Goal: Task Accomplishment & Management: Use online tool/utility

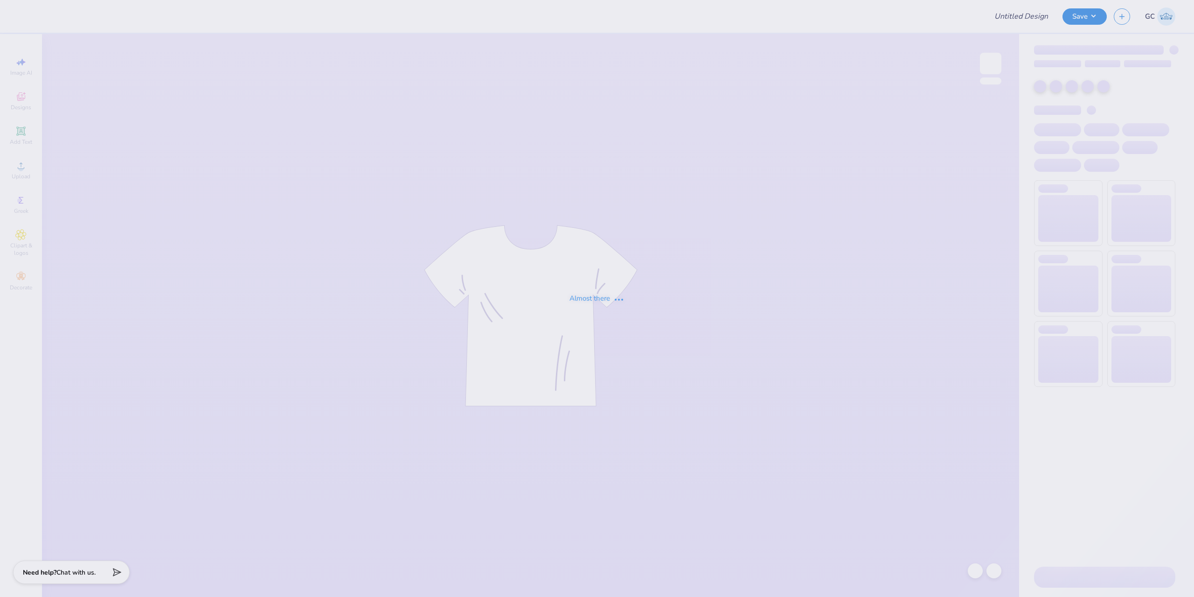
type input "Theta Xi- Rush 2025"
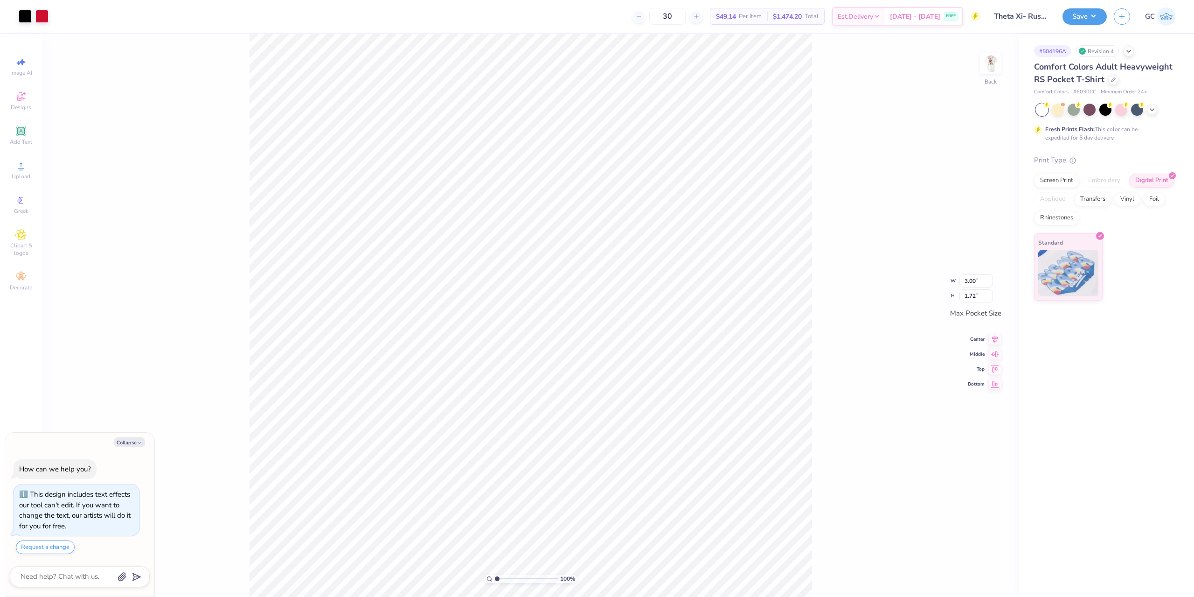
click at [821, 185] on div "100 % Back W 3.00 3.00 " H 1.72 1.72 " Max Pocket Size Center Middle Top Bottom" at bounding box center [530, 315] width 977 height 563
click at [996, 63] on img at bounding box center [990, 63] width 37 height 37
click at [560, 334] on li "Download vector" at bounding box center [555, 333] width 73 height 18
click at [30, 163] on div "Upload" at bounding box center [21, 170] width 33 height 28
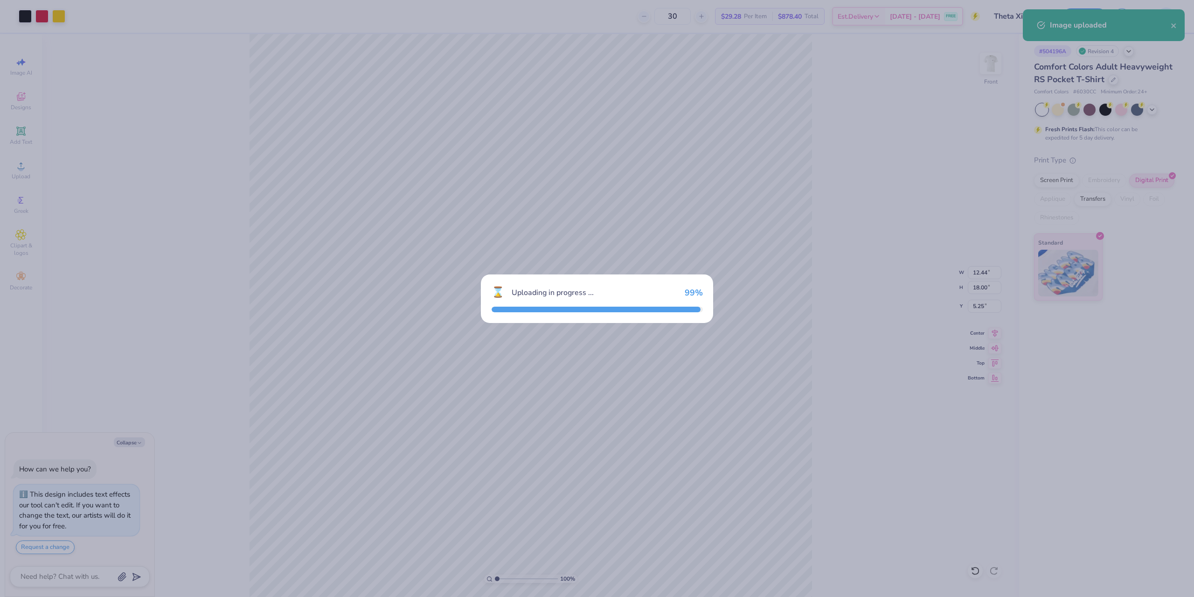
type textarea "x"
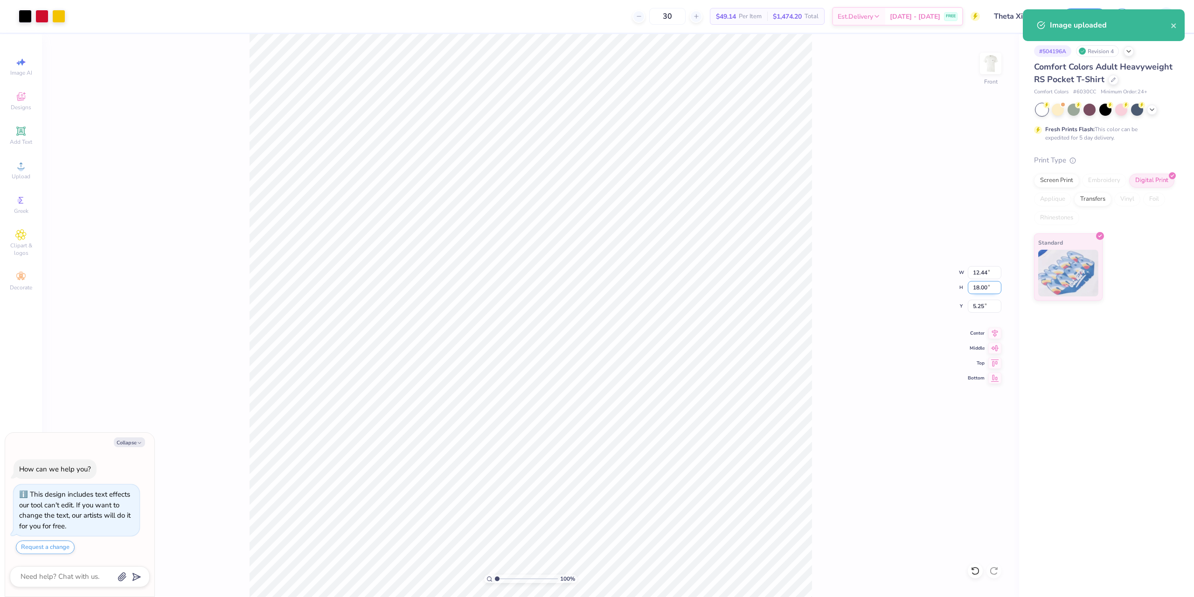
drag, startPoint x: 973, startPoint y: 288, endPoint x: 989, endPoint y: 288, distance: 16.3
click at [989, 288] on input "18.00" at bounding box center [985, 287] width 34 height 13
type input "15"
type textarea "x"
type input "10.37"
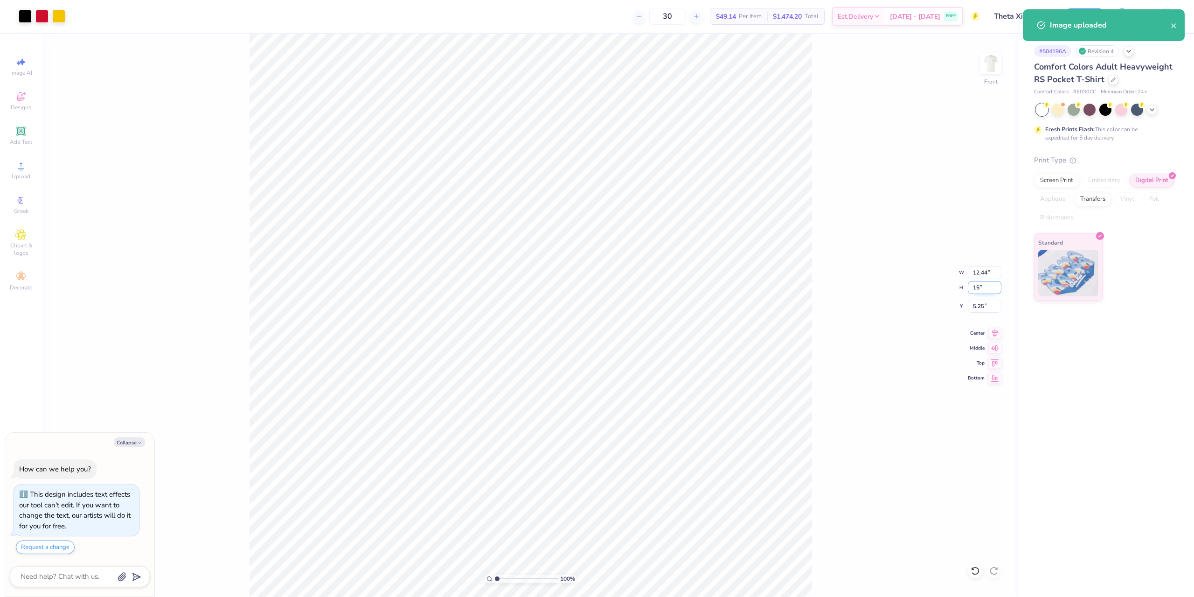
type input "15.00"
drag, startPoint x: 988, startPoint y: 304, endPoint x: 971, endPoint y: 304, distance: 16.3
click at [971, 304] on input "6.75" at bounding box center [985, 305] width 34 height 13
type input "3"
type textarea "x"
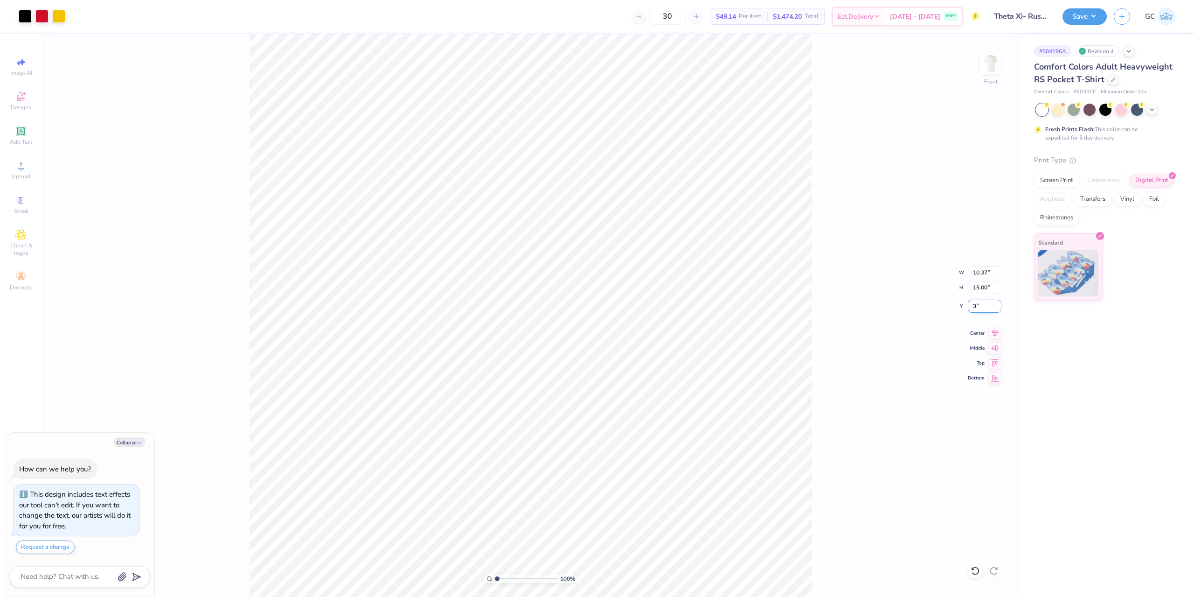
type input "3.00"
click at [996, 63] on img at bounding box center [990, 63] width 37 height 37
click at [992, 64] on img at bounding box center [990, 63] width 37 height 37
click at [1105, 19] on button "Save" at bounding box center [1085, 15] width 44 height 16
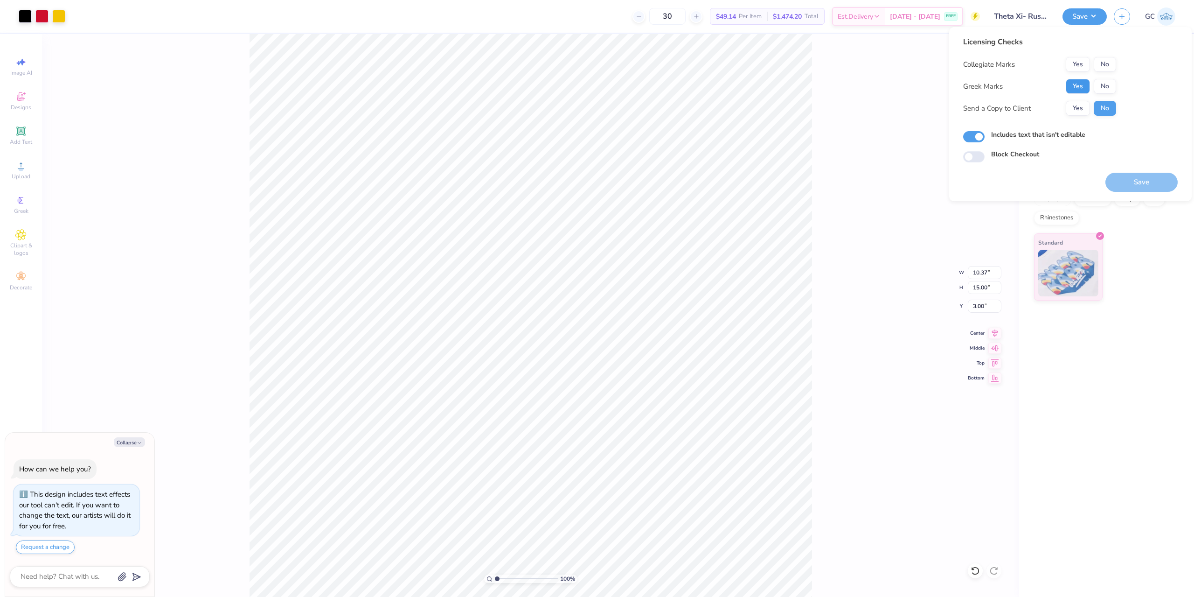
click at [1080, 83] on button "Yes" at bounding box center [1078, 86] width 24 height 15
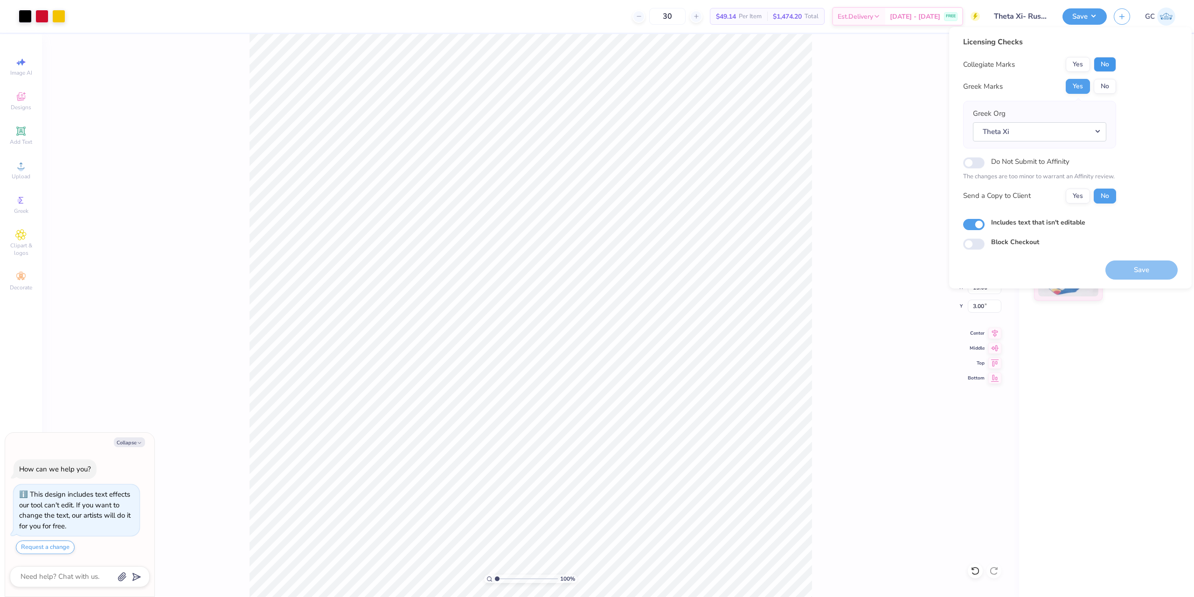
click at [1106, 64] on button "No" at bounding box center [1105, 64] width 22 height 15
click at [1136, 271] on button "Save" at bounding box center [1142, 269] width 72 height 19
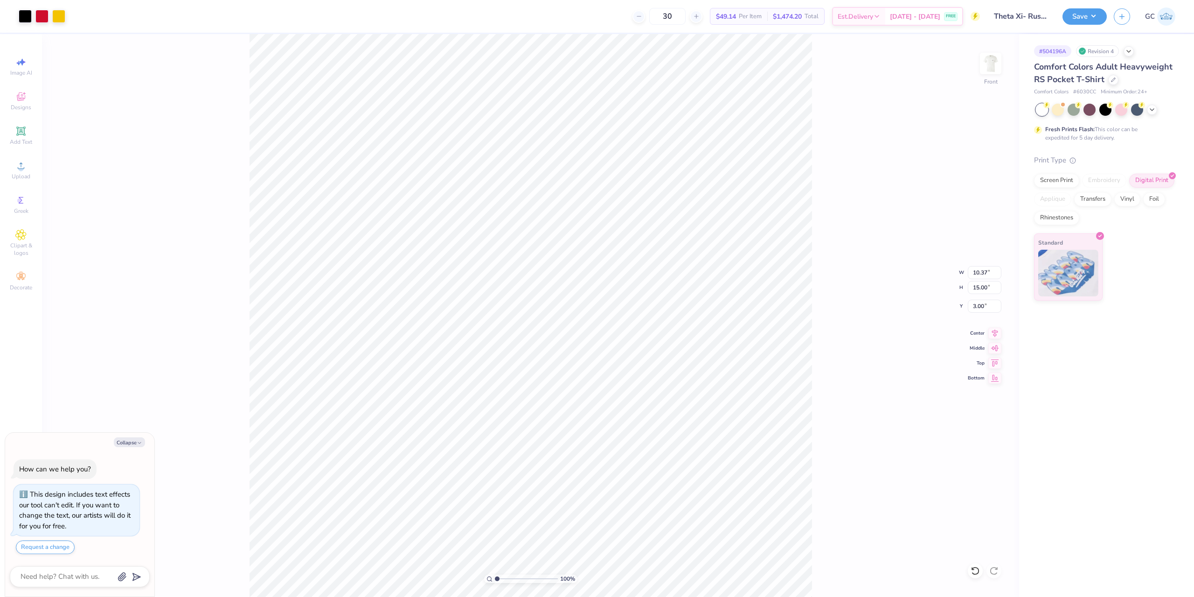
type textarea "x"
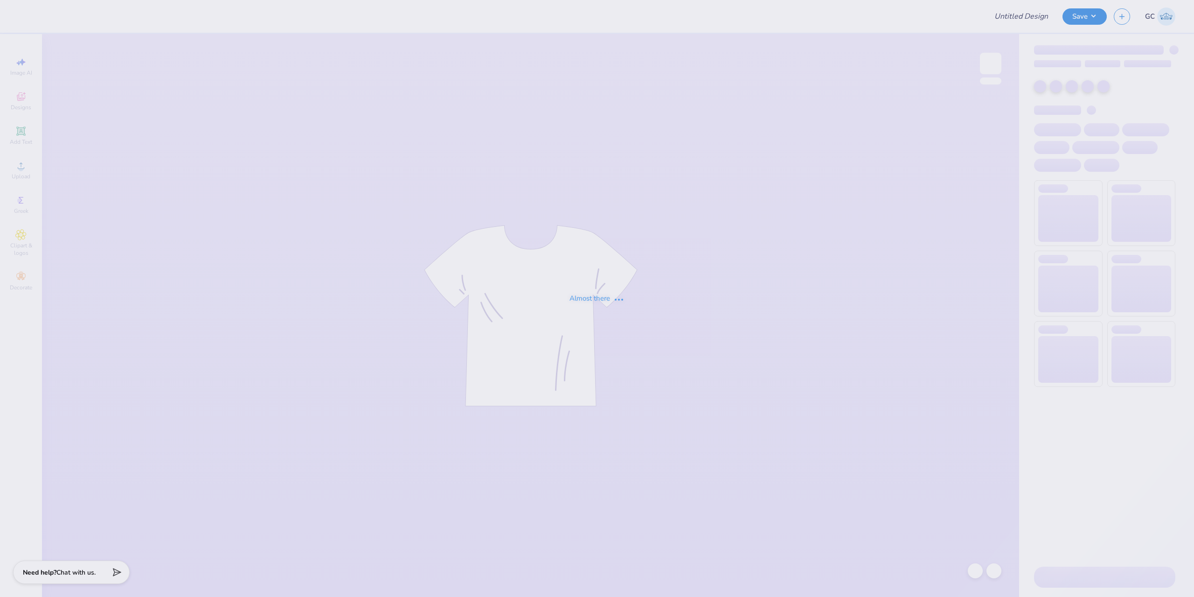
type input "f25 psp recruitment"
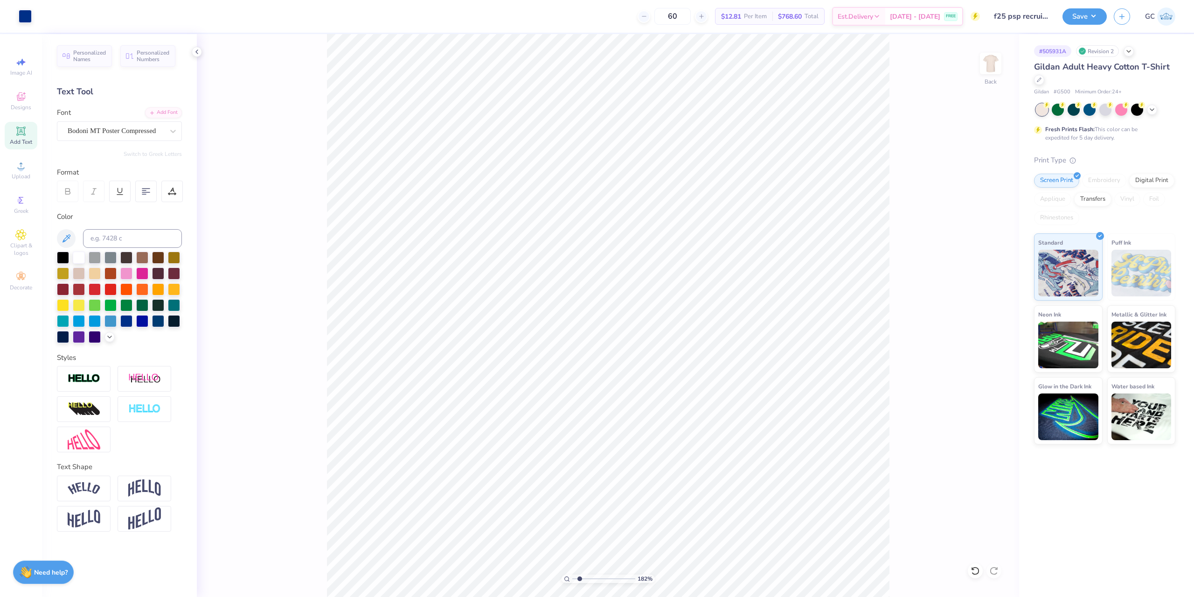
click at [25, 132] on icon at bounding box center [20, 130] width 9 height 9
type input "1.82266588284093"
click at [114, 244] on input at bounding box center [132, 238] width 99 height 19
type input "287"
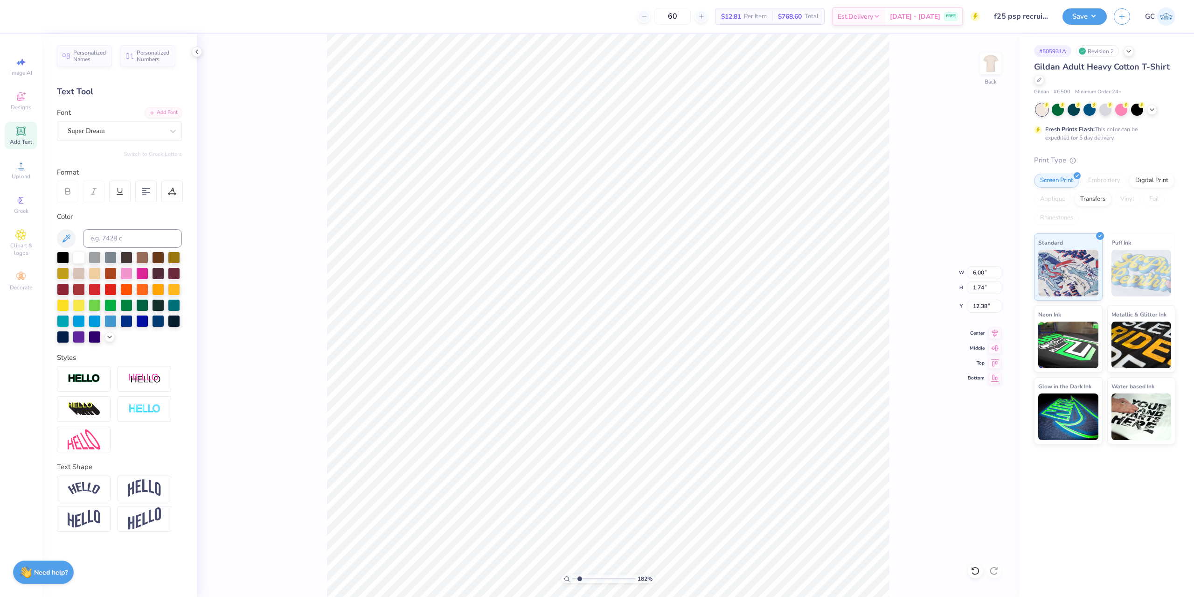
type input "1.82266588284093"
type textarea "a"
type input "1.82266588284093"
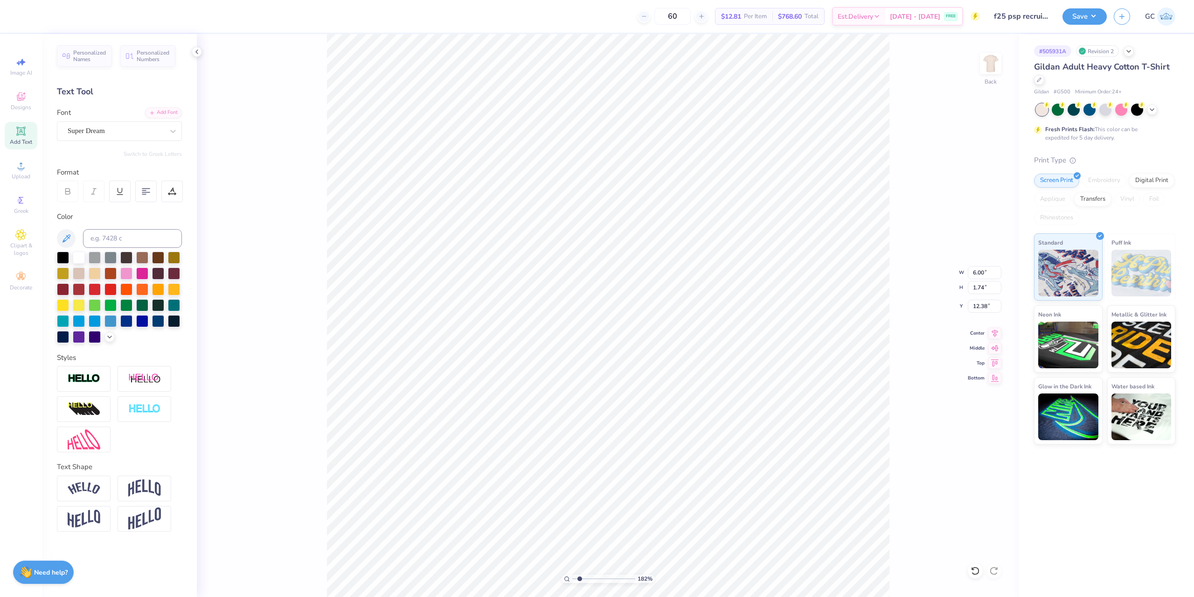
type textarea "asd"
type input "1.82266588284093"
type input "3.96"
type input "1.82266588284093"
type input "8.61"
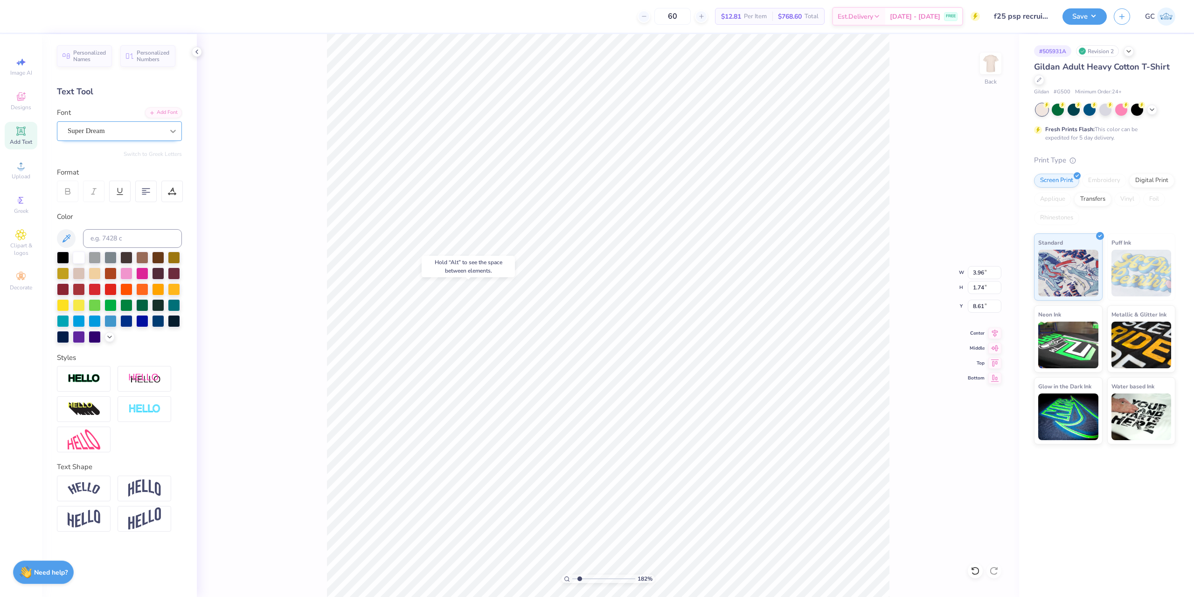
click at [172, 134] on icon at bounding box center [172, 130] width 9 height 9
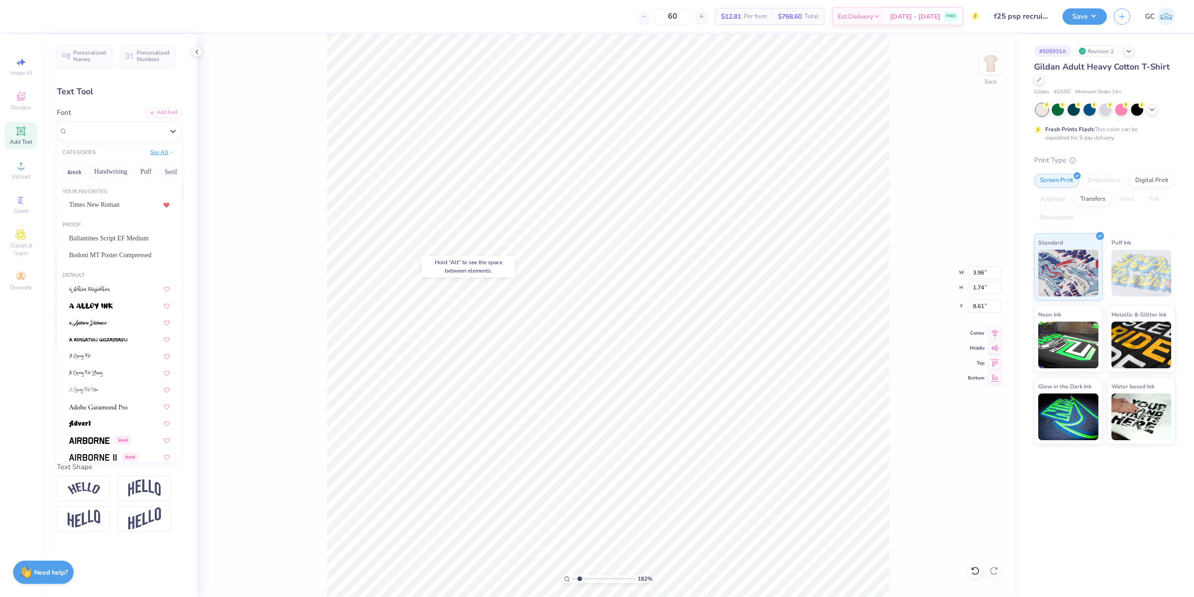
click at [168, 153] on button "See All" at bounding box center [161, 151] width 29 height 9
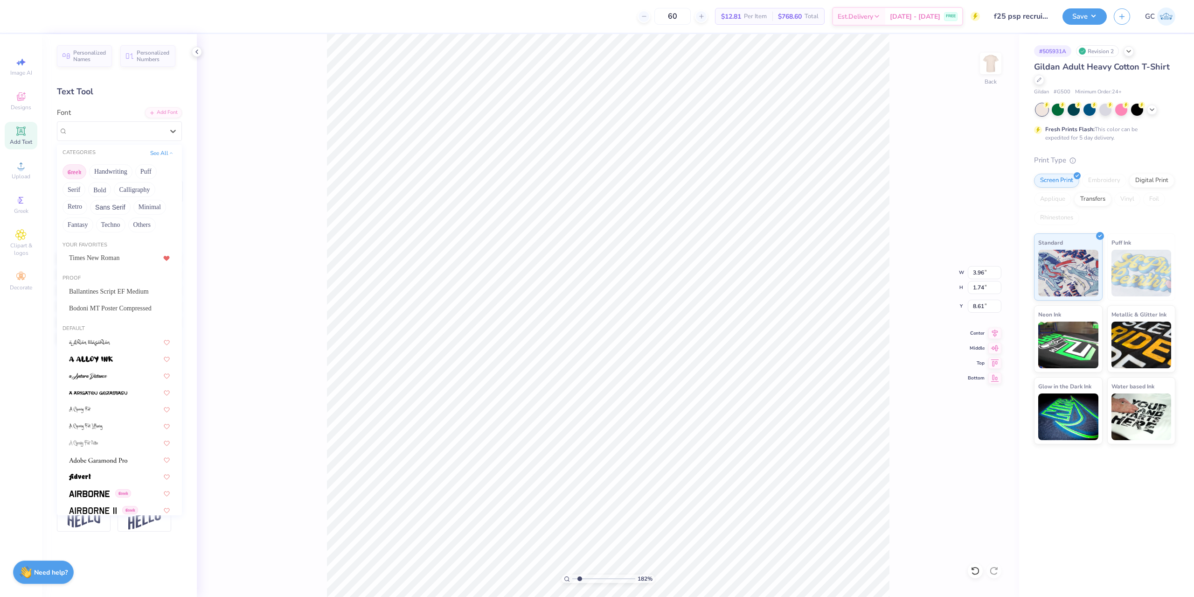
click at [80, 171] on button "Greek" at bounding box center [75, 171] width 24 height 15
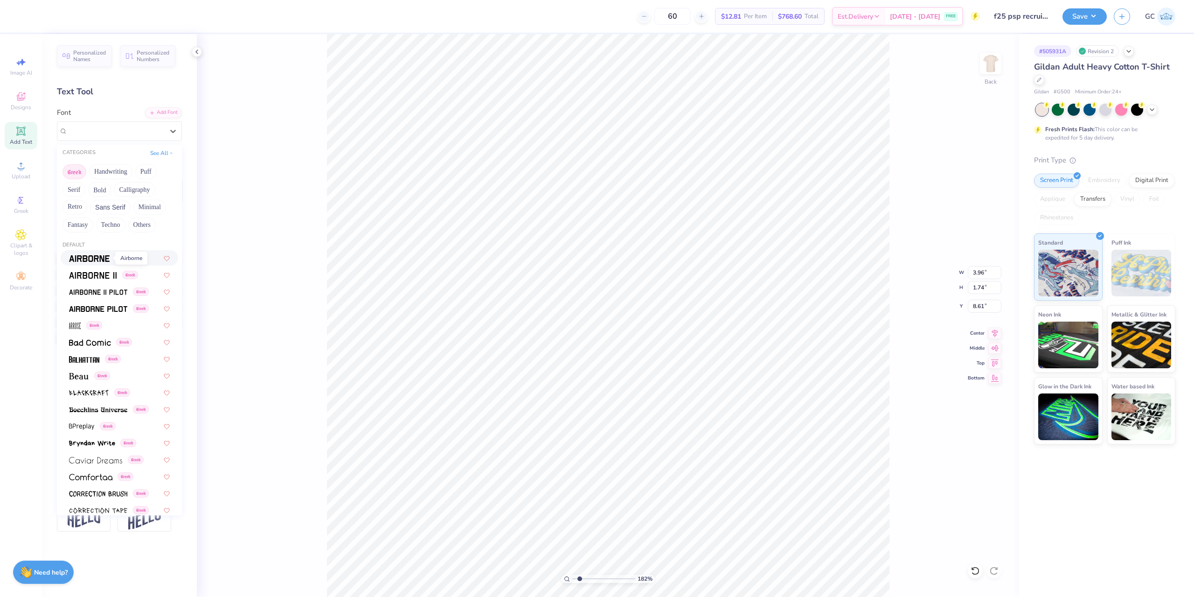
click at [99, 258] on img at bounding box center [89, 258] width 41 height 7
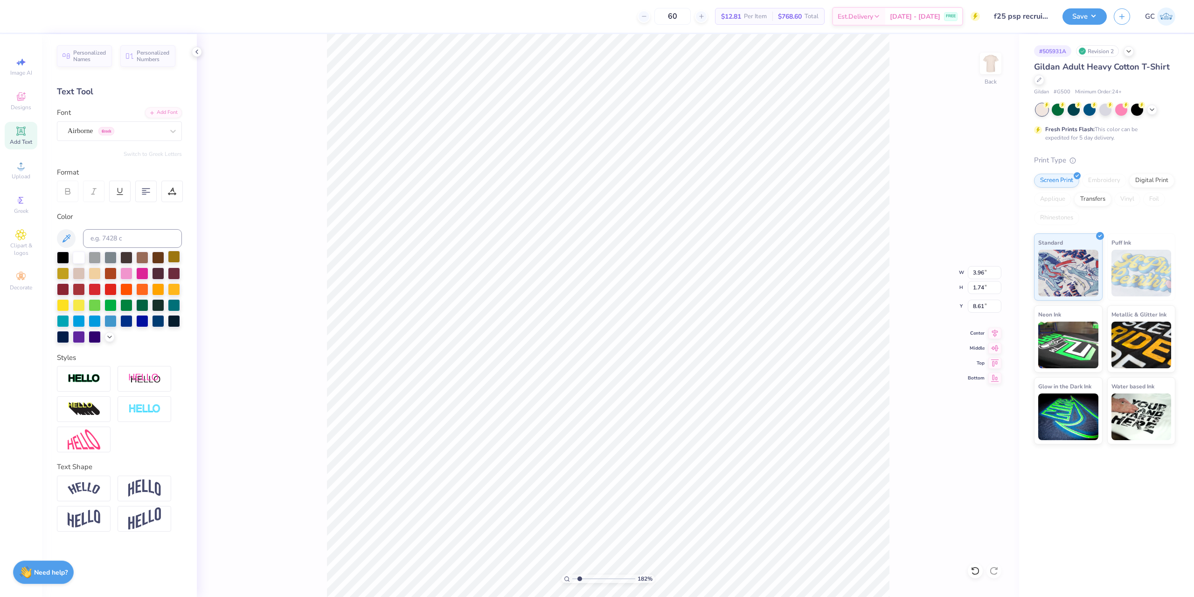
type input "1.82266588284093"
type input "4.54"
type input "1.82"
type input "8.57"
click at [154, 153] on button "Switch to Greek Letters" at bounding box center [153, 153] width 58 height 7
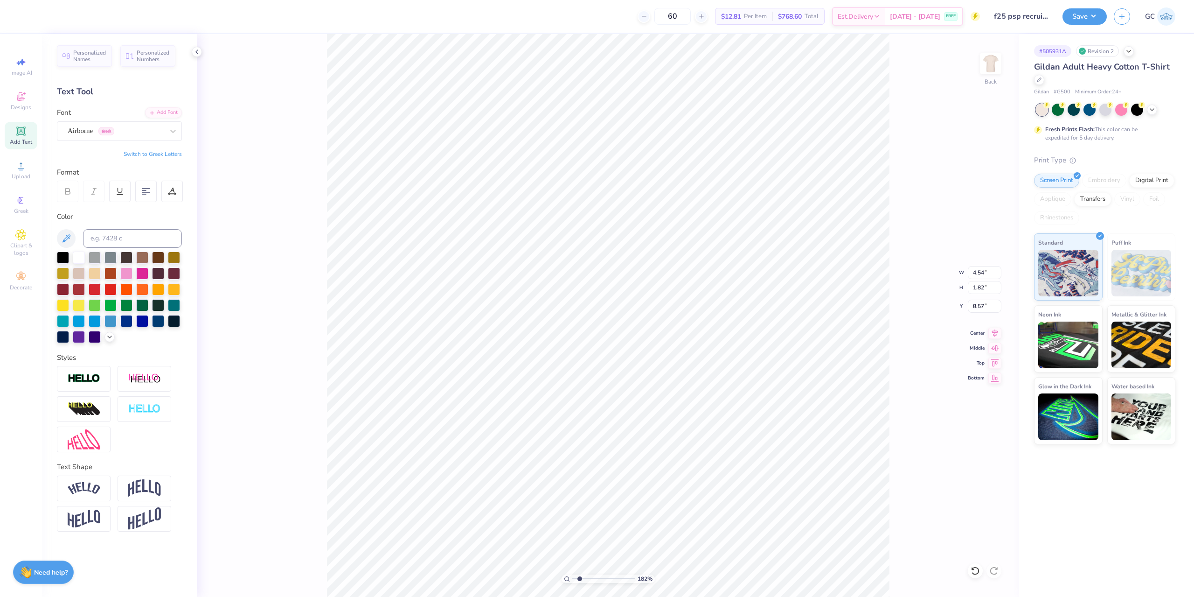
type input "1.82266588284093"
type input "4.53"
type input "1.82266588284093"
type textarea "α"
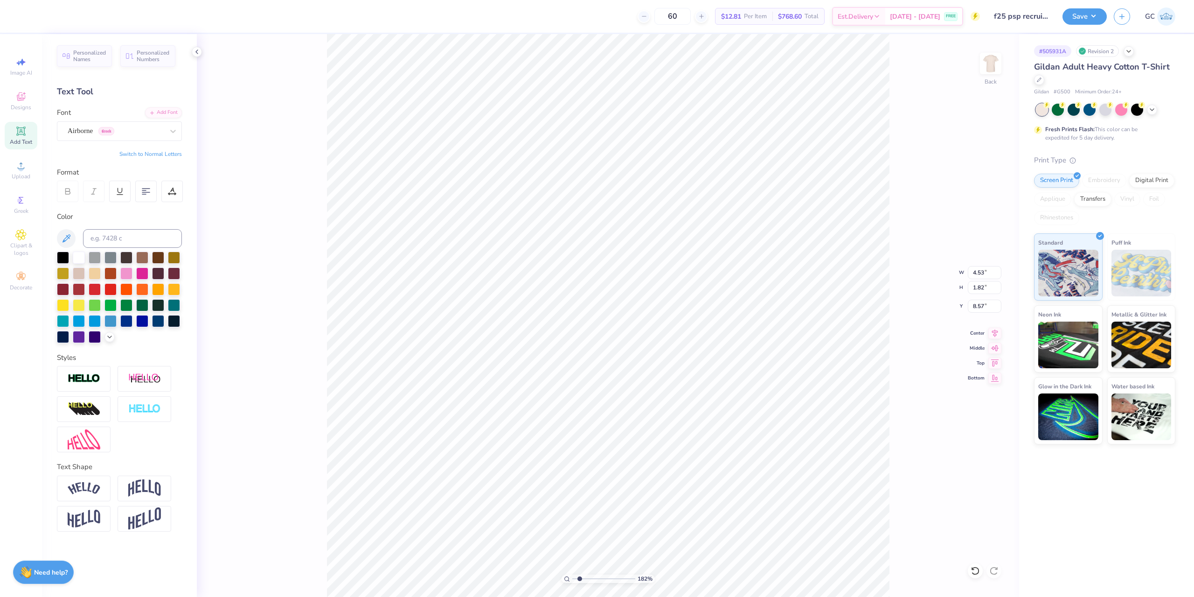
scroll to position [8, 1]
type input "1.82266588284093"
type textarea "σ"
type input "1.82266588284093"
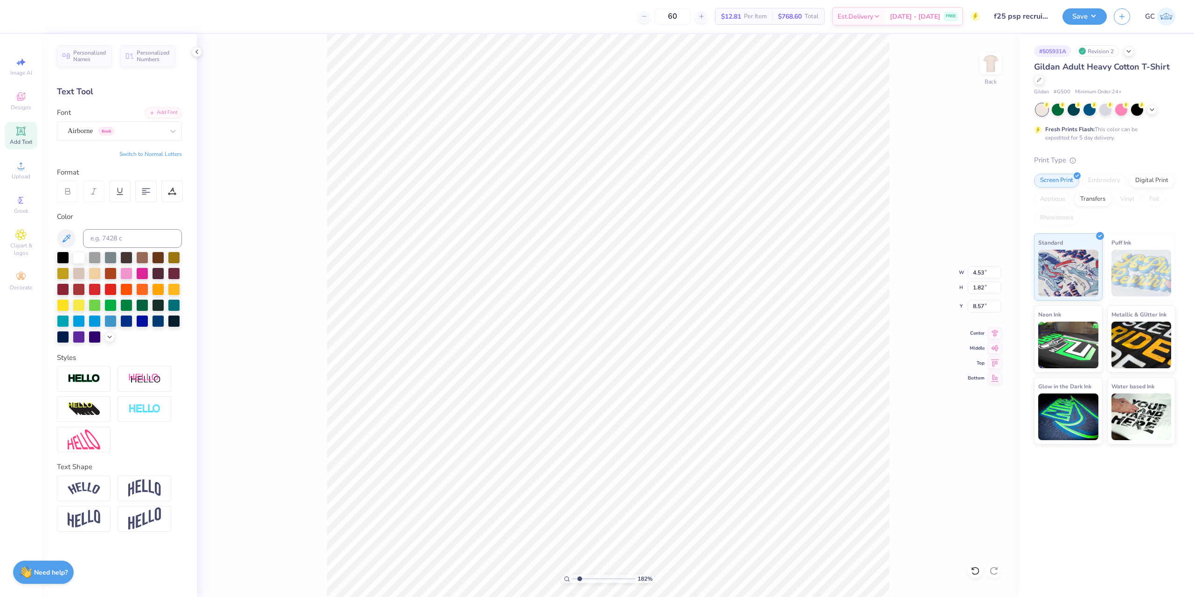
type input "1.82266588284093"
type textarea "ζ"
type input "1.82266588284093"
type textarea "δ"
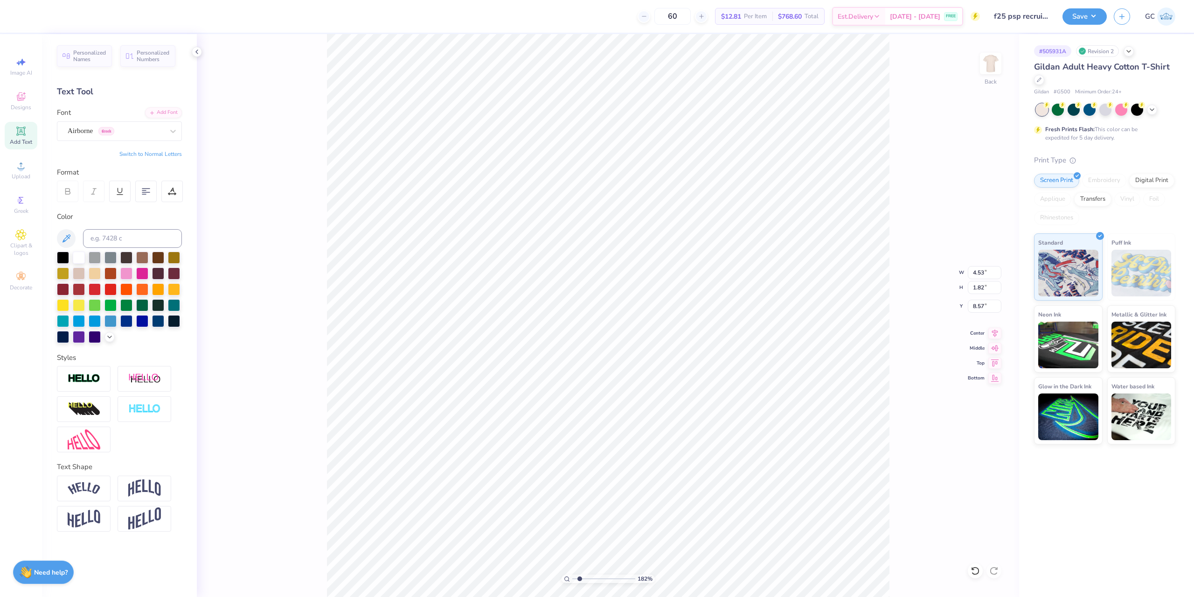
type input "1.82266588284093"
type textarea "φ"
type input "1.82266588284093"
type textarea "φσ"
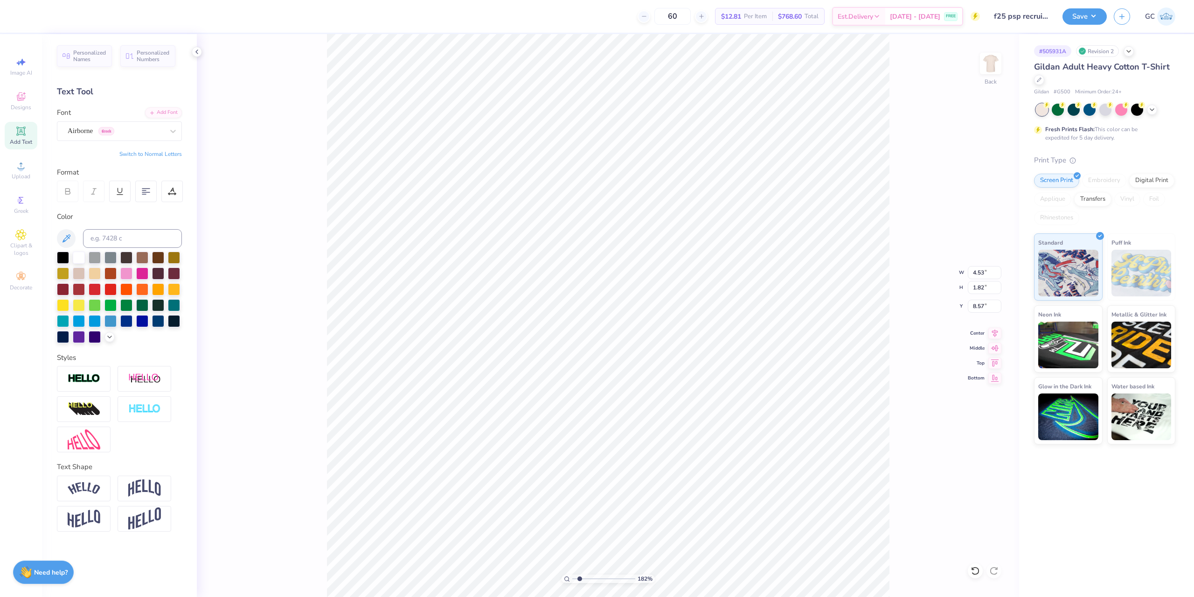
type input "1.82266588284093"
type textarea "φσβ"
type input "1.82266588284093"
type textarea "φσ"
type input "1.82266588284093"
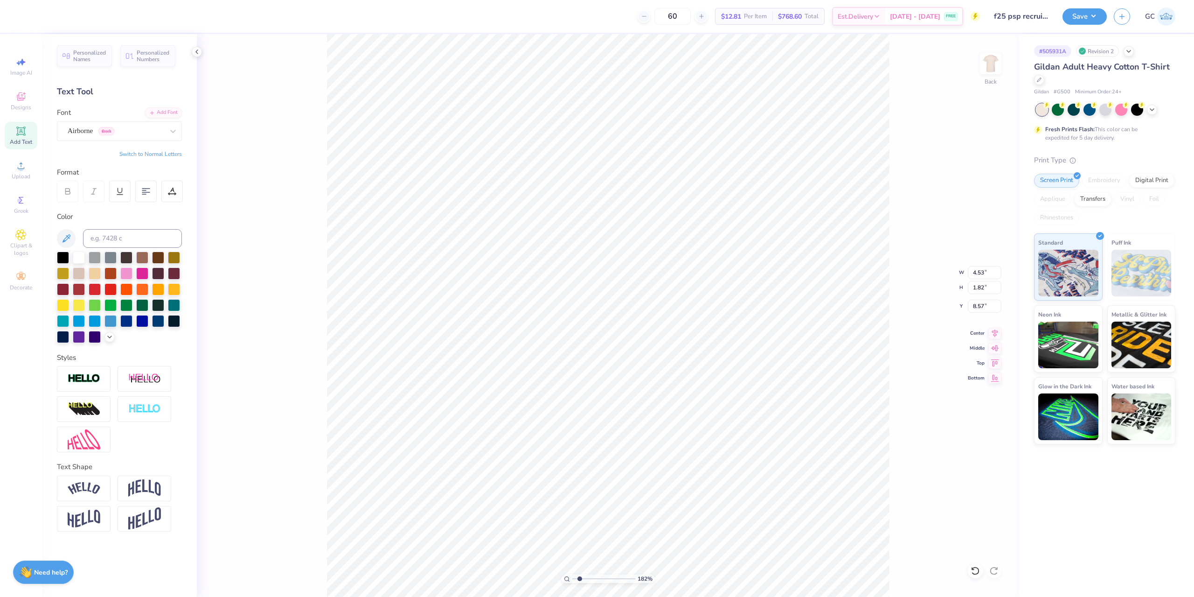
type textarea "φσν"
type input "1.82266588284093"
type textarea "φσ"
type input "1.82266588284093"
type textarea "φσζ"
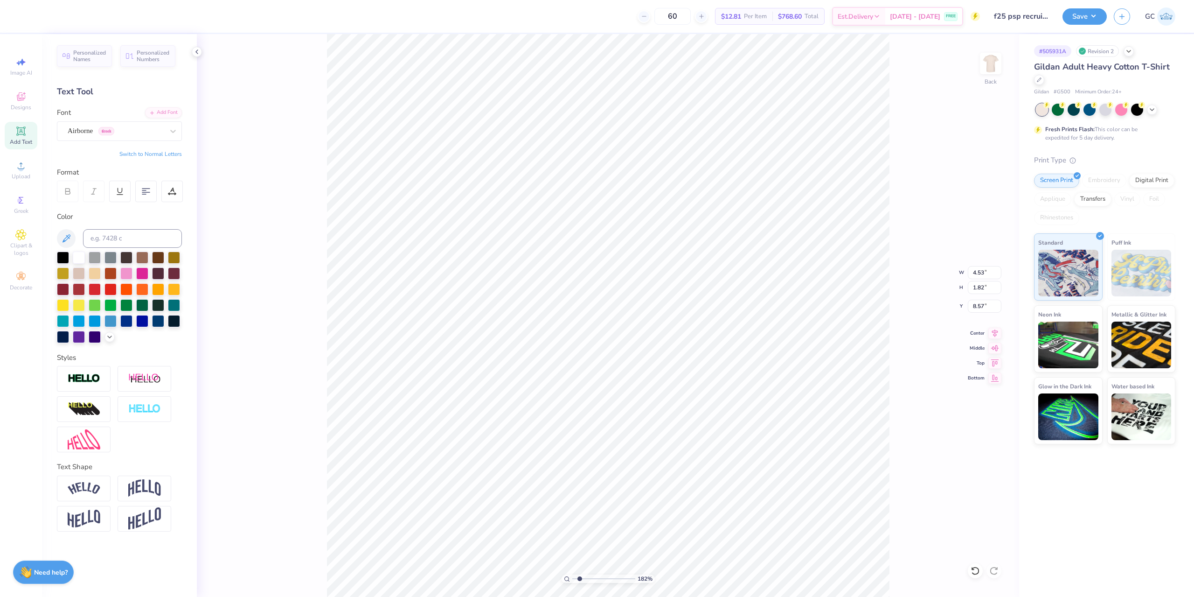
type input "1.82266588284093"
type textarea "φσ"
type input "1.82266588284093"
type textarea "φσθ"
type input "1.82266588284093"
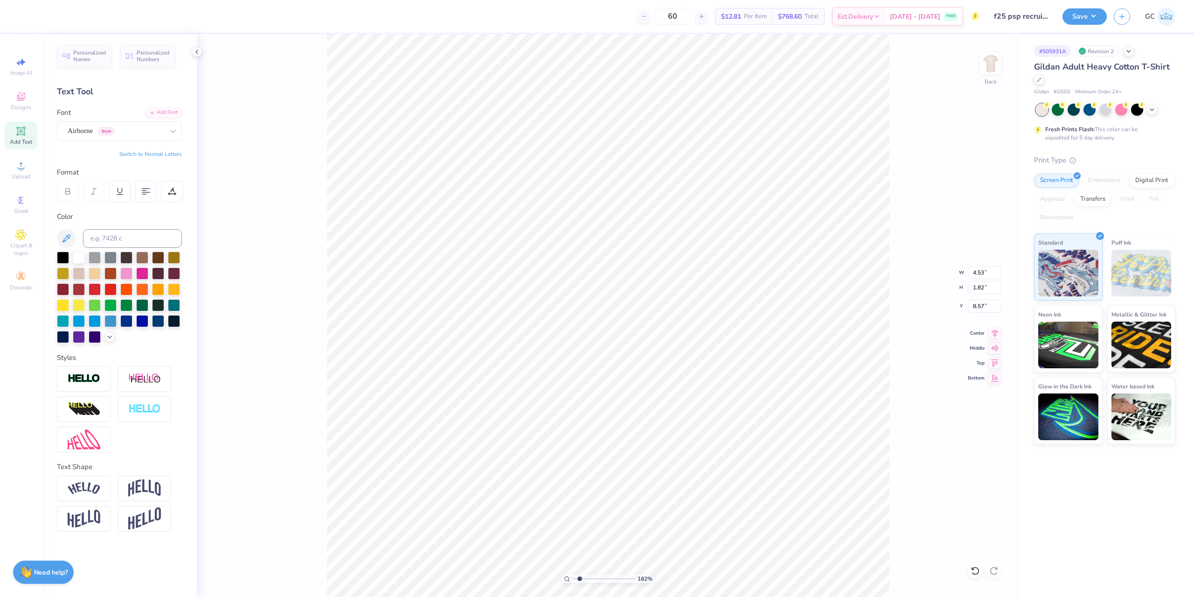
type textarea "φσ"
type input "1.82266588284093"
type textarea "φσω"
type input "1.82266588284093"
type textarea "φσ"
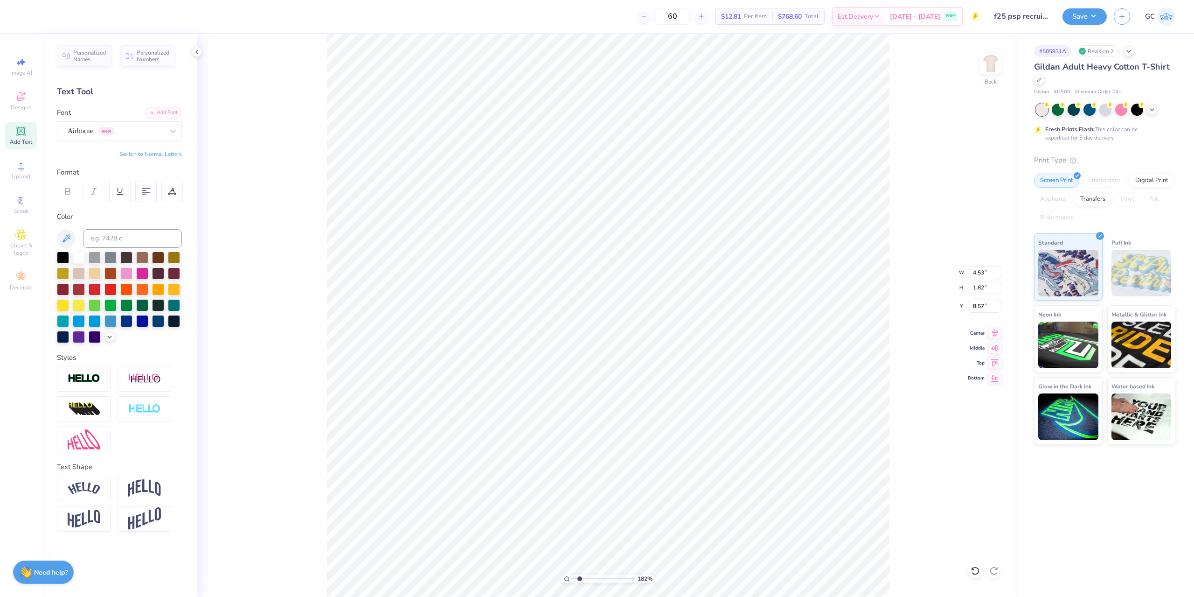
type input "1.82266588284093"
type textarea "φσε"
type input "1.82266588284093"
type textarea "φσρτ"
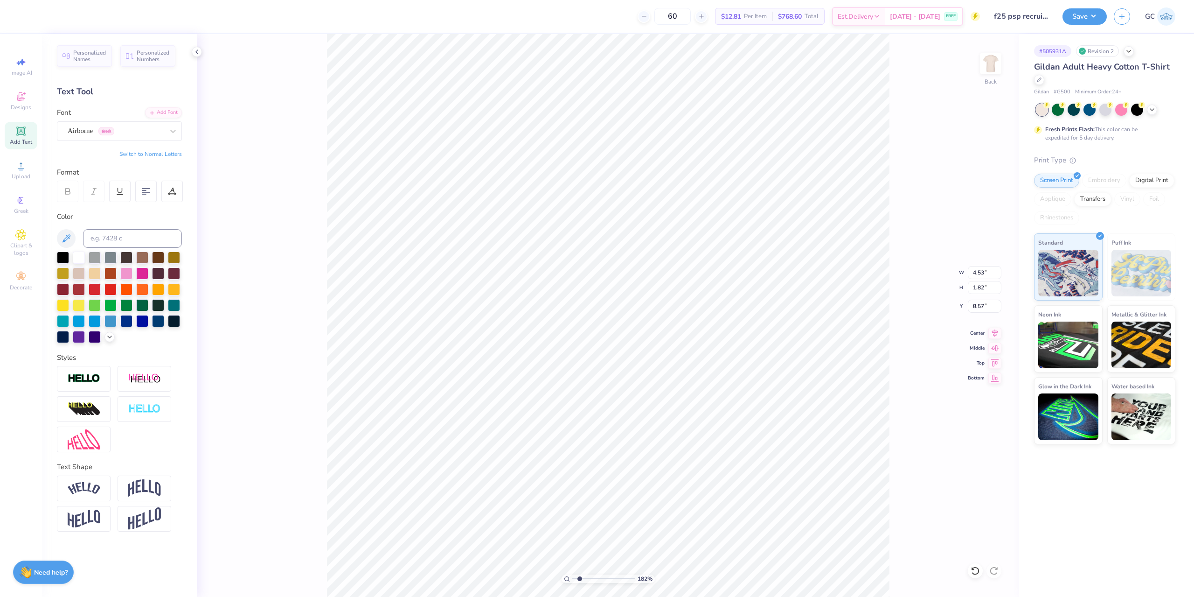
type input "1.82266588284093"
type textarea "φσρ"
type input "1.82266588284093"
type textarea "φσ"
type input "1.82266588284093"
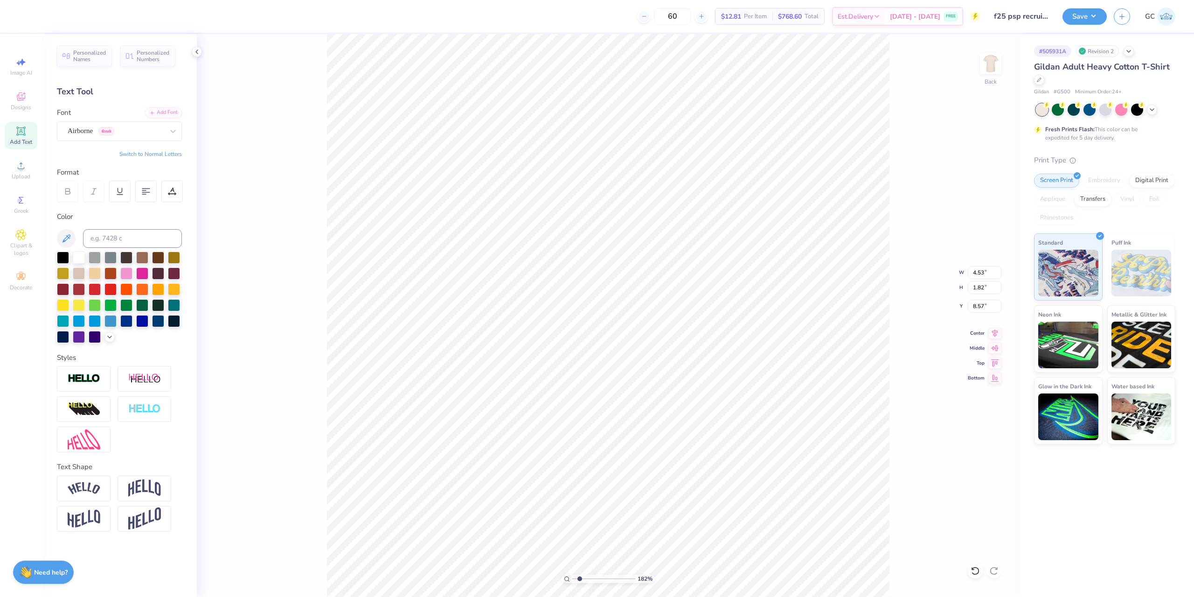
type textarea "φσρ"
type input "1.82266588284093"
type textarea "φσ"
type input "1.82266588284093"
type textarea "φστ"
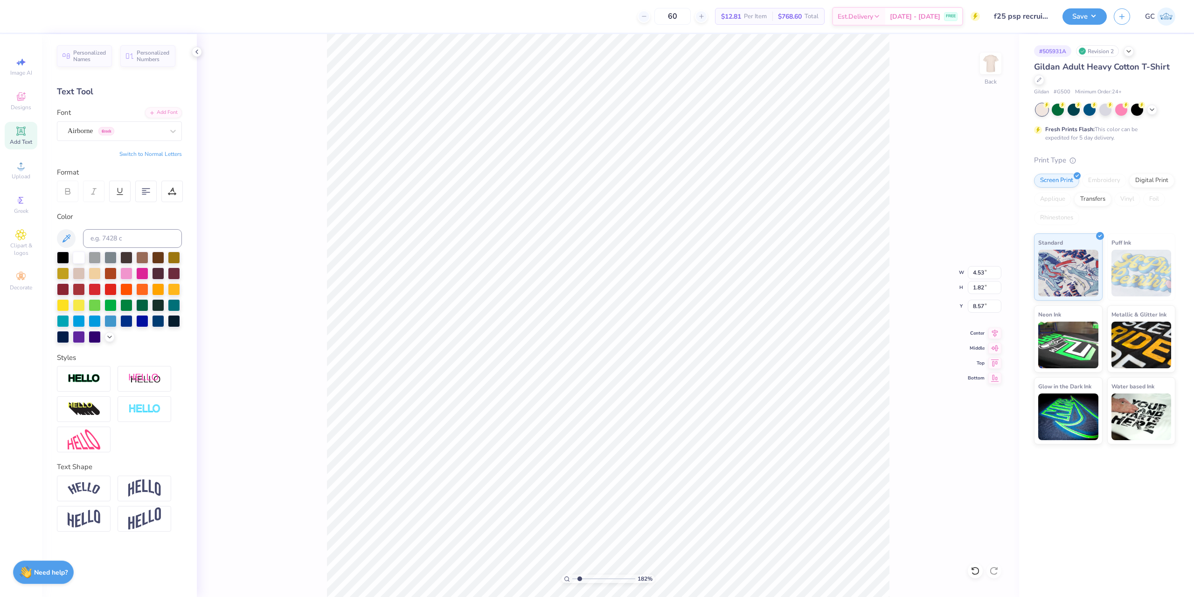
type input "1.82266588284093"
type textarea "φσ"
type input "1.82266588284093"
type textarea "φσψ"
type input "1.82266588284093"
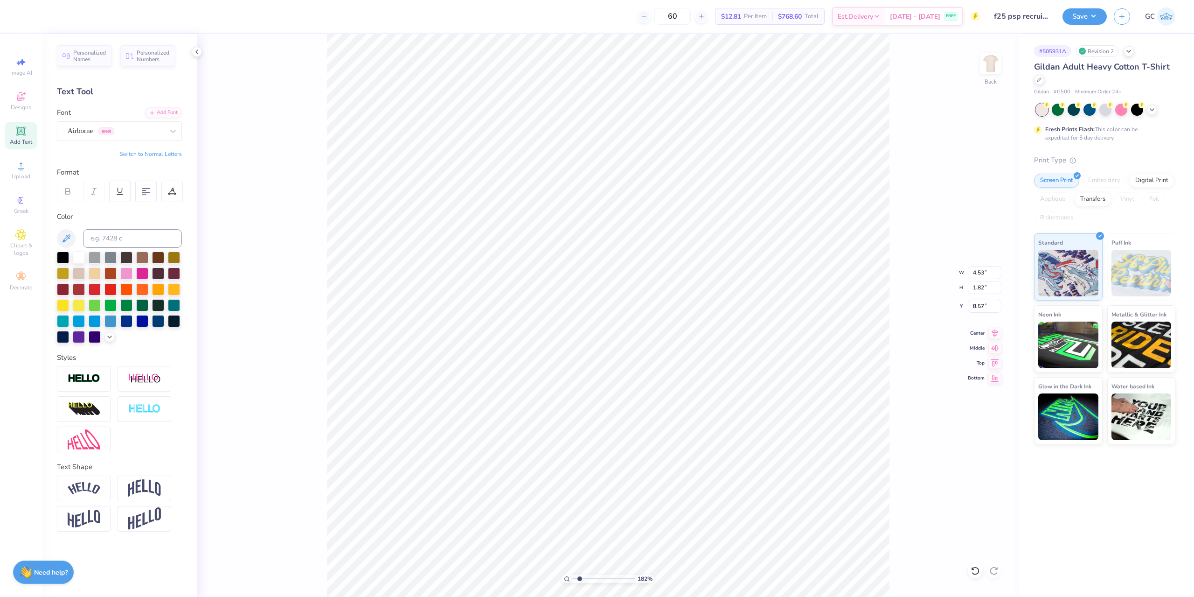
type textarea "φσ"
type input "1.82266588284093"
type textarea "φσυ"
type input "1.82266588284093"
type textarea "φσ"
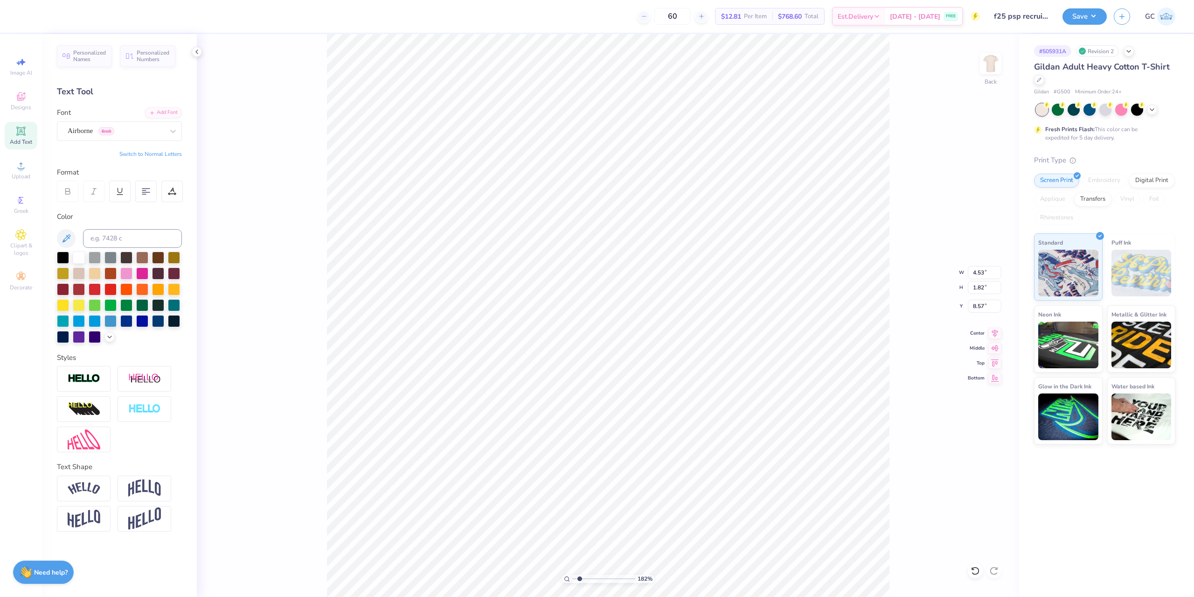
type input "1.82266588284093"
type textarea "φσι"
type input "1.82266588284093"
type textarea "φσ"
type input "1.82266588284093"
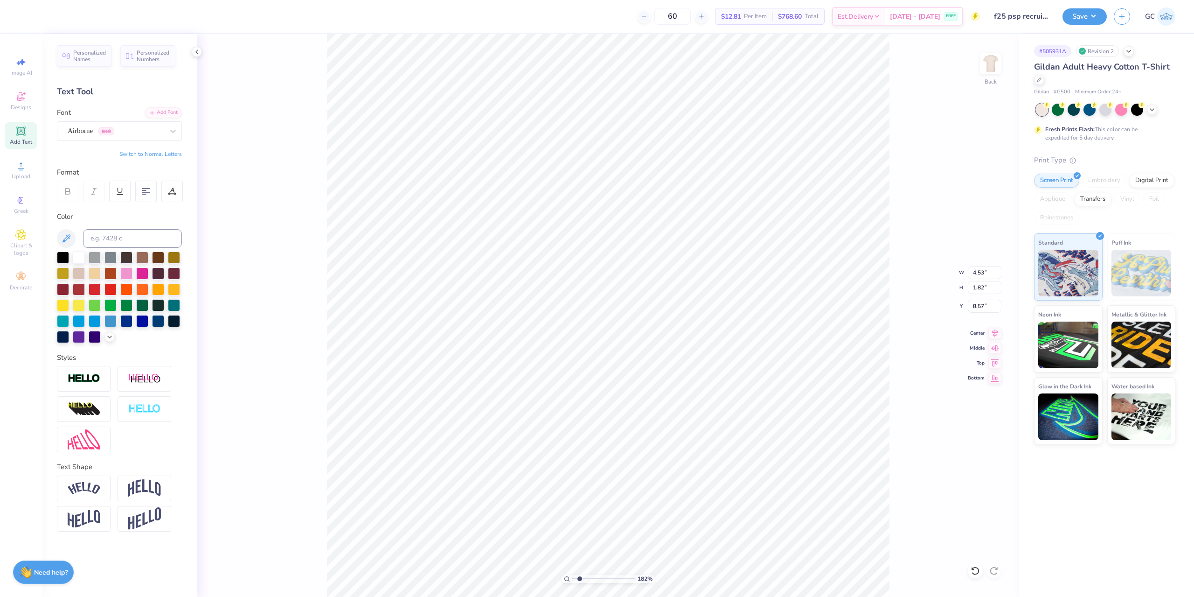
type textarea "φσο"
type input "1.82266588284093"
type textarea "φσ"
type input "1.82266588284093"
type textarea "φσπ"
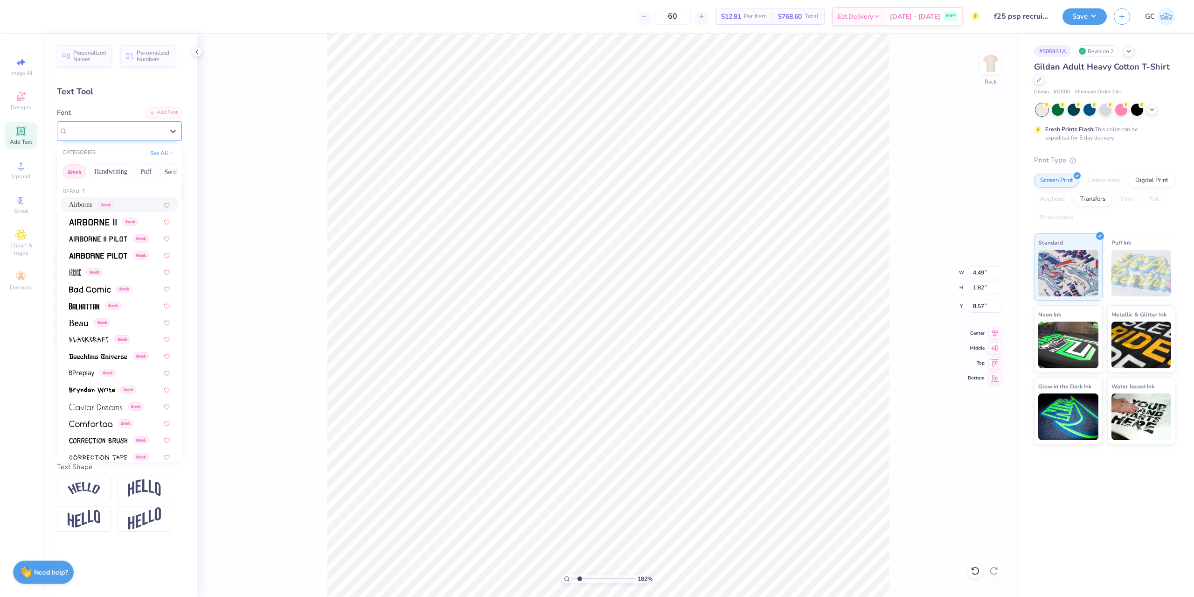
click at [135, 129] on div "Airborne Greek" at bounding box center [116, 131] width 98 height 14
click at [152, 126] on div "Airborne Greek" at bounding box center [116, 131] width 98 height 14
click at [94, 307] on img at bounding box center [84, 306] width 30 height 7
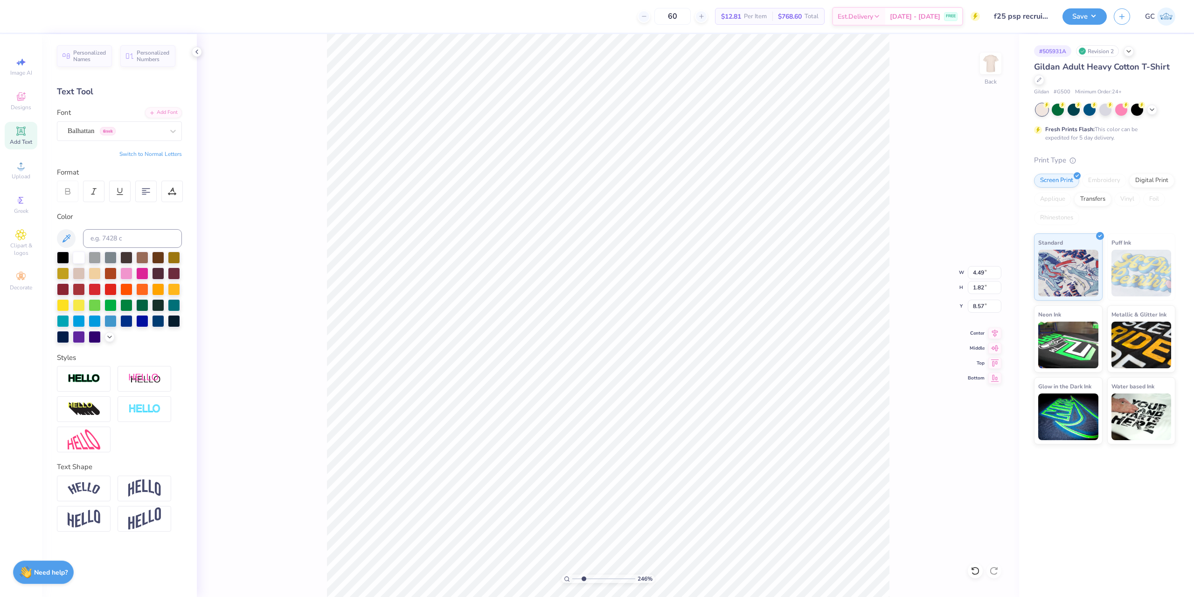
type input "2.46071092039642"
type input "3.41"
type input "1.71"
type input "8.62"
type input "2.46071092039642"
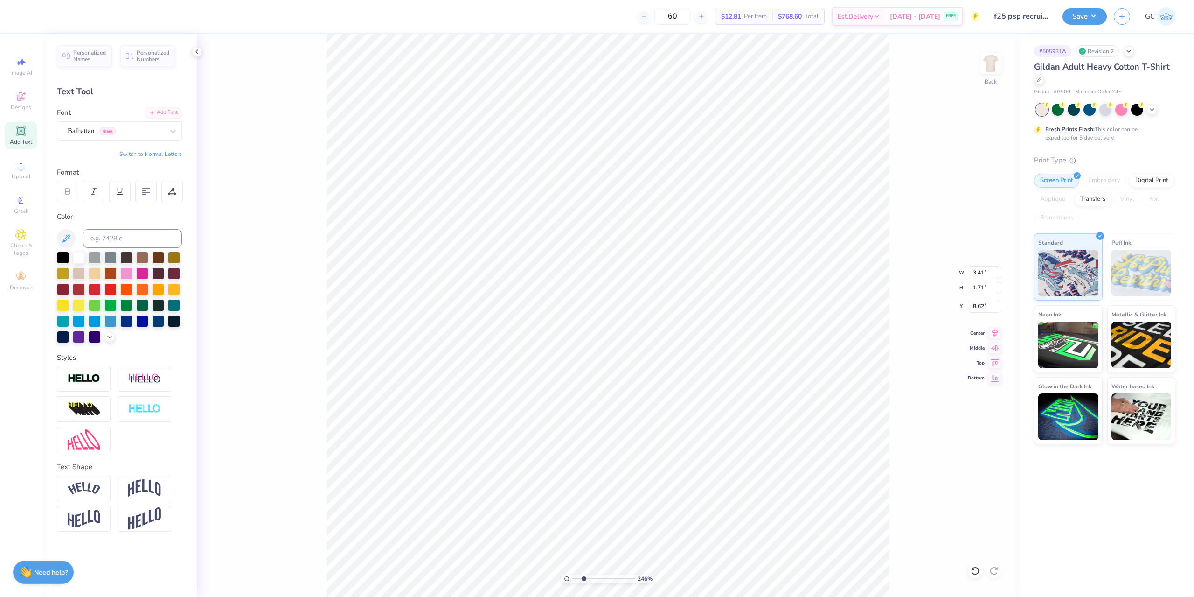
type input "6.10"
type input "2.46071092039642"
type input "1.19"
type input "0.60"
type input "2.46071092039642"
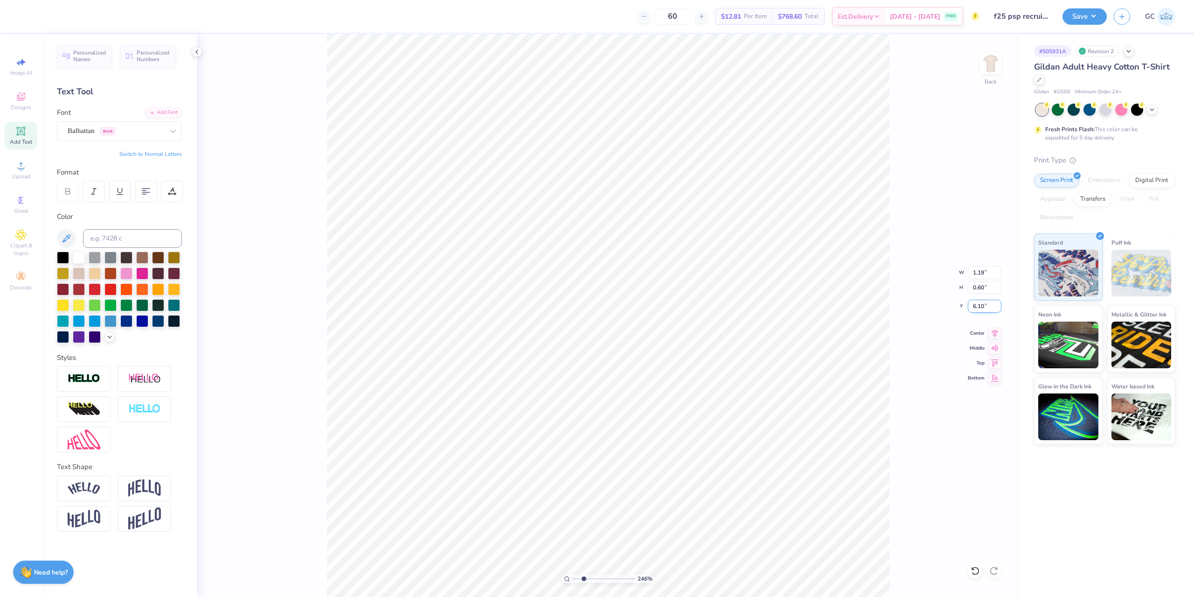
type input "6.19"
click at [993, 337] on icon at bounding box center [995, 331] width 13 height 11
type input "2.01445811466782"
drag, startPoint x: 989, startPoint y: 269, endPoint x: 969, endPoint y: 272, distance: 19.7
click at [969, 272] on input "6.41" at bounding box center [985, 272] width 34 height 13
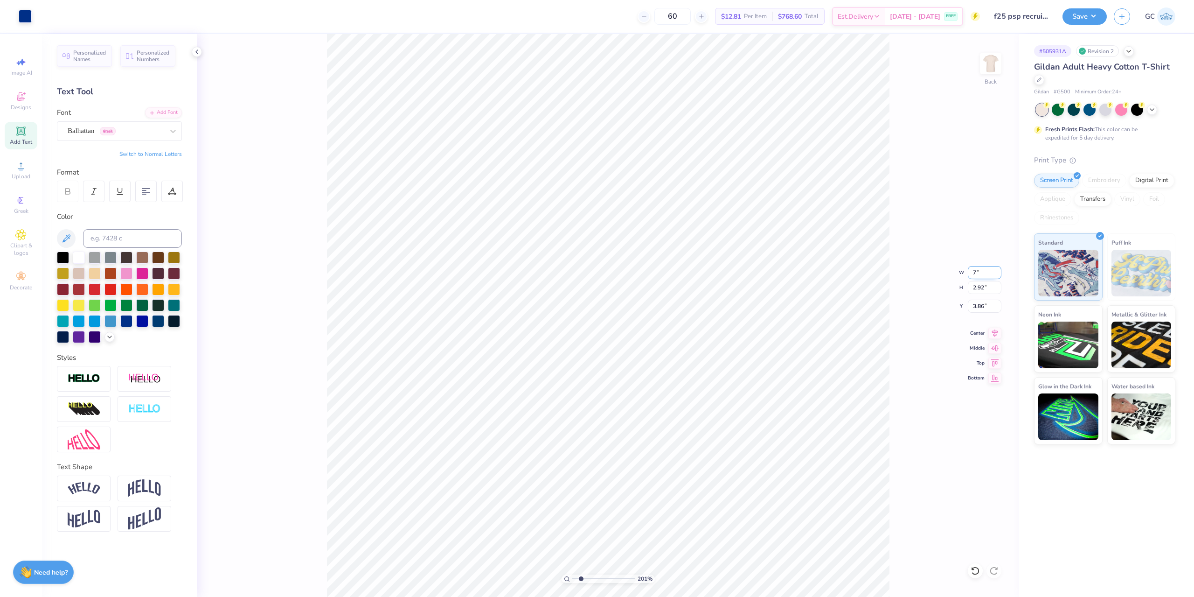
type input "7"
type input "2.01445811466782"
type input "7.00"
type input "3.19"
drag, startPoint x: 991, startPoint y: 306, endPoint x: 972, endPoint y: 306, distance: 19.1
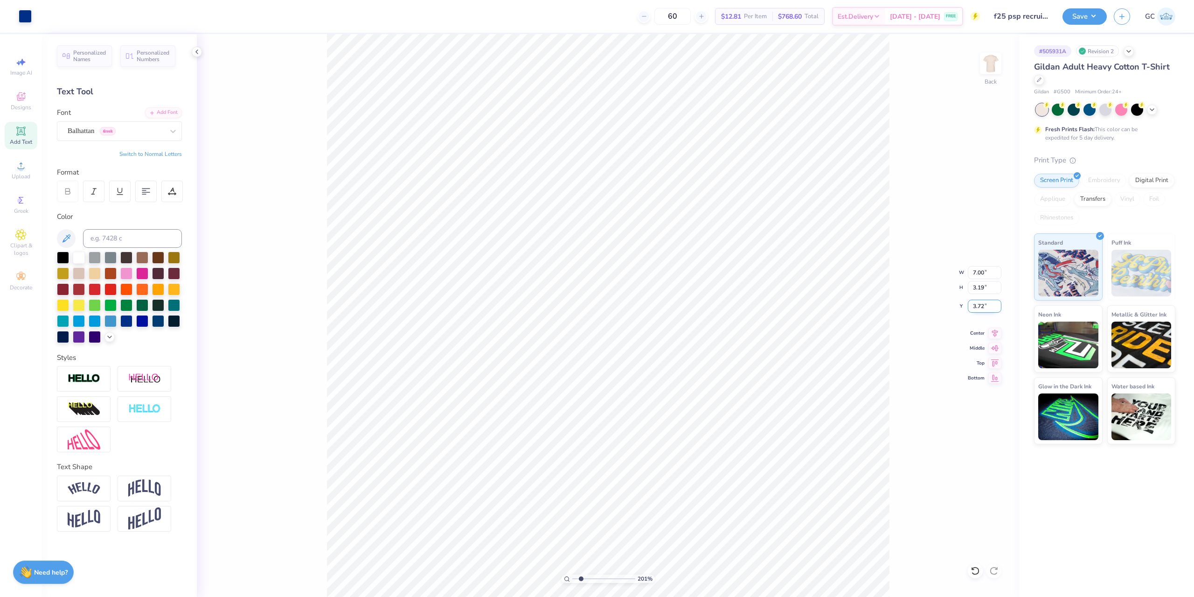
click at [972, 306] on input "3.72" at bounding box center [985, 305] width 34 height 13
type input "3"
type input "2.01445811466782"
type input "3.00"
click at [993, 338] on div "201 % Back W 7.00 7.00 " H 3.19 3.19 " Y 3.00 3.00 " Center Middle Top Bottom" at bounding box center [608, 315] width 822 height 563
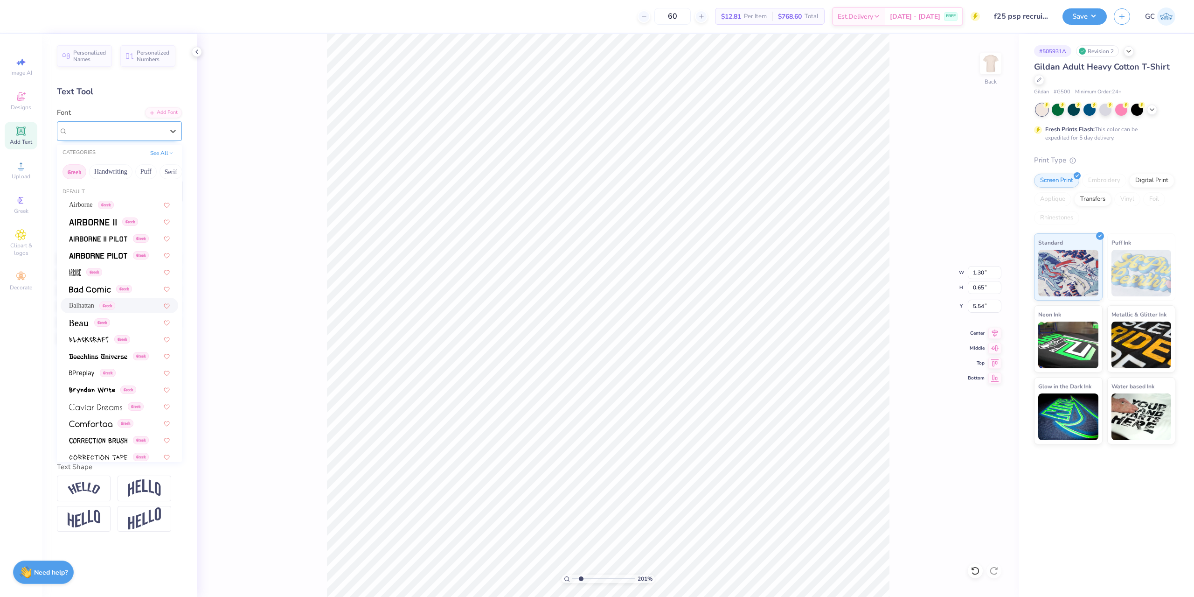
click at [144, 134] on div "Balhattan Greek" at bounding box center [116, 131] width 98 height 14
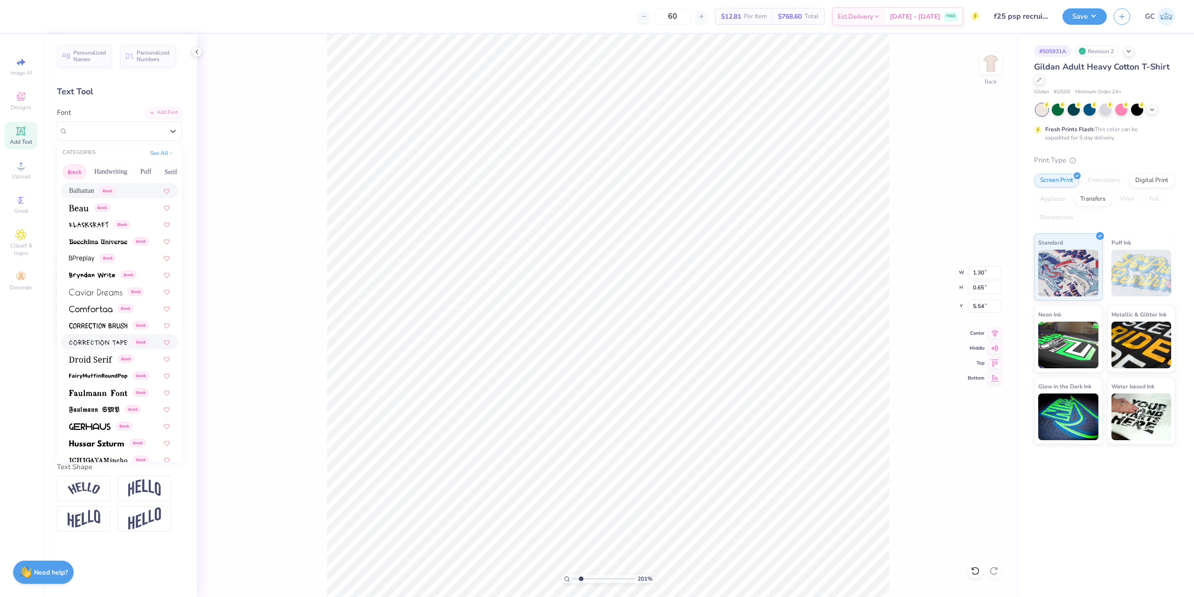
scroll to position [187, 0]
click at [81, 404] on img at bounding box center [81, 405] width 24 height 7
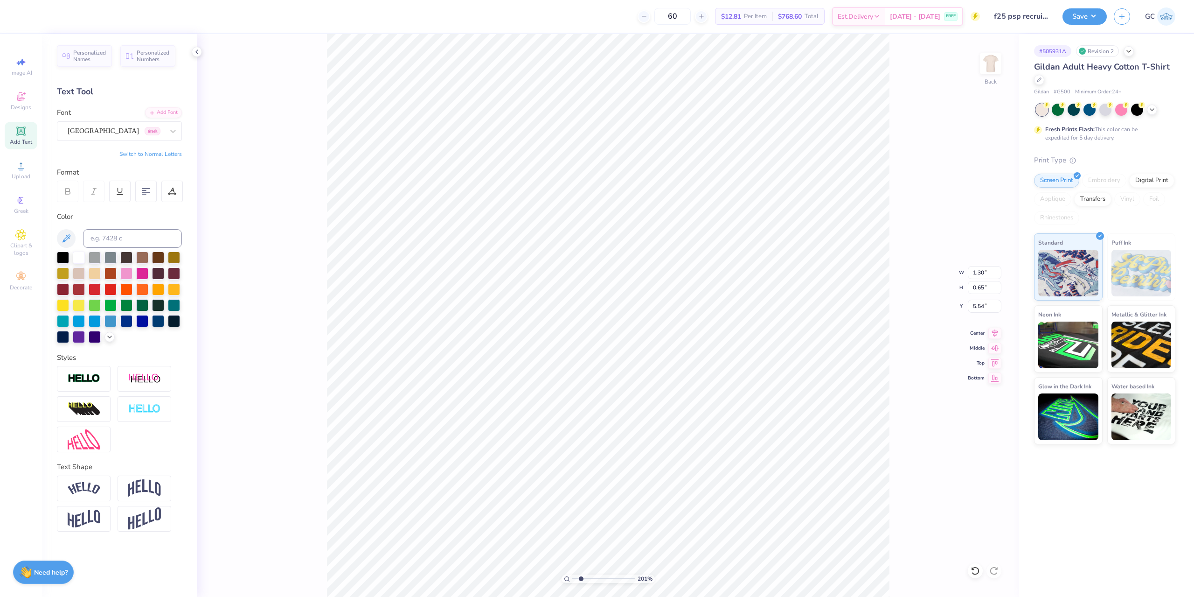
type input "2.01445811466782"
type input "1.36"
type input "0.53"
type input "5.60"
click at [152, 144] on div "Personalized Names Personalized Numbers Text Tool Add Font Font Ithaca Greek Sw…" at bounding box center [119, 315] width 155 height 563
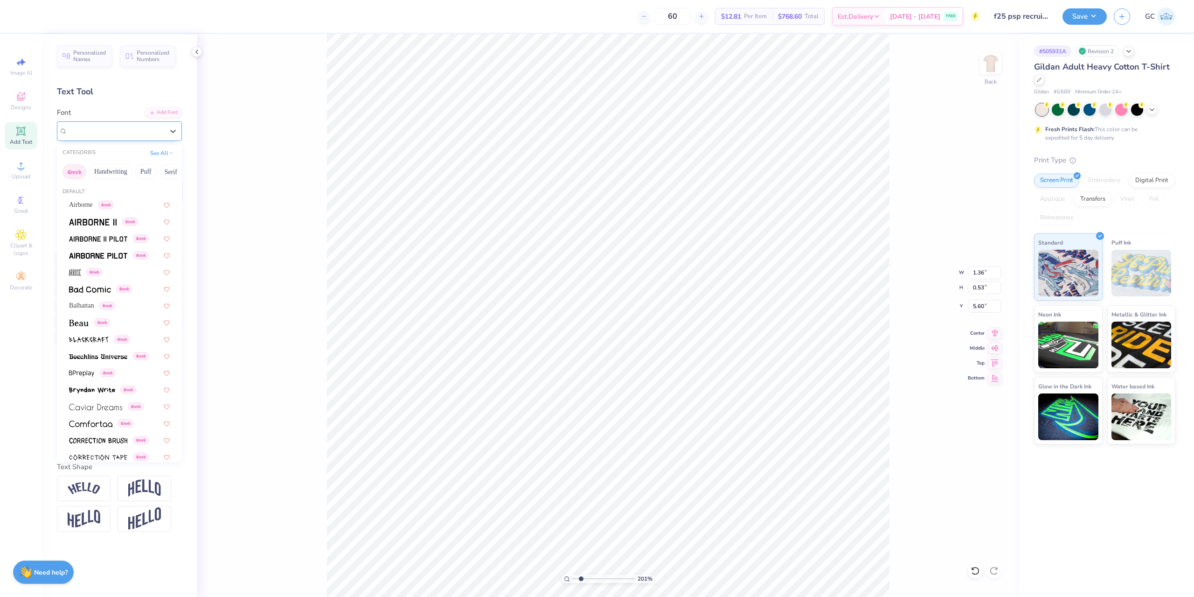
click at [157, 133] on div "Ithaca Greek" at bounding box center [116, 131] width 98 height 14
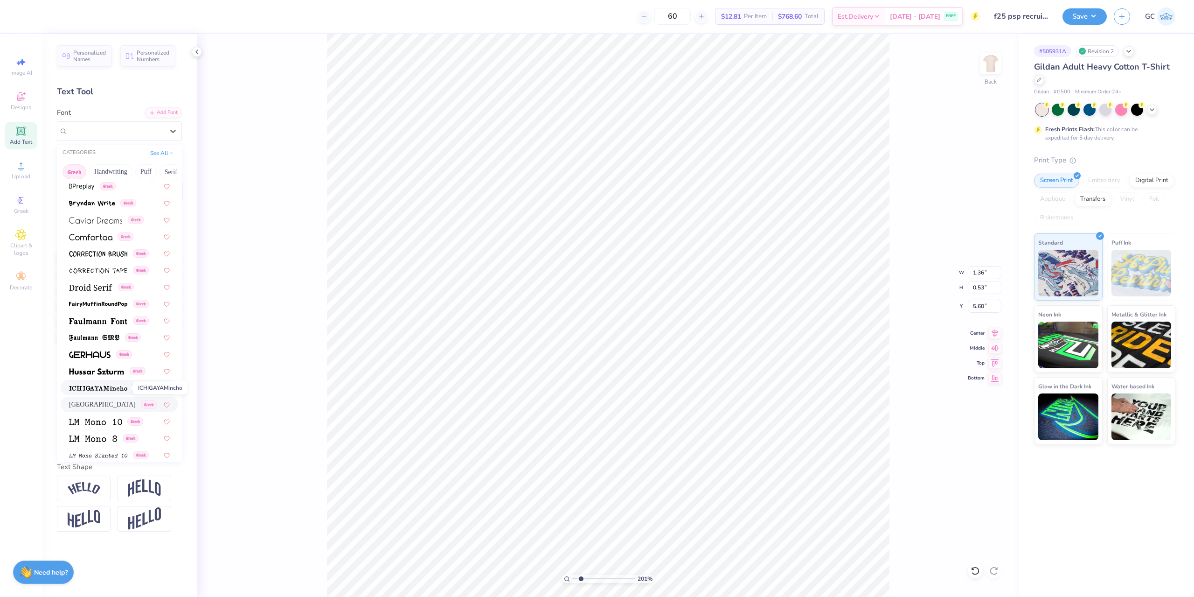
click at [111, 384] on span at bounding box center [98, 388] width 58 height 10
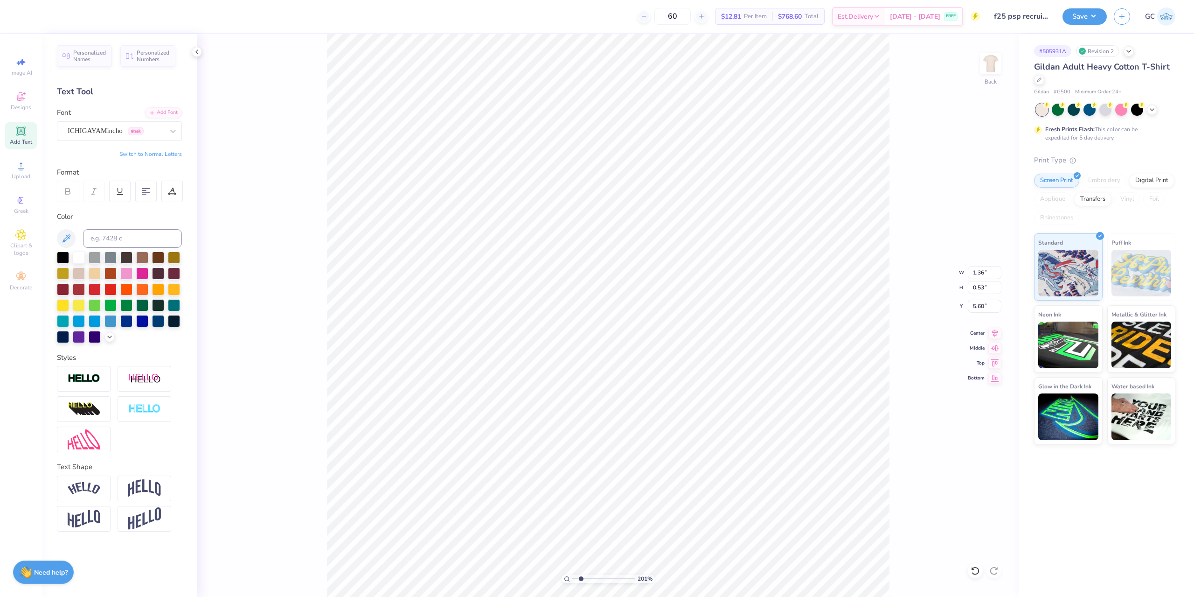
type input "2.01445811466782"
type input "1.58"
type input "0.82"
type input "5.46"
click at [145, 132] on div "ICHIGAYAMincho Greek" at bounding box center [116, 131] width 98 height 14
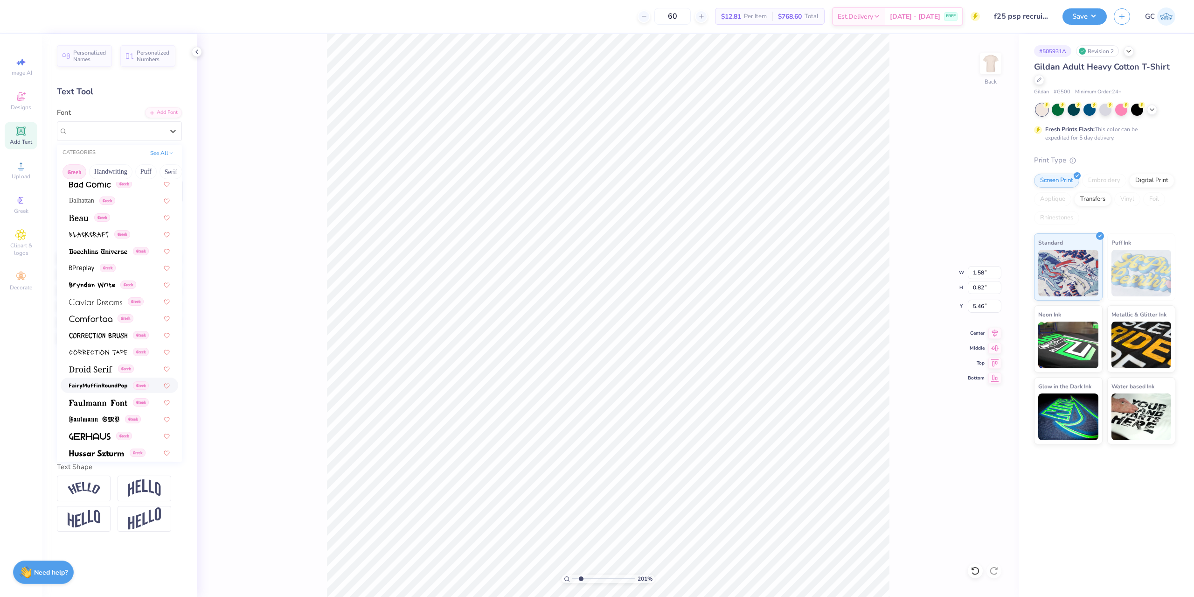
scroll to position [140, 0]
click at [97, 416] on img at bounding box center [96, 418] width 55 height 7
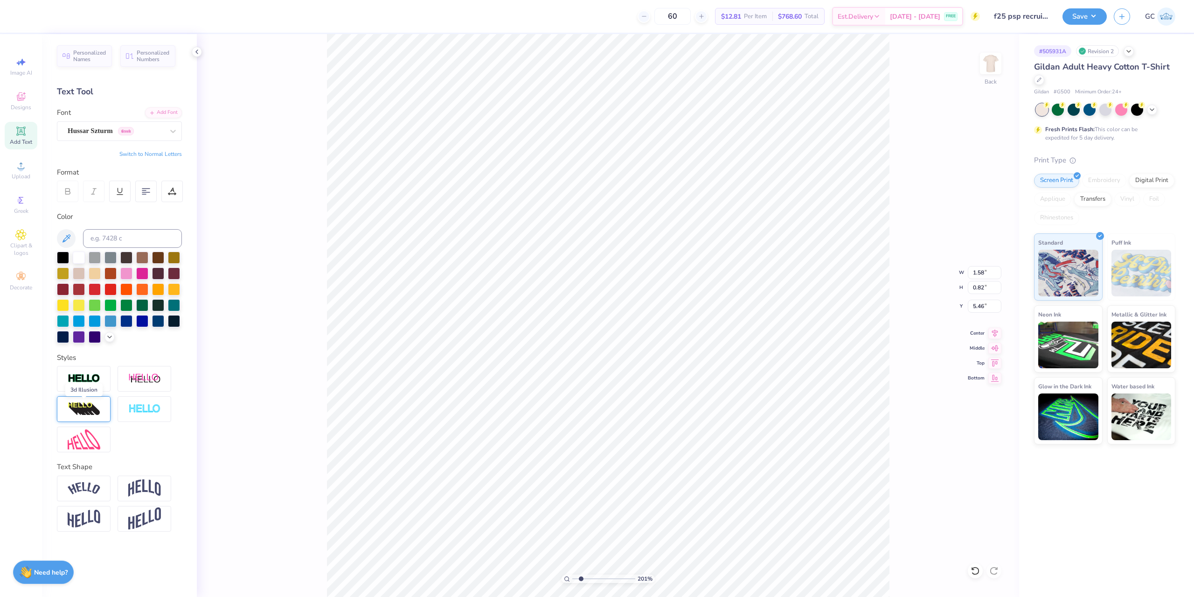
type input "2.01445811466782"
type input "2.35"
type input "0.75"
type input "5.50"
click at [162, 132] on div "Hussar Szturm Greek" at bounding box center [116, 131] width 98 height 14
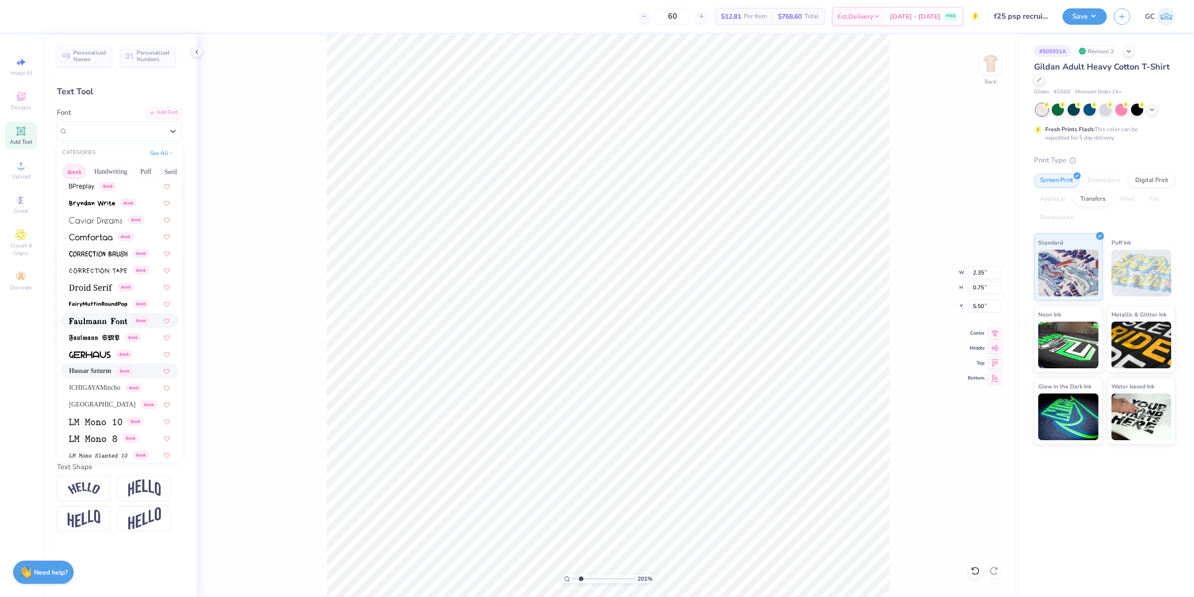
scroll to position [420, 0]
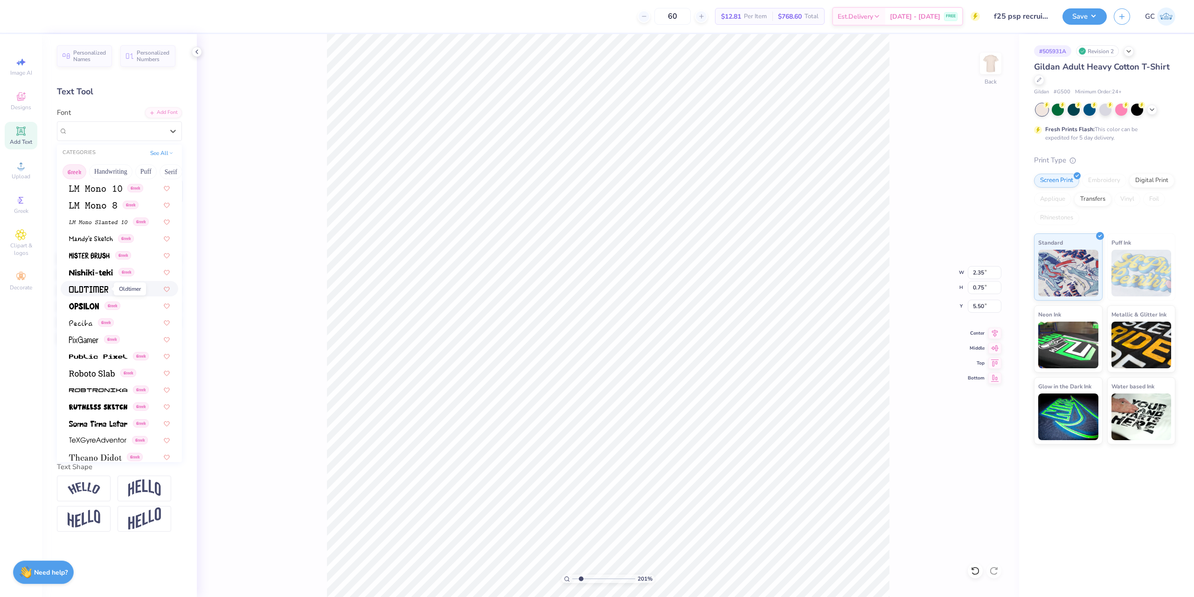
click at [99, 291] on img at bounding box center [88, 289] width 39 height 7
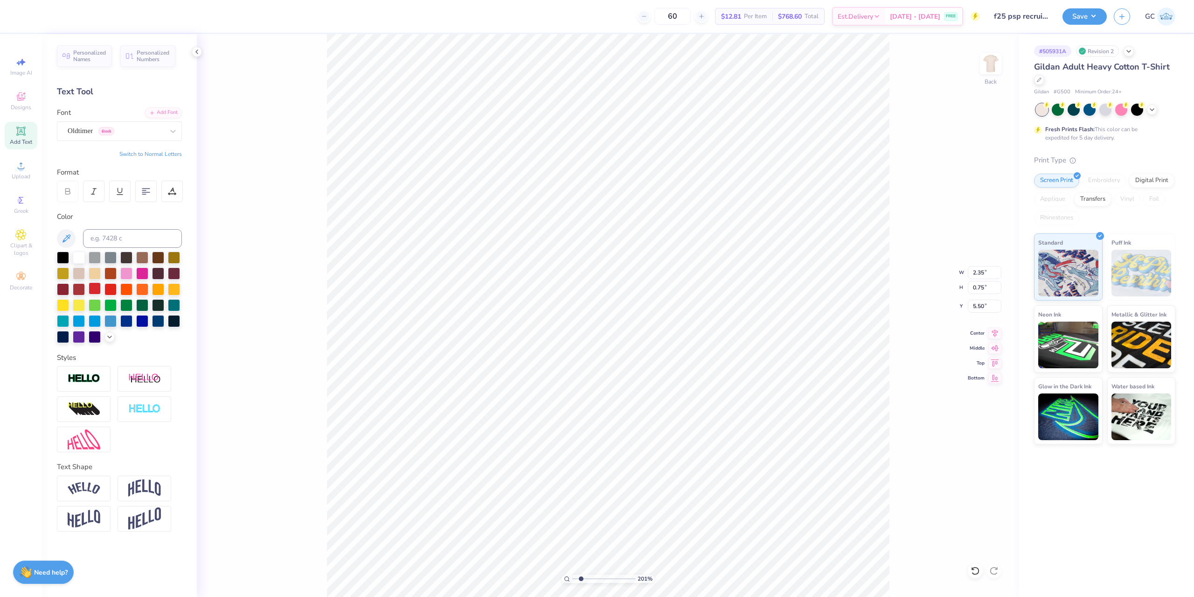
type input "2.01445811466782"
type input "1.77"
type input "0.83"
type input "5.46"
click at [149, 131] on div "Oldtimer Greek" at bounding box center [116, 131] width 98 height 14
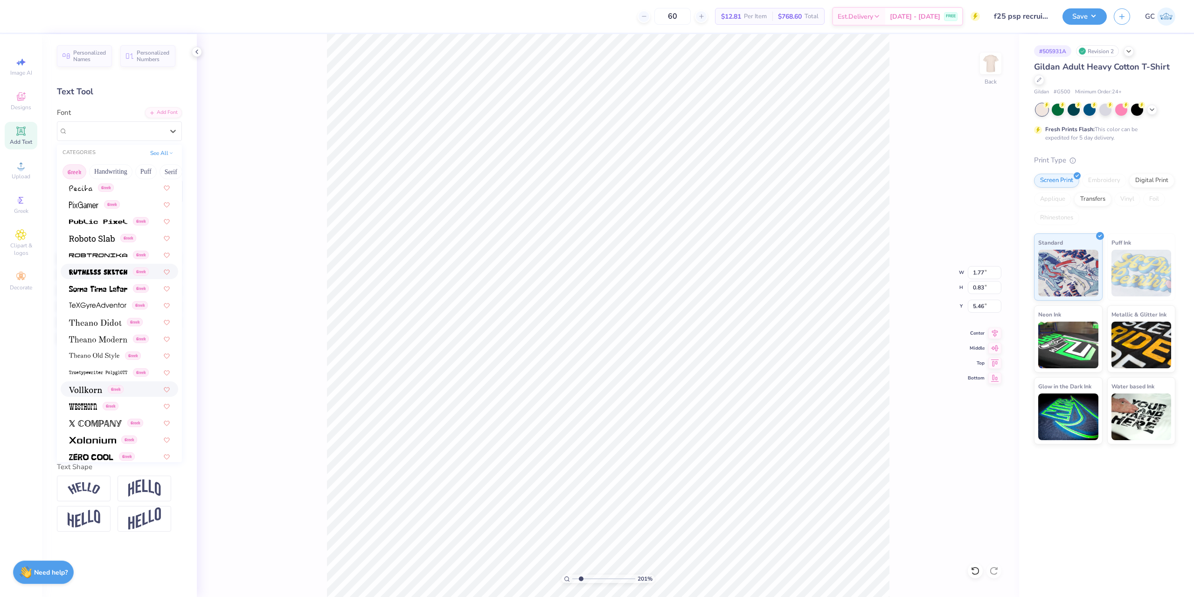
scroll to position [564, 0]
click at [101, 315] on img at bounding box center [95, 313] width 53 height 7
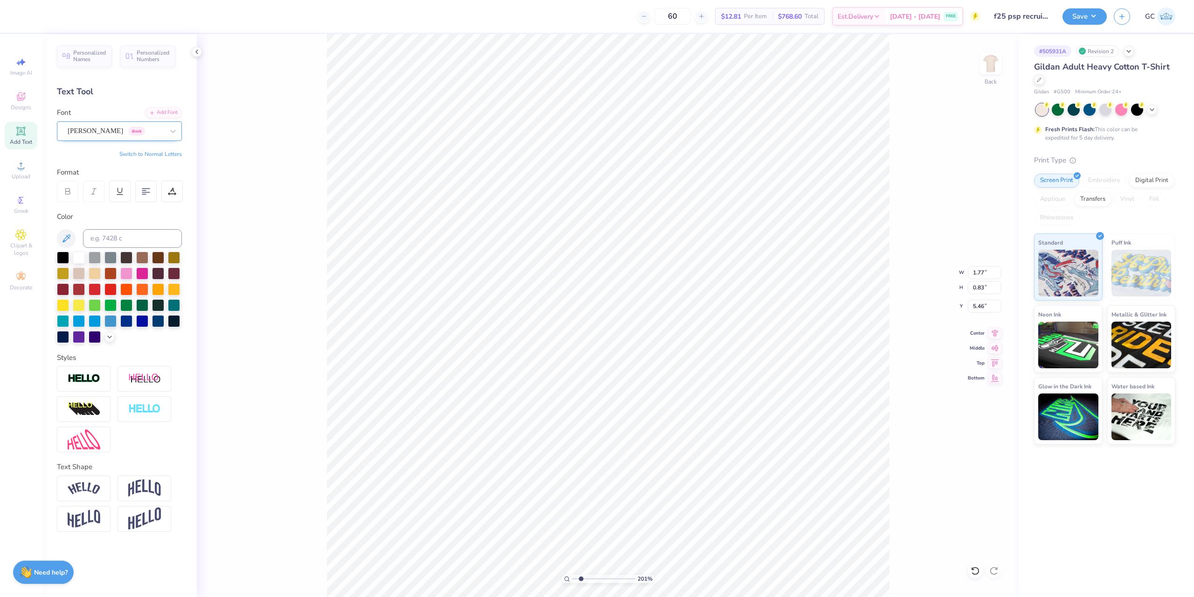
type input "2.01445811466782"
type input "1.44"
type input "0.71"
type input "5.51"
click at [154, 133] on div "Theano Didot Greek" at bounding box center [116, 131] width 98 height 14
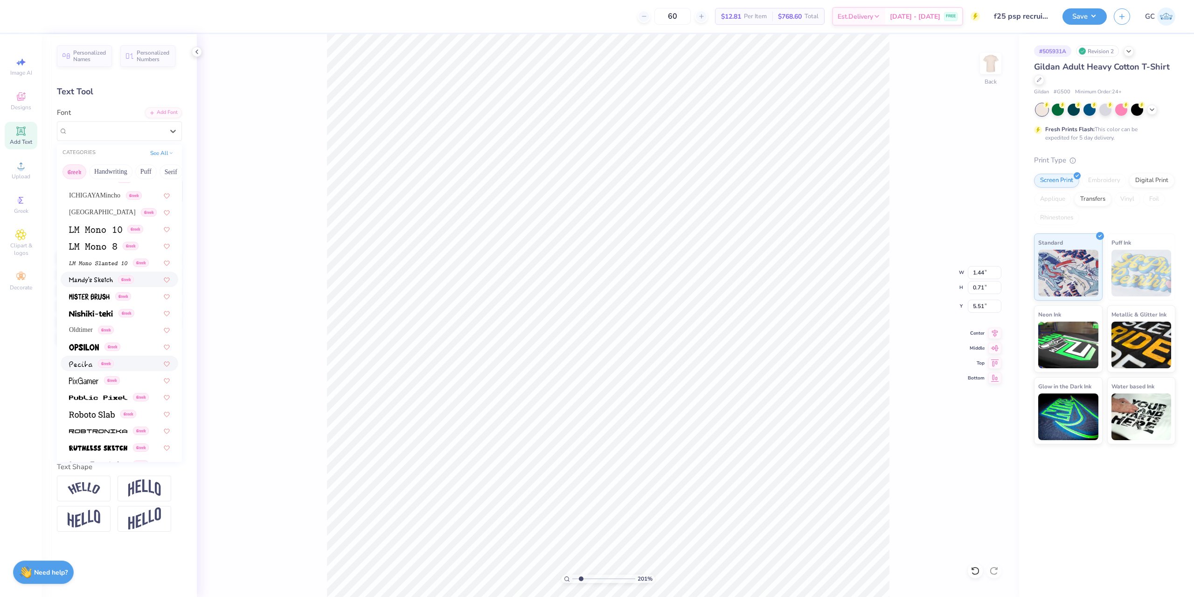
scroll to position [377, 0]
click at [99, 236] on div "Greek" at bounding box center [120, 230] width 118 height 15
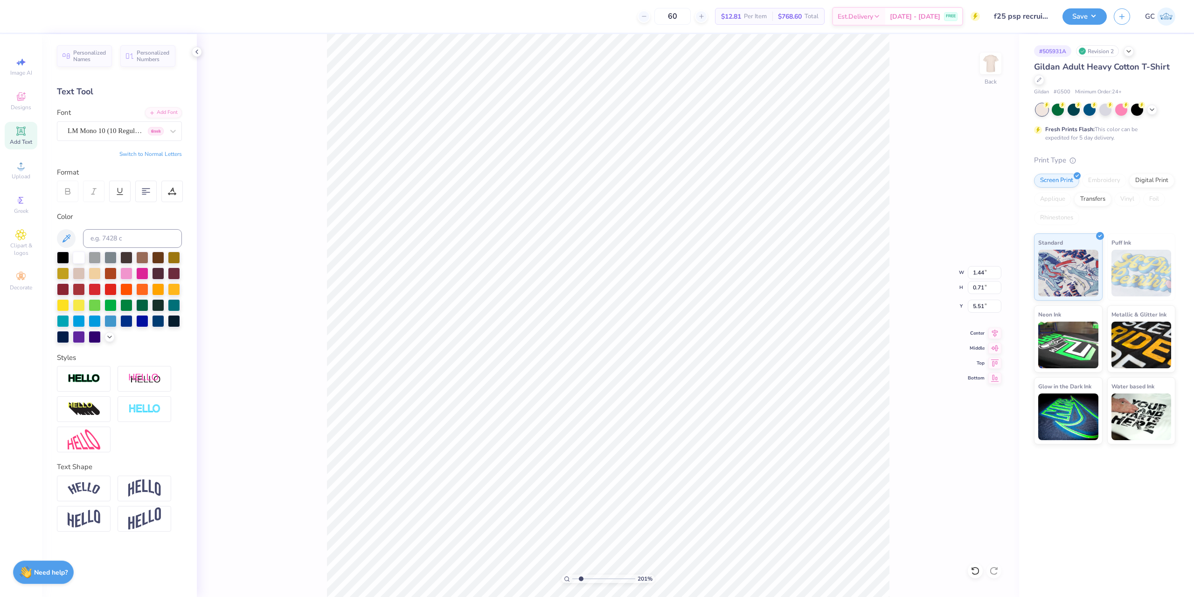
type input "2.01445811466782"
type input "1.43"
type input "0.58"
type input "5.58"
click at [103, 126] on div "LM Mono 10 (10 Regular) Greek" at bounding box center [116, 131] width 98 height 14
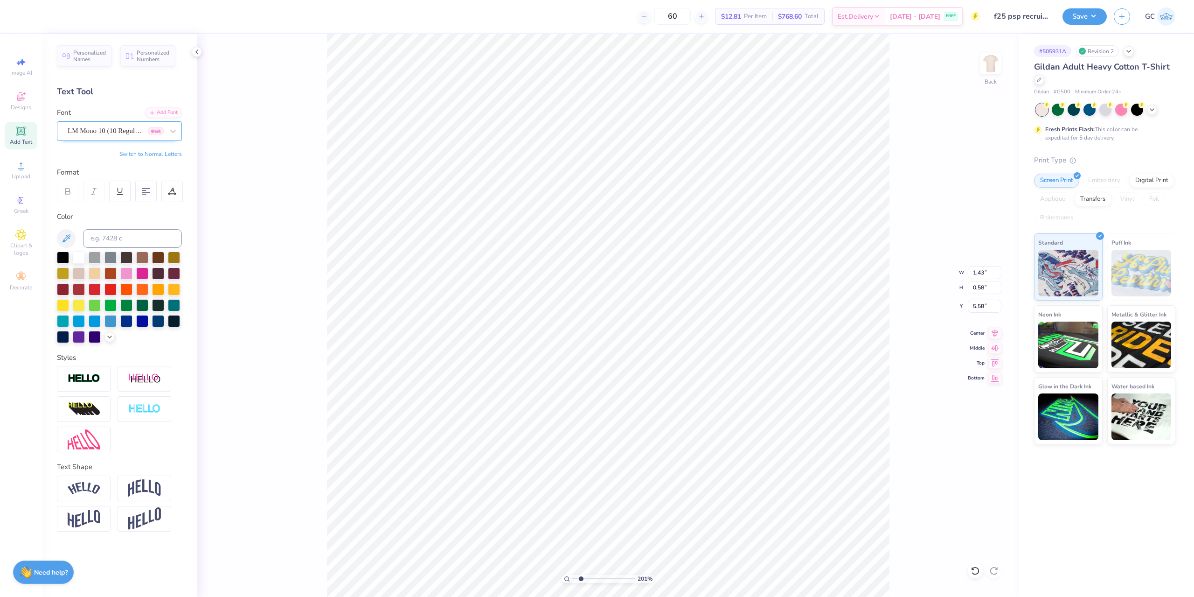
click at [148, 132] on div "LM Mono 10 (10 Regular) Greek" at bounding box center [116, 131] width 98 height 14
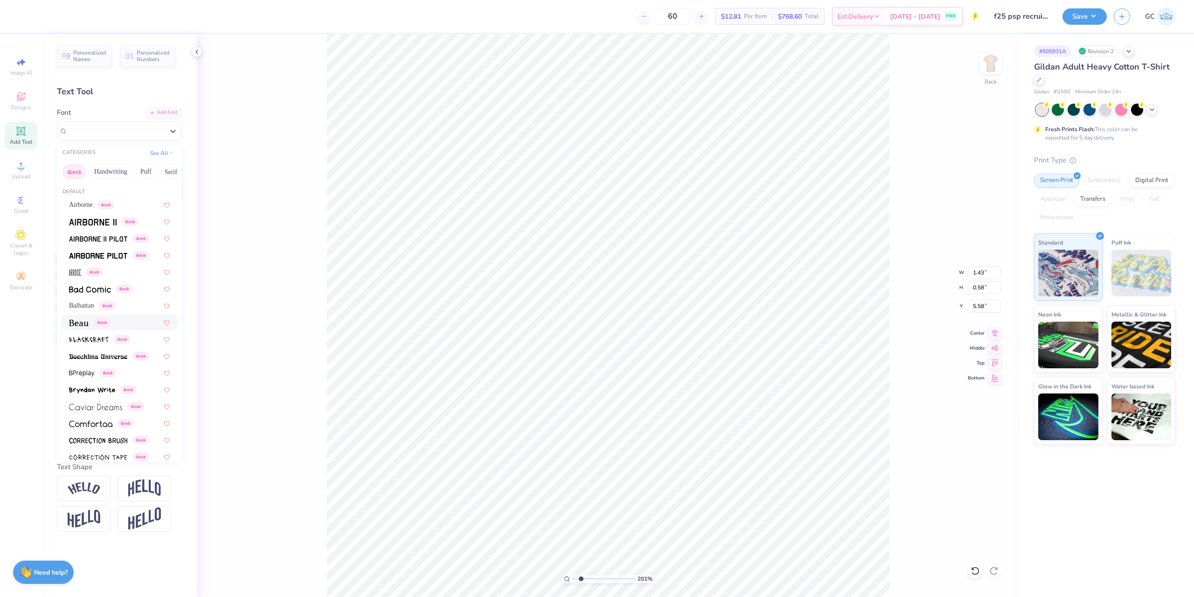
click at [114, 323] on div "Greek" at bounding box center [119, 322] width 101 height 10
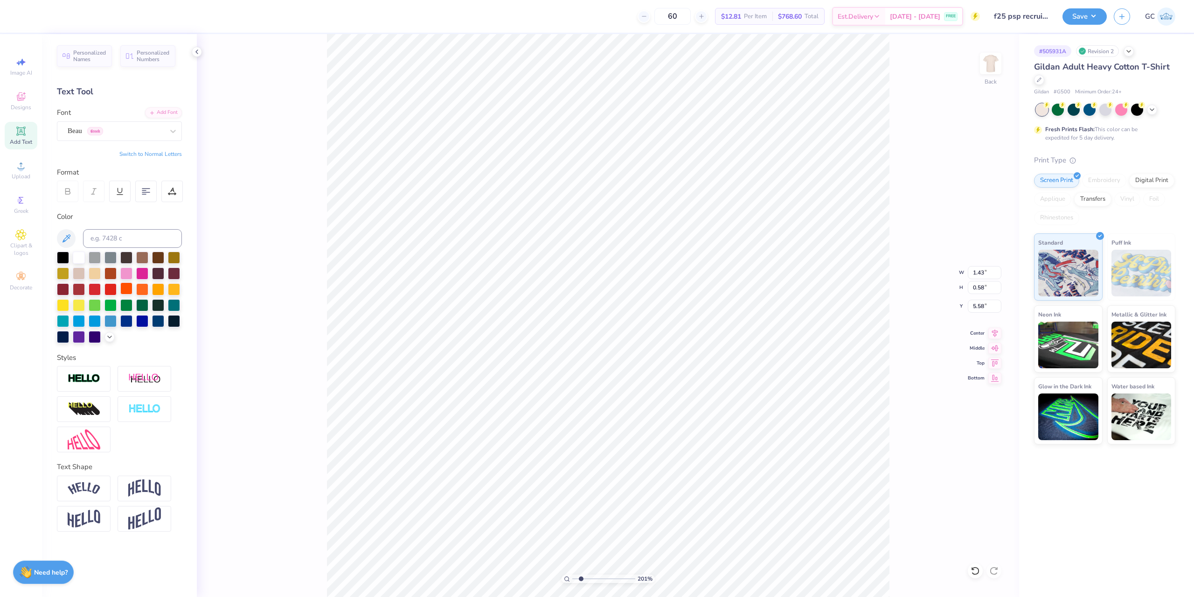
type input "2.01445811466782"
type input "1.95"
type input "0.66"
type input "5.54"
click at [136, 136] on div "Beau Greek" at bounding box center [116, 131] width 98 height 14
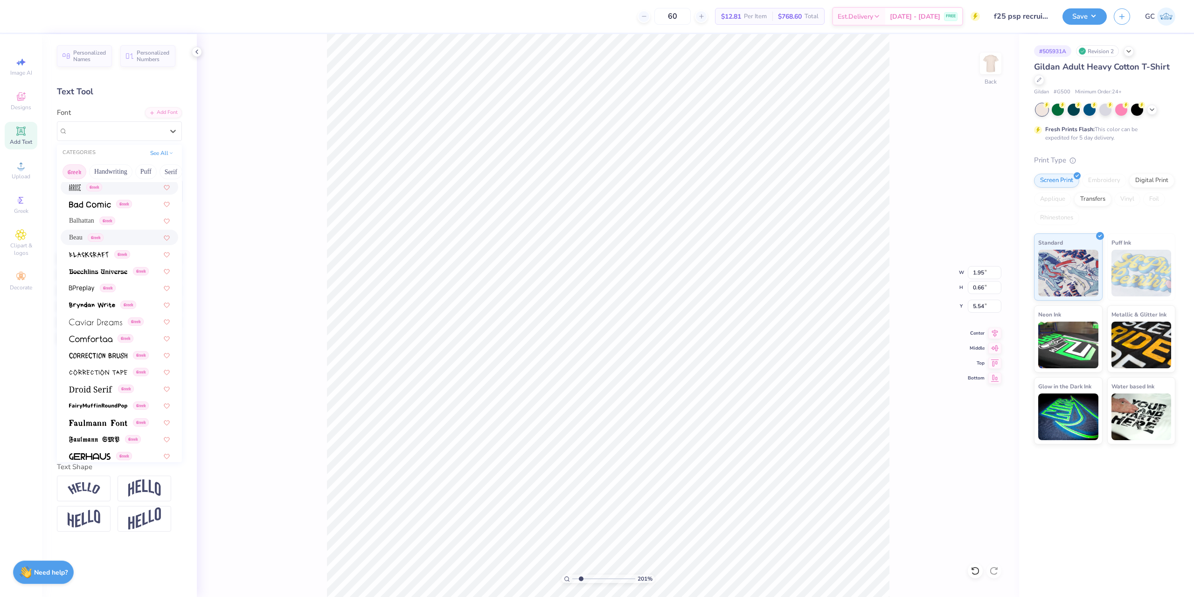
scroll to position [93, 0]
click at [101, 334] on span at bounding box center [90, 330] width 43 height 10
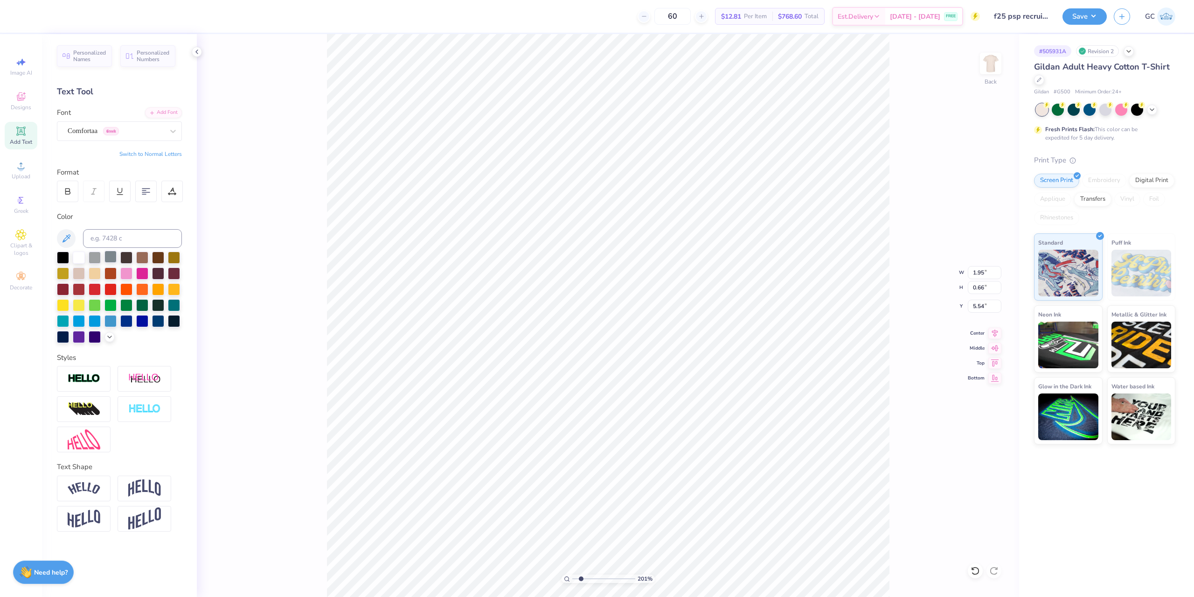
type input "2.01445811466782"
type input "1.86"
type input "0.74"
type input "5.50"
click at [974, 568] on icon at bounding box center [975, 570] width 8 height 8
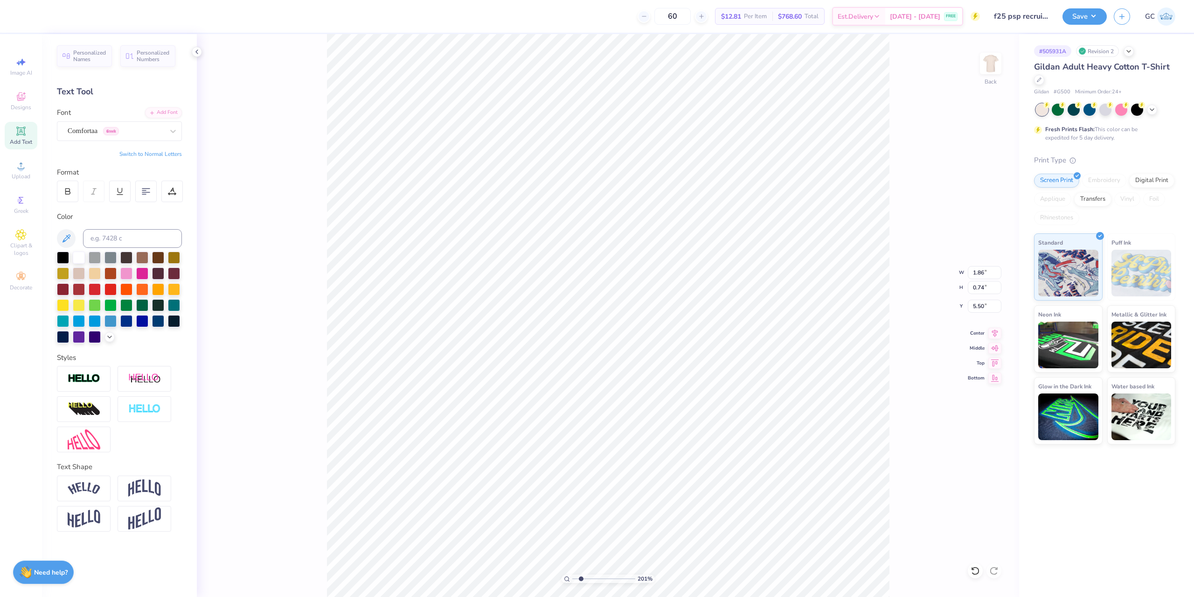
type input "2.01445811466782"
type input "1.95"
type input "0.66"
type input "5.54"
click at [244, 242] on div "201 % Back W 1.95 1.95 " H 0.66 0.66 " Y 5.54 5.54 " Center Middle Top Bottom" at bounding box center [608, 315] width 822 height 563
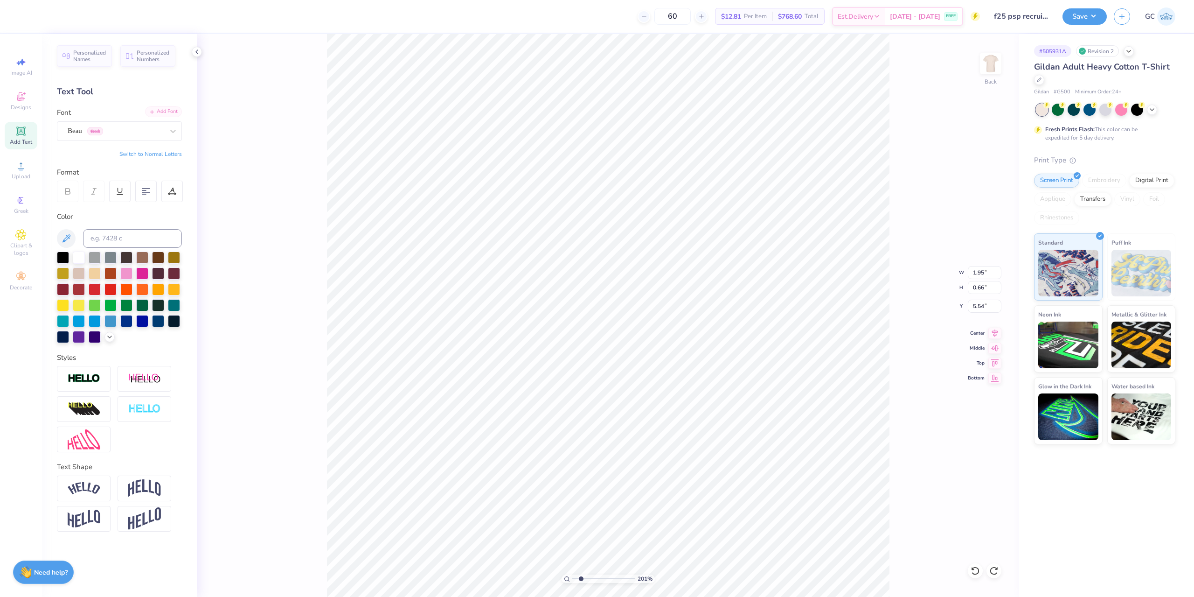
click at [169, 113] on div "Add Font" at bounding box center [163, 111] width 37 height 11
click at [171, 127] on icon at bounding box center [172, 130] width 9 height 9
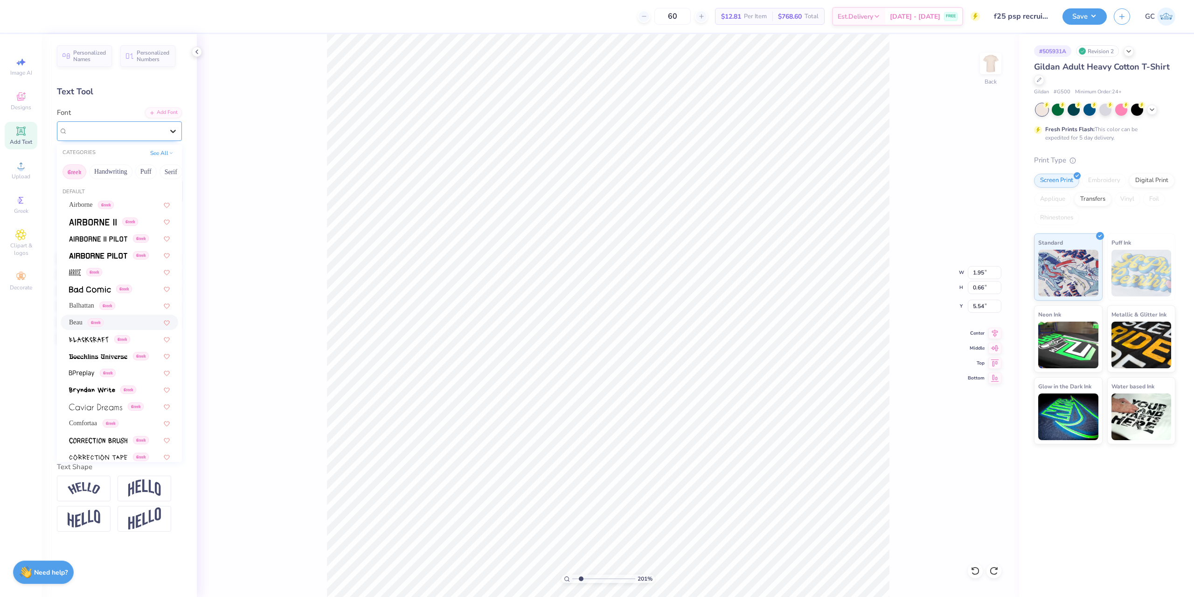
click at [175, 134] on icon at bounding box center [172, 130] width 9 height 9
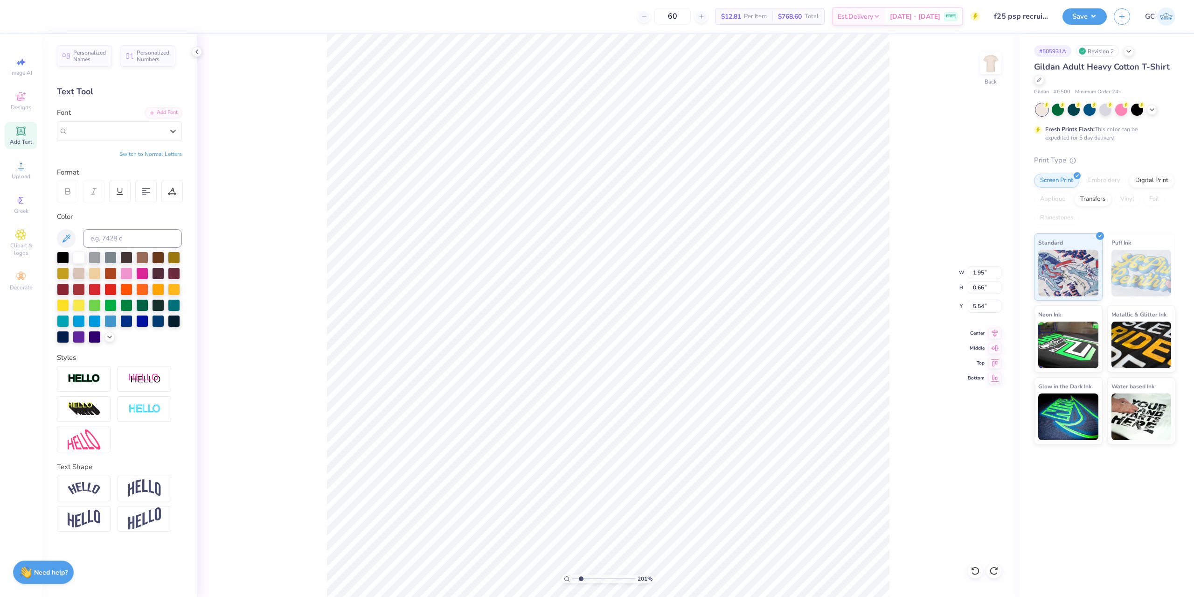
click at [170, 157] on button "Switch to Normal Letters" at bounding box center [150, 153] width 63 height 7
type input "2.01445811466782"
type input "1.48"
type input "0.67"
type input "5.53"
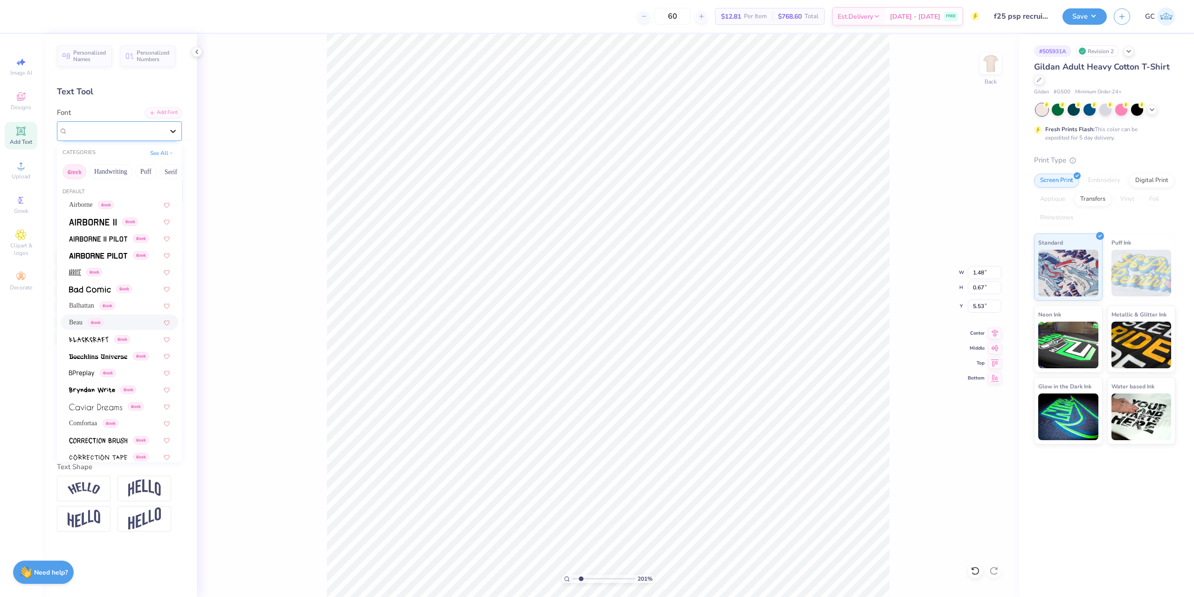
click at [175, 130] on icon at bounding box center [173, 131] width 6 height 3
click at [157, 152] on button "See All" at bounding box center [161, 151] width 29 height 9
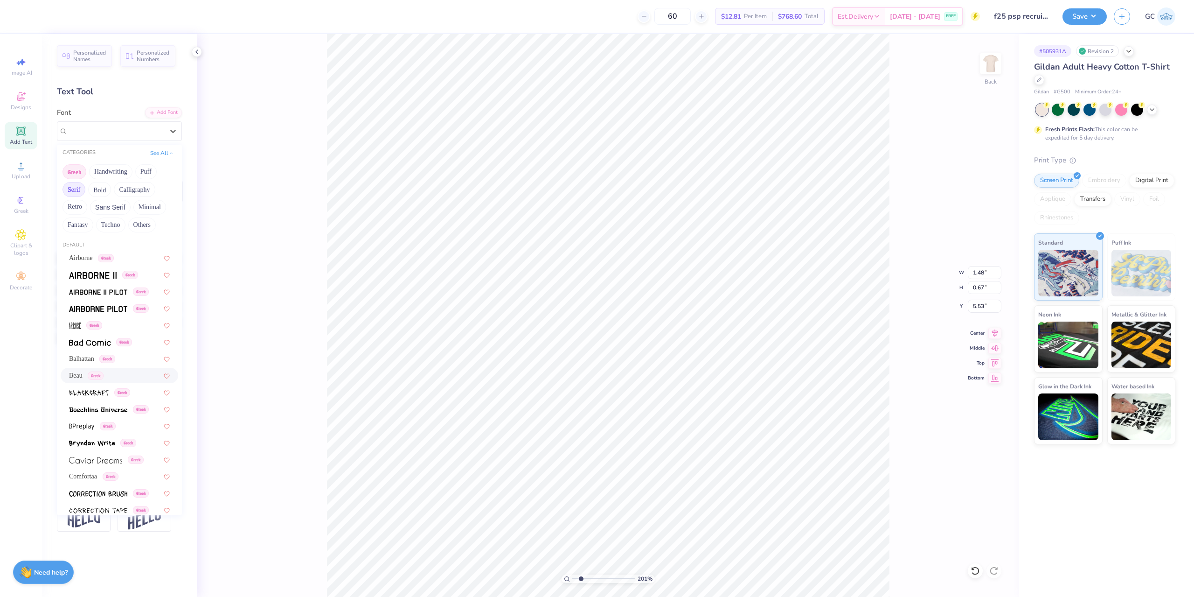
click at [77, 193] on button "Serif" at bounding box center [74, 189] width 23 height 15
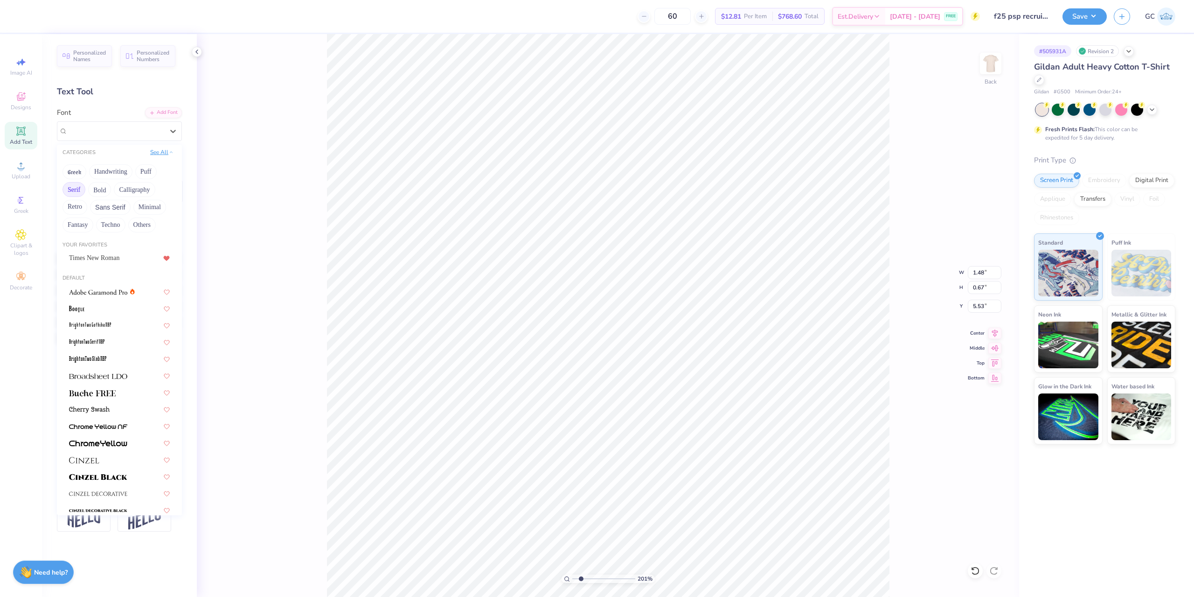
click at [157, 153] on button "See All" at bounding box center [161, 151] width 29 height 9
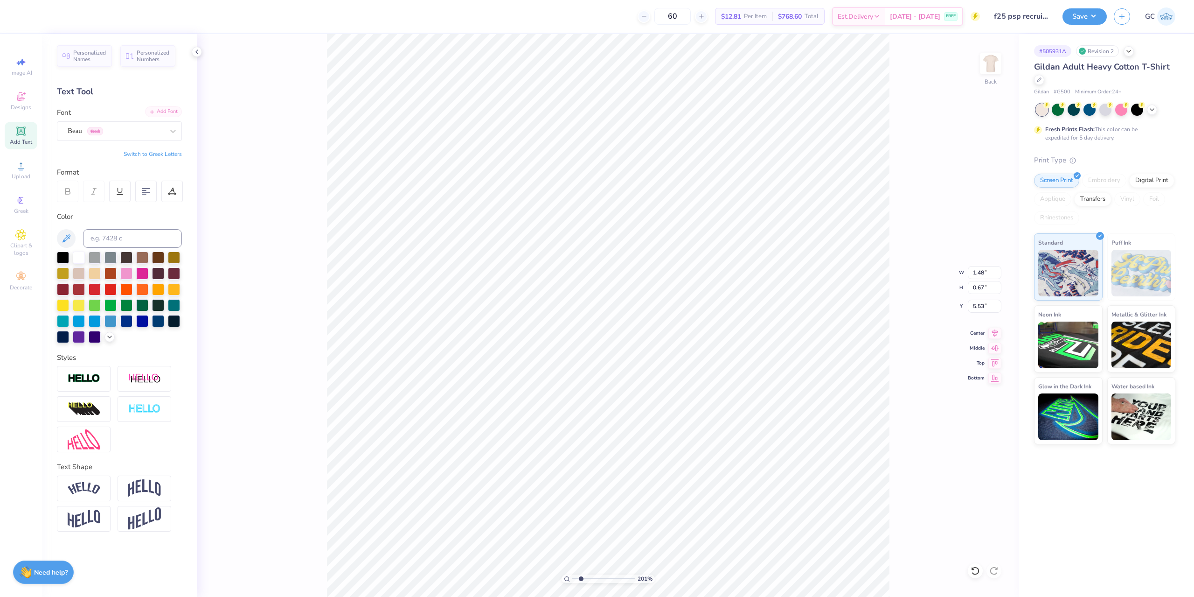
click at [173, 112] on div "Add Font" at bounding box center [163, 111] width 37 height 11
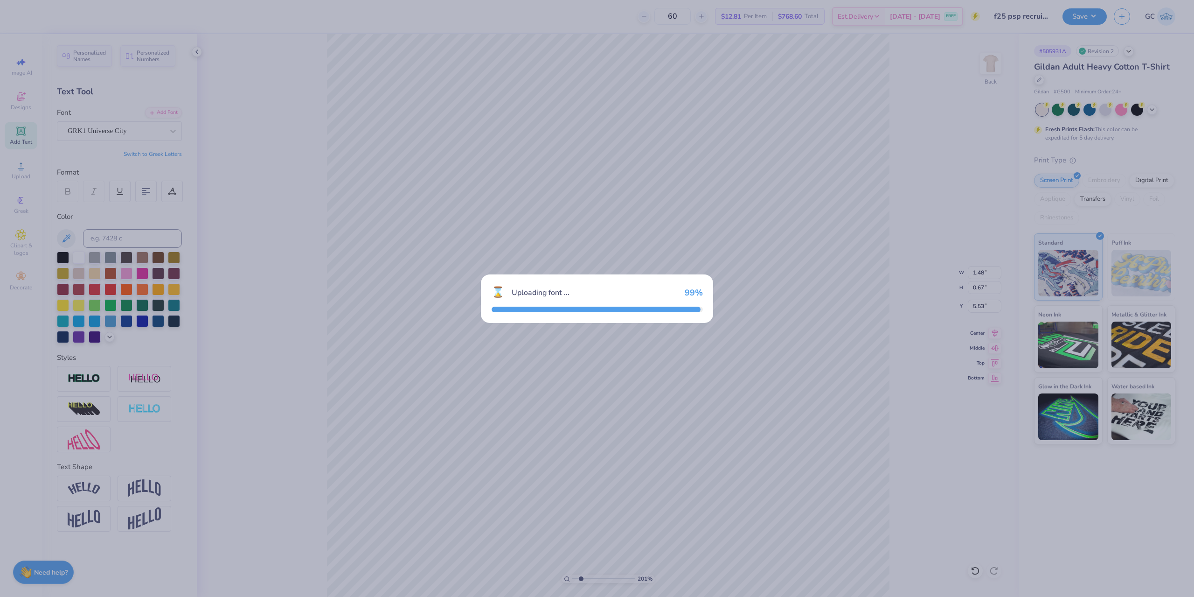
type input "2.01445811466782"
type input "1.69"
type input "0.77"
type input "5.48"
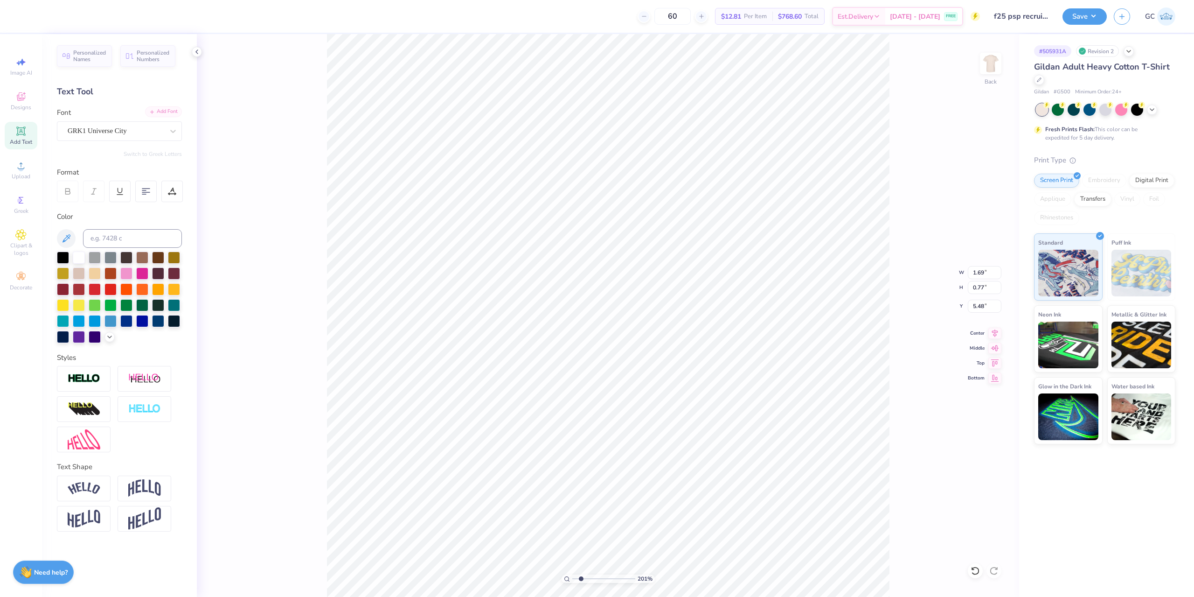
click at [157, 111] on div "Add Font" at bounding box center [163, 111] width 37 height 11
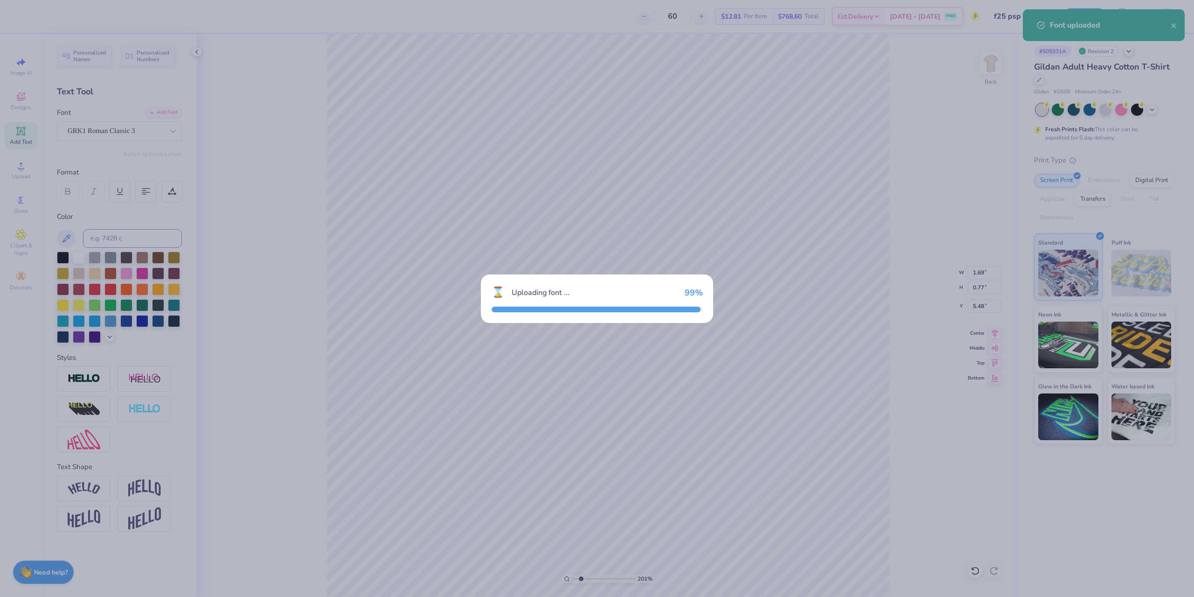
type input "2.01445811466782"
type input "2.20"
type input "0.69"
type input "5.53"
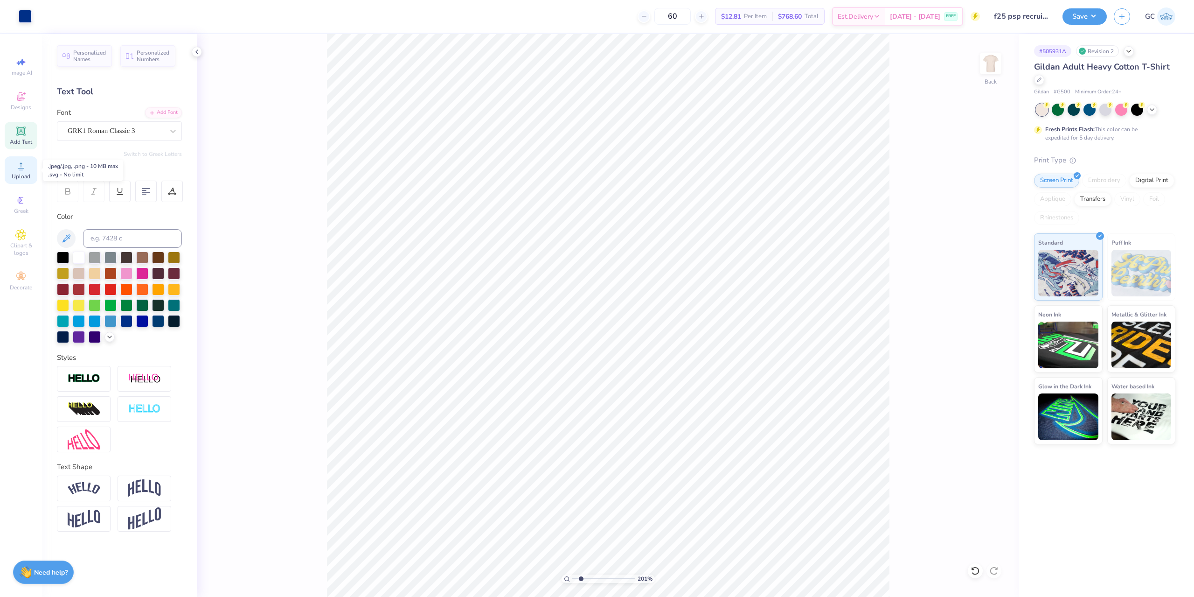
click at [18, 173] on span "Upload" at bounding box center [21, 176] width 19 height 7
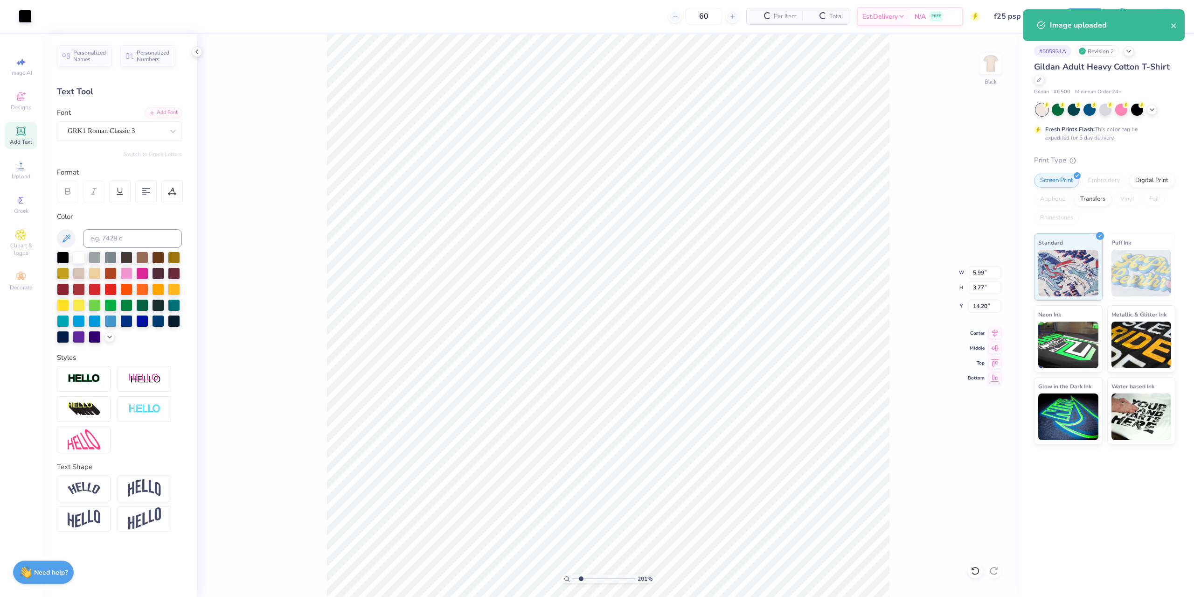
type input "2.01445811466782"
type input "5.99"
type input "3.77"
type input "14.20"
type input "2.01445811466782"
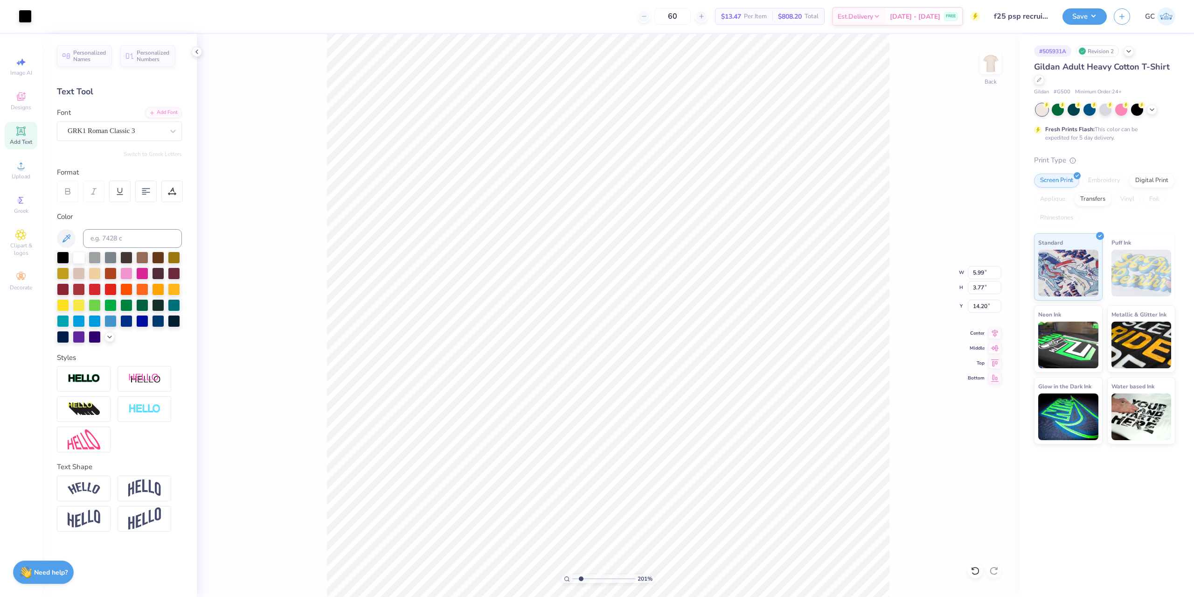
type input "7.59"
click at [43, 13] on div at bounding box center [41, 15] width 13 height 13
type input "2.01445811466782"
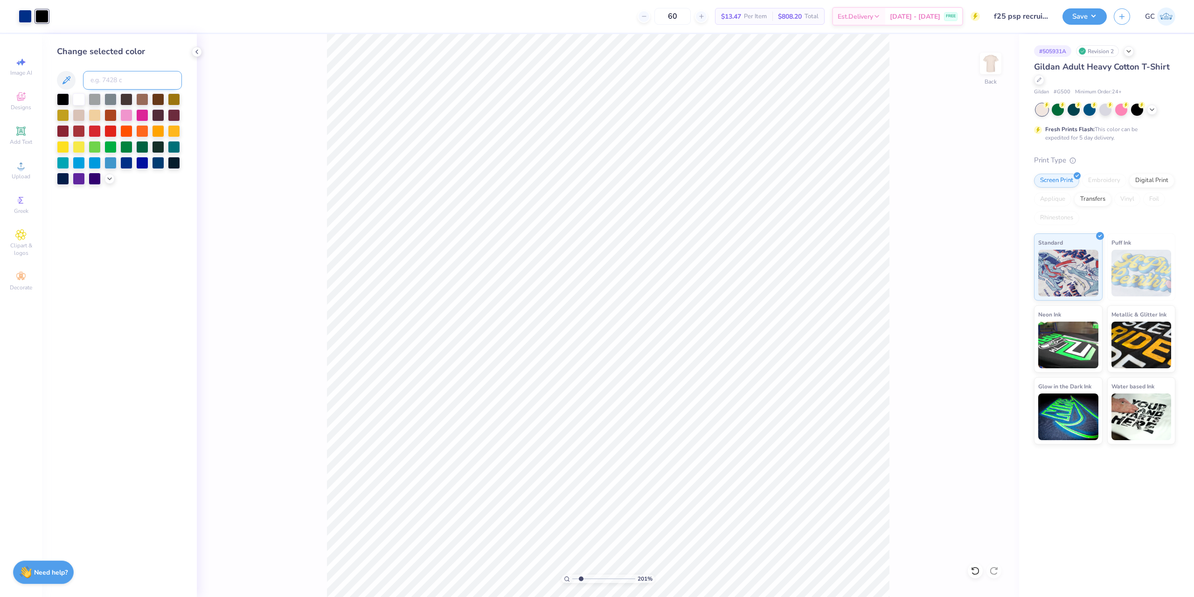
click at [118, 83] on input at bounding box center [132, 80] width 99 height 19
type input "287"
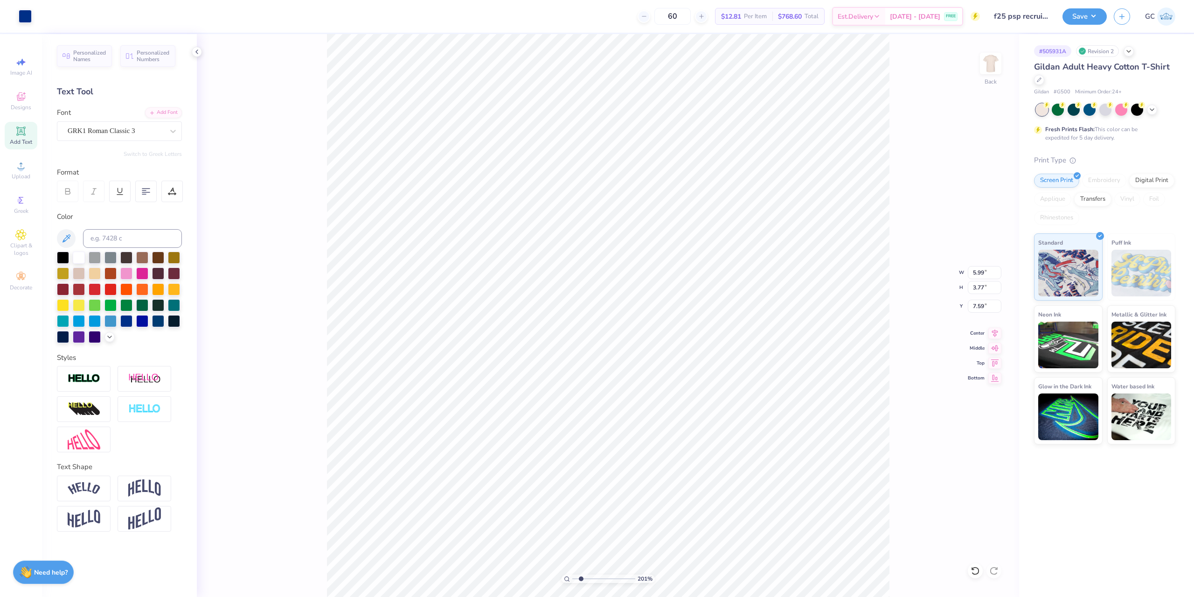
type input "2.01445811466782"
type input "1.25"
type input "0.79"
type input "2.01445811466782"
type input "5.48"
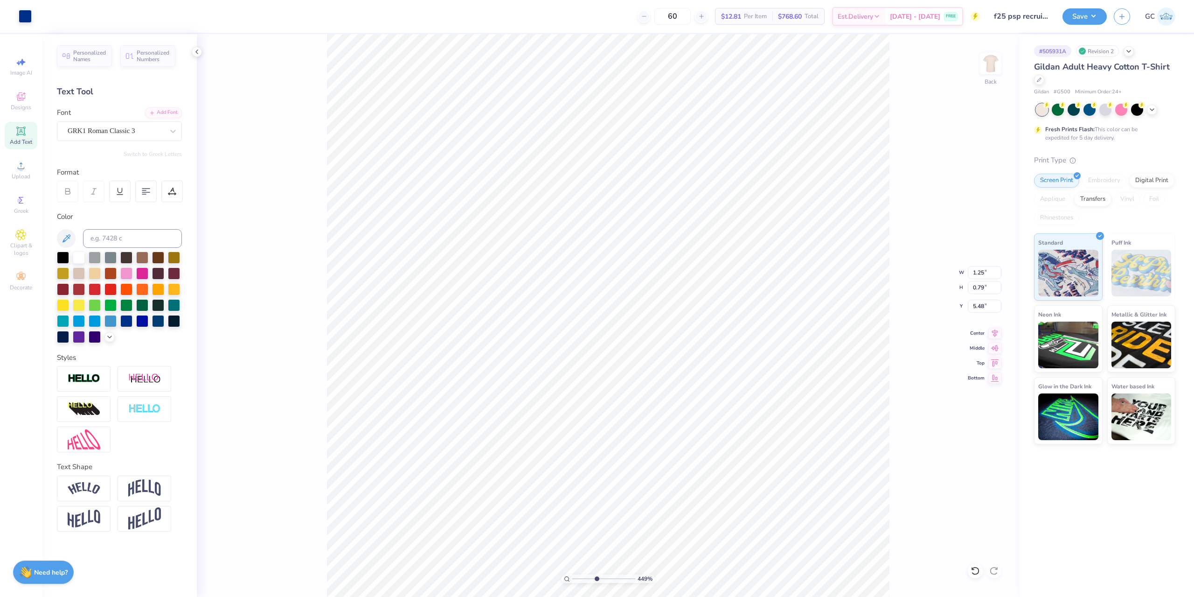
type input "4.48505384214065"
type input "1.38"
type input "0.87"
type input "4.48505384214065"
type input "5.47"
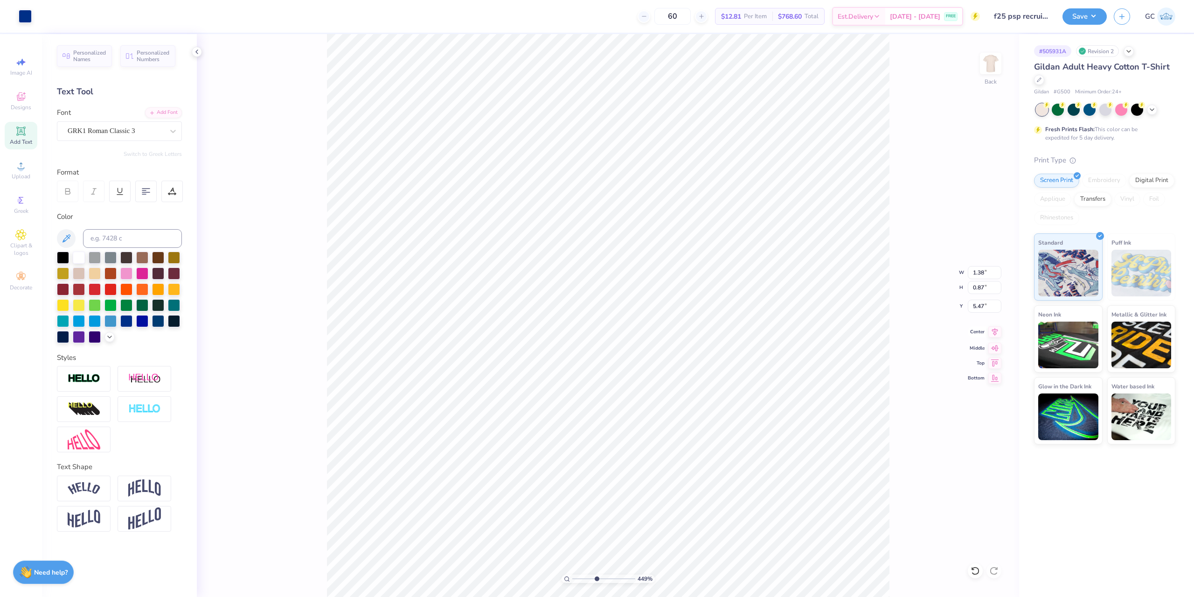
click at [995, 335] on icon at bounding box center [995, 331] width 13 height 11
click at [707, 439] on li "Group" at bounding box center [709, 439] width 73 height 18
click at [1075, 21] on button "Save" at bounding box center [1085, 16] width 44 height 16
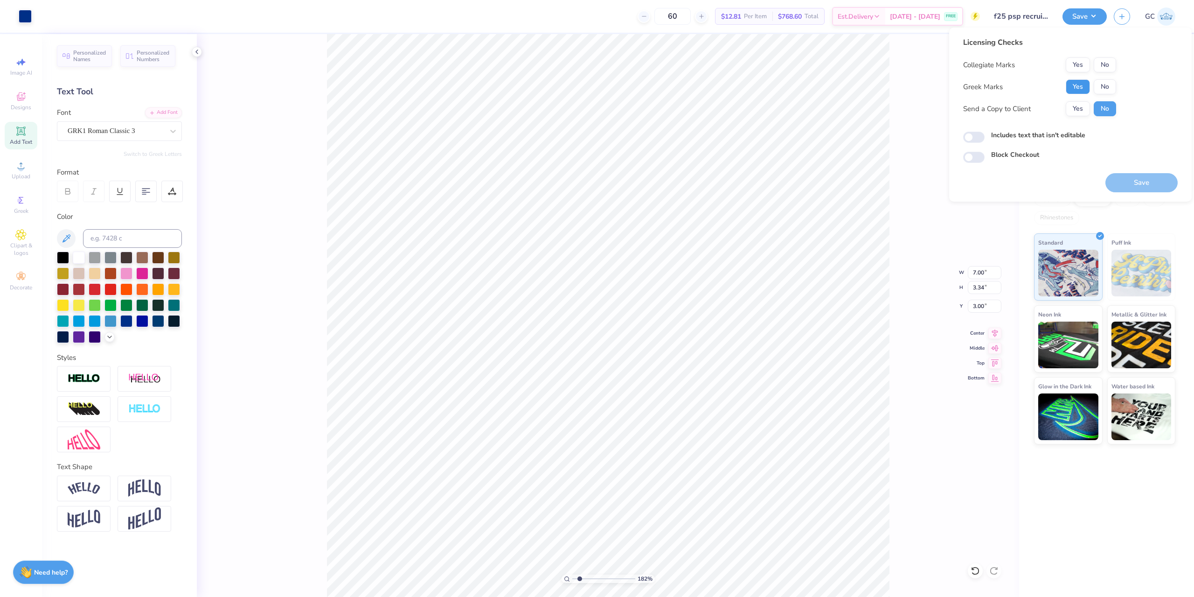
drag, startPoint x: 1073, startPoint y: 90, endPoint x: 1100, endPoint y: 73, distance: 32.5
click at [1074, 90] on button "Yes" at bounding box center [1078, 86] width 24 height 15
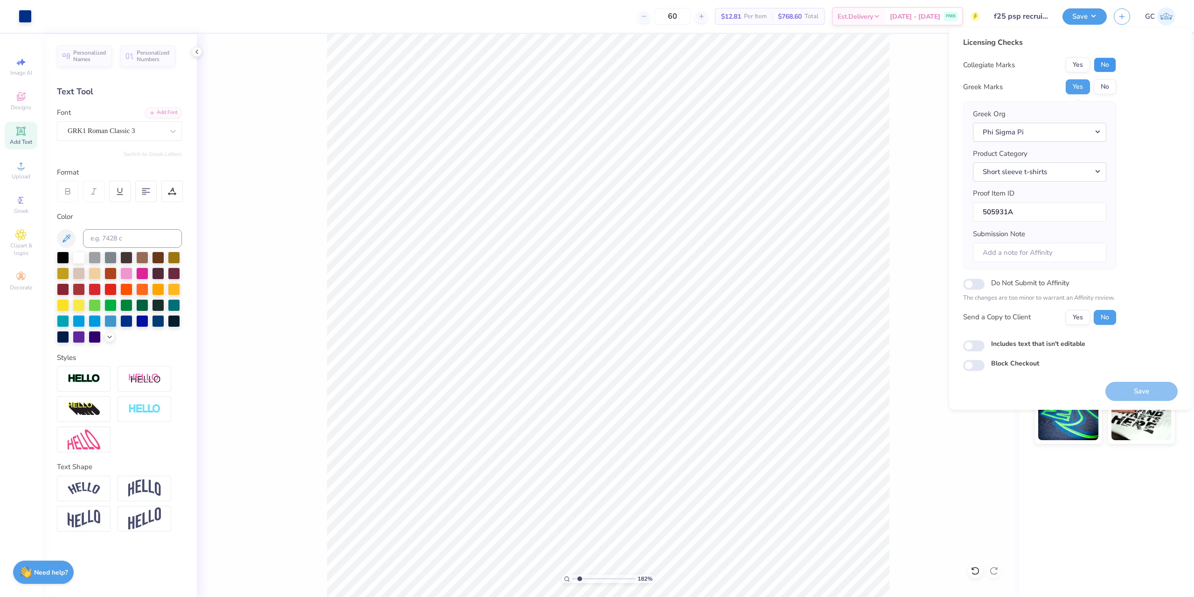
click at [1107, 69] on button "No" at bounding box center [1105, 64] width 22 height 15
click at [1138, 383] on button "Save" at bounding box center [1142, 391] width 72 height 19
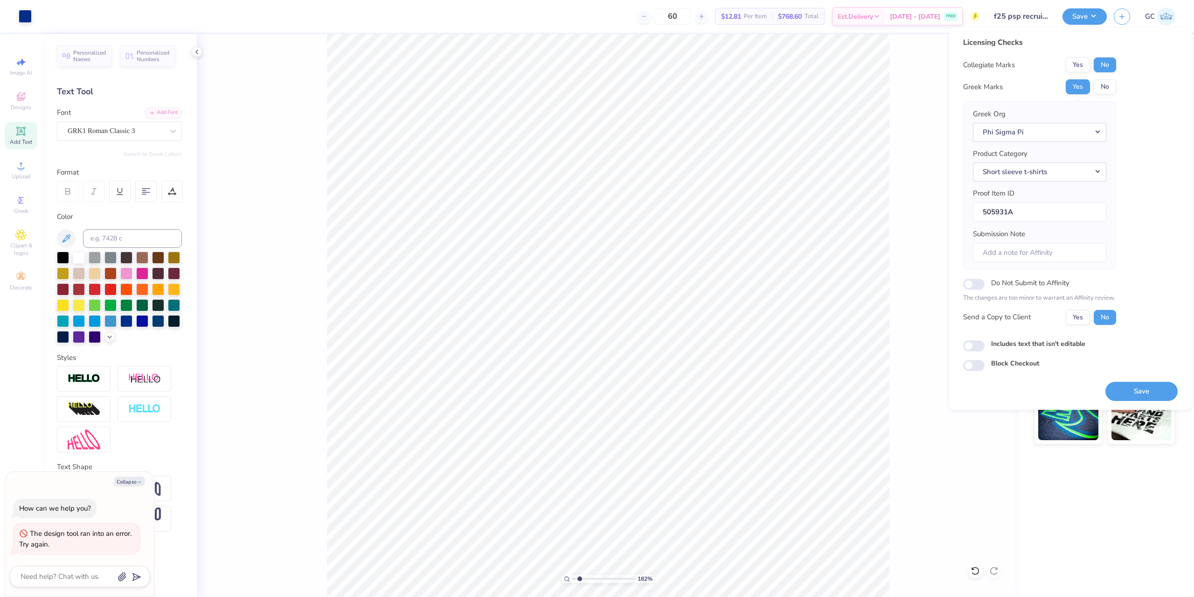
type input "1.82266588284093"
type textarea "x"
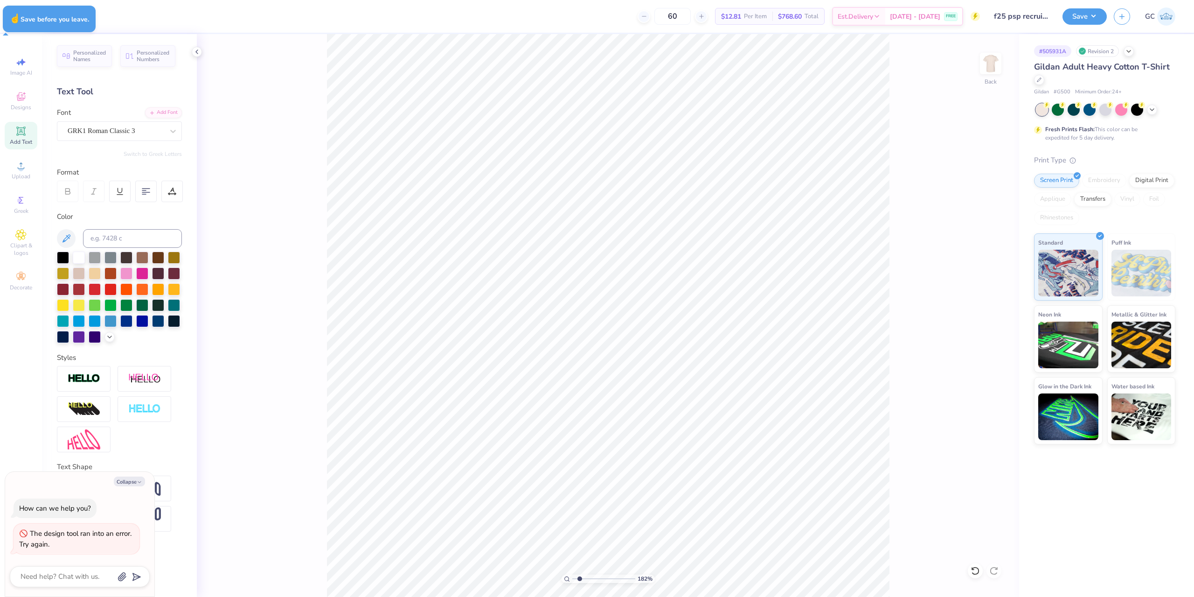
type input "1.82266588284093"
type textarea "x"
type input "1.82266588284093"
type textarea "x"
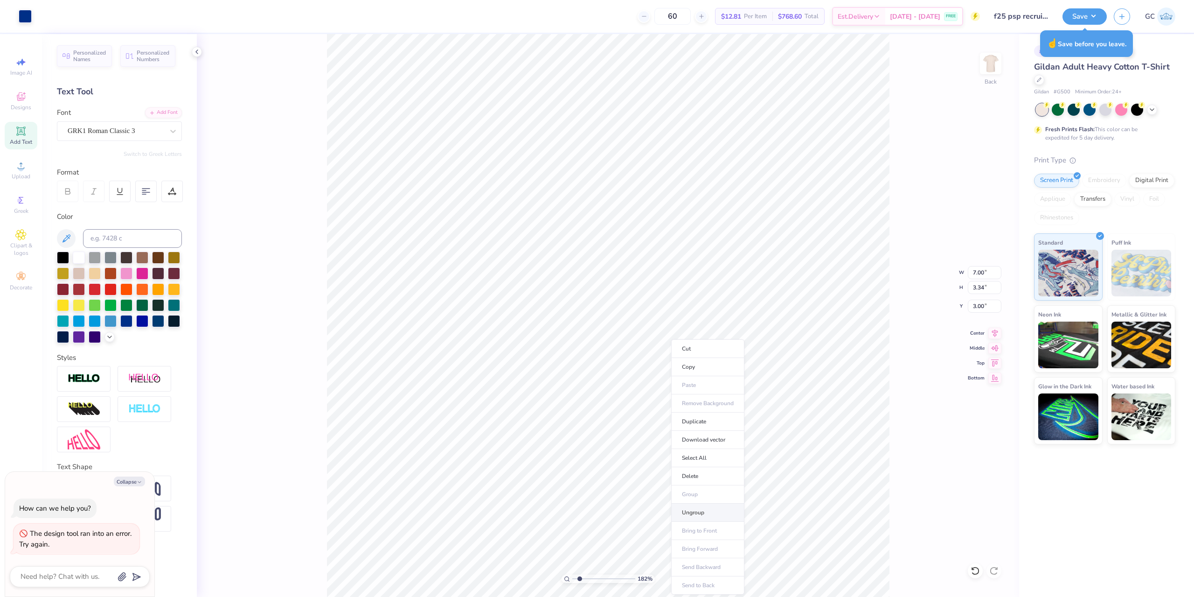
click at [703, 512] on li "Ungroup" at bounding box center [707, 512] width 73 height 18
type input "1.82266588284093"
type textarea "x"
type input "1.82266588284093"
type textarea "x"
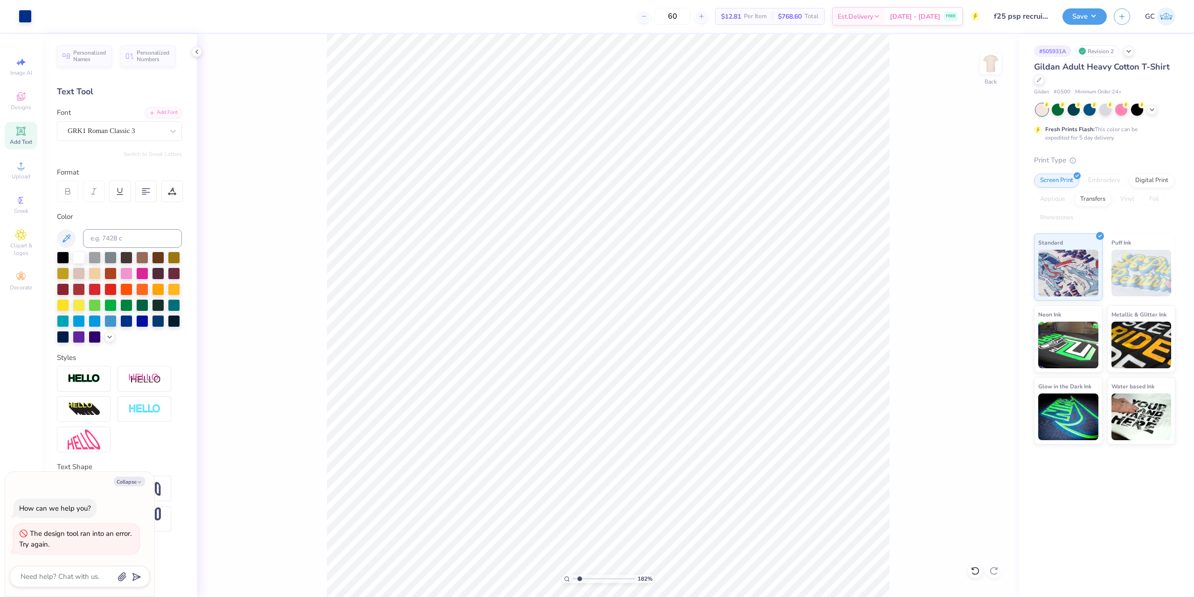
type input "1.82266588284093"
type textarea "x"
type input "1.82266588284093"
type textarea "x"
type input "1.82266588284093"
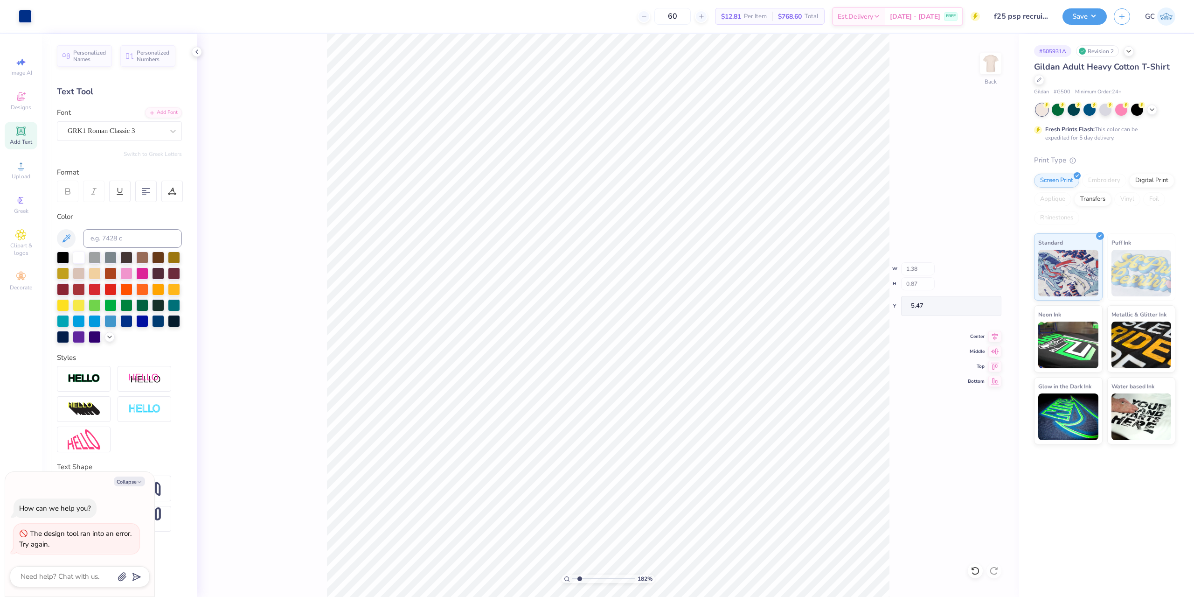
type textarea "x"
click at [20, 173] on span "Upload" at bounding box center [21, 176] width 19 height 7
type input "1.82266588284093"
type textarea "x"
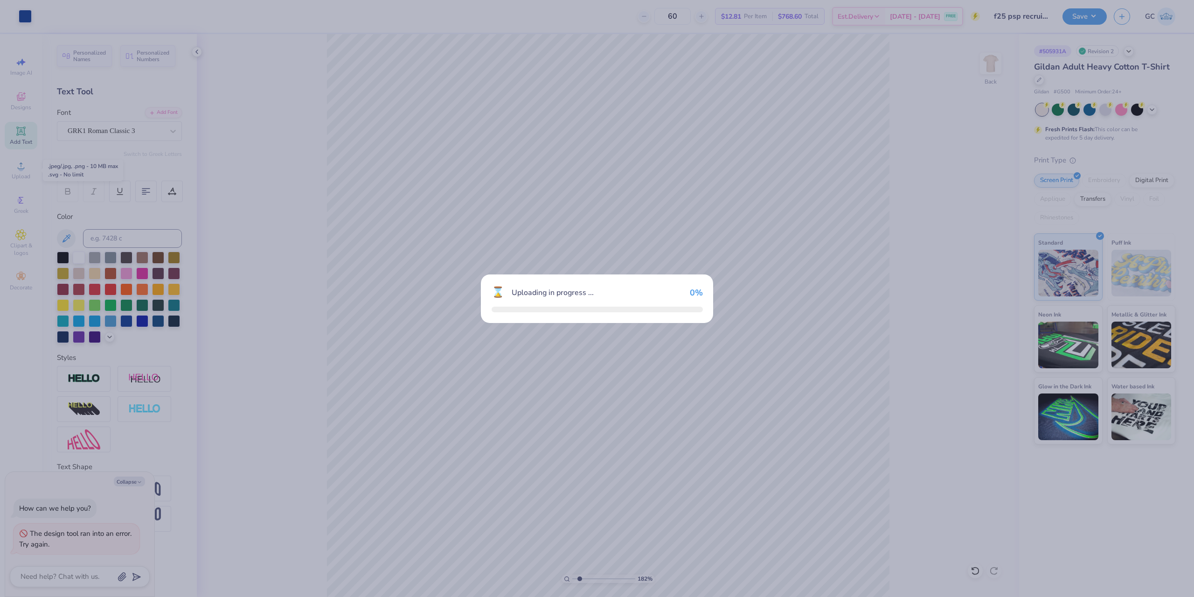
type input "1.82266588284093"
type textarea "x"
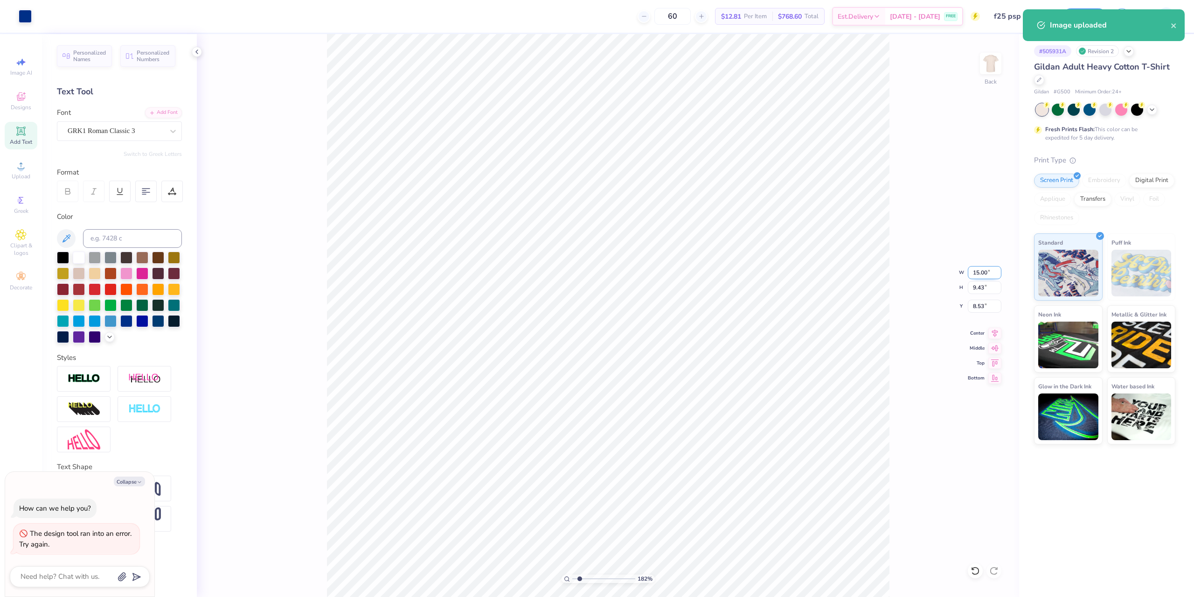
drag, startPoint x: 975, startPoint y: 273, endPoint x: 990, endPoint y: 273, distance: 15.9
click at [990, 273] on input "15.00" at bounding box center [985, 272] width 34 height 13
click at [995, 333] on icon at bounding box center [995, 331] width 13 height 11
click at [994, 334] on icon at bounding box center [995, 331] width 6 height 8
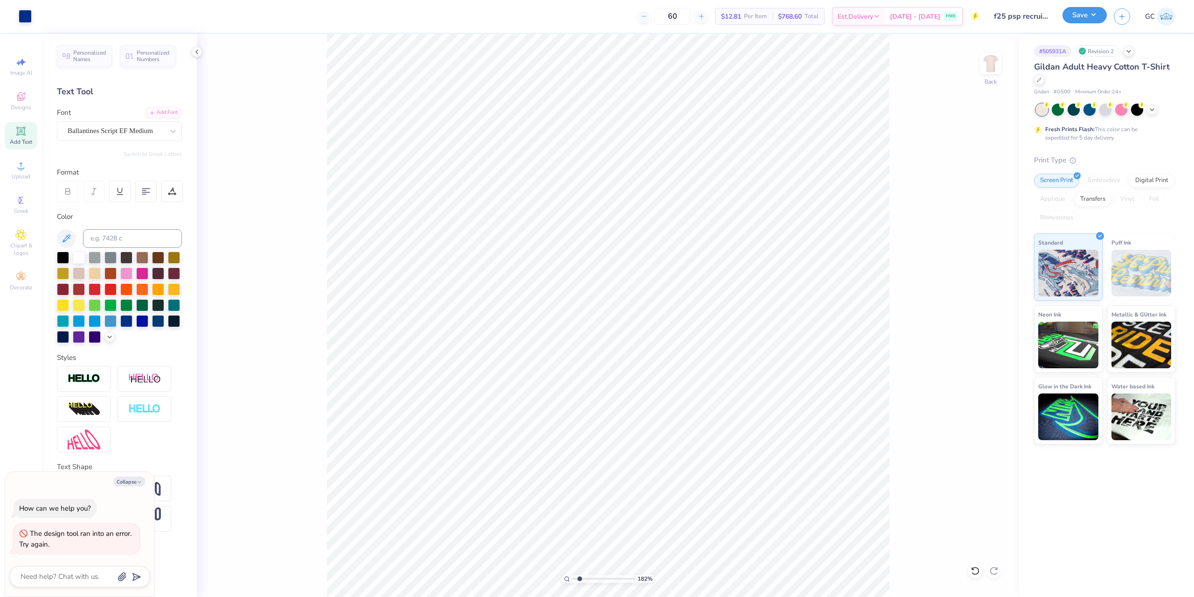
click at [1089, 14] on button "Save" at bounding box center [1085, 15] width 44 height 16
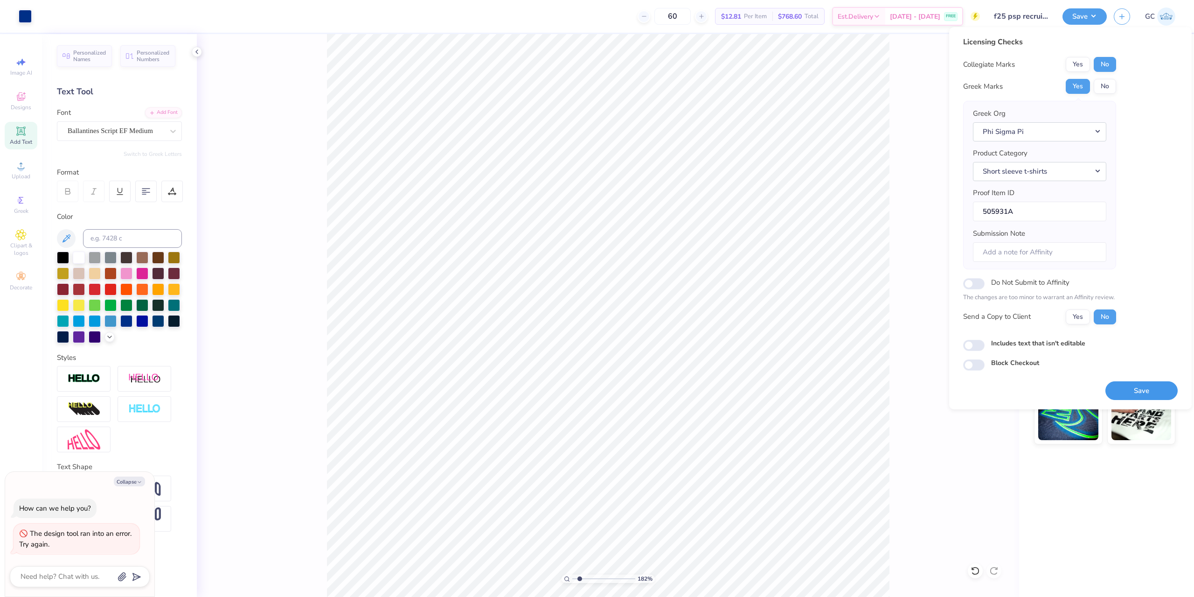
click at [1142, 392] on button "Save" at bounding box center [1142, 390] width 72 height 19
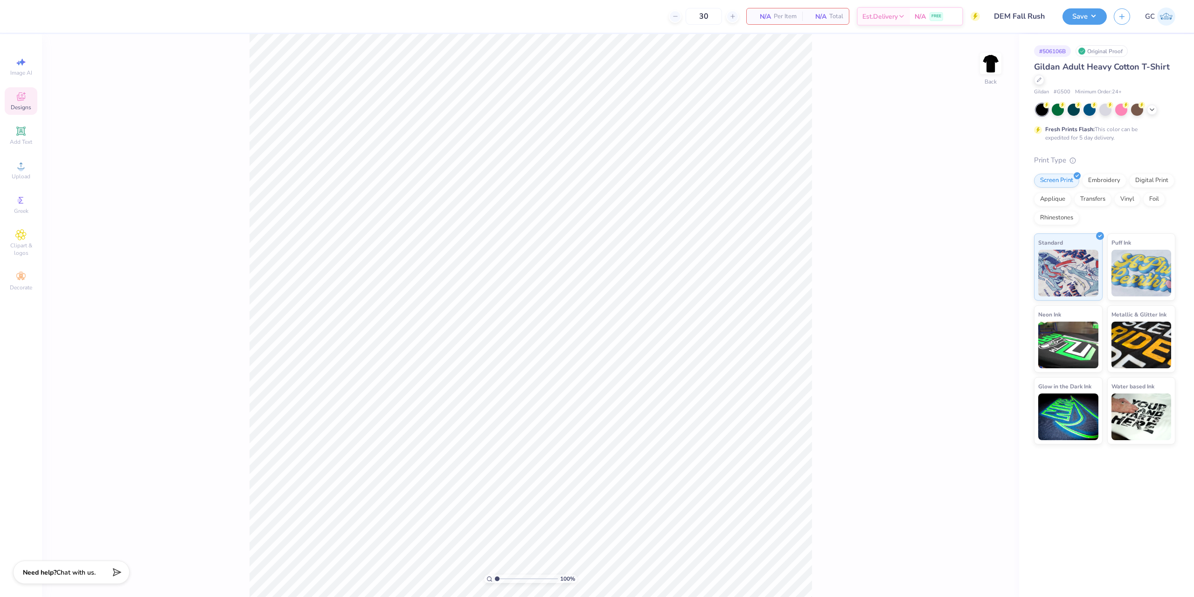
click at [27, 95] on div "Designs" at bounding box center [21, 101] width 33 height 28
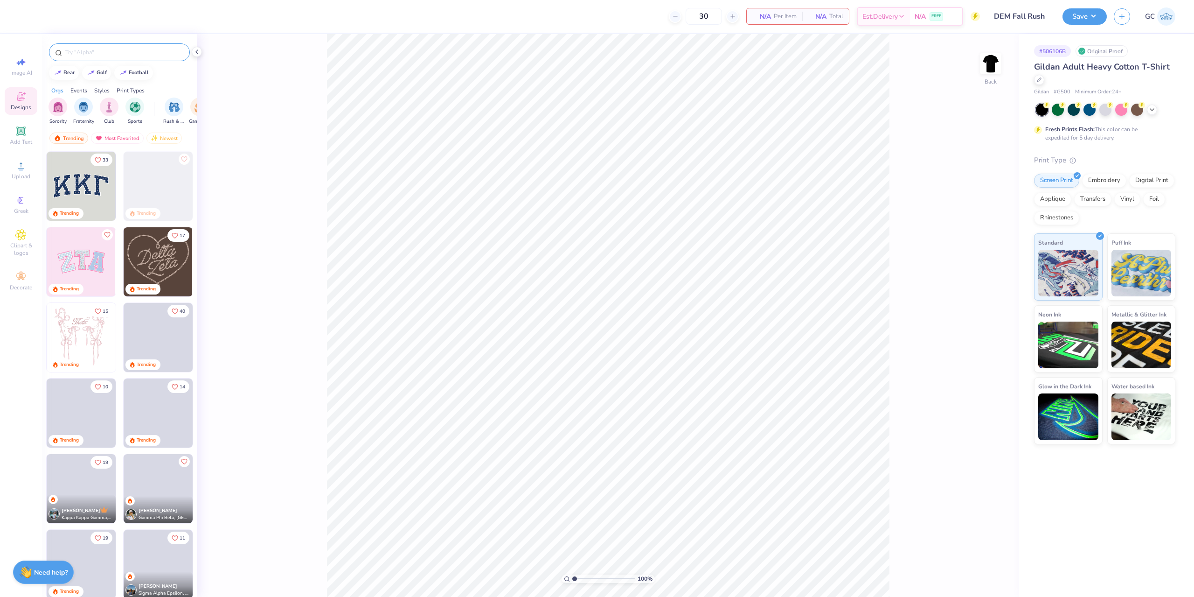
click at [103, 51] on input "text" at bounding box center [123, 52] width 119 height 9
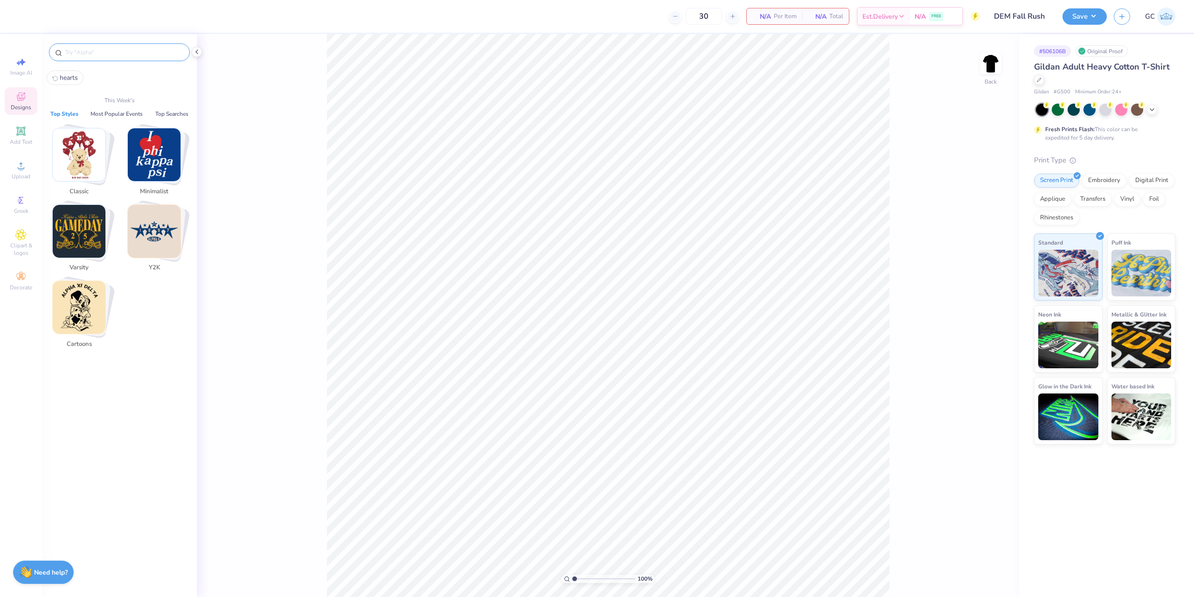
paste input "Vegas Casino Sign and Formula 1"
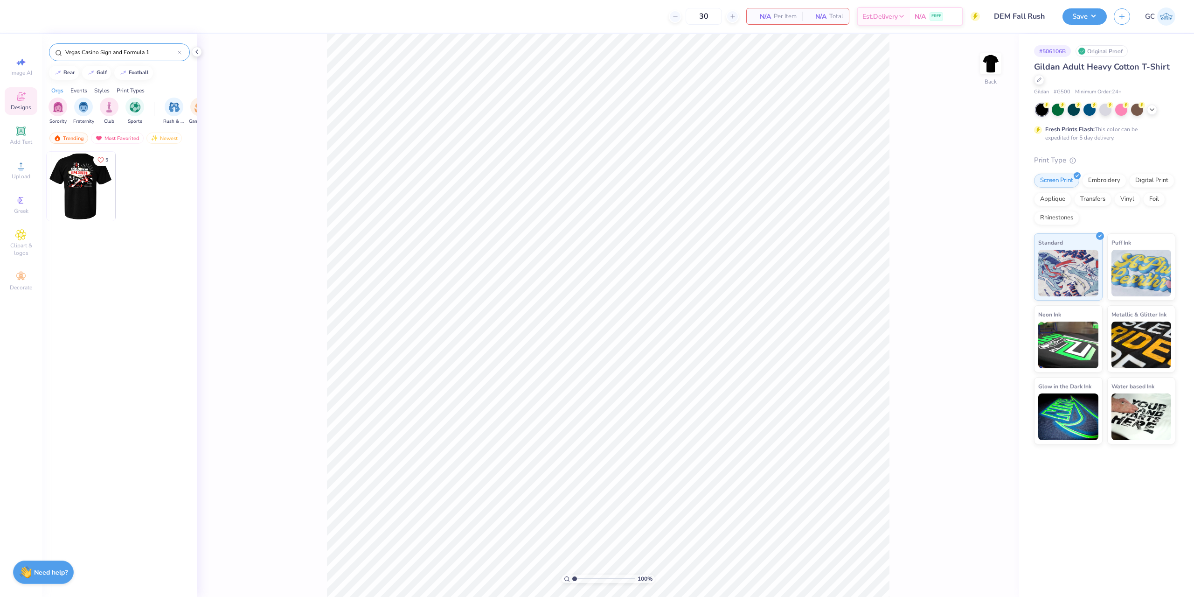
type input "Vegas Casino Sign and Formula 1"
click at [84, 192] on img at bounding box center [80, 186] width 69 height 69
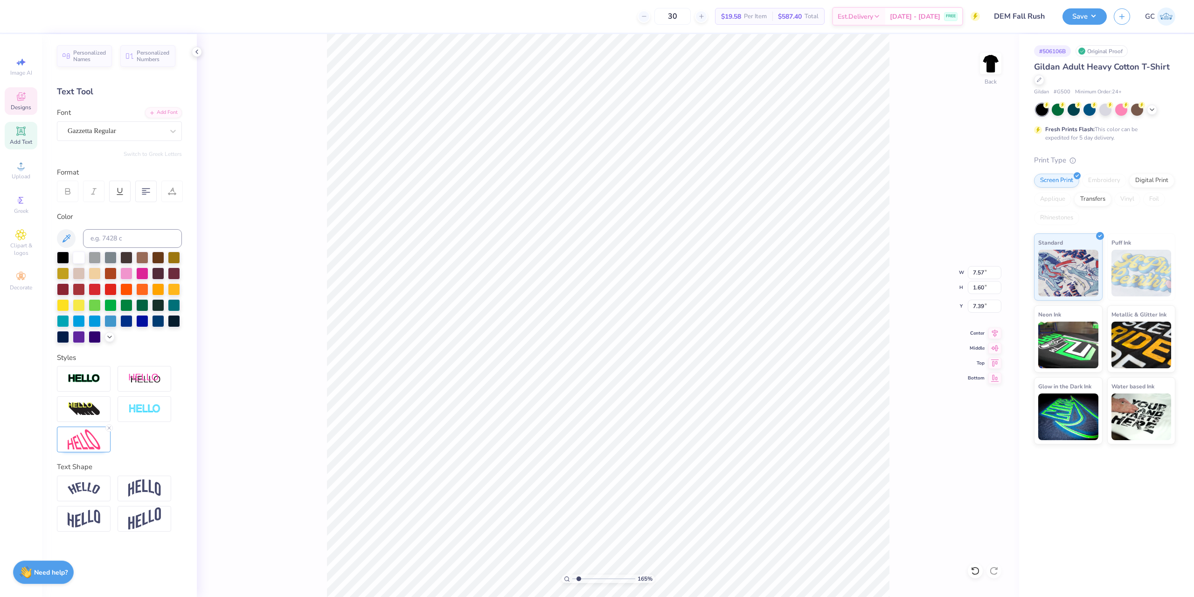
scroll to position [8, 1]
type input "1.64913377760655"
type textarea "de"
type input "1.64913377760655"
type textarea "del"
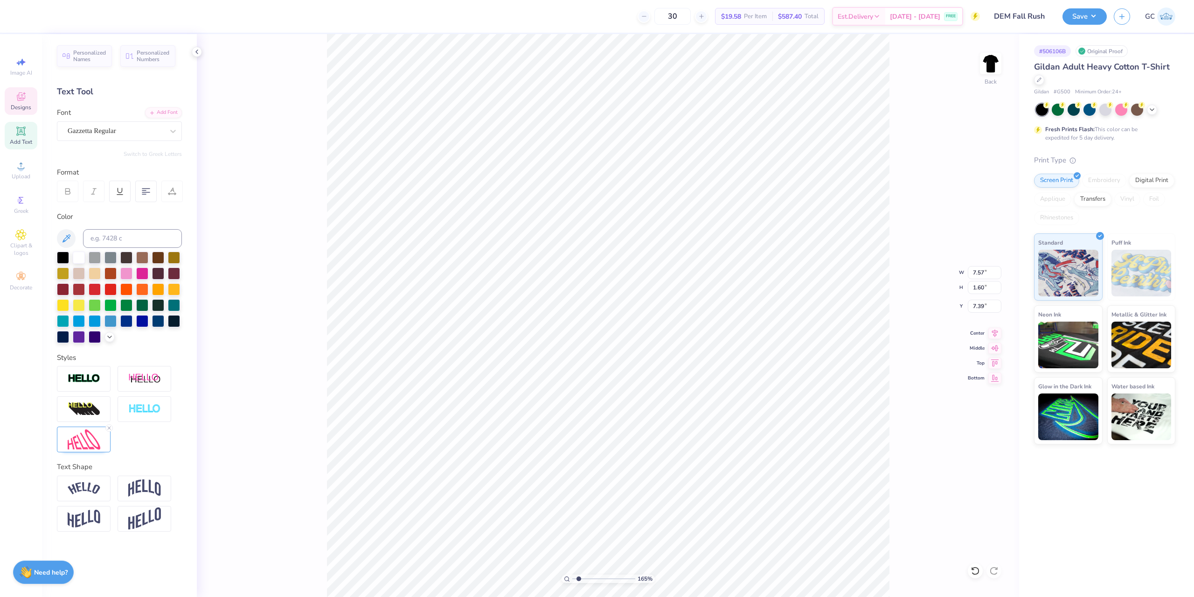
type input "1.64913377760655"
type textarea "de"
type input "1.64913377760655"
type textarea "d"
type input "1.64913377760655"
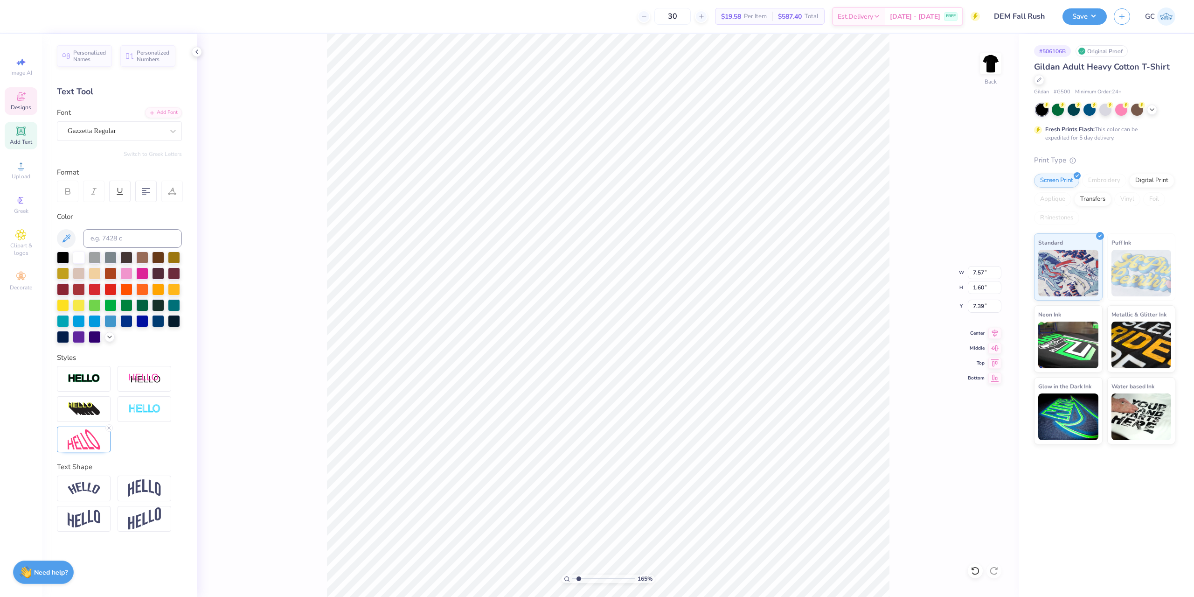
type textarea "DE"
type input "1.64913377760655"
type textarea "DEL"
type input "1.64913377760655"
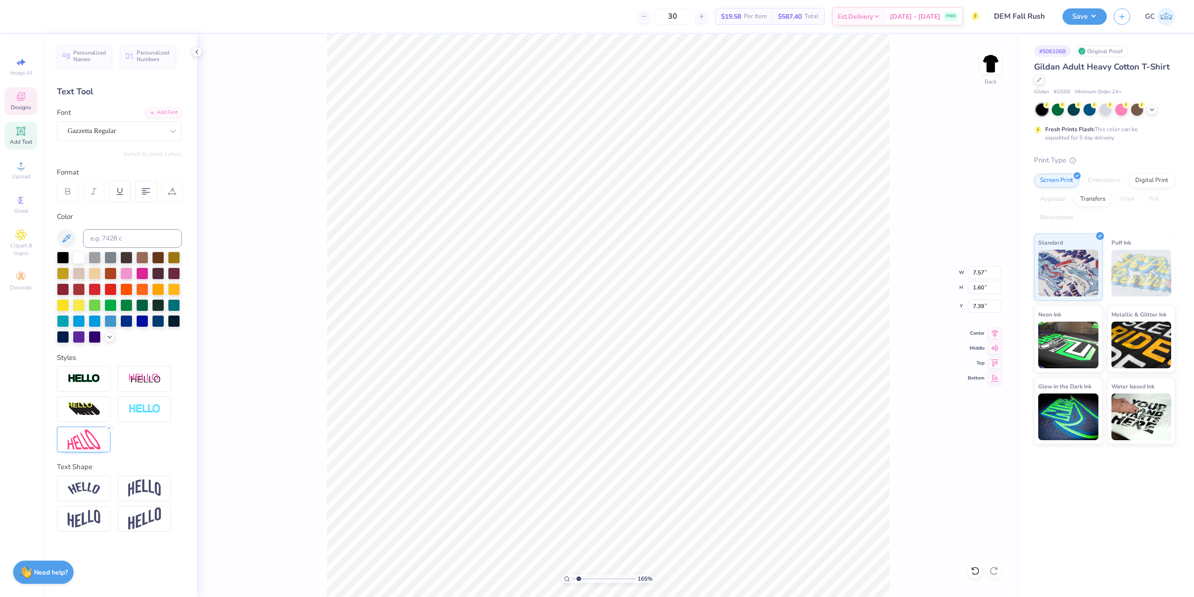
type textarea "DELTA"
type input "1.64913377760655"
type textarea "DELTA"
type input "1.64913377760655"
type textarea "DELTA E"
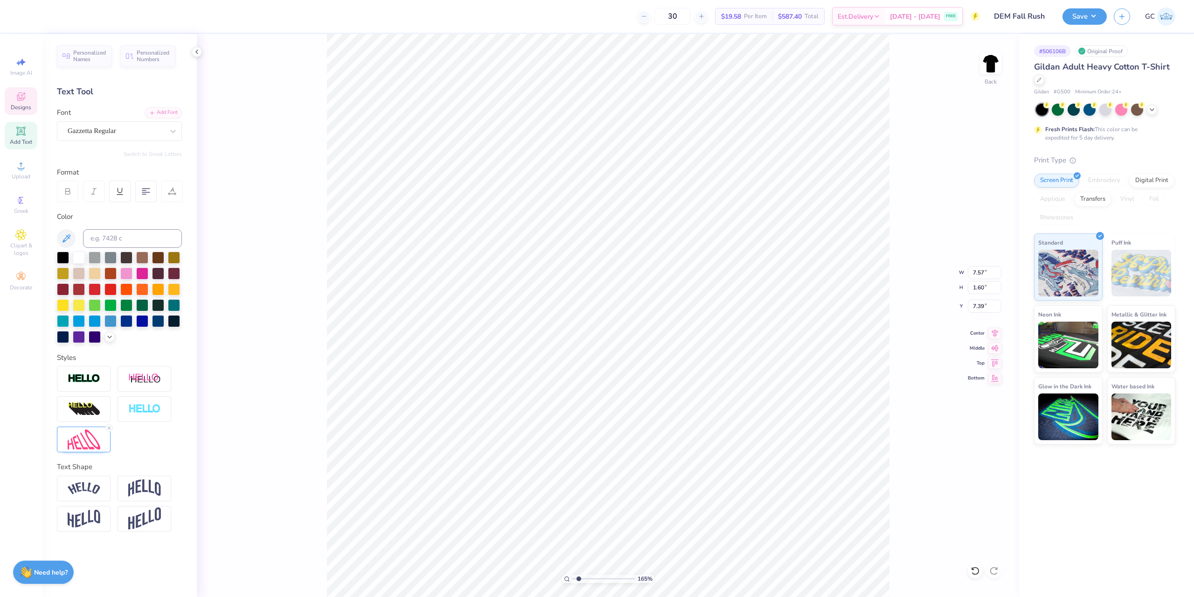
type input "1.64913377760655"
type textarea "DELTA EP"
type input "1.64913377760655"
type textarea "DELTA EPS"
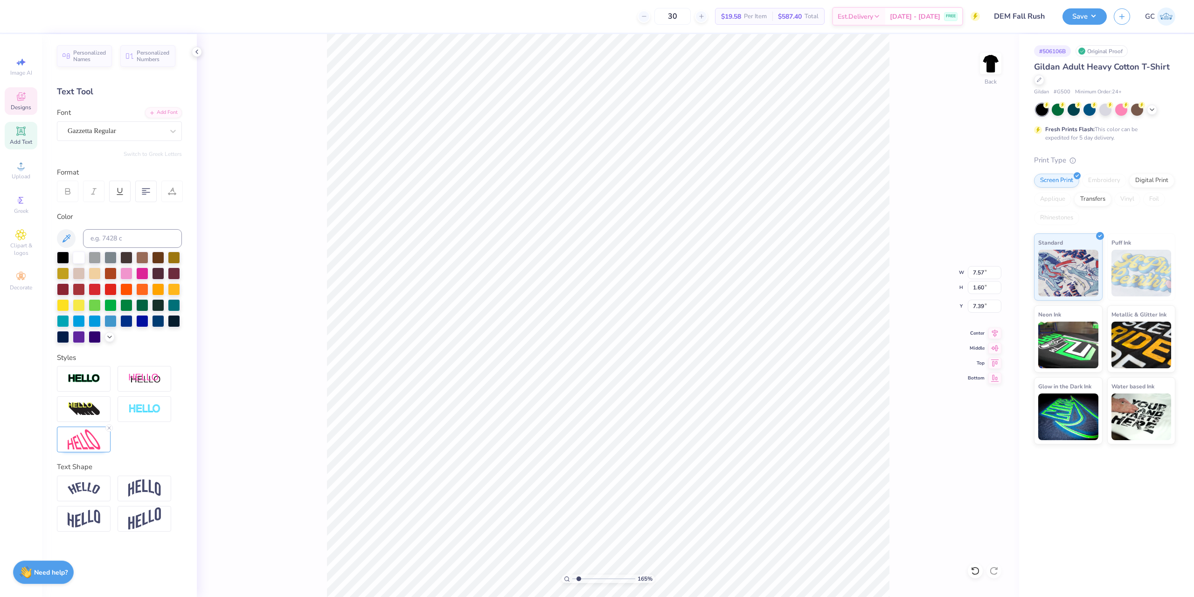
type input "1.64913377760655"
type textarea "DELTA EPSIL"
type input "1.64913377760655"
type textarea "DELTA EPSILO"
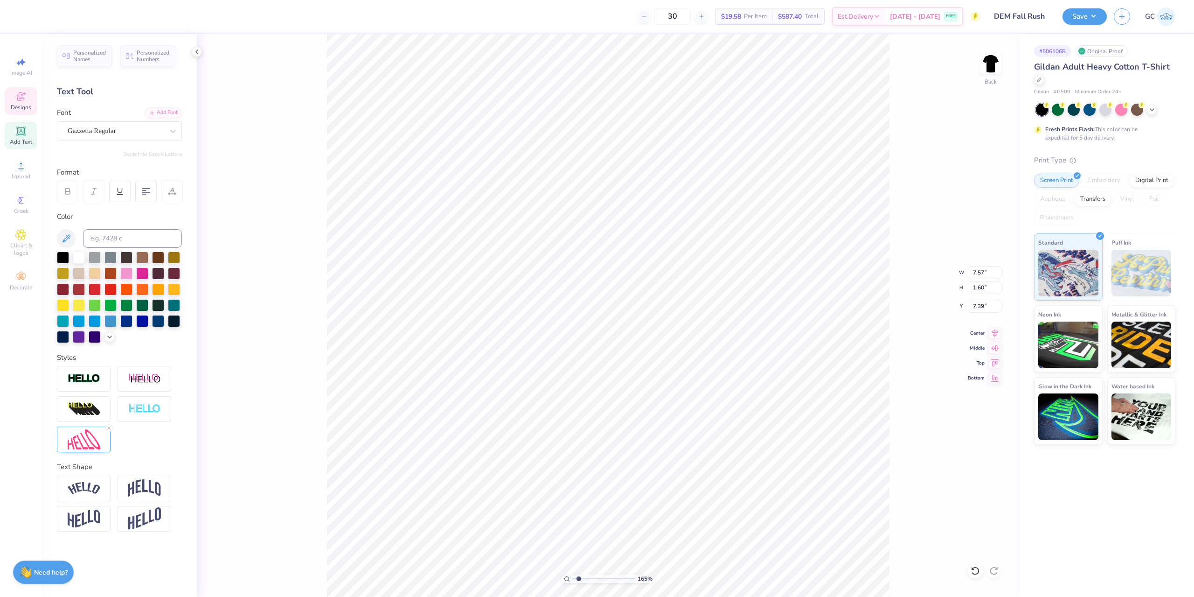
type input "1.64913377760655"
type textarea "DELTA EPSILON"
type input "1.64913377760655"
type textarea "DELTA EPSILON"
type input "1.64913377760655"
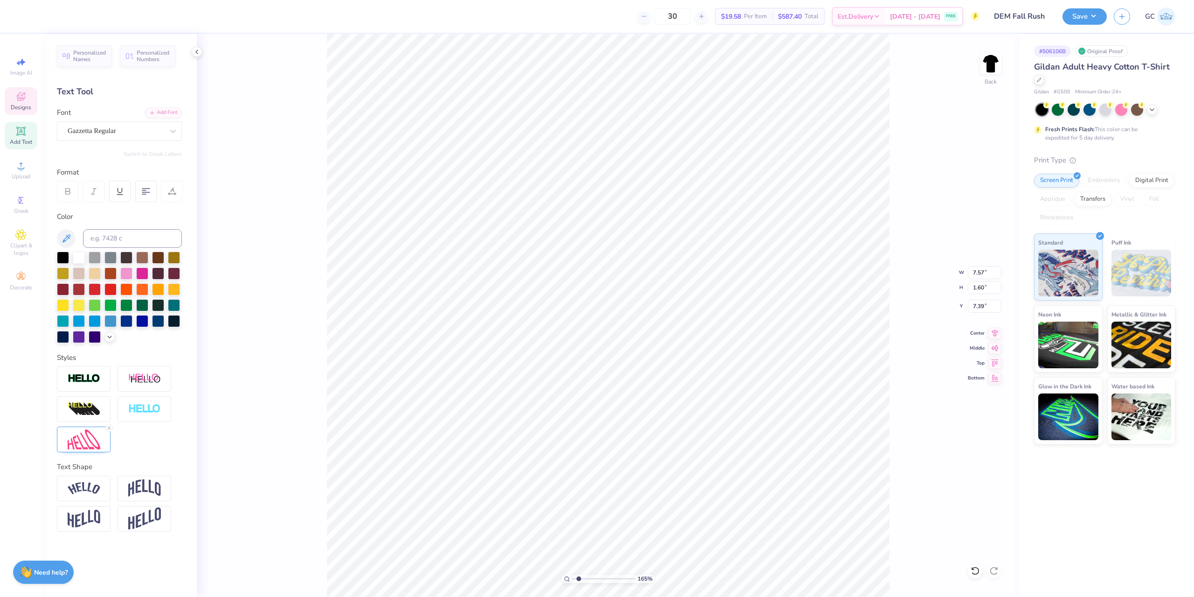
type textarea "DELTA EPSILON M"
type input "1.64913377760655"
type textarea "DELTA EPSILON"
type input "1.64913377760655"
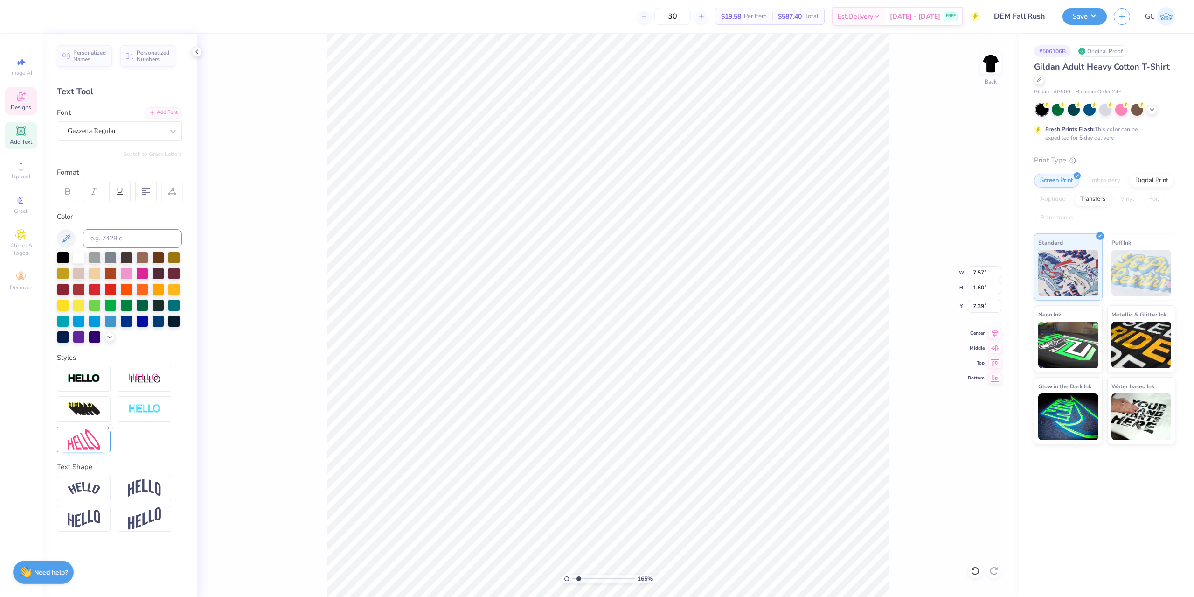
type textarea "DELTA EPSILON MU"
type input "1.64913377760655"
type textarea "1"
type input "1.64913377760655"
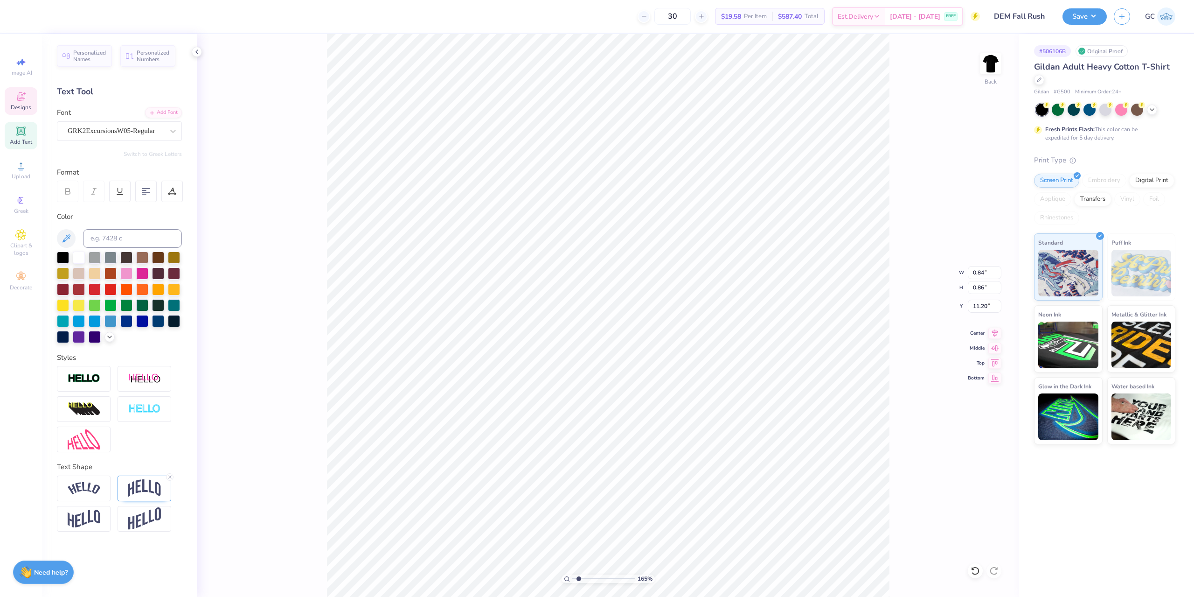
type textarea "14"
type input "1.64913377760655"
type textarea "14"
paste textarea "μ"
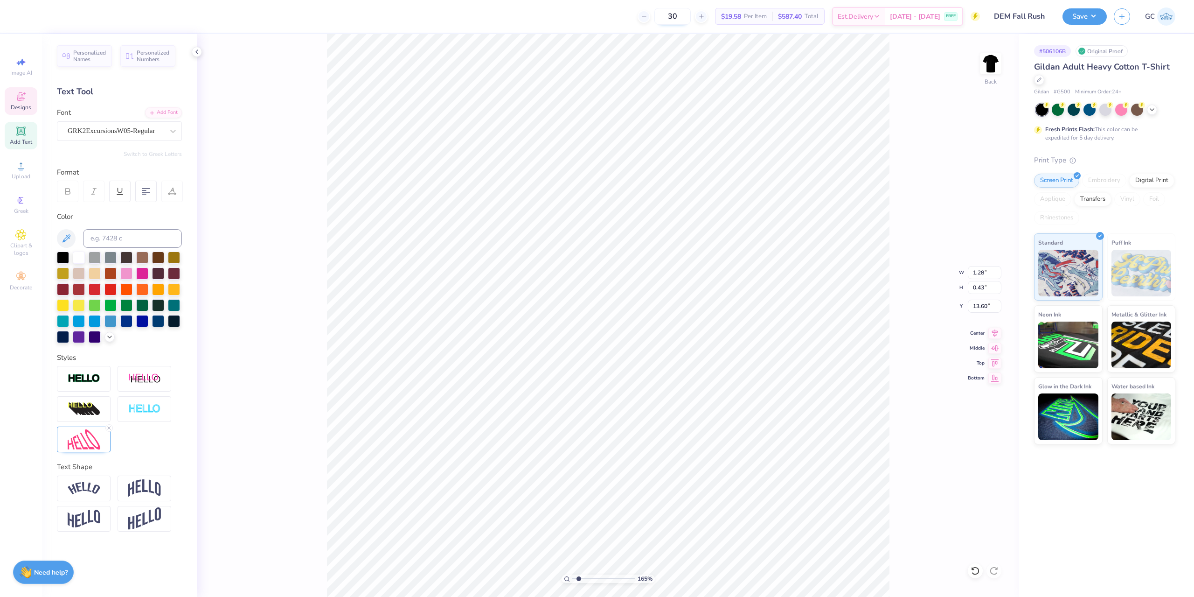
type input "1.64913377760655"
type textarea "μ"
type input "1.64913377760655"
type textarea "μ"
type input "1.64913377760655"
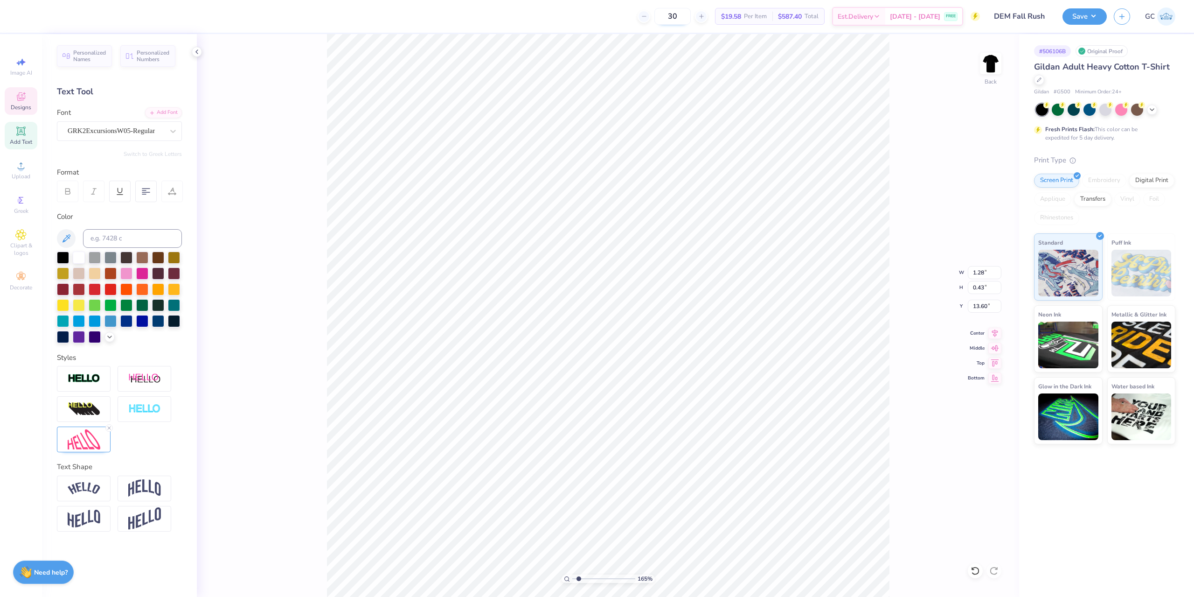
type textarea "μA"
type input "1.64913377760655"
type textarea "μASD"
type input "1.64913377760655"
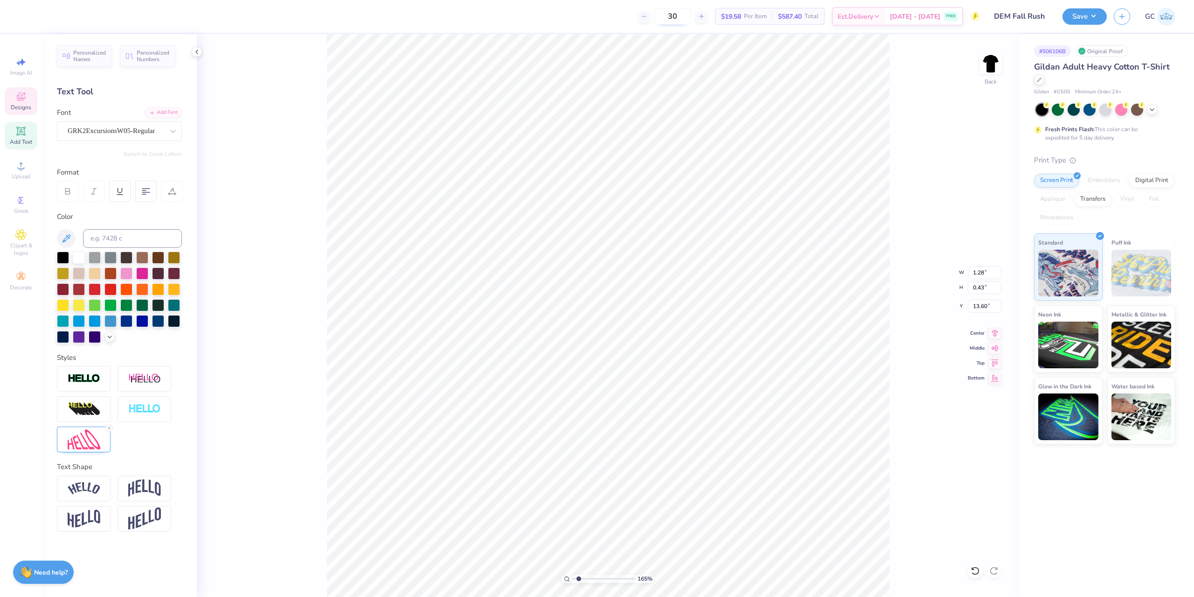
type textarea "A"
type input "1.64913377760655"
type textarea "Z"
type input "1.64913377760655"
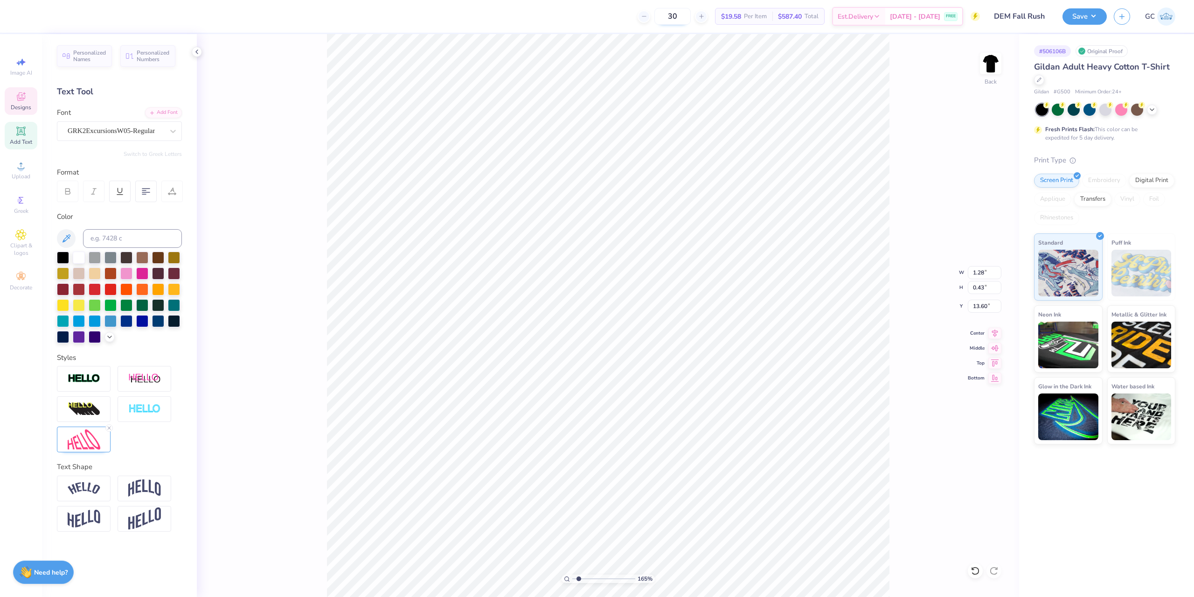
type input "1.64913377760655"
type textarea "S"
type input "1.64913377760655"
type textarea "D"
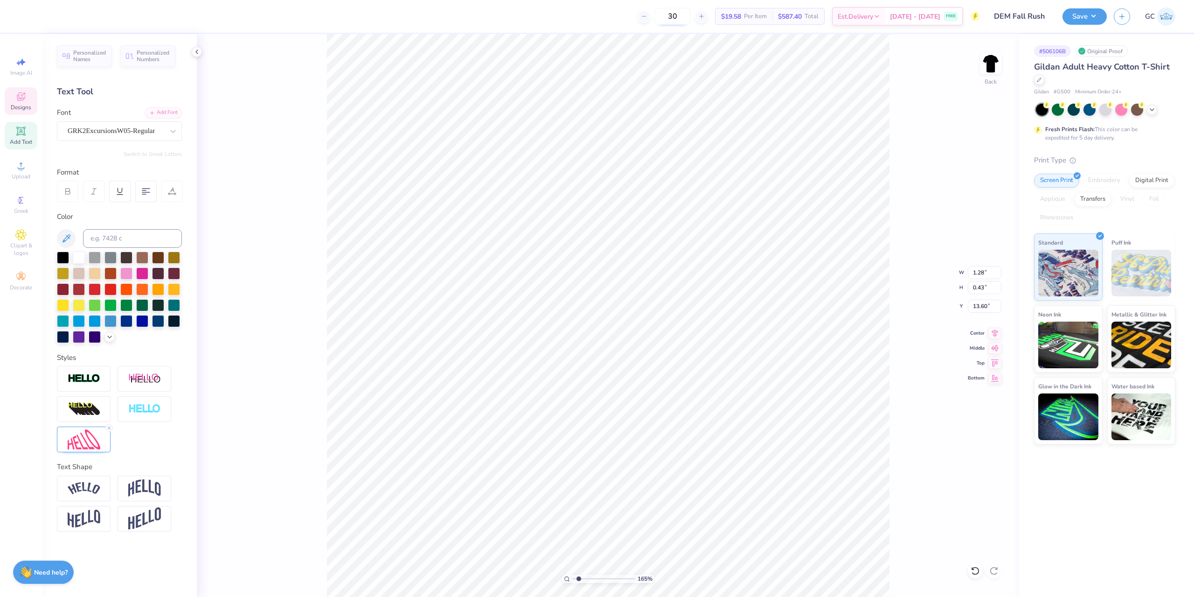
type input "1.64913377760655"
type textarea "DE"
type input "1.64913377760655"
type textarea "DS"
type input "1.64913377760655"
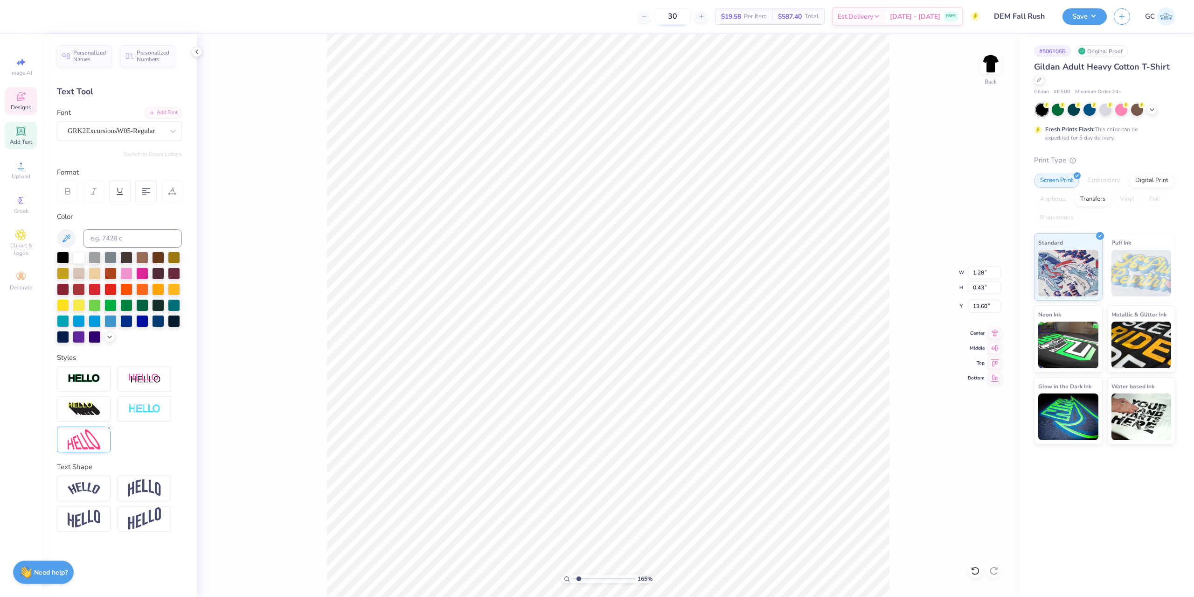
type textarea "D"
type input "1.64913377760655"
type textarea "DE"
type input "1.64913377760655"
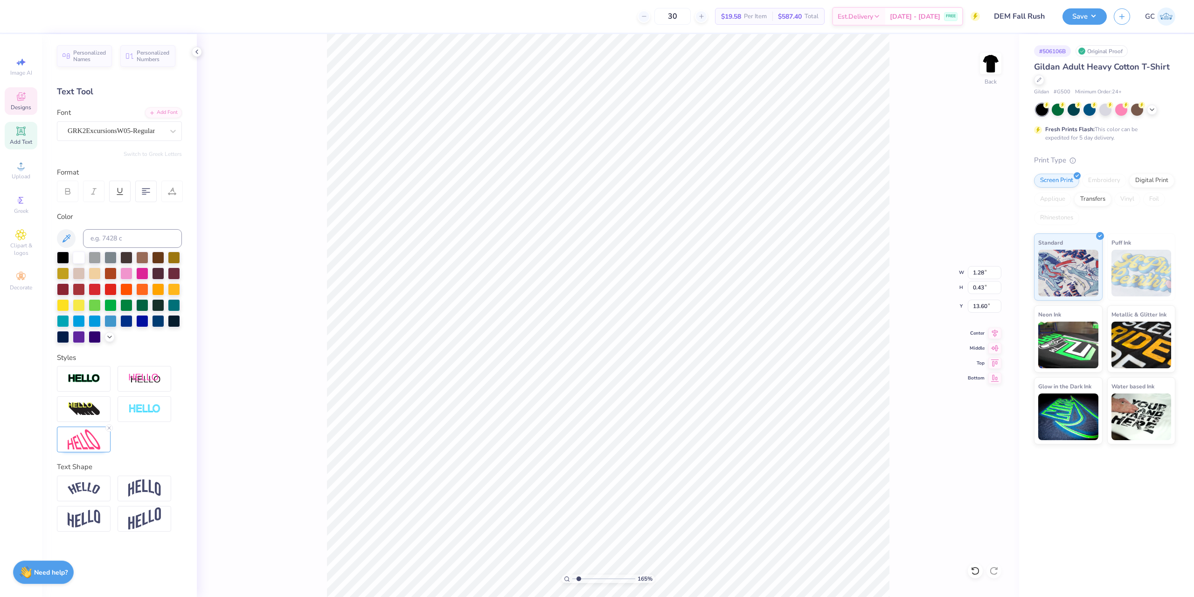
type textarea "DEM"
type input "1.64913377760655"
type input "1.41"
type input "0.88"
type input "12.03"
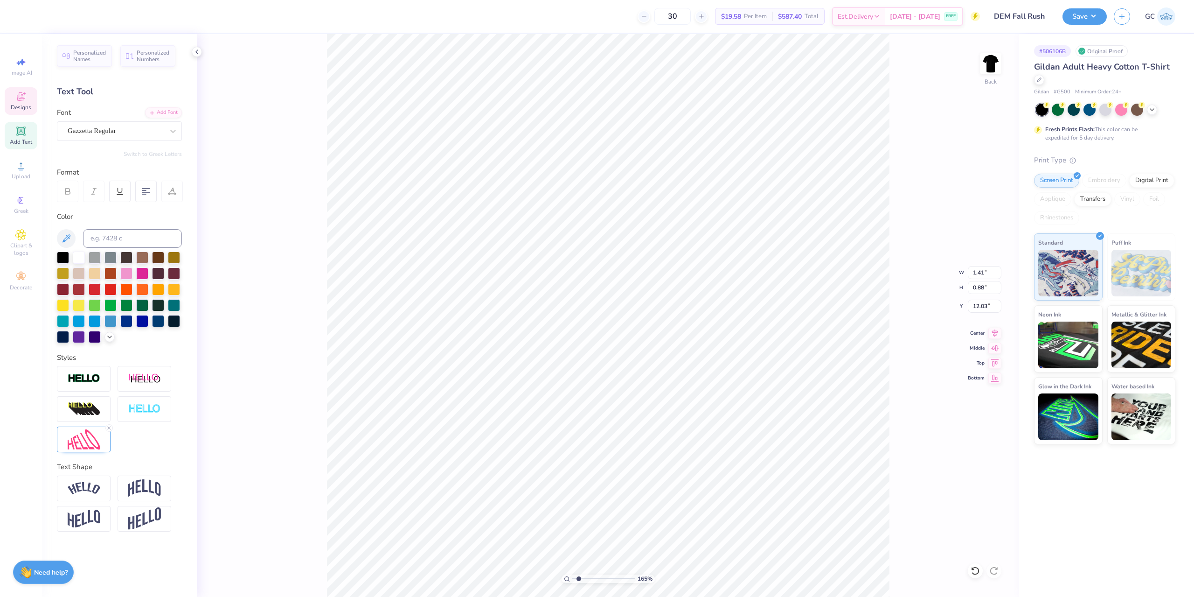
scroll to position [7, 2]
paste textarea "DEM"
type input "1.64913377760655"
type textarea "DEM"
type input "1.64913377760655"
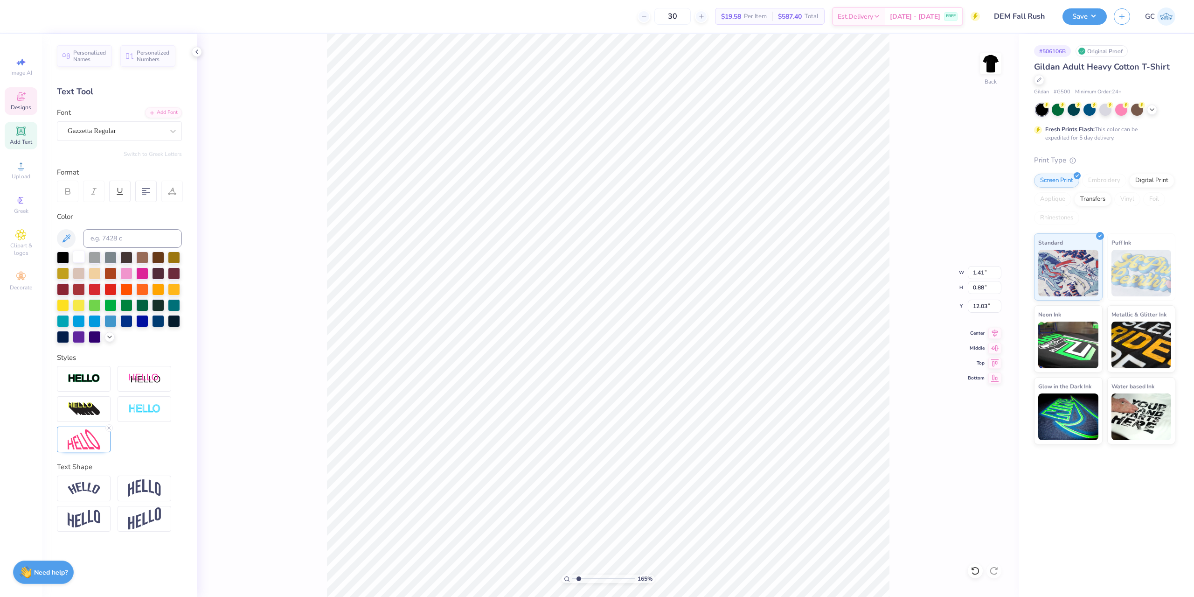
type textarea "DEM"
click at [81, 258] on div at bounding box center [79, 257] width 12 height 12
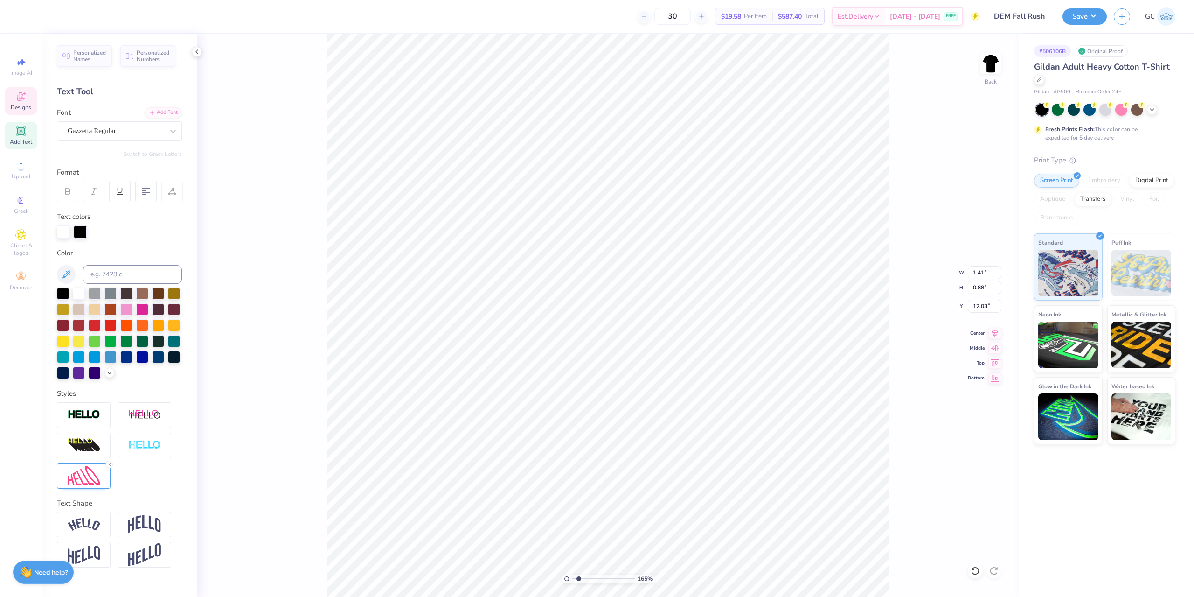
click at [80, 233] on div at bounding box center [80, 231] width 13 height 13
click at [78, 292] on div at bounding box center [79, 292] width 12 height 12
click at [114, 236] on div at bounding box center [119, 231] width 125 height 13
click at [973, 568] on icon at bounding box center [975, 570] width 8 height 8
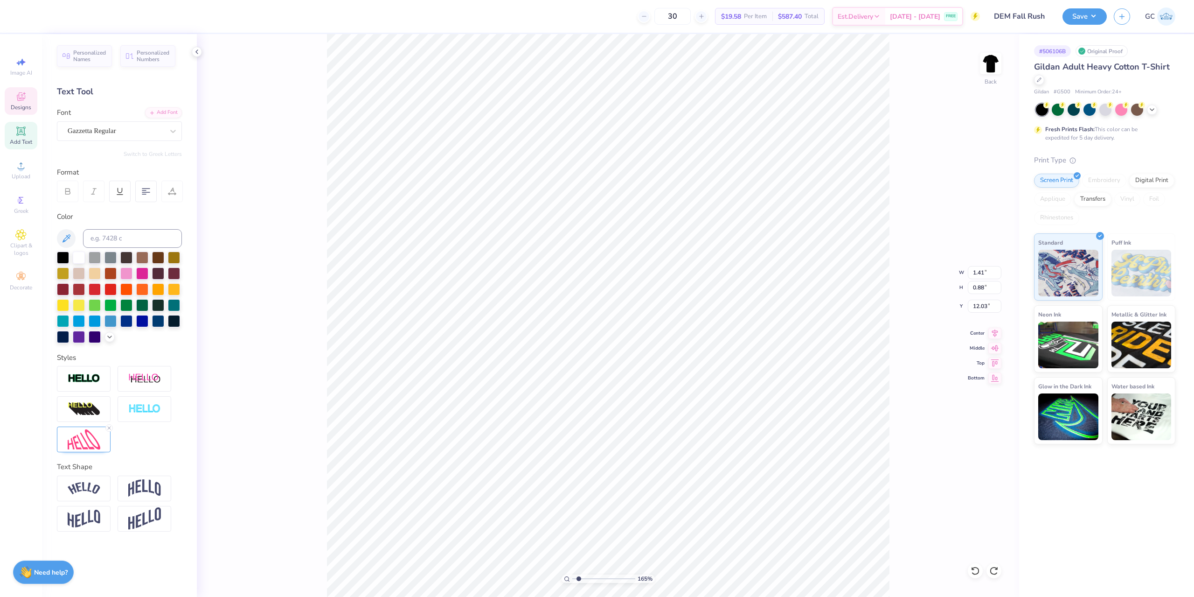
type input "1.64913377760655"
type input "1.34"
type input "0.43"
type input "13.60"
click at [100, 126] on div "GRK2ExcursionsW05-Regular" at bounding box center [116, 131] width 98 height 14
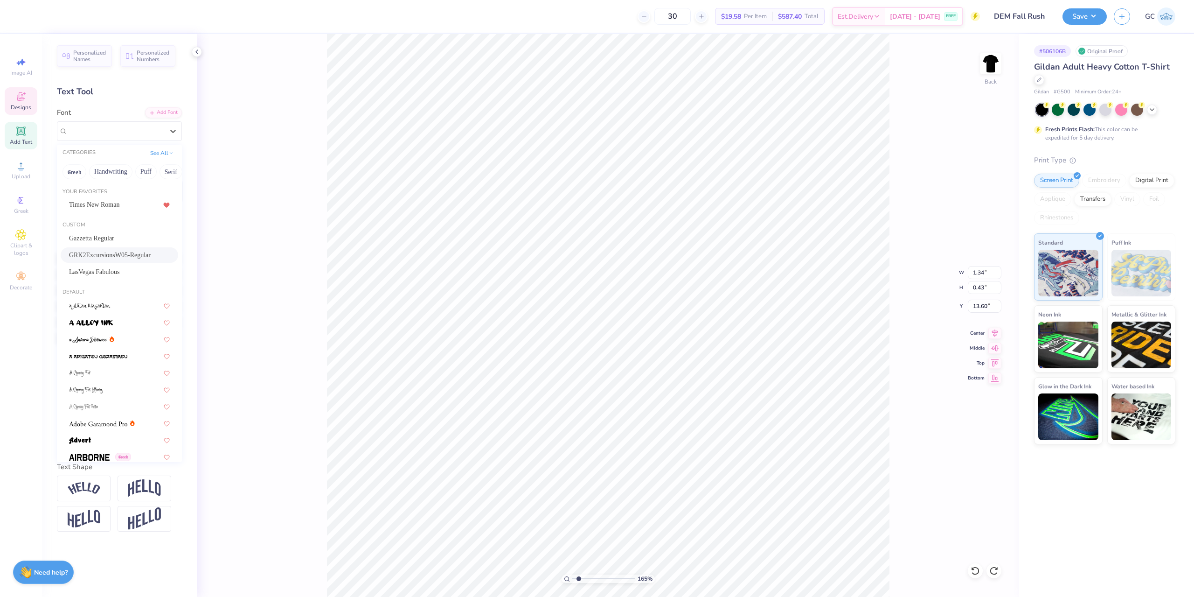
type input "1.64913377760655"
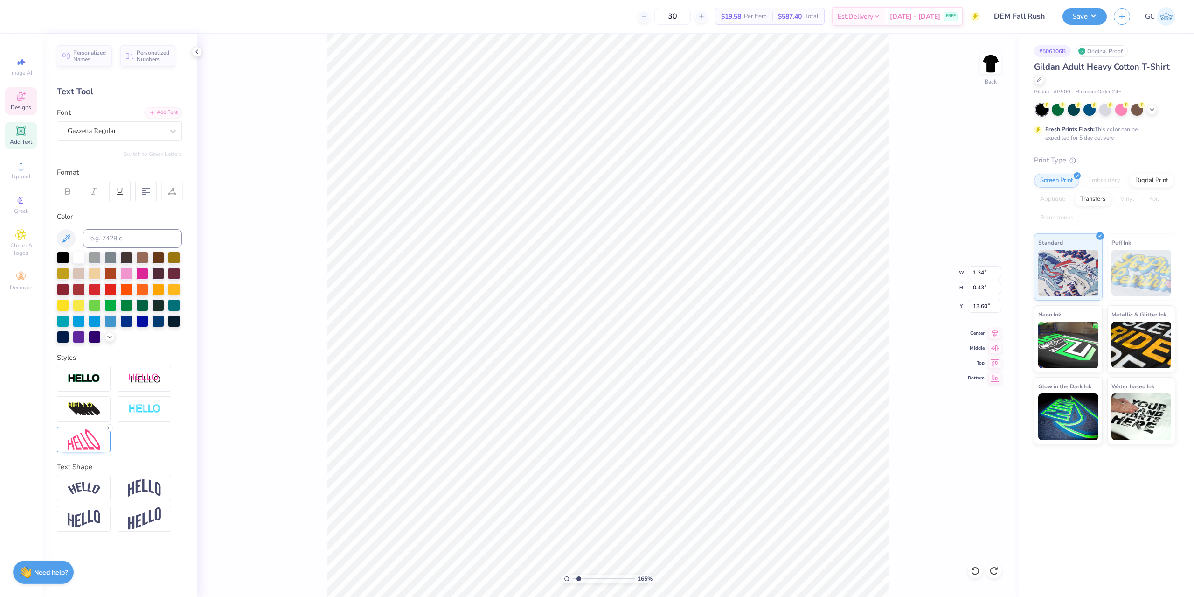
type input "1.41"
type input "0.88"
type input "12.03"
click at [105, 126] on div "Gazzetta Regular" at bounding box center [116, 131] width 98 height 14
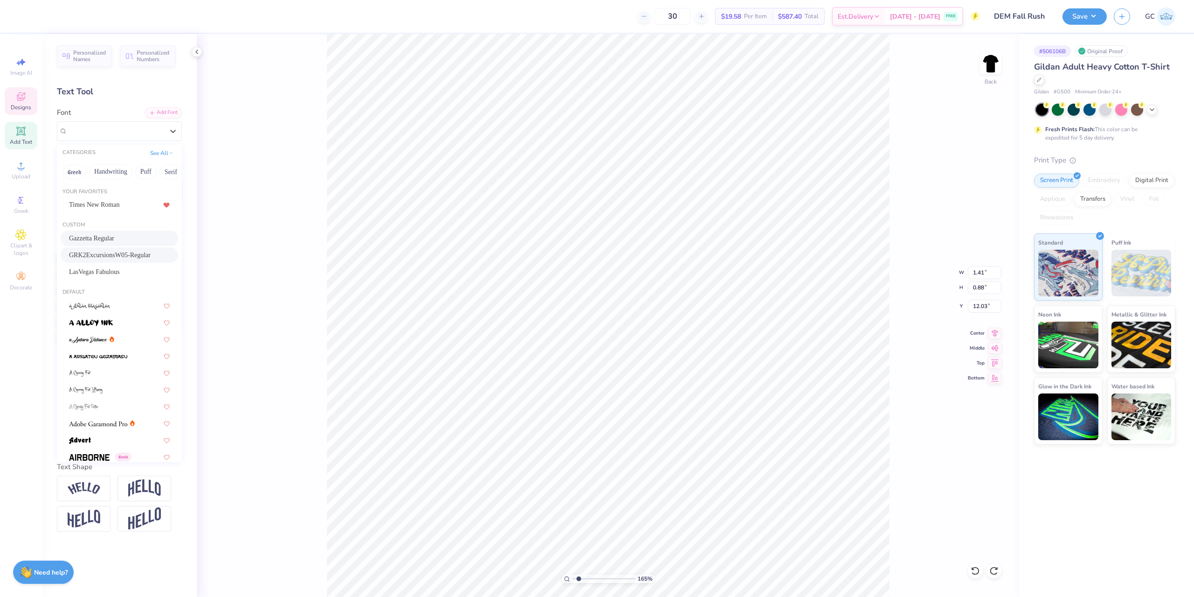
click at [106, 255] on span "GRK2ExcursionsW05-Regular" at bounding box center [110, 255] width 82 height 10
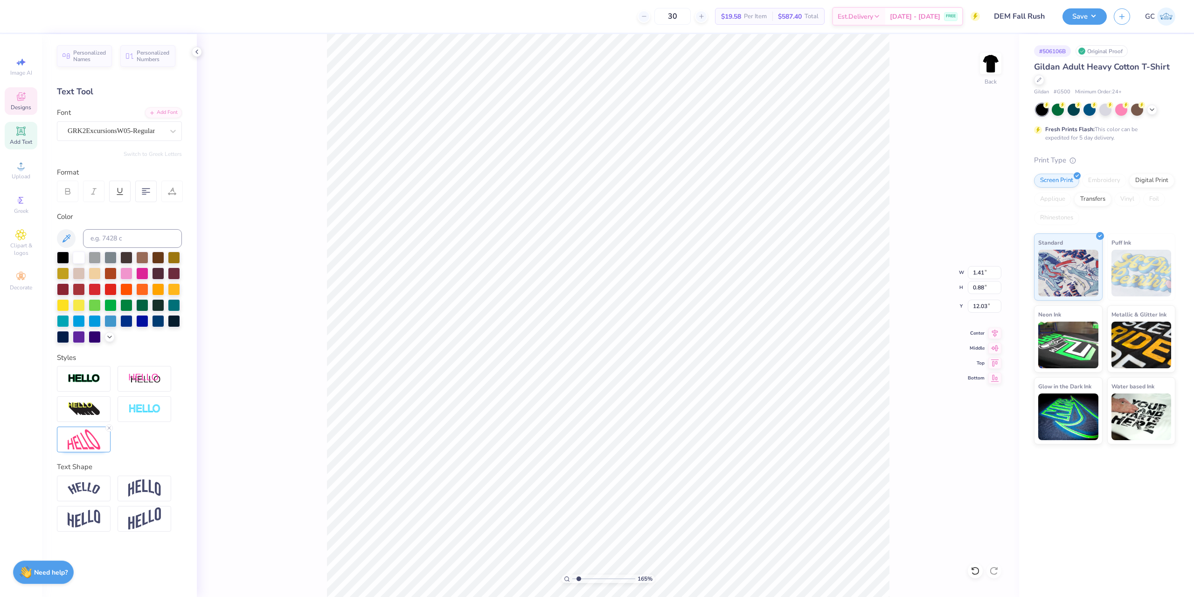
type input "1.64913377760655"
type input "1.39"
type input "0.90"
type input "12.02"
type input "1.64913377760655"
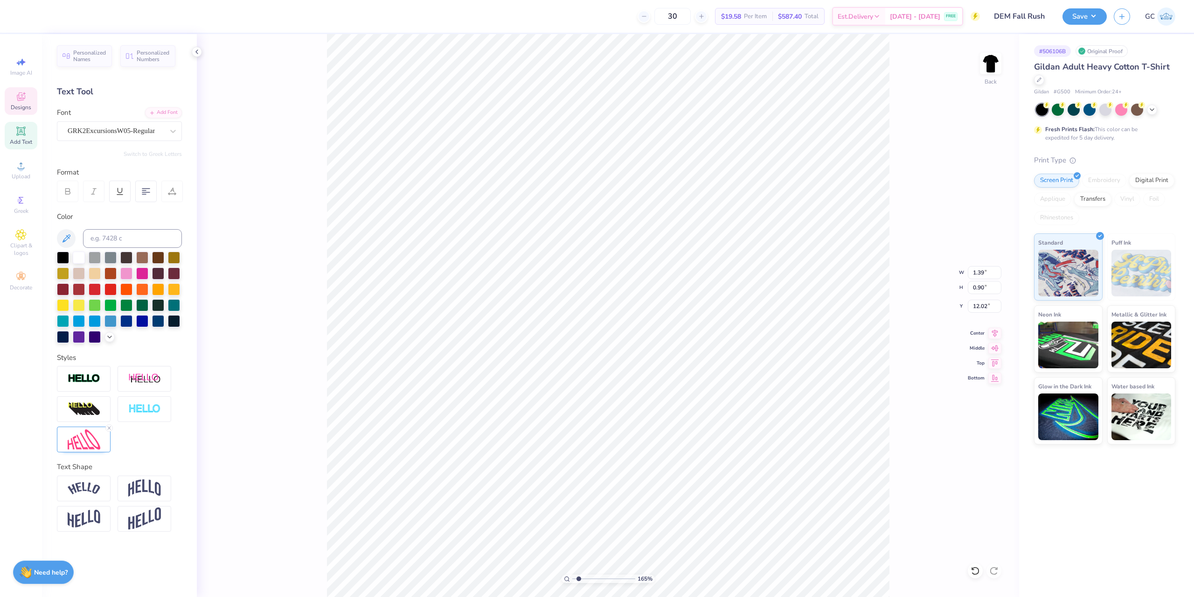
type textarea "DEM"
type input "1.64913377760655"
type textarea "DEM"
click at [82, 254] on div at bounding box center [79, 257] width 12 height 12
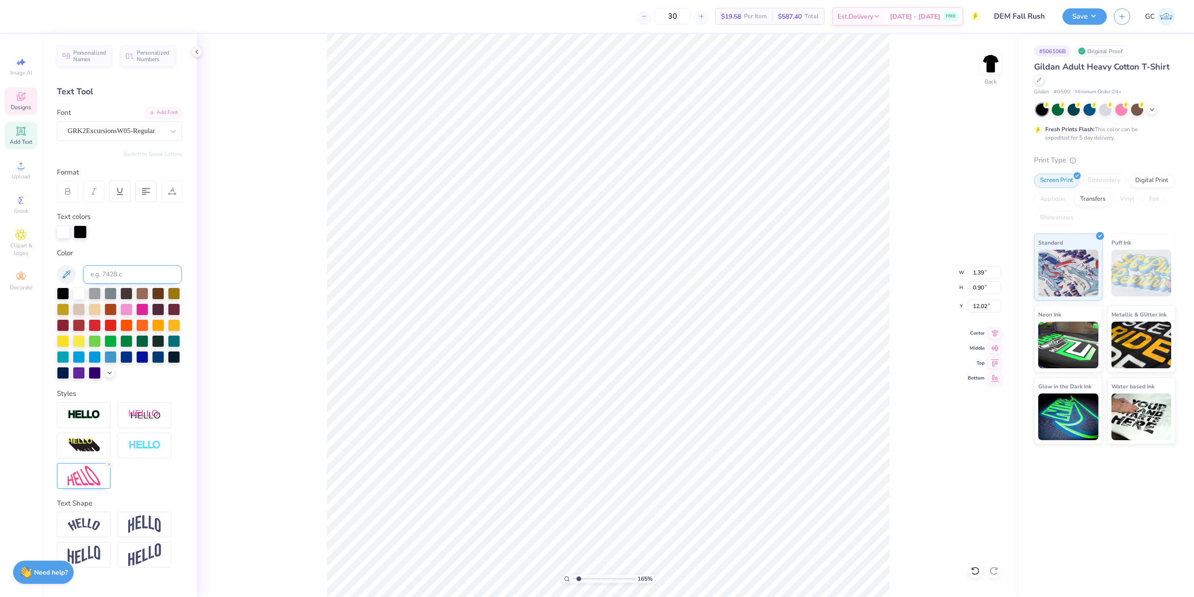
type input "1.64913377760655"
type input "6.98"
type input "4.02"
type input "10.62"
click at [615, 374] on li "Download vector" at bounding box center [616, 376] width 73 height 18
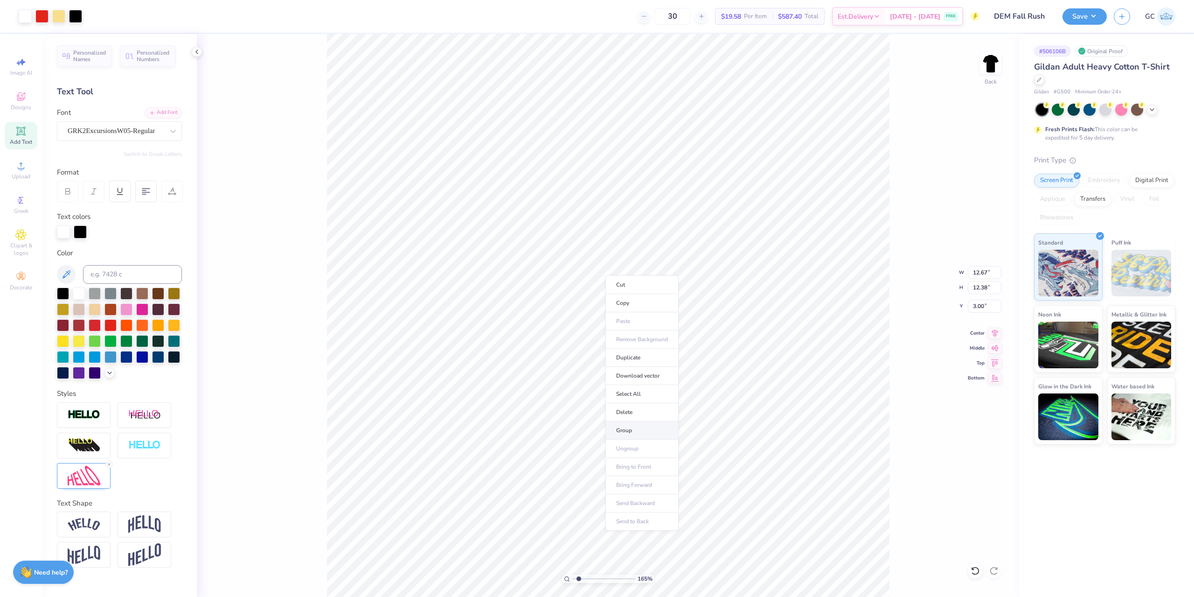
click at [641, 428] on li "Group" at bounding box center [642, 430] width 73 height 18
click at [670, 400] on li "Download vector" at bounding box center [667, 402] width 73 height 18
type input "1"
drag, startPoint x: 980, startPoint y: 275, endPoint x: 994, endPoint y: 274, distance: 13.6
click at [994, 274] on input "12.67" at bounding box center [985, 272] width 34 height 13
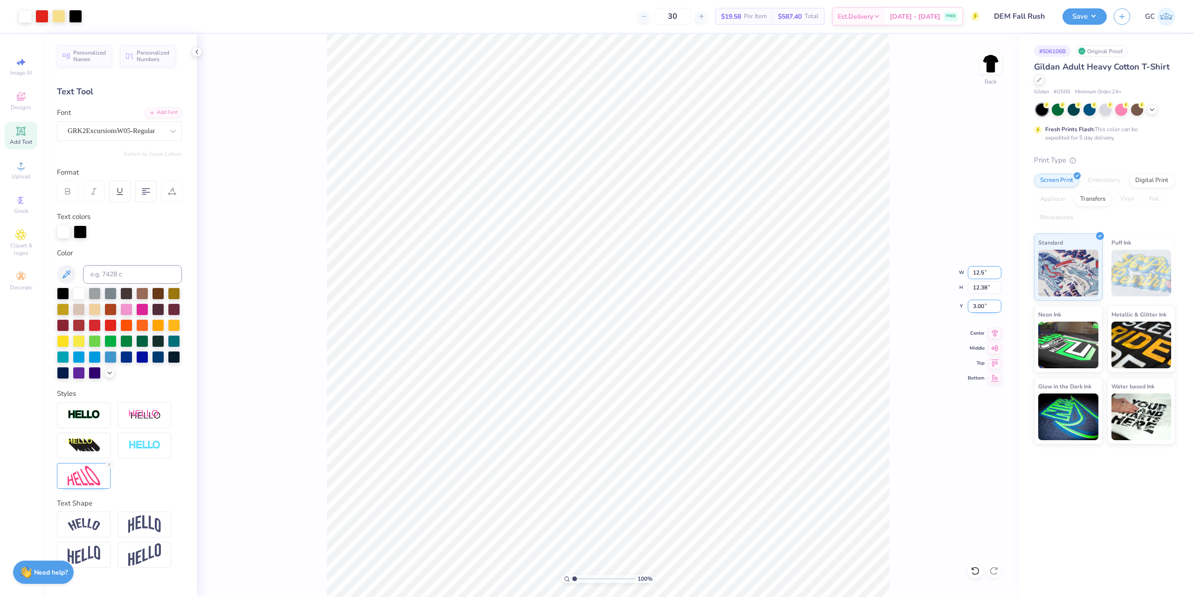
type input "12.50"
type input "12.21"
click at [989, 308] on input "3.08" at bounding box center [985, 305] width 34 height 13
drag, startPoint x: 983, startPoint y: 306, endPoint x: 970, endPoint y: 306, distance: 13.1
click at [970, 306] on input "3.08" at bounding box center [985, 305] width 34 height 13
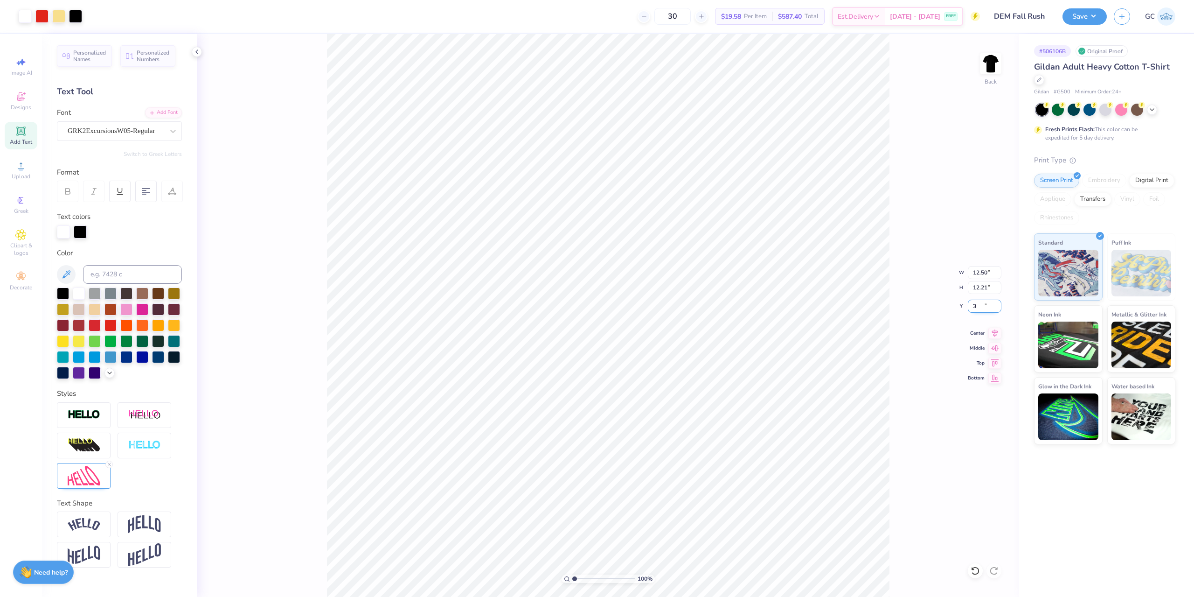
type input "3.00"
click at [1082, 20] on button "Save" at bounding box center [1085, 15] width 44 height 16
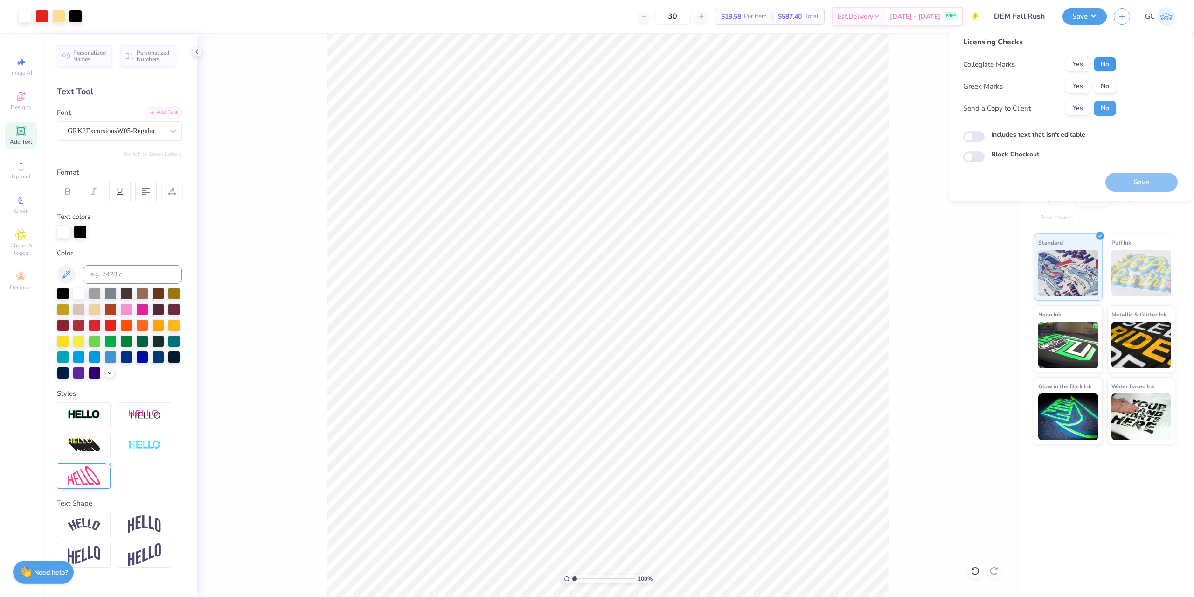
click at [1101, 67] on button "No" at bounding box center [1105, 64] width 22 height 15
click at [1100, 83] on button "No" at bounding box center [1105, 86] width 22 height 15
click at [1143, 177] on button "Save" at bounding box center [1142, 182] width 72 height 19
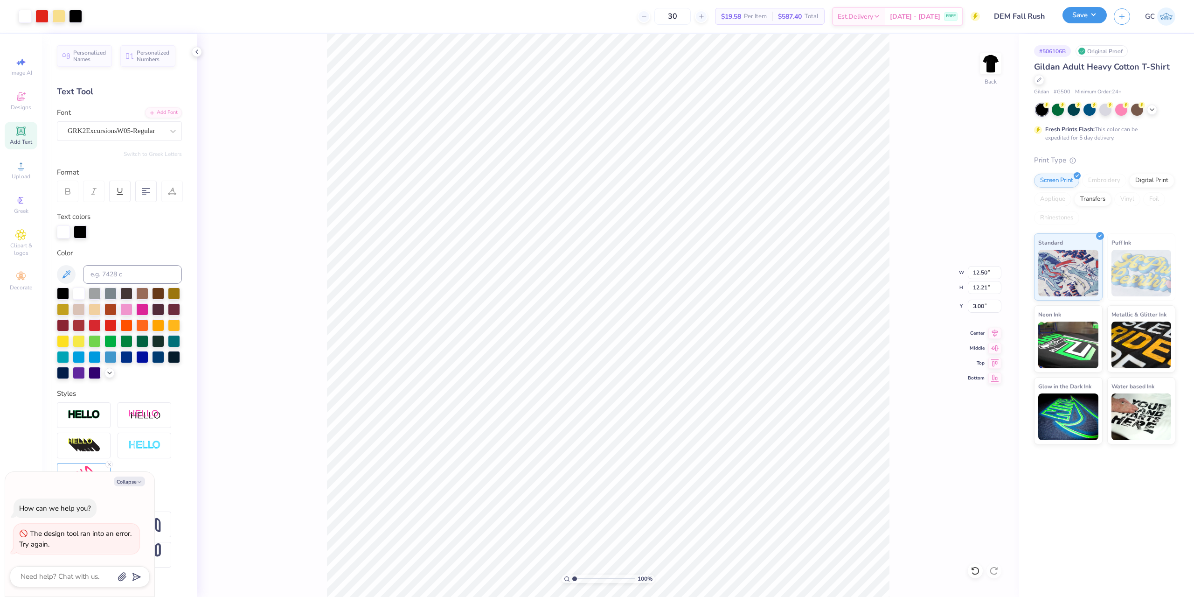
click at [1098, 19] on button "Save" at bounding box center [1085, 15] width 44 height 16
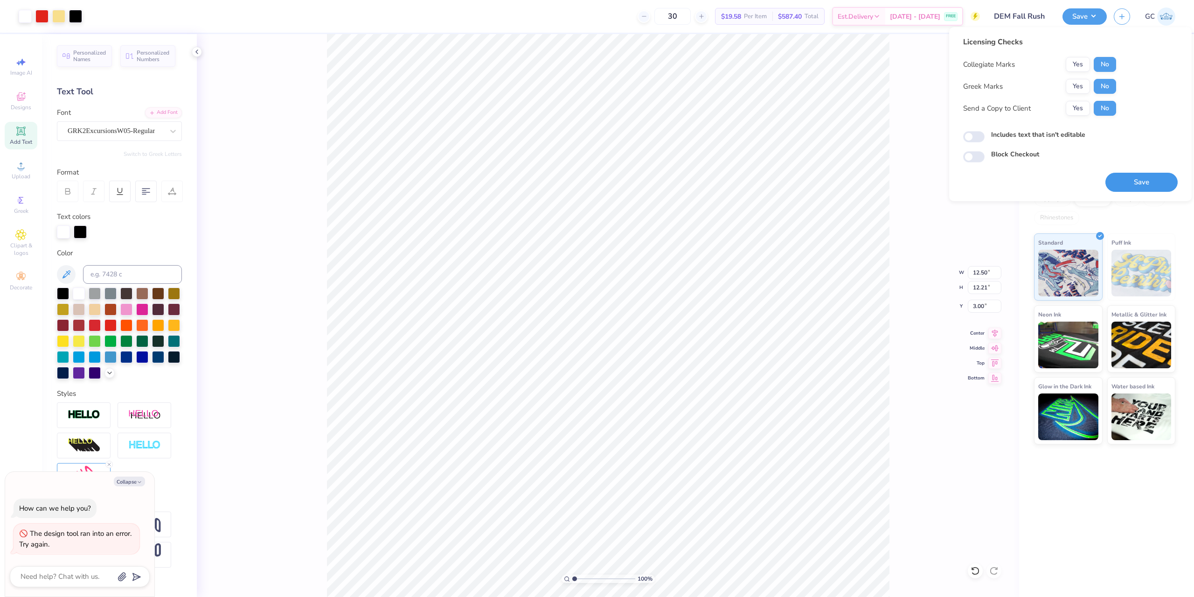
click at [1142, 186] on button "Save" at bounding box center [1142, 182] width 72 height 19
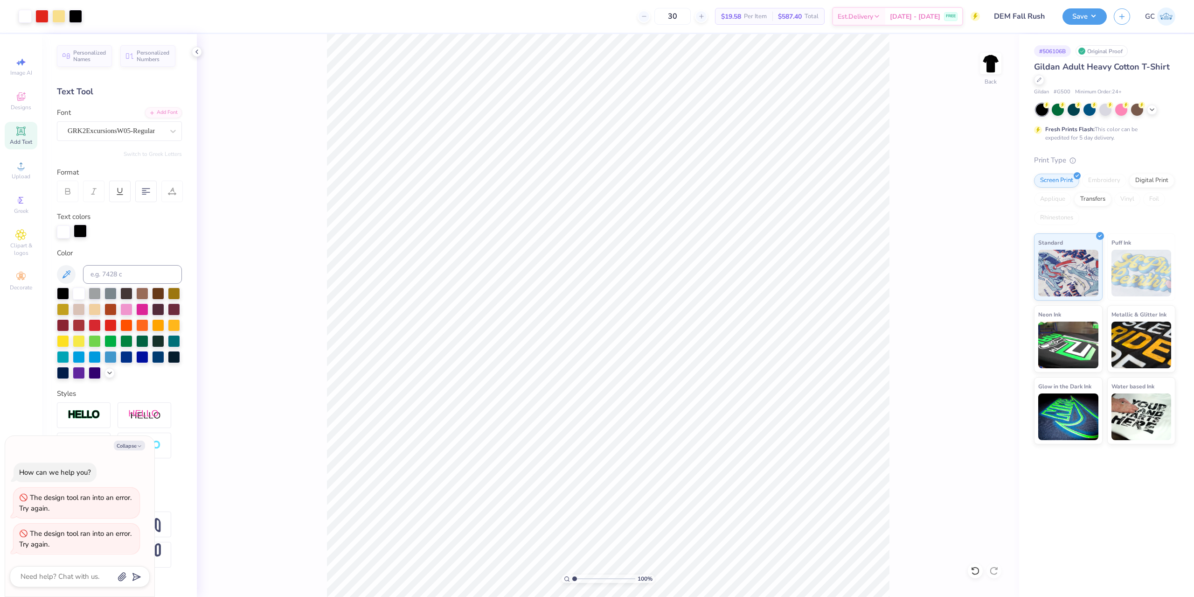
click at [81, 235] on div at bounding box center [80, 230] width 13 height 13
click at [290, 139] on div "100 % Back" at bounding box center [608, 315] width 822 height 563
click at [67, 292] on div at bounding box center [63, 292] width 12 height 12
click at [75, 293] on div at bounding box center [79, 292] width 12 height 12
click at [977, 565] on div at bounding box center [975, 570] width 15 height 15
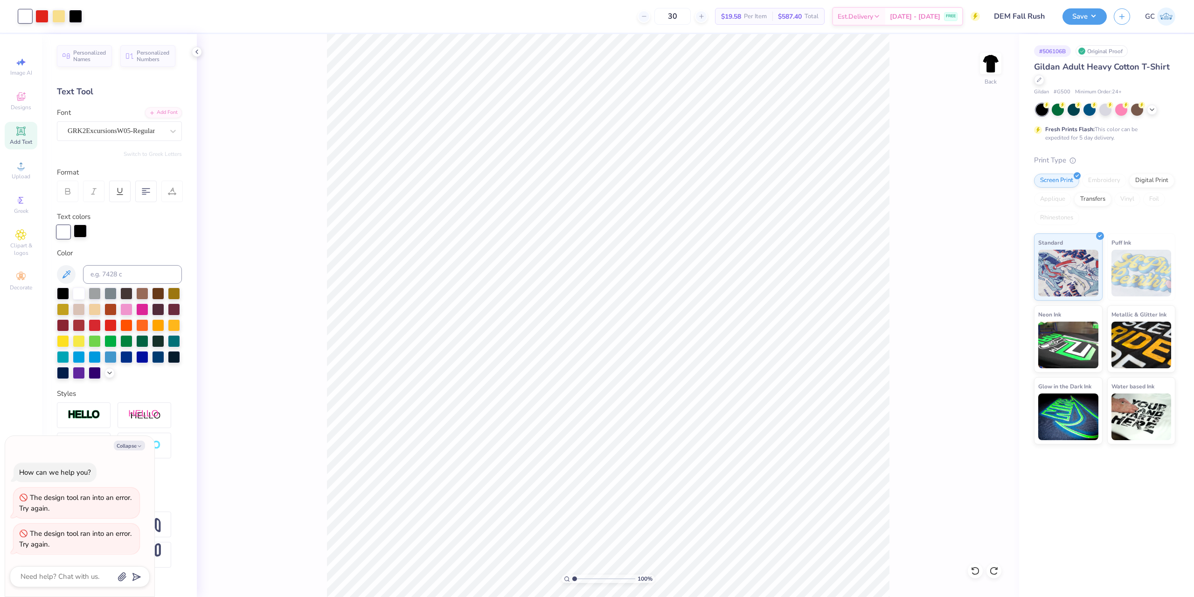
click at [82, 234] on div at bounding box center [80, 230] width 13 height 13
click at [261, 276] on div "100 % Back" at bounding box center [608, 315] width 822 height 563
click at [261, 275] on div "100 % Back" at bounding box center [608, 315] width 822 height 563
click at [90, 411] on img at bounding box center [84, 414] width 33 height 11
click at [973, 573] on icon at bounding box center [975, 570] width 8 height 8
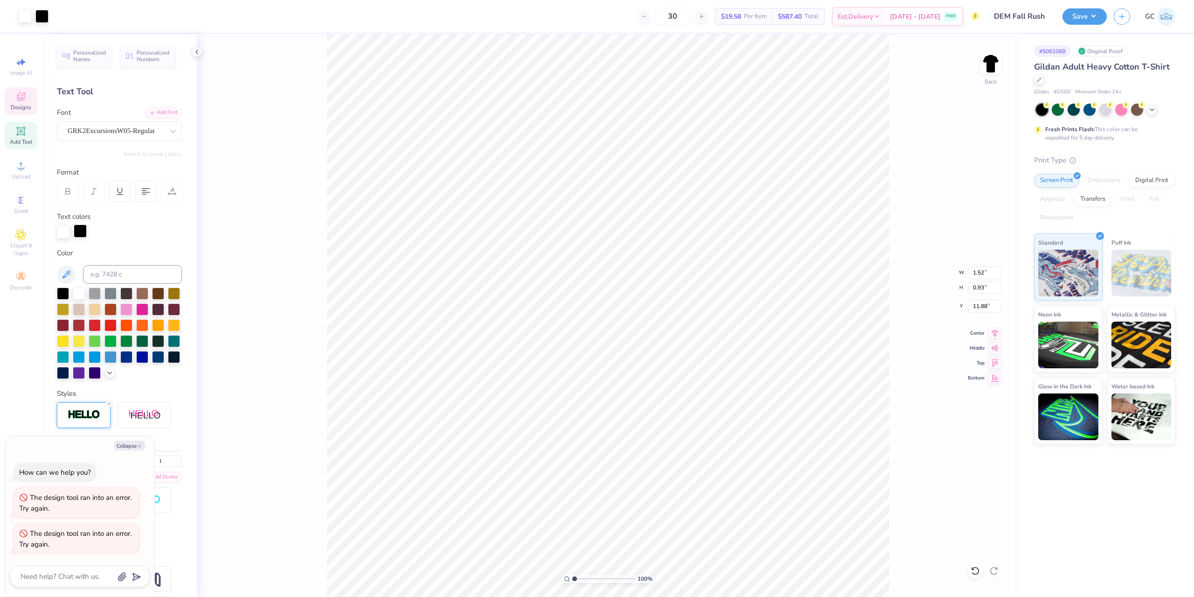
type textarea "x"
type input "1.54"
type input "0.95"
type input "11.87"
click at [79, 232] on div at bounding box center [80, 230] width 13 height 13
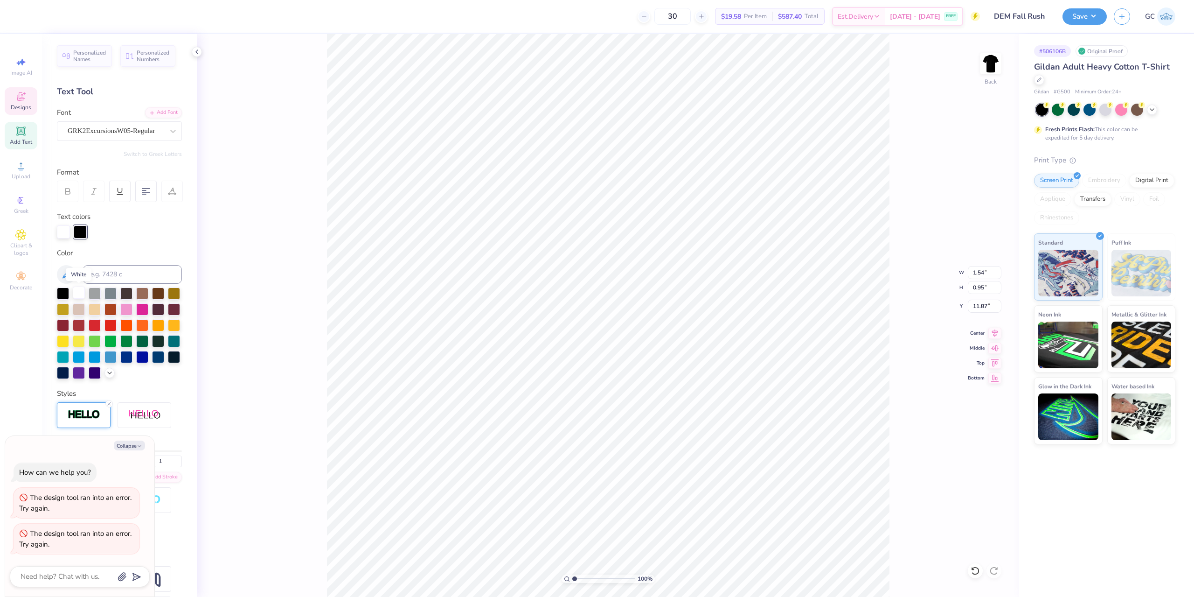
click at [76, 293] on div at bounding box center [79, 292] width 12 height 12
click at [107, 406] on icon at bounding box center [109, 404] width 6 height 6
type textarea "x"
type input "1.52"
type input "0.93"
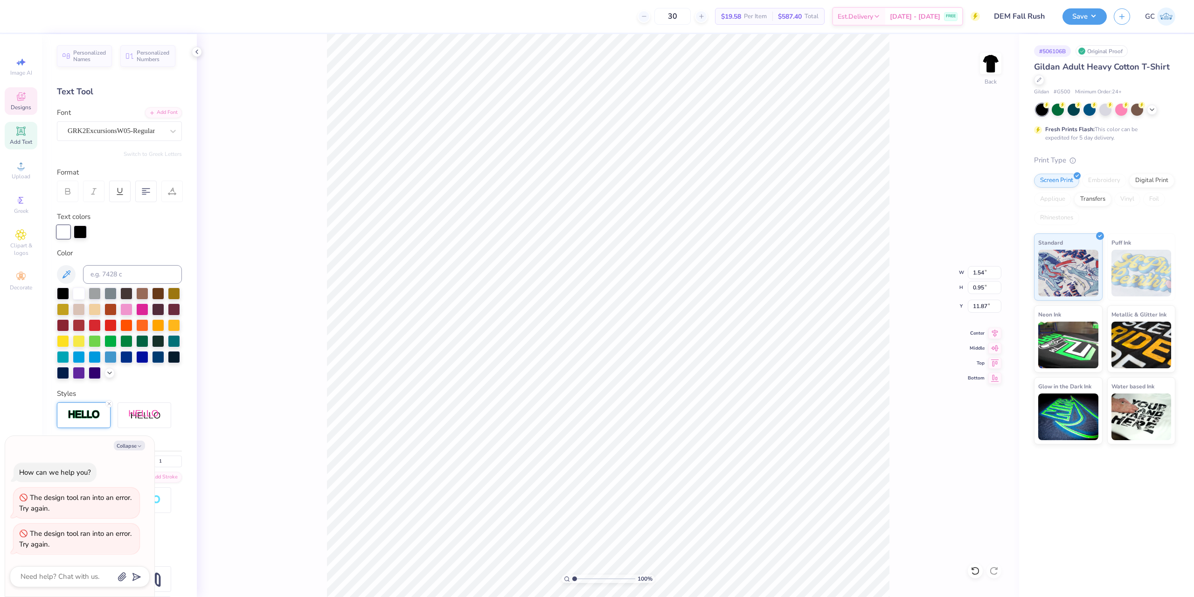
type input "11.88"
click at [78, 230] on div at bounding box center [80, 230] width 13 height 13
click at [76, 291] on div at bounding box center [79, 292] width 12 height 12
click at [82, 232] on div at bounding box center [80, 230] width 13 height 13
click at [77, 292] on div at bounding box center [79, 292] width 12 height 12
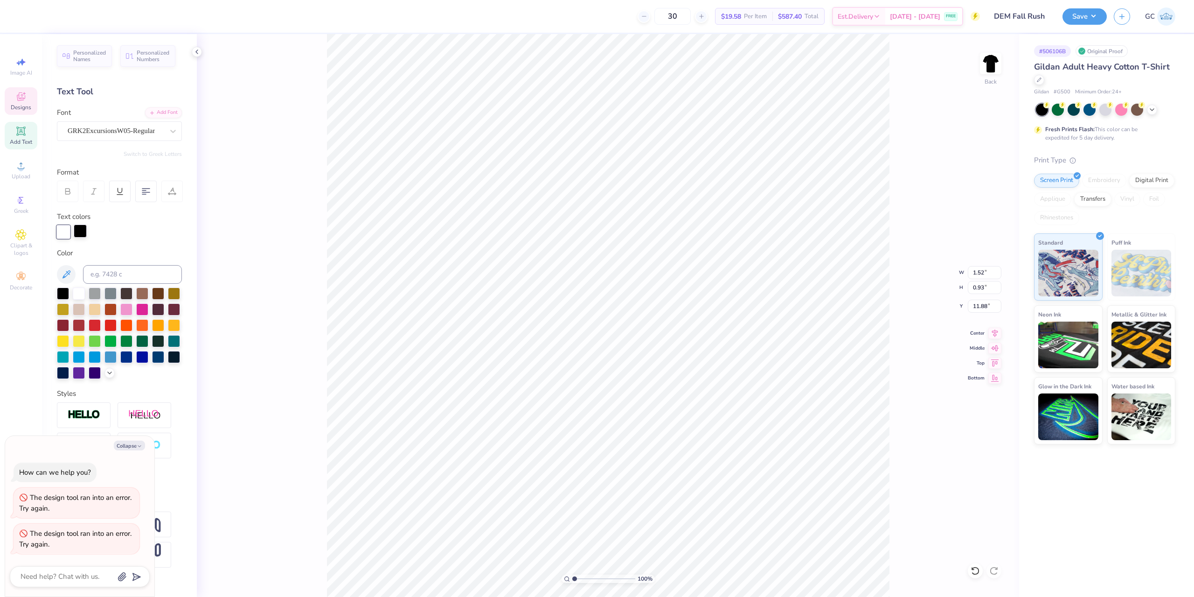
click at [82, 232] on div at bounding box center [80, 230] width 13 height 13
click at [143, 310] on div at bounding box center [142, 308] width 12 height 12
drag, startPoint x: 286, startPoint y: 301, endPoint x: 291, endPoint y: 319, distance: 18.9
click at [287, 300] on div "100 % Back W 1.52 1.52 " H 0.93 0.93 " Y 11.88 11.88 " Center Middle Top Bottom" at bounding box center [608, 315] width 822 height 563
type textarea "x"
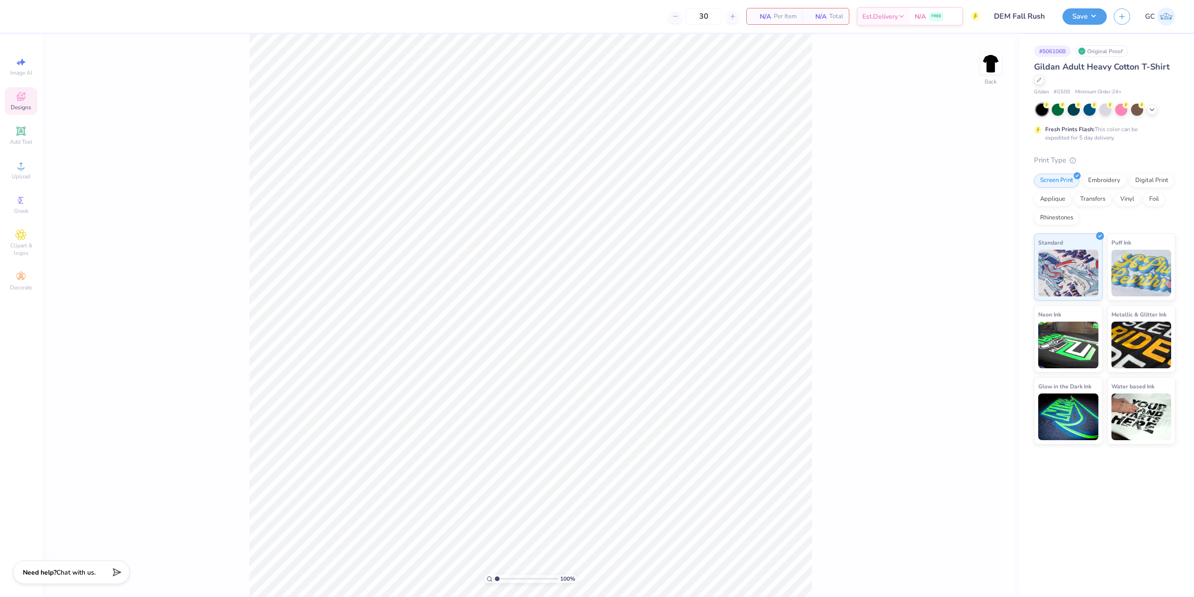
click at [28, 107] on span "Designs" at bounding box center [21, 107] width 21 height 7
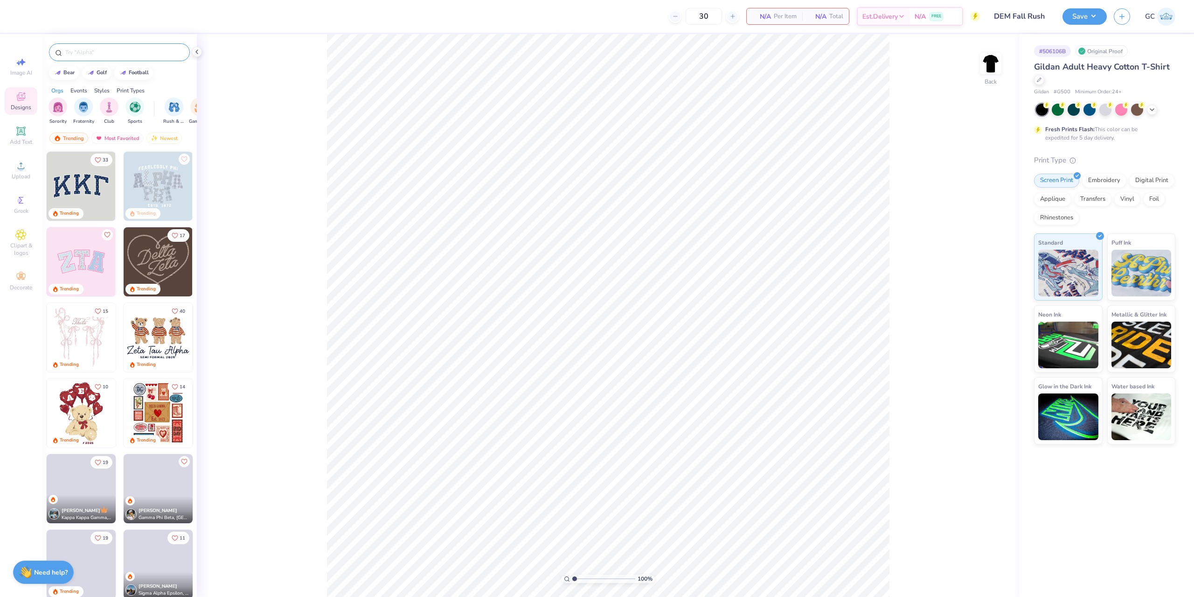
click at [123, 57] on div at bounding box center [119, 52] width 141 height 18
click at [123, 56] on input "text" at bounding box center [123, 52] width 119 height 9
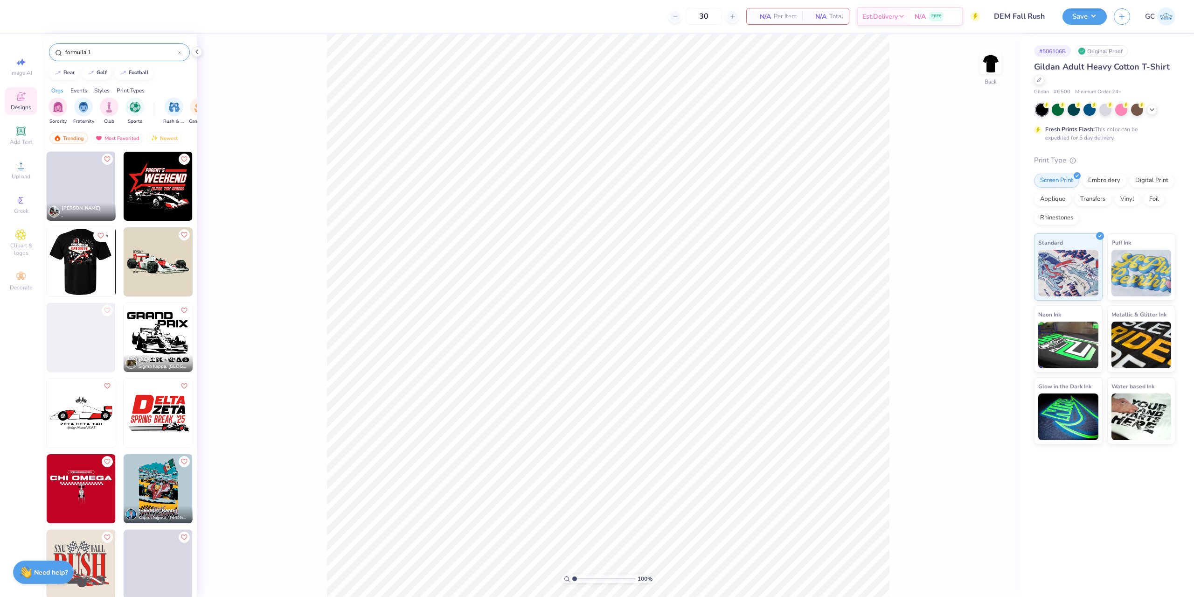
type input "formuila 1"
click at [47, 264] on img at bounding box center [12, 261] width 69 height 69
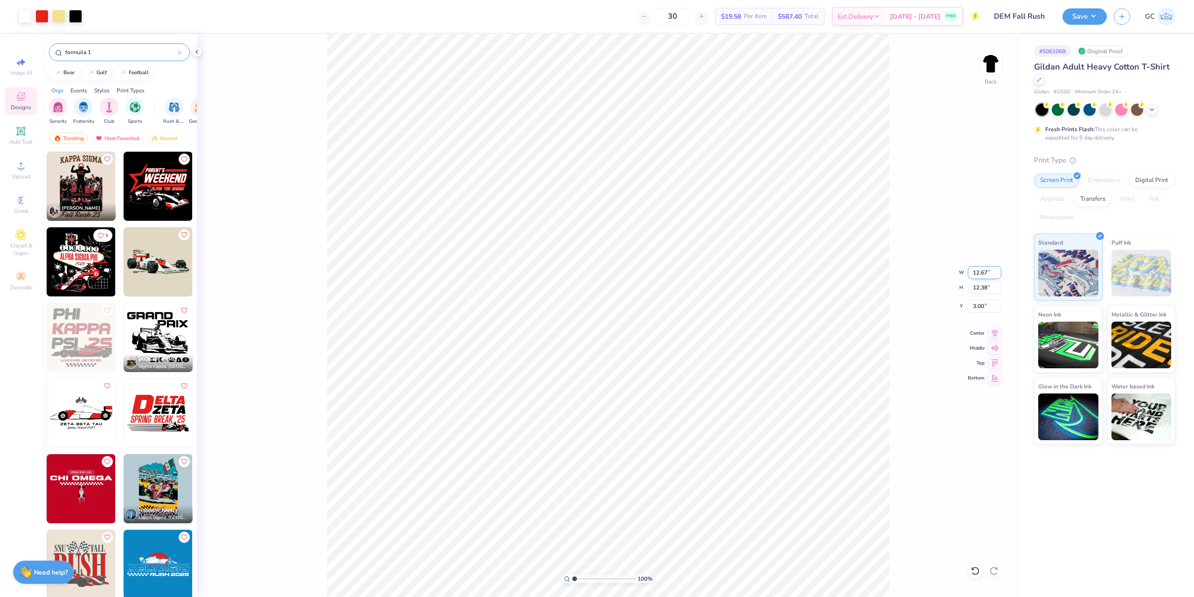
drag, startPoint x: 970, startPoint y: 274, endPoint x: 989, endPoint y: 273, distance: 18.7
click at [989, 273] on input "12.67" at bounding box center [985, 272] width 34 height 13
type input "12.50"
type input "12.21"
type input "3.08"
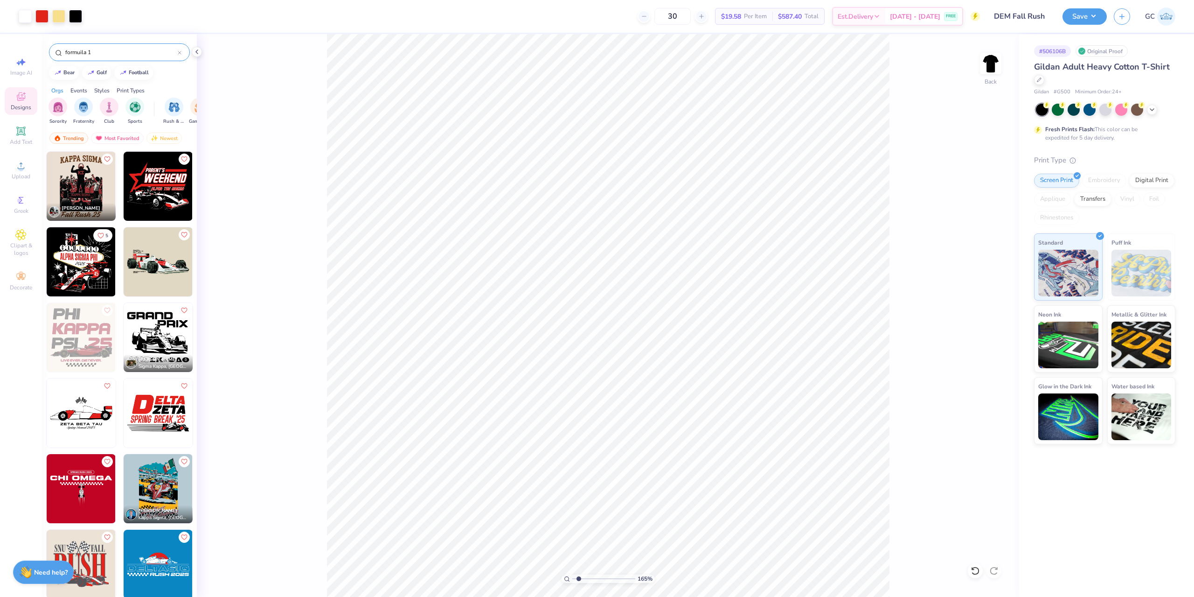
type input "1.64913377760655"
drag, startPoint x: 988, startPoint y: 308, endPoint x: 973, endPoint y: 308, distance: 14.9
click at [973, 308] on input "3.08" at bounding box center [985, 305] width 34 height 13
type input "3"
type input "1.64913377760655"
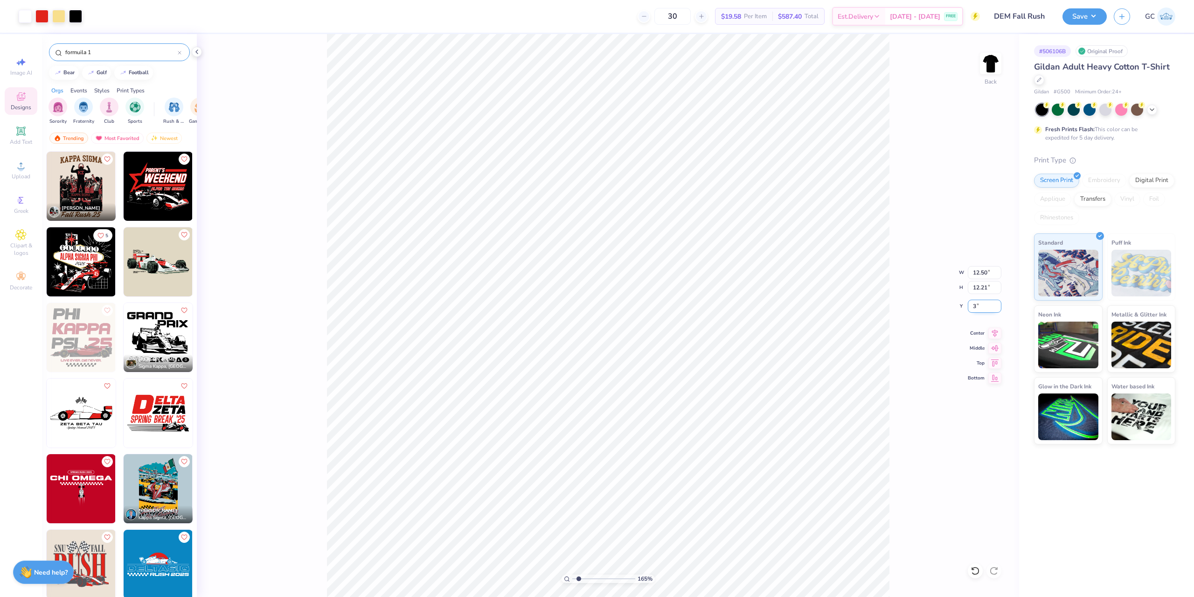
type input "3.00"
click at [676, 404] on li "Ungroup" at bounding box center [677, 407] width 73 height 18
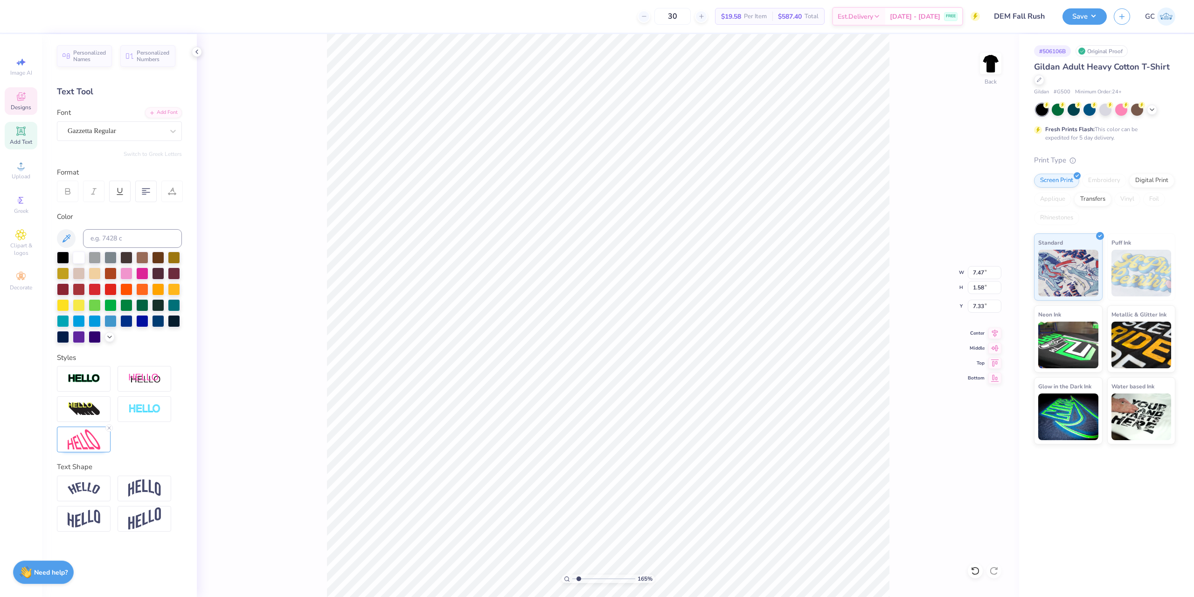
scroll to position [8, 3]
type input "1.64913377760655"
type textarea "e"
type input "1.64913377760655"
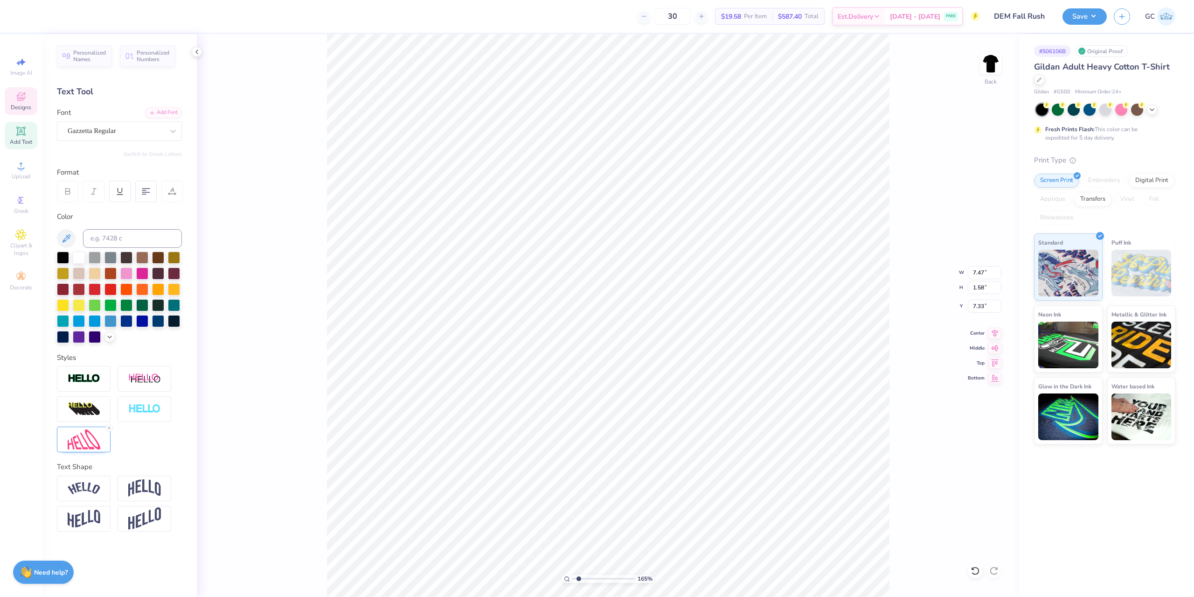
type textarea "E"
type input "1.64913377760655"
type textarea "E"
type input "1.64913377760655"
type textarea "D"
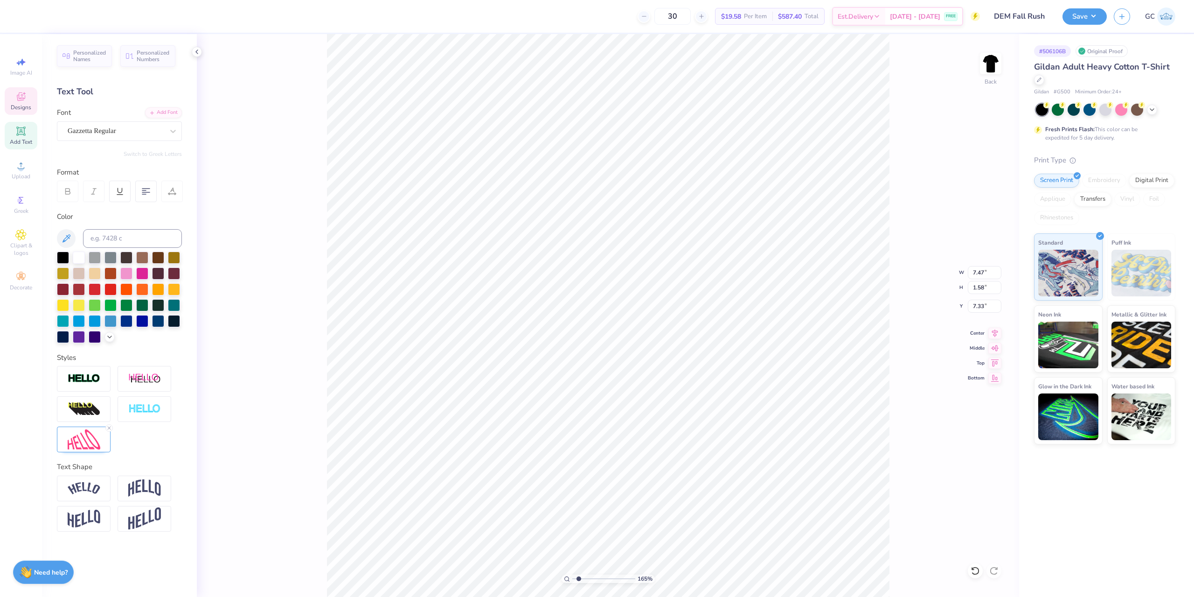
type input "1.64913377760655"
type textarea "DE"
type input "1.64913377760655"
type textarea "DEL"
type input "1.64913377760655"
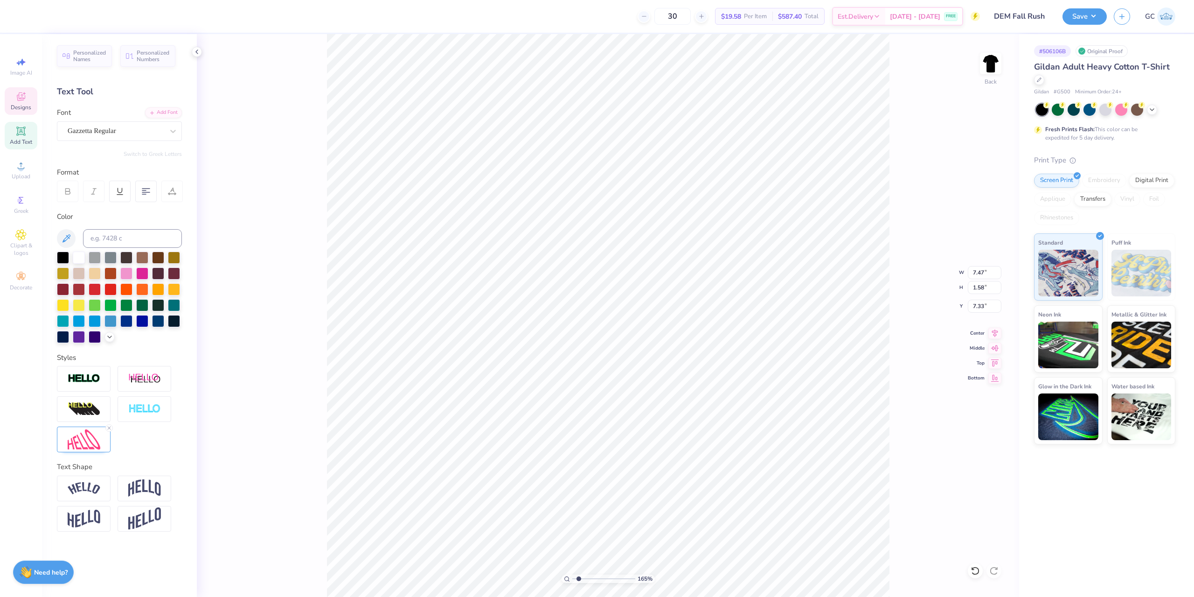
type textarea "DELT"
type input "1.64913377760655"
type textarea "DELTA"
type input "1.64913377760655"
type textarea "DELTA E"
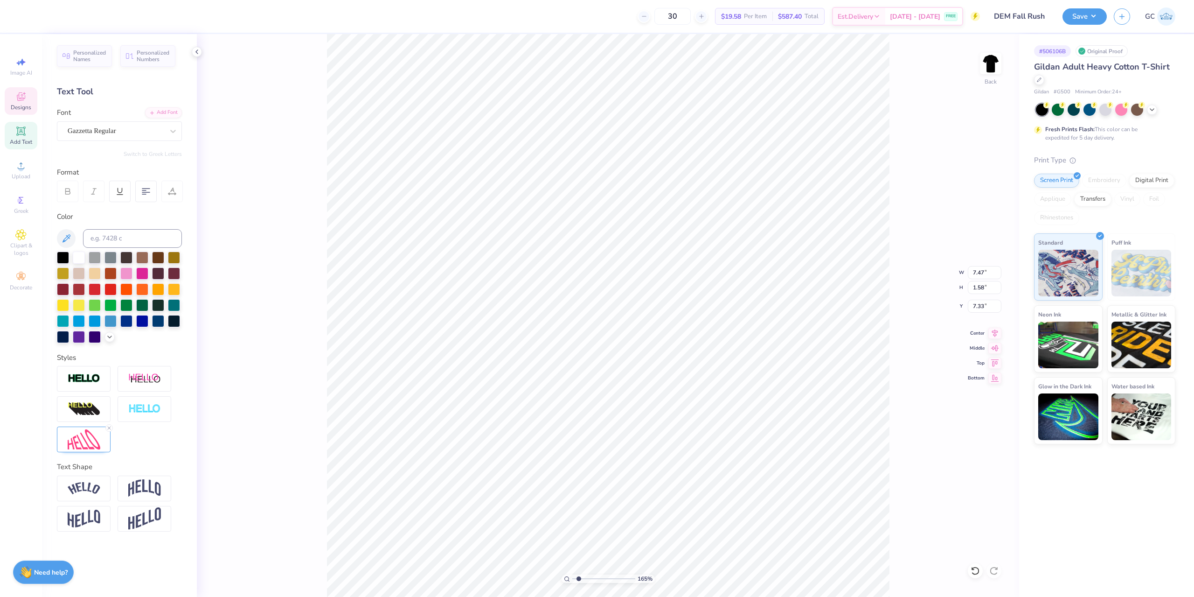
type input "1.64913377760655"
type textarea "DELTA EP"
type input "1.64913377760655"
type textarea "DELTA EPS"
type input "1.64913377760655"
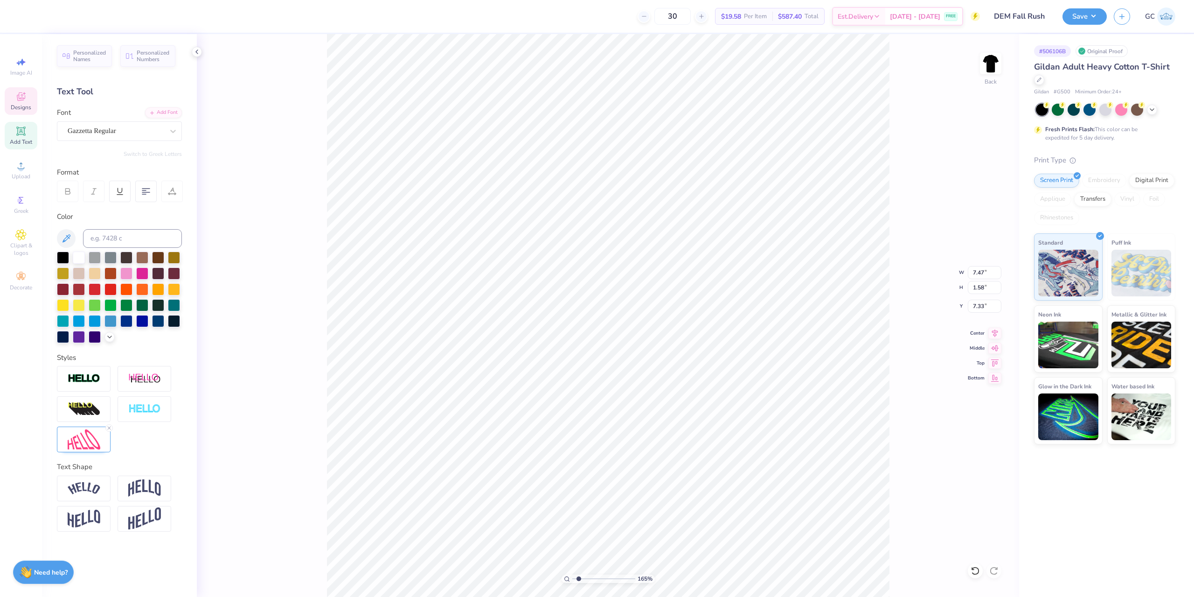
type textarea "DELTA EPSI"
type input "1.64913377760655"
type textarea "DELTA EPSILO"
type input "1.64913377760655"
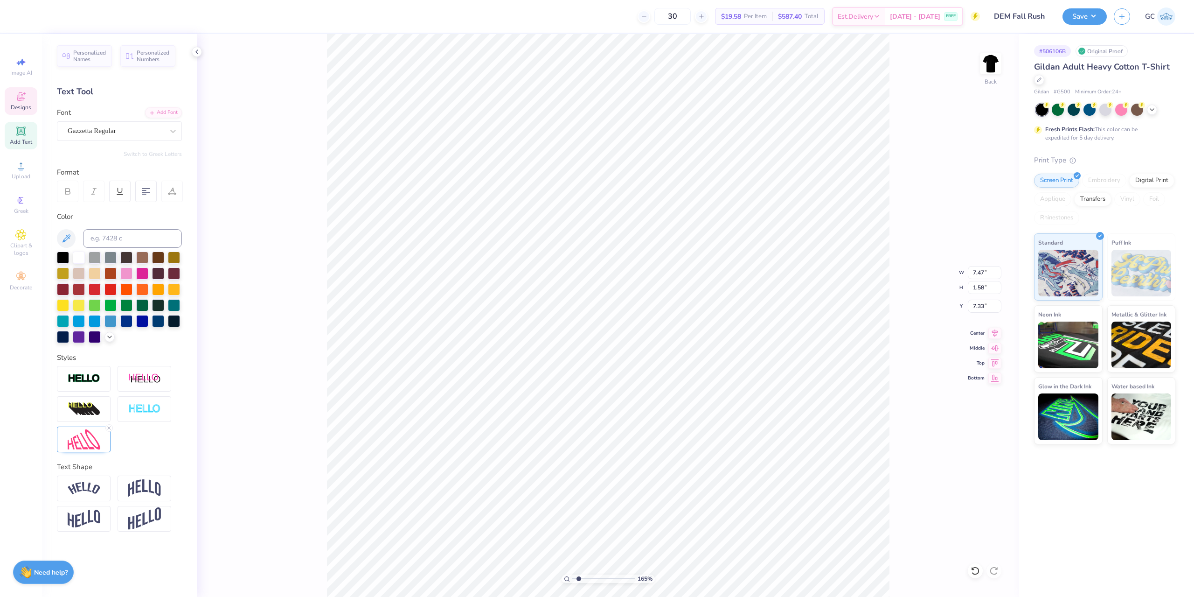
type textarea "DELTA EPSILON"
type input "1.64913377760655"
type textarea "DELTA EPSILON"
type input "1.64913377760655"
type textarea "DELTA EPSILON M"
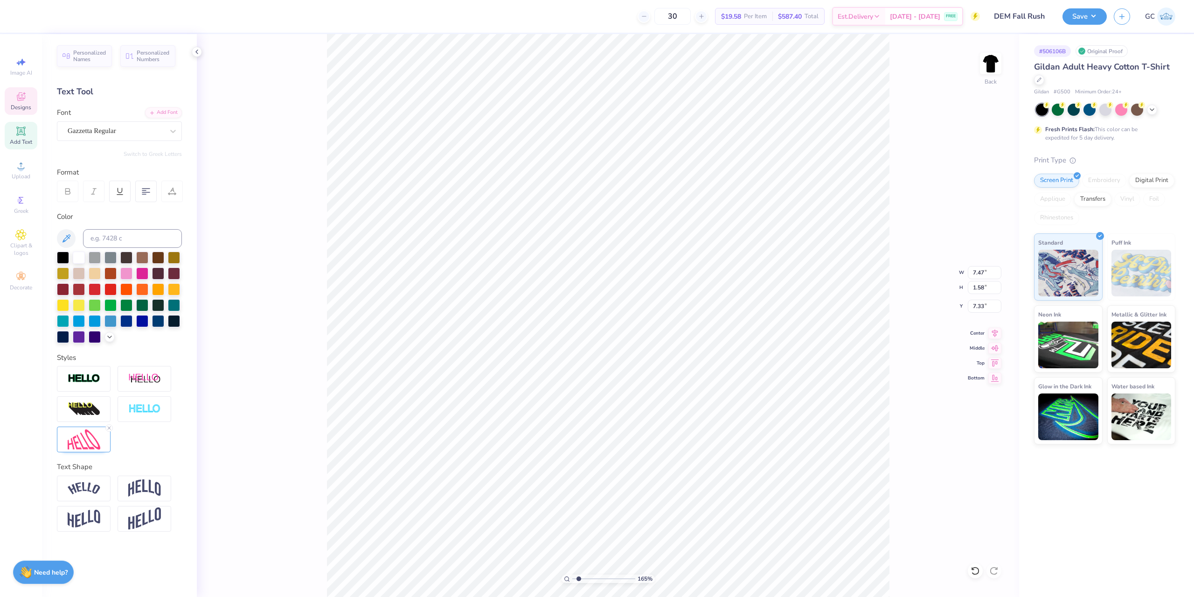
type input "1.64913377760655"
type textarea "DELTA EPSILON MU"
type input "1.64913377760655"
type textarea "14"
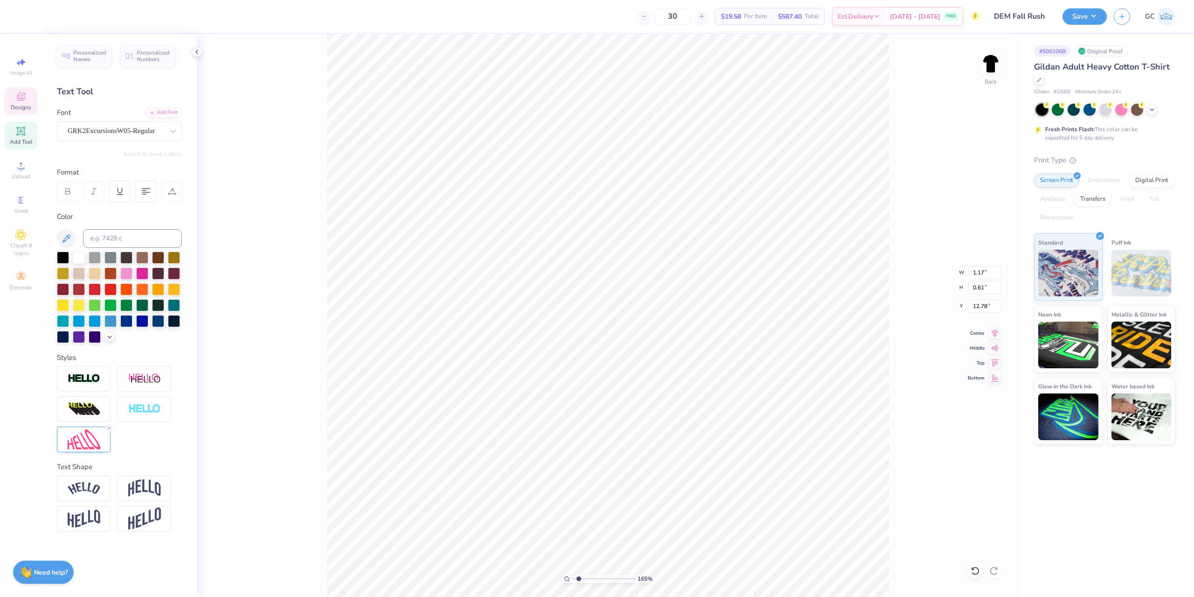
type input "1.64913377760655"
type textarea "14"
type input "1.64913377760655"
type textarea "S"
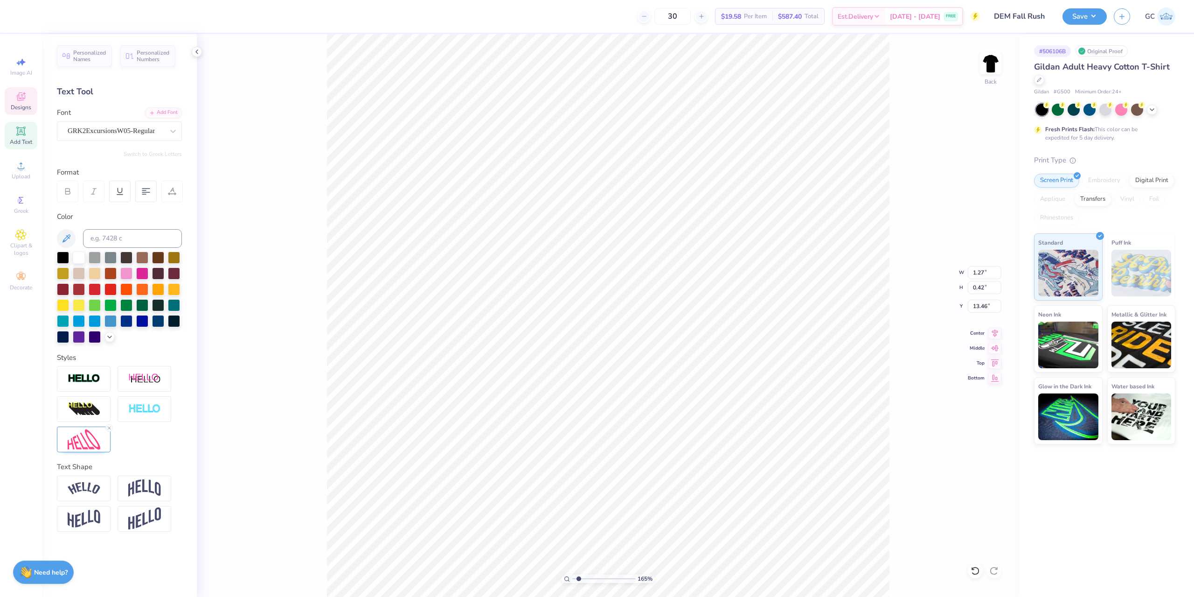
type input "1.64913377760655"
type textarea "D"
type input "1.64913377760655"
type textarea "DE"
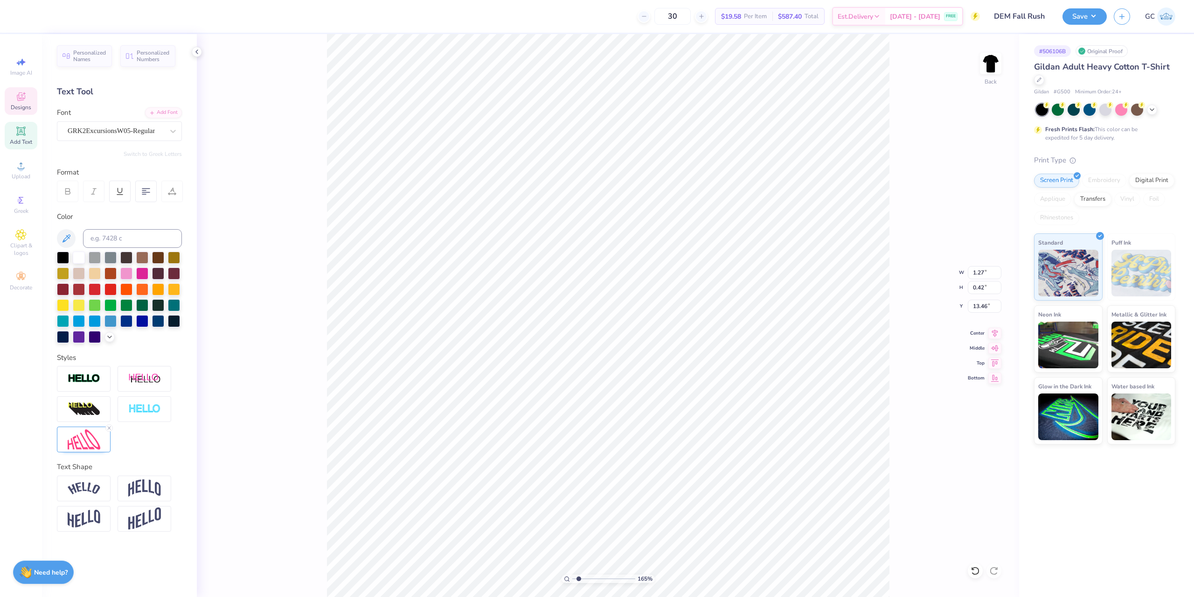
type input "1.64913377760655"
type textarea "DEM"
click at [120, 127] on div "Gazzetta Regular" at bounding box center [116, 131] width 98 height 14
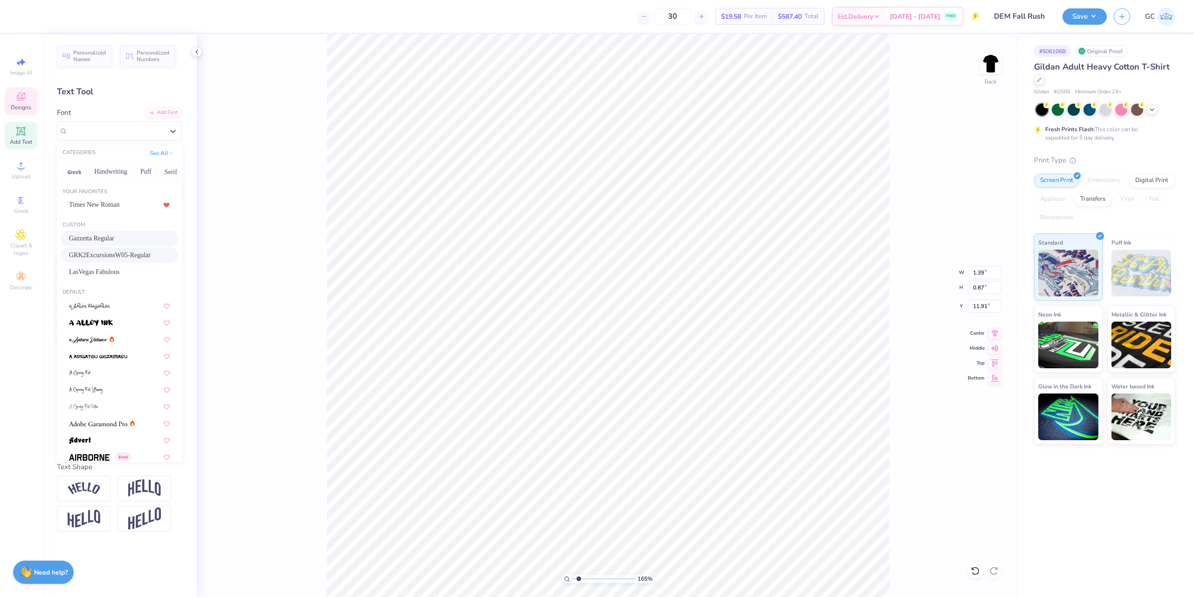
click at [109, 254] on span "GRK2ExcursionsW05-Regular" at bounding box center [110, 255] width 82 height 10
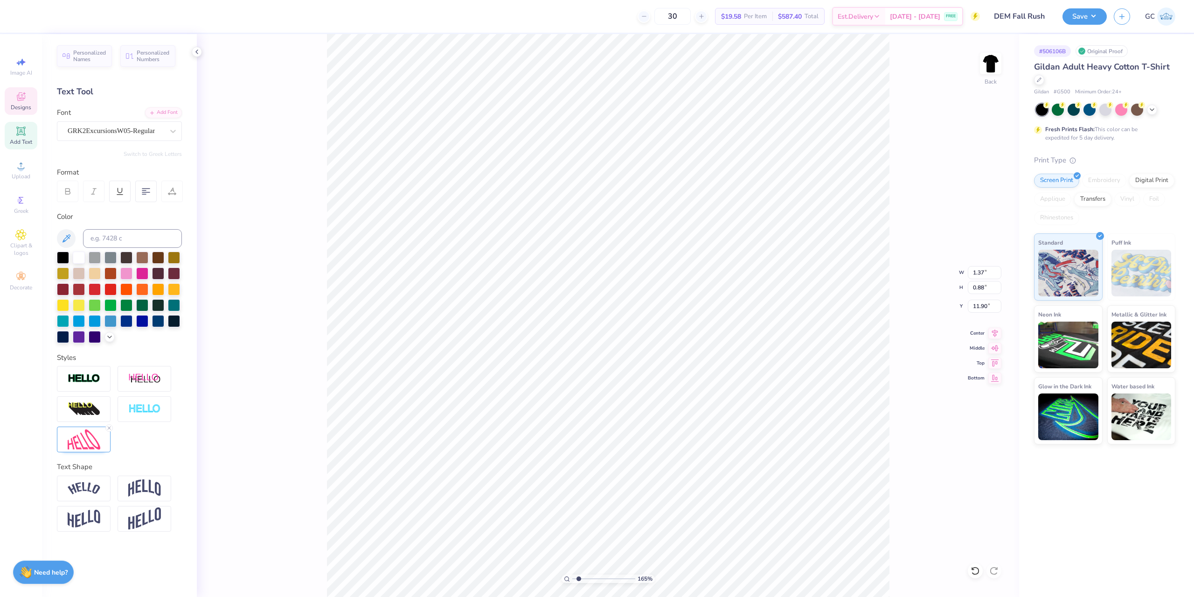
type input "1.64913377760655"
type input "1.37"
type input "0.88"
type input "11.90"
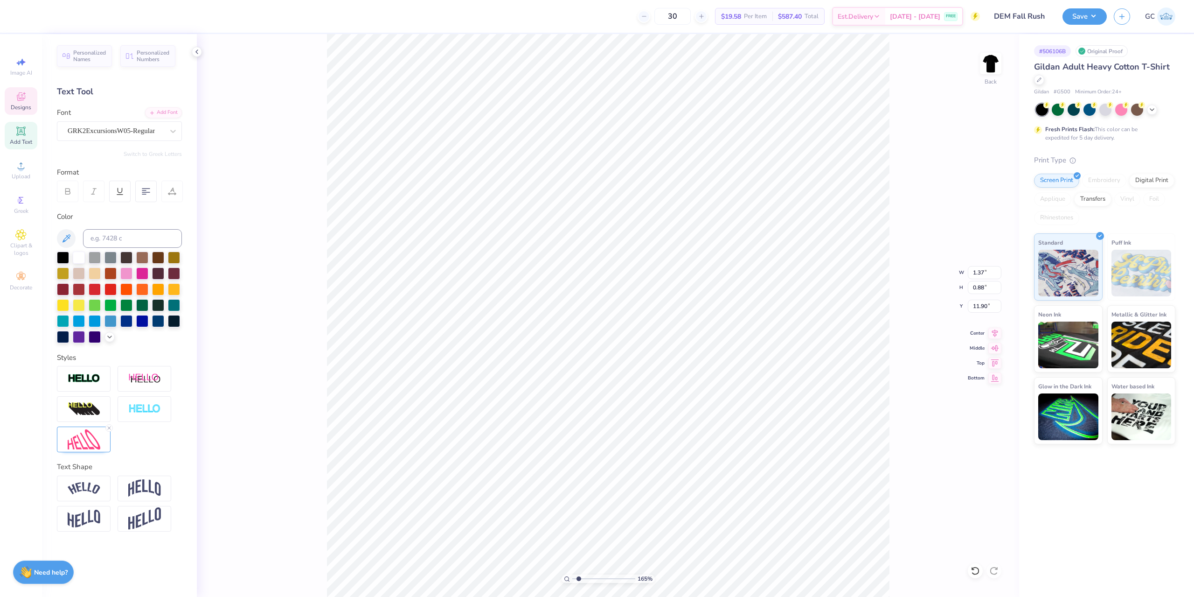
type input "1.64913377760655"
type textarea "A"
type input "1.64913377760655"
type textarea "A"
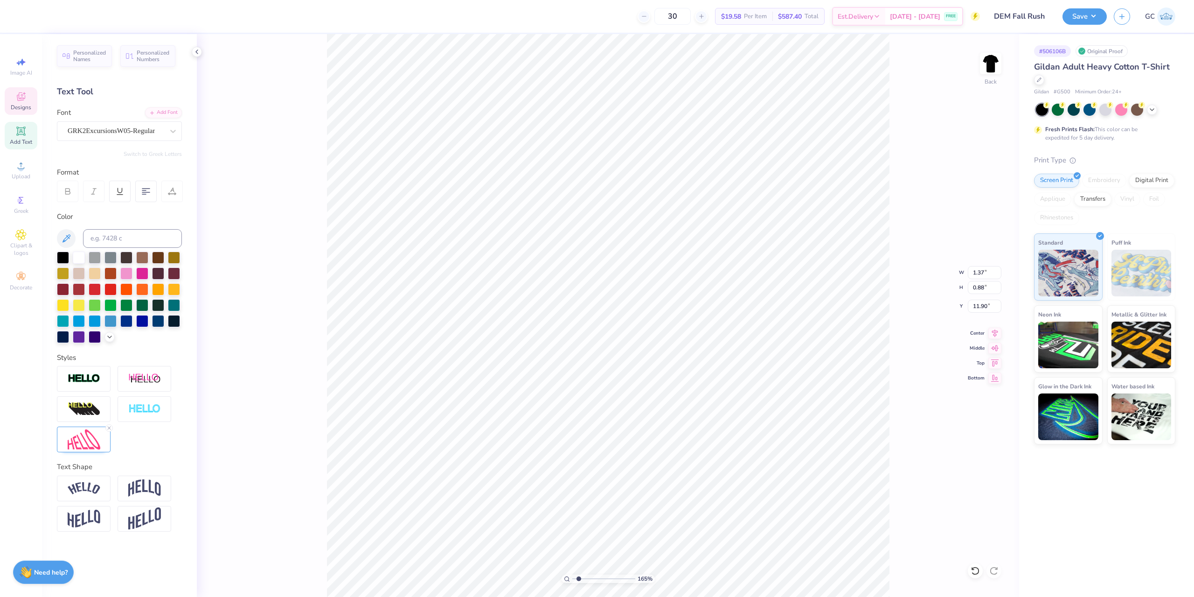
type input "1.64913377760655"
type textarea "S"
type input "1.64913377760655"
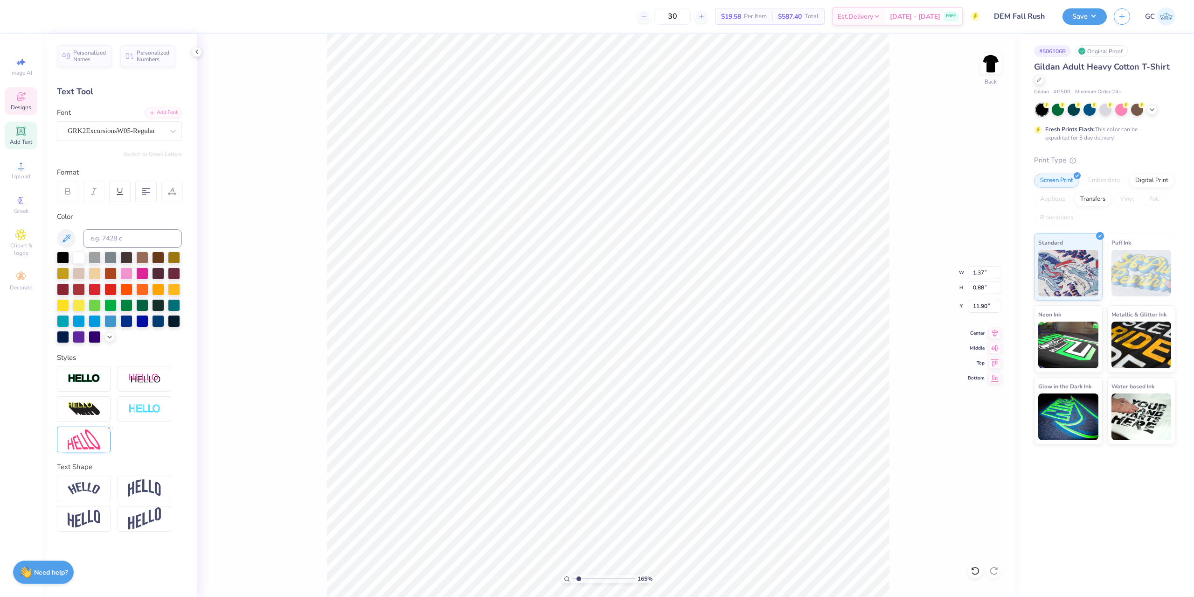
type input "1.64913377760655"
type textarea "D"
type input "1.64913377760655"
type textarea "DE"
type input "1.64913377760655"
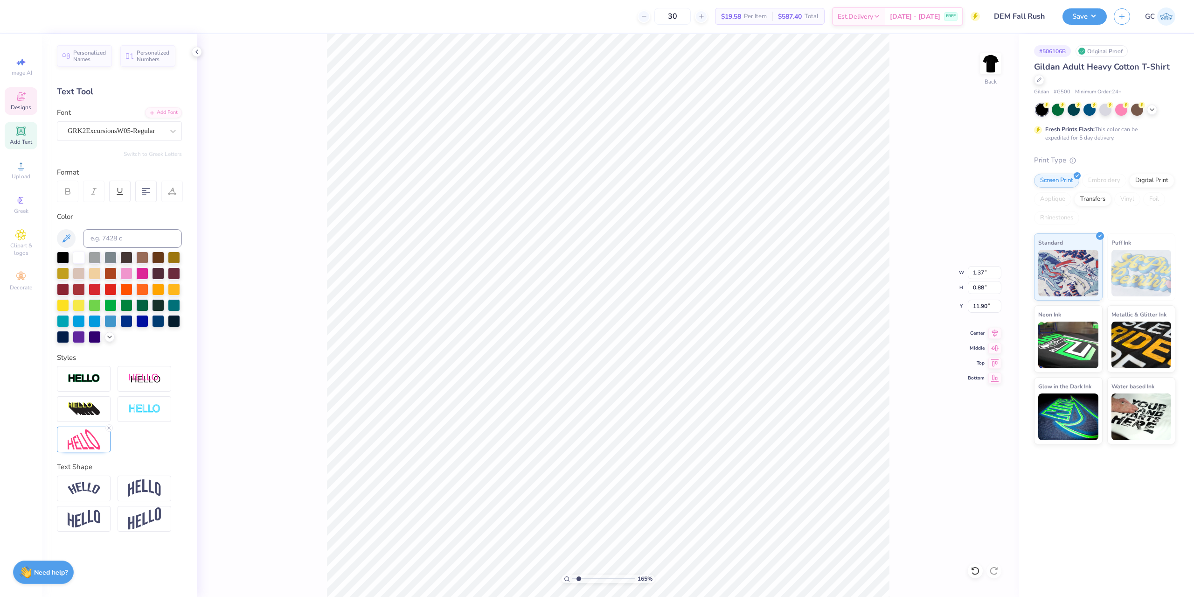
type textarea "DEM"
click at [625, 413] on li "Group" at bounding box center [631, 415] width 73 height 18
click at [750, 352] on li "Download vector" at bounding box center [740, 355] width 73 height 18
click at [29, 163] on div "Upload" at bounding box center [21, 170] width 33 height 28
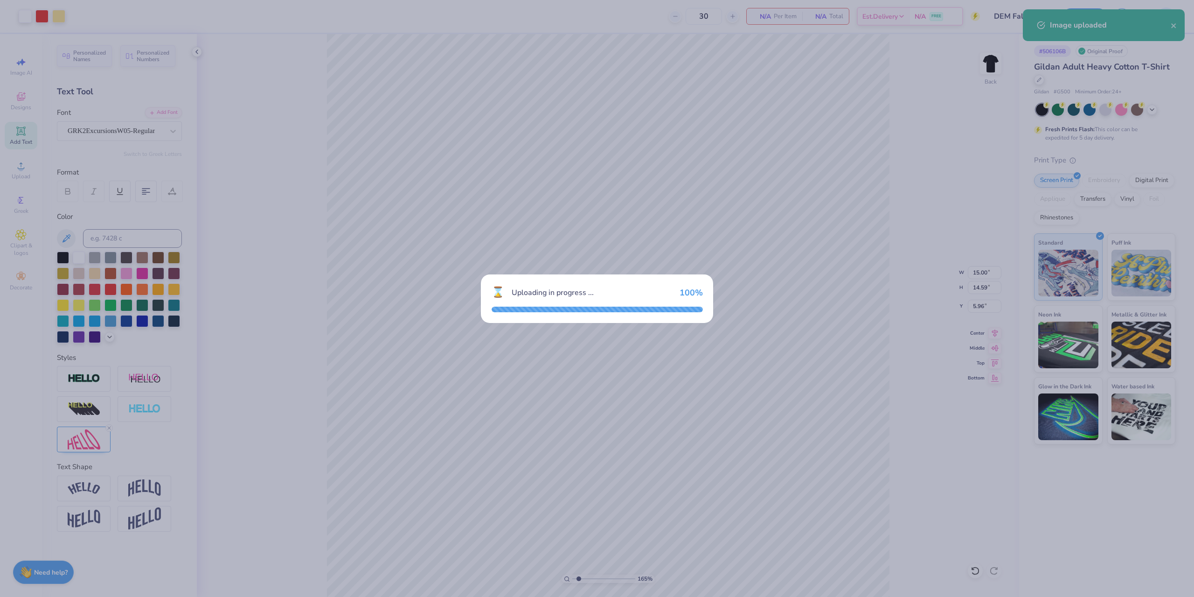
type input "1.64913377760655"
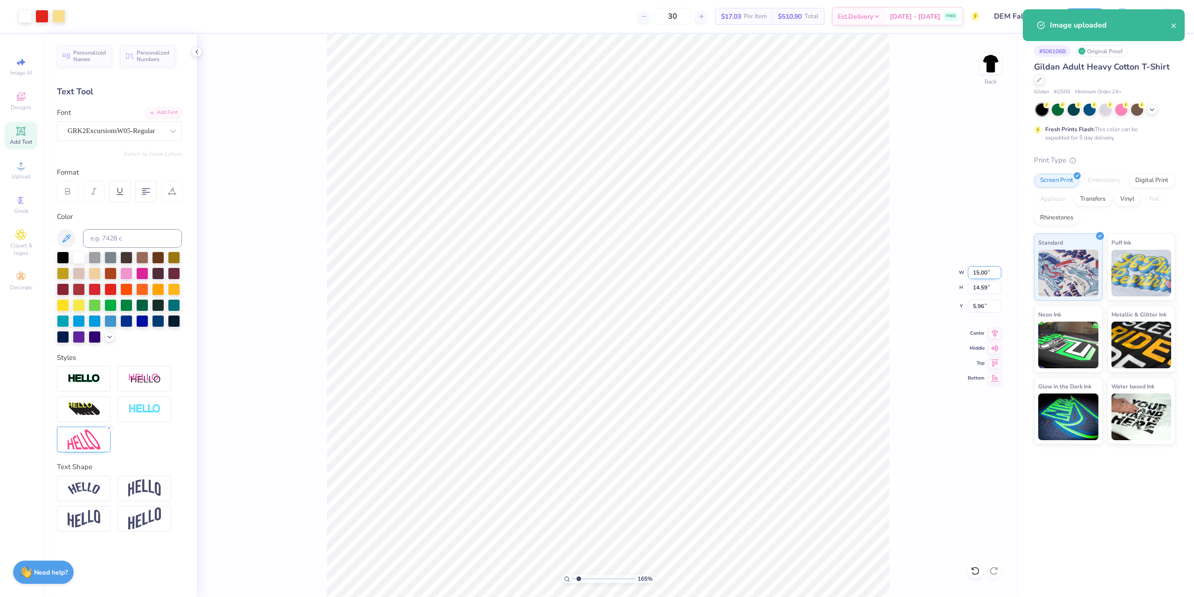
drag, startPoint x: 972, startPoint y: 272, endPoint x: 989, endPoint y: 272, distance: 17.7
click at [989, 272] on input "15.00" at bounding box center [985, 272] width 34 height 13
type input "12"
type input "1.64913377760655"
type input "12.00"
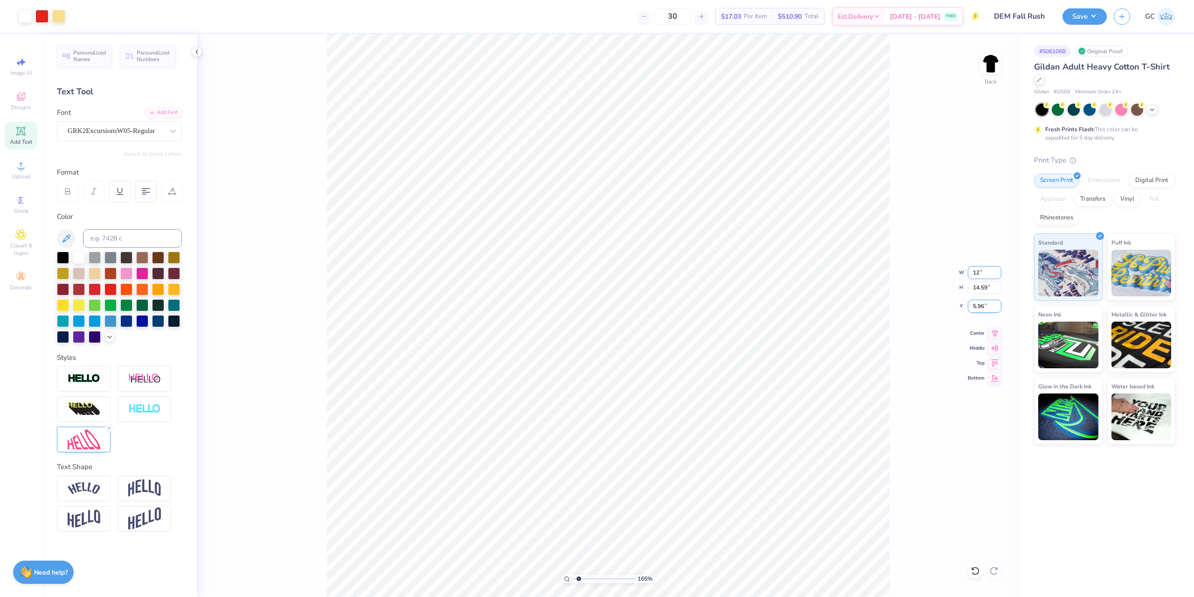
type input "11.67"
drag, startPoint x: 973, startPoint y: 305, endPoint x: 989, endPoint y: 306, distance: 15.9
click at [989, 306] on input "7.41" at bounding box center [985, 305] width 34 height 13
type input "3"
type input "1.64913377760655"
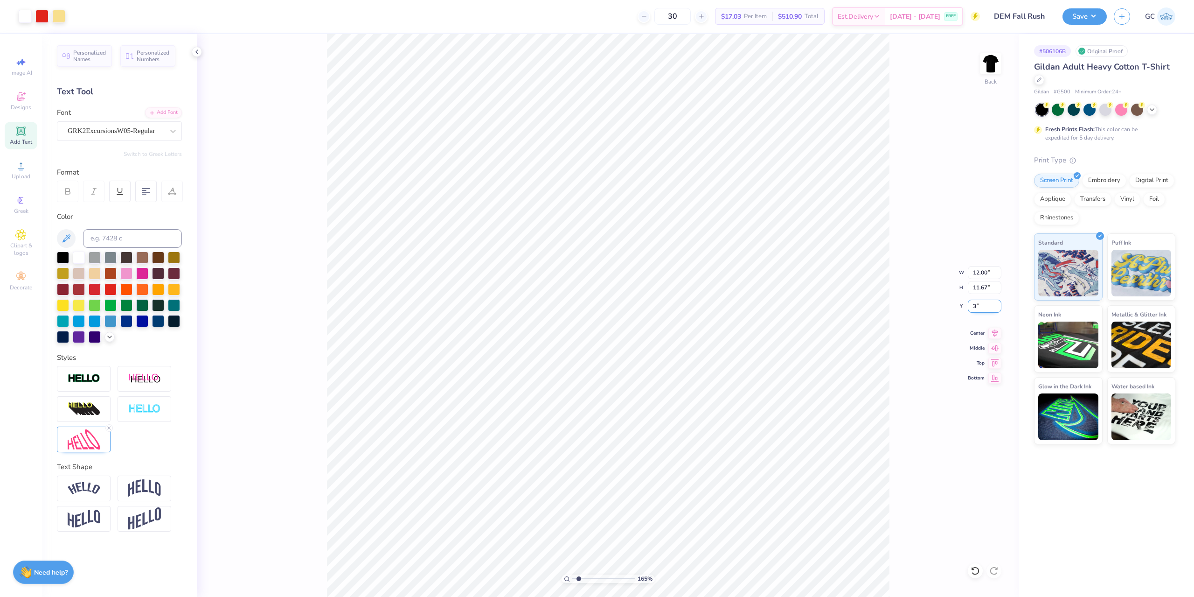
type input "3.00"
type input "1"
click at [993, 329] on icon at bounding box center [995, 331] width 6 height 8
drag, startPoint x: 1114, startPoint y: 18, endPoint x: 1100, endPoint y: 20, distance: 15.0
click at [1113, 18] on div "Save GC" at bounding box center [1129, 16] width 132 height 33
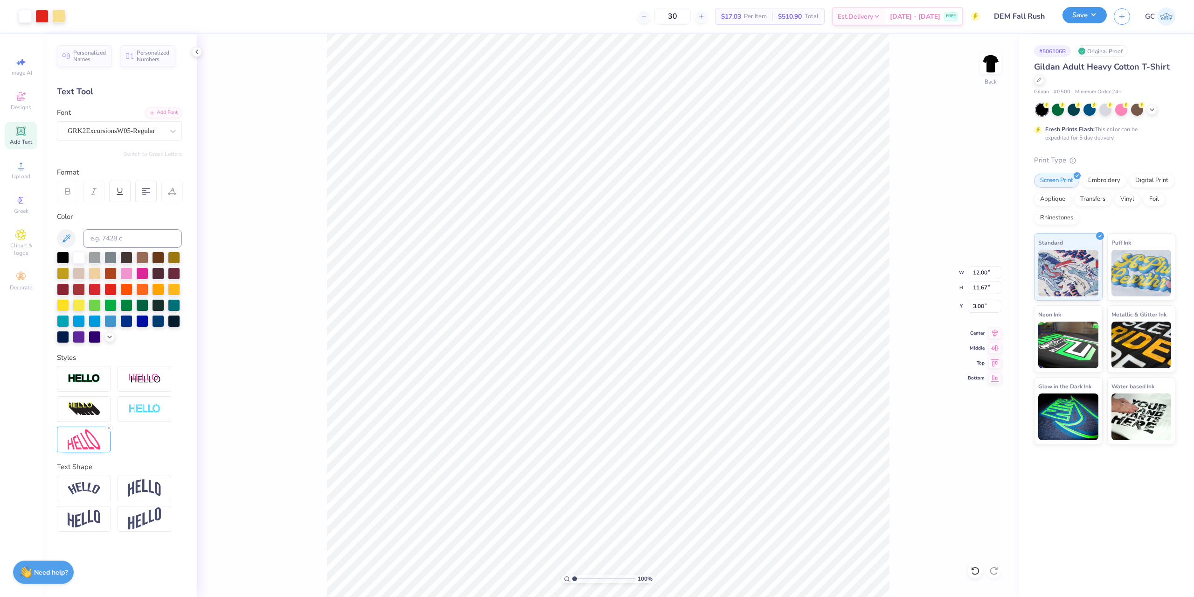
click at [1086, 15] on button "Save" at bounding box center [1085, 15] width 44 height 16
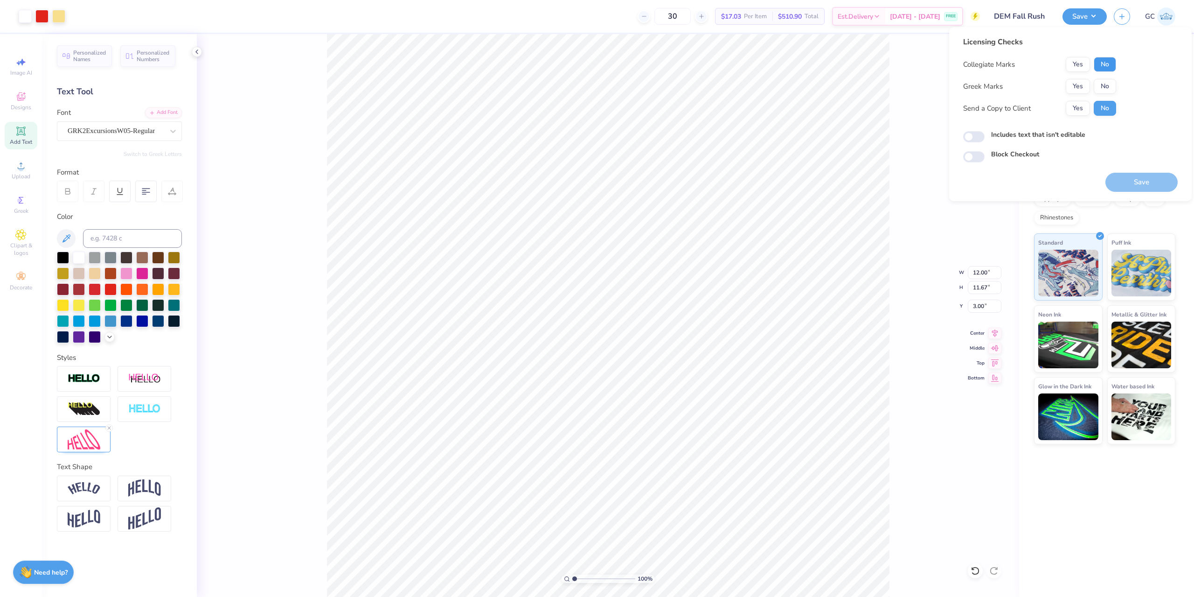
click at [1114, 65] on button "No" at bounding box center [1105, 64] width 22 height 15
click at [1113, 84] on button "No" at bounding box center [1105, 86] width 22 height 15
click at [1136, 182] on button "Save" at bounding box center [1142, 182] width 72 height 19
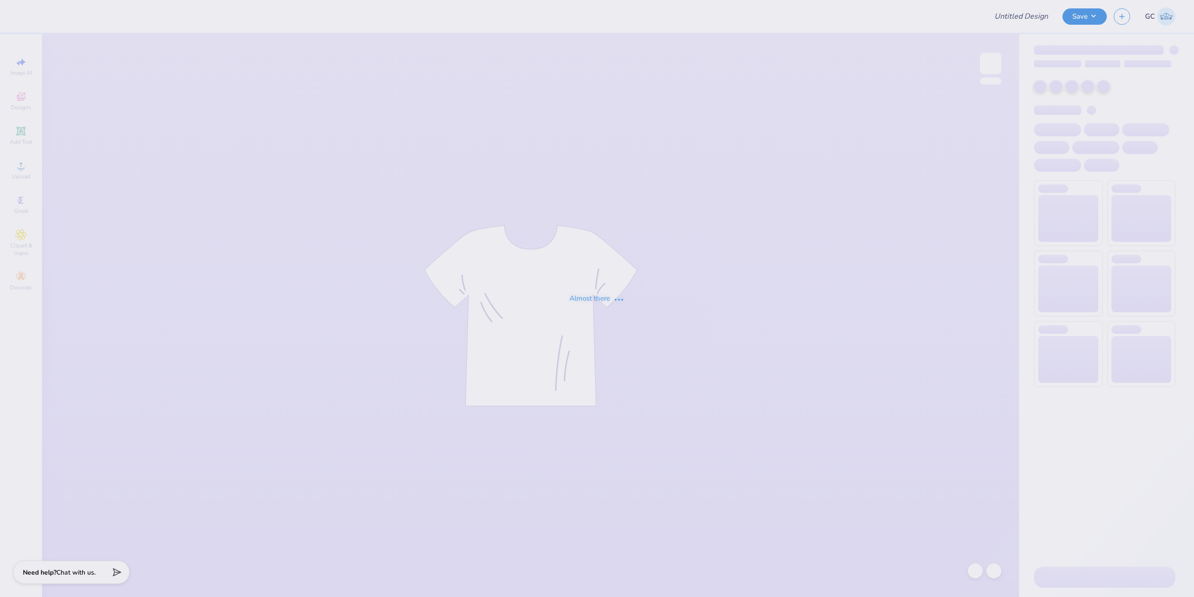
type input "Rush Design #4"
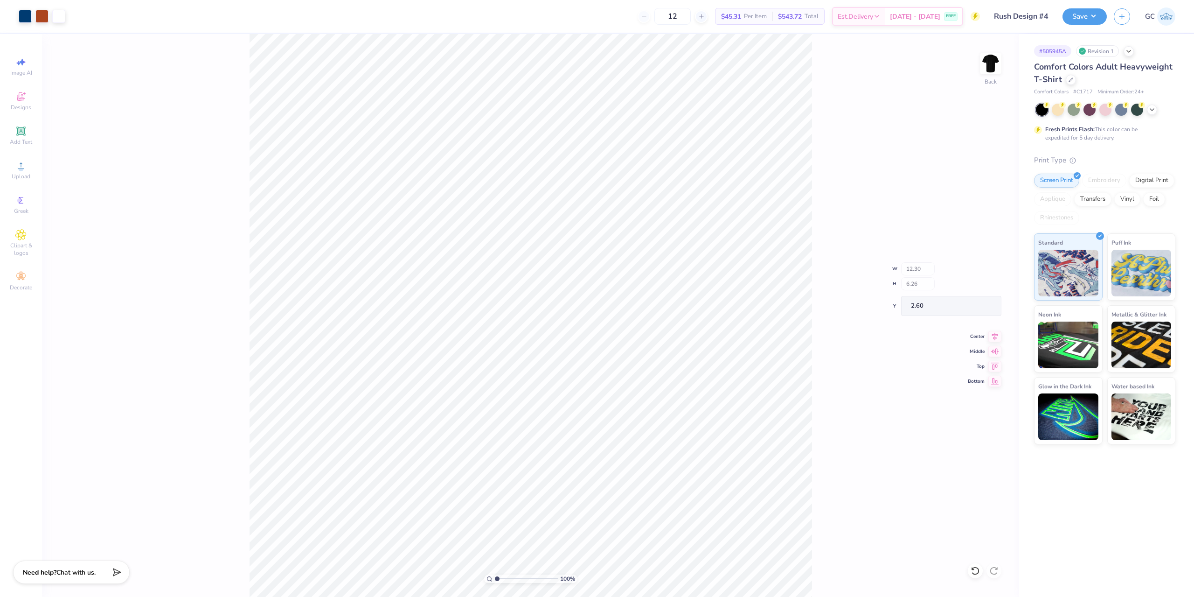
type input "8.51"
type input "2.46"
type input "6.39"
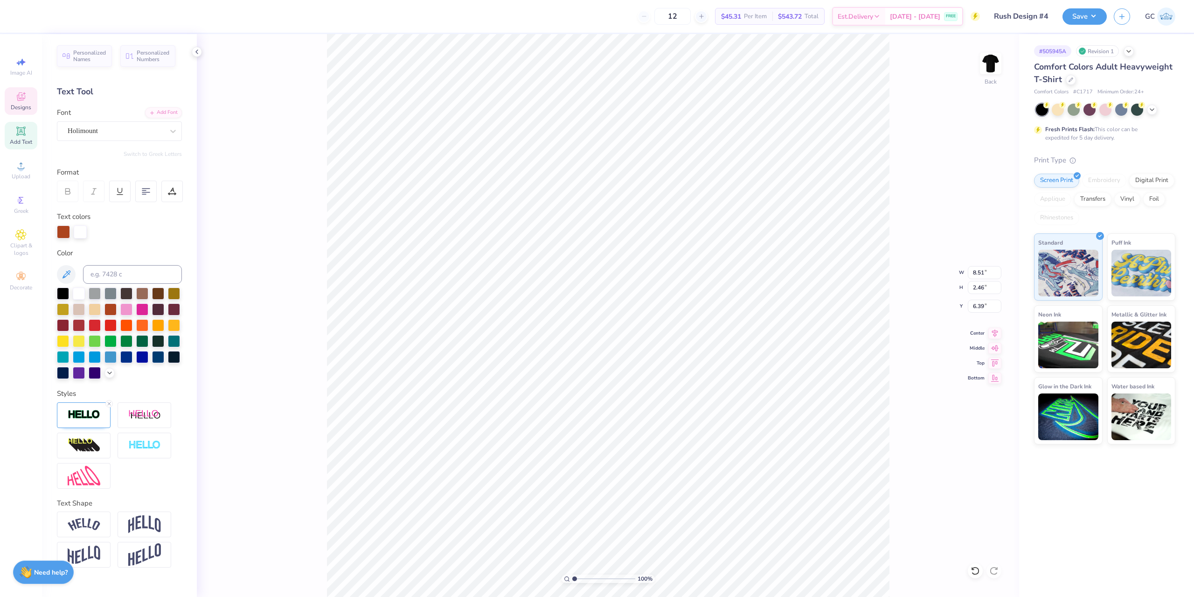
type textarea "Fall Recruitment"
type input "7.70"
type input "1.54"
type input "7.10"
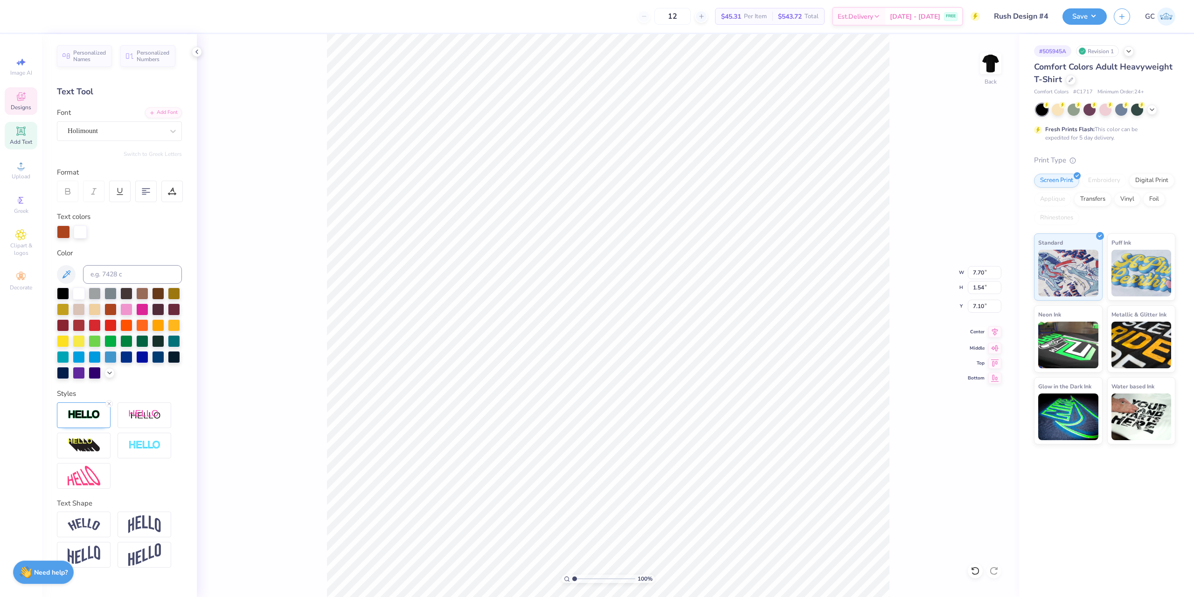
click at [995, 333] on icon at bounding box center [995, 331] width 13 height 11
type input "1.49212329151837"
type input "6.62"
type input "3.00581987268405"
type input "8.68"
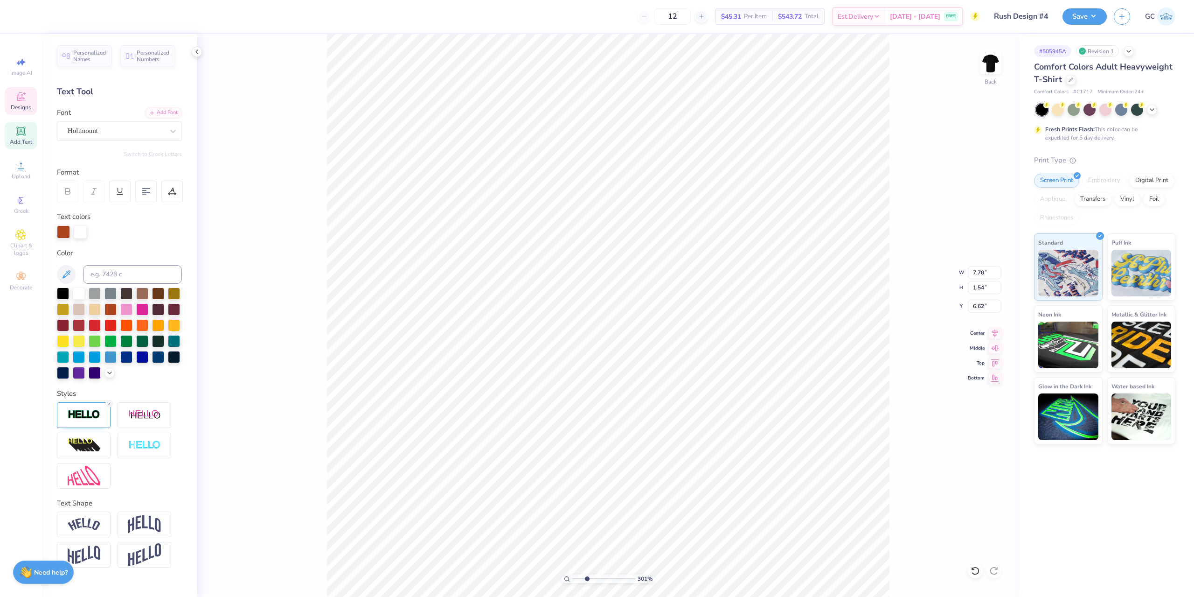
type input "1.73"
click at [997, 331] on icon at bounding box center [995, 331] width 6 height 8
click at [326, 71] on div "165 % Back" at bounding box center [608, 315] width 822 height 563
click at [1078, 6] on div "Save GC" at bounding box center [1129, 16] width 132 height 33
click at [1079, 14] on button "Save" at bounding box center [1085, 15] width 44 height 16
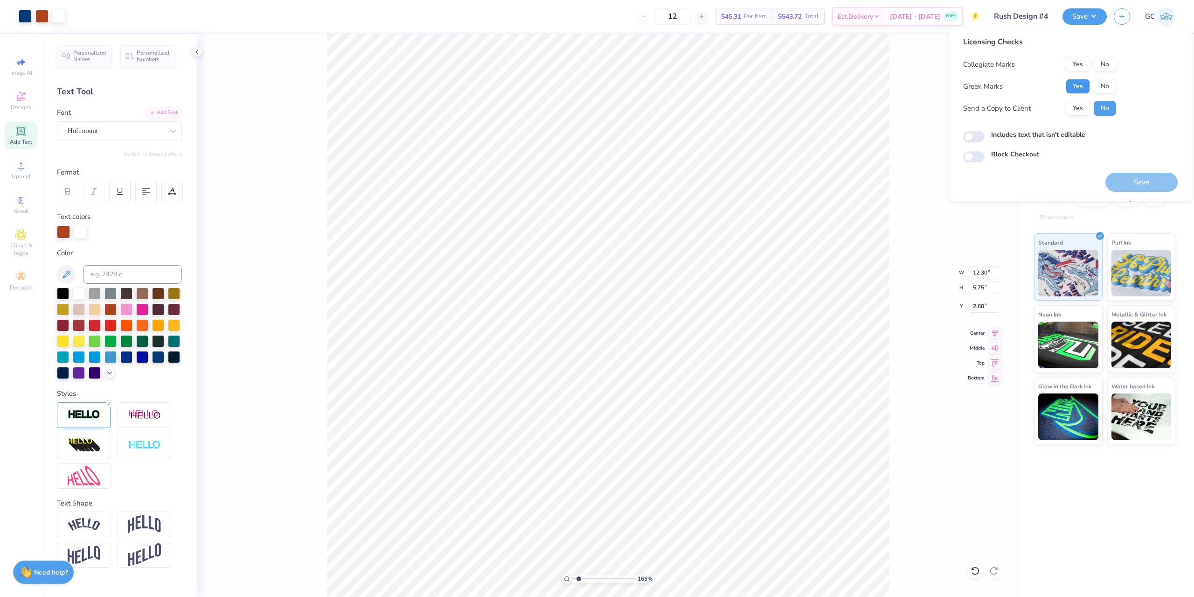
click at [1077, 89] on button "Yes" at bounding box center [1078, 86] width 24 height 15
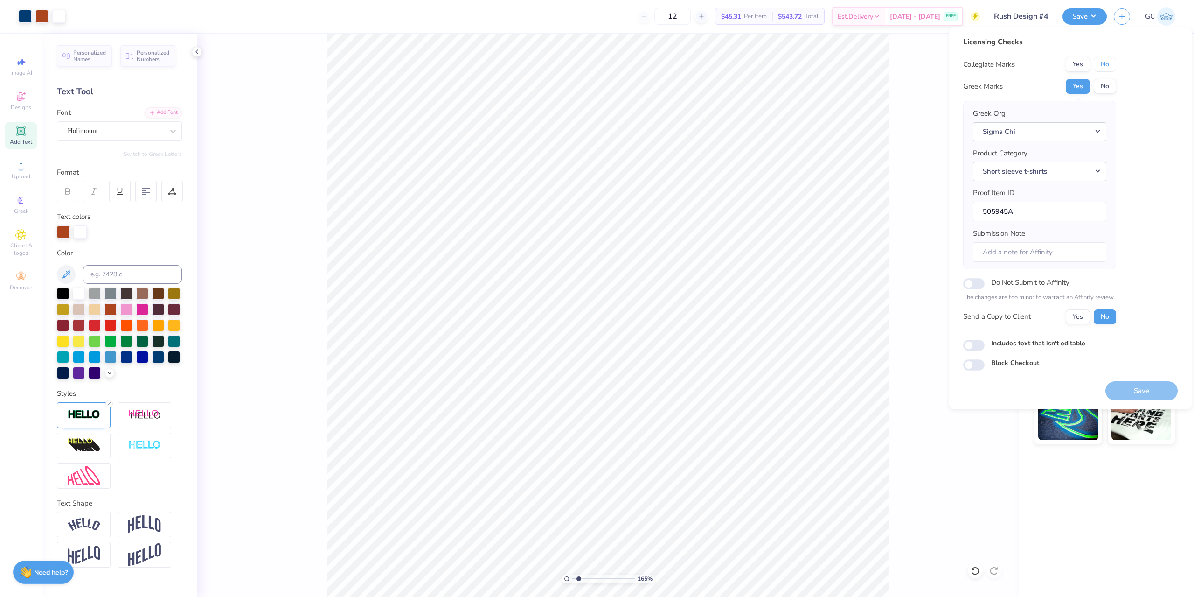
click at [1105, 64] on button "No" at bounding box center [1105, 64] width 22 height 15
click at [1146, 395] on button "Save" at bounding box center [1142, 390] width 72 height 19
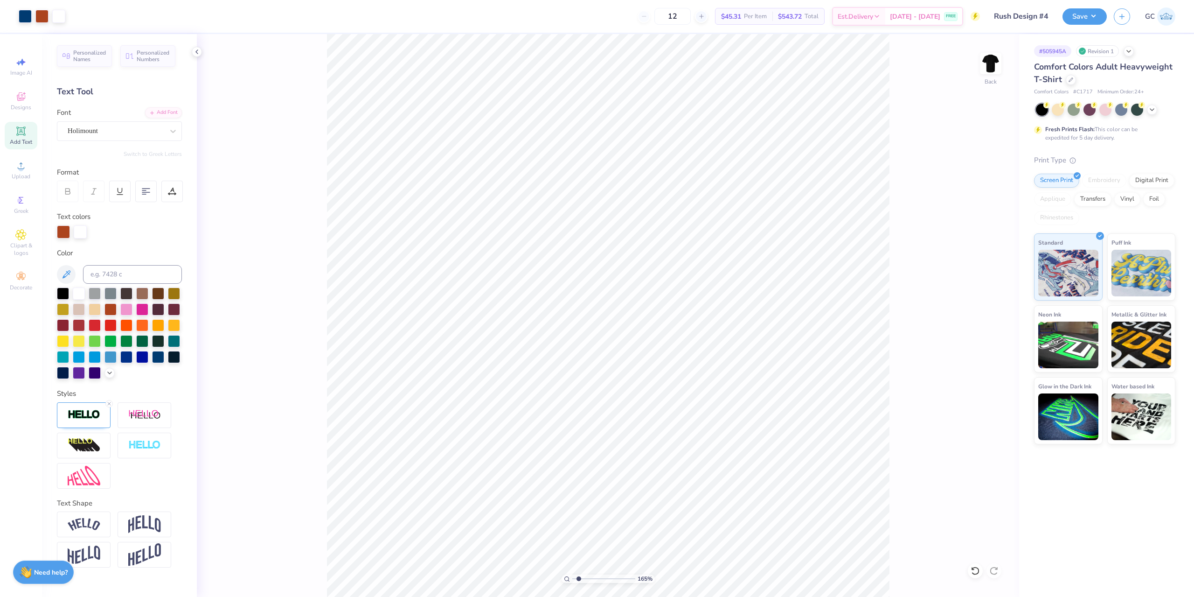
type input "1.64913377760655"
click at [84, 417] on img at bounding box center [84, 414] width 33 height 11
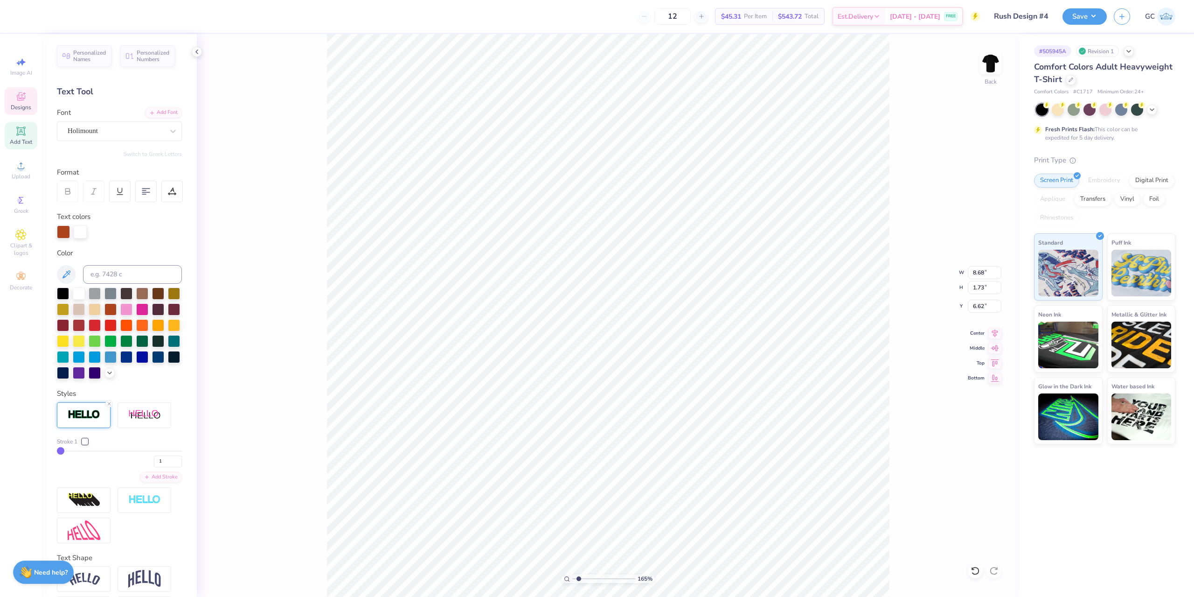
type input "2"
click at [62, 452] on input "range" at bounding box center [119, 450] width 125 height 1
type input "1.64913377760655"
type input "1.74"
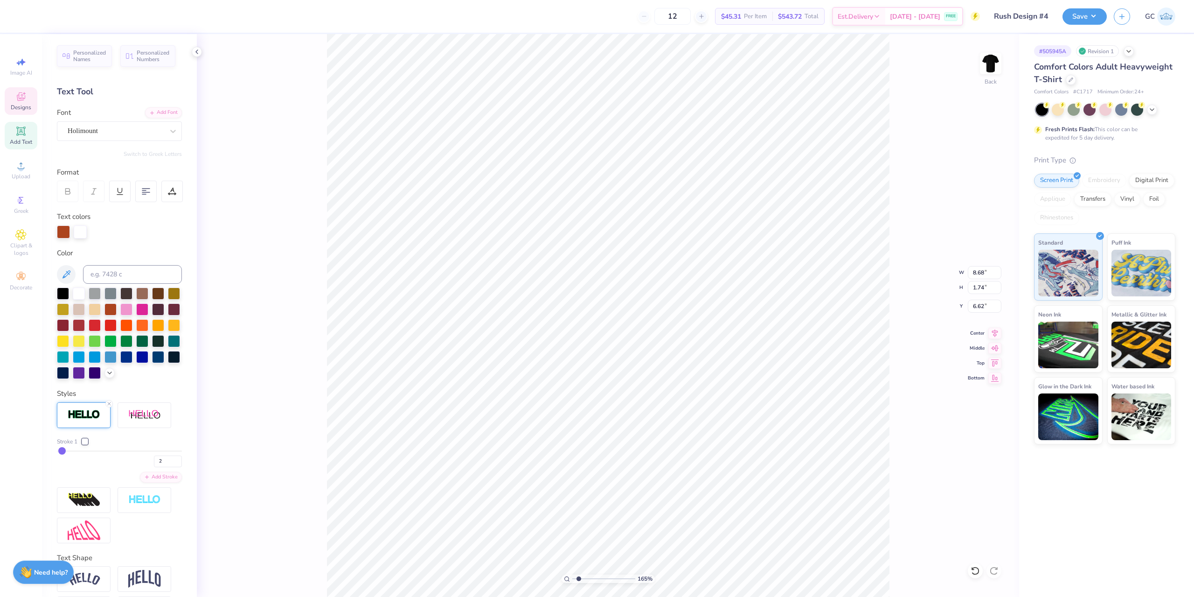
type input "1"
drag, startPoint x: 52, startPoint y: 467, endPoint x: 17, endPoint y: 467, distance: 35.0
type input "1"
click at [57, 452] on input "range" at bounding box center [119, 450] width 125 height 1
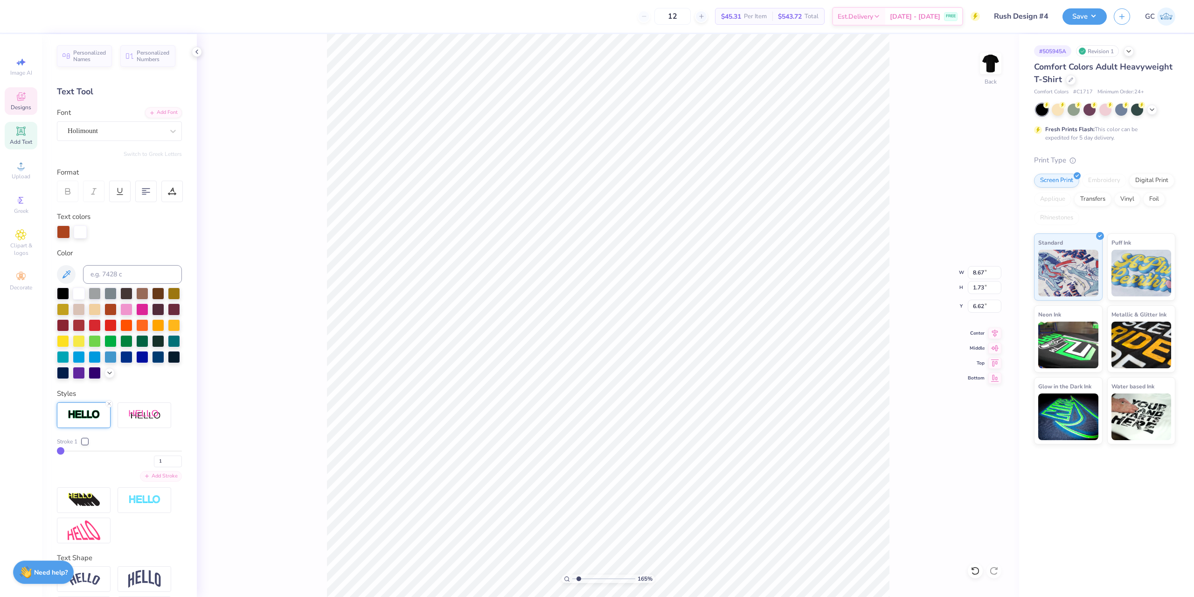
click at [157, 481] on div "Add Stroke" at bounding box center [161, 476] width 42 height 11
type input "1.64913377760655"
type input "3"
type input "4"
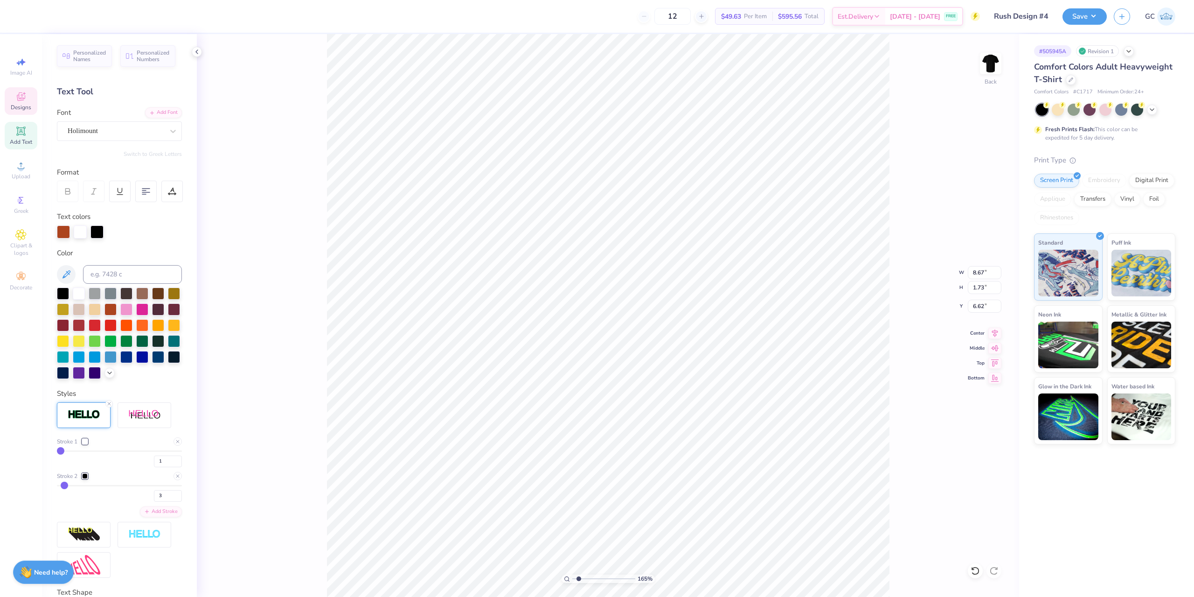
type input "4"
type input "7"
type input "11"
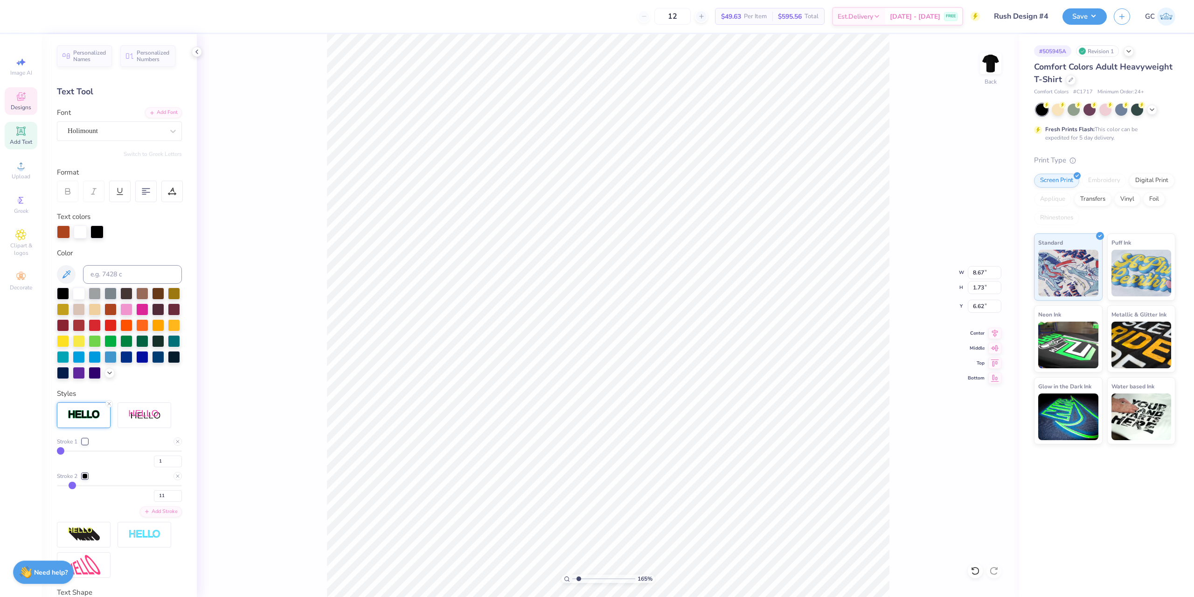
type input "16"
type input "22"
type input "28"
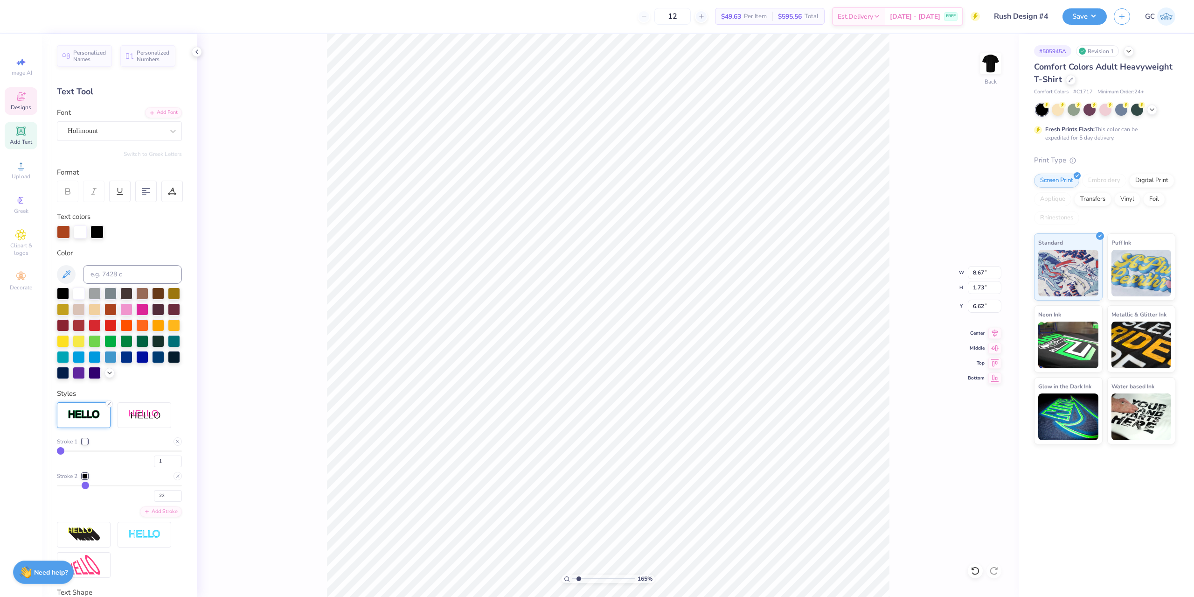
type input "28"
type input "34"
type input "38"
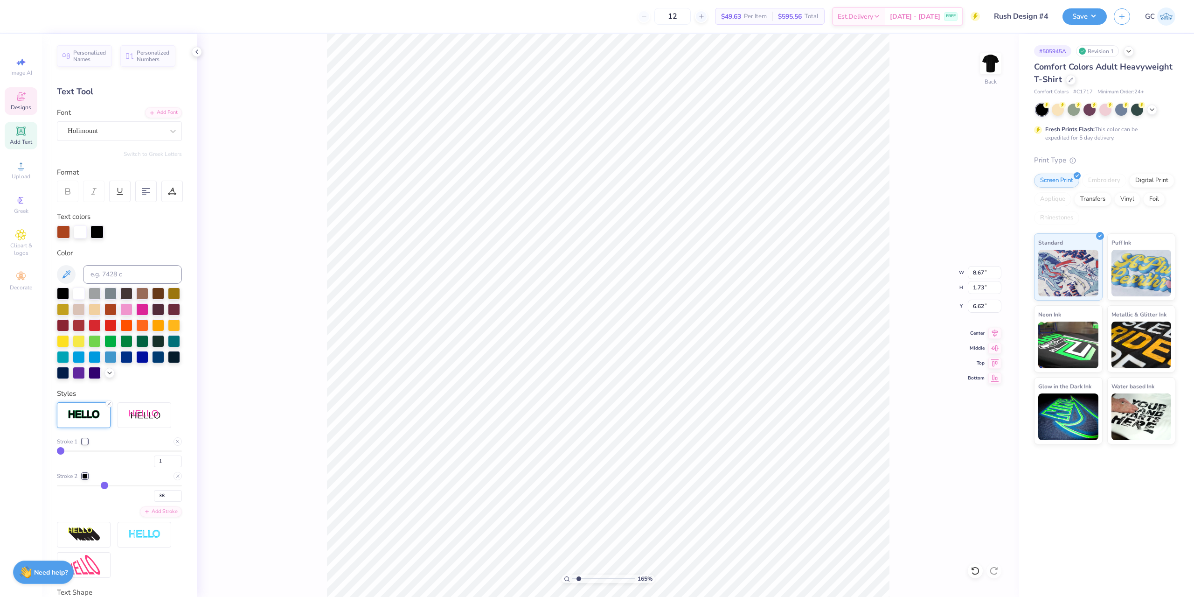
type input "41"
type input "44"
type input "46"
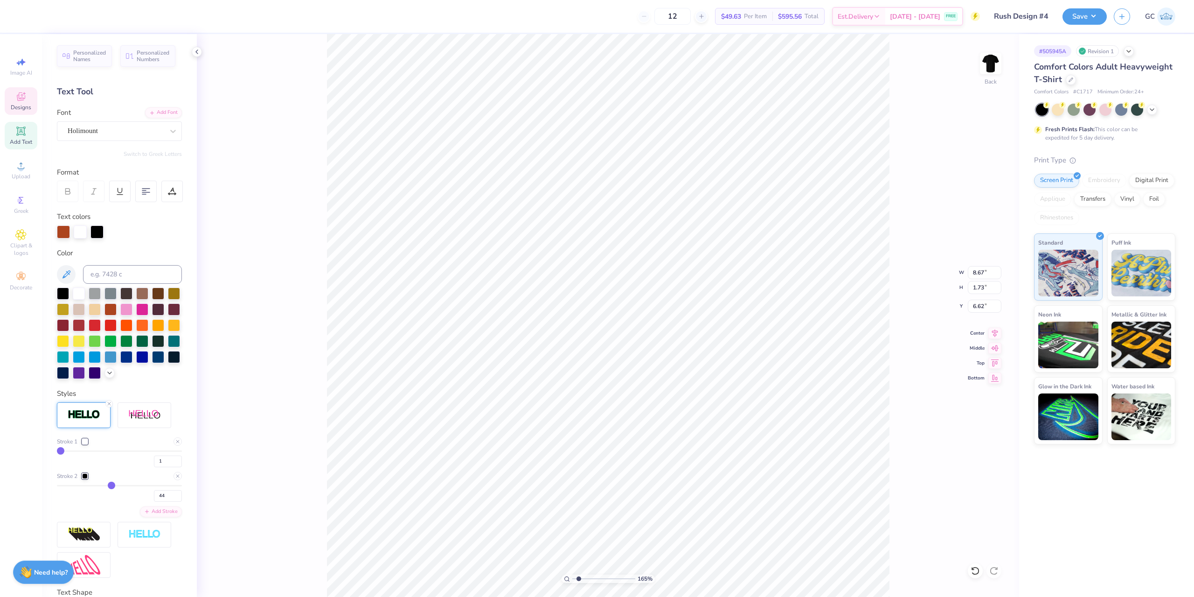
type input "46"
type input "47"
type input "48"
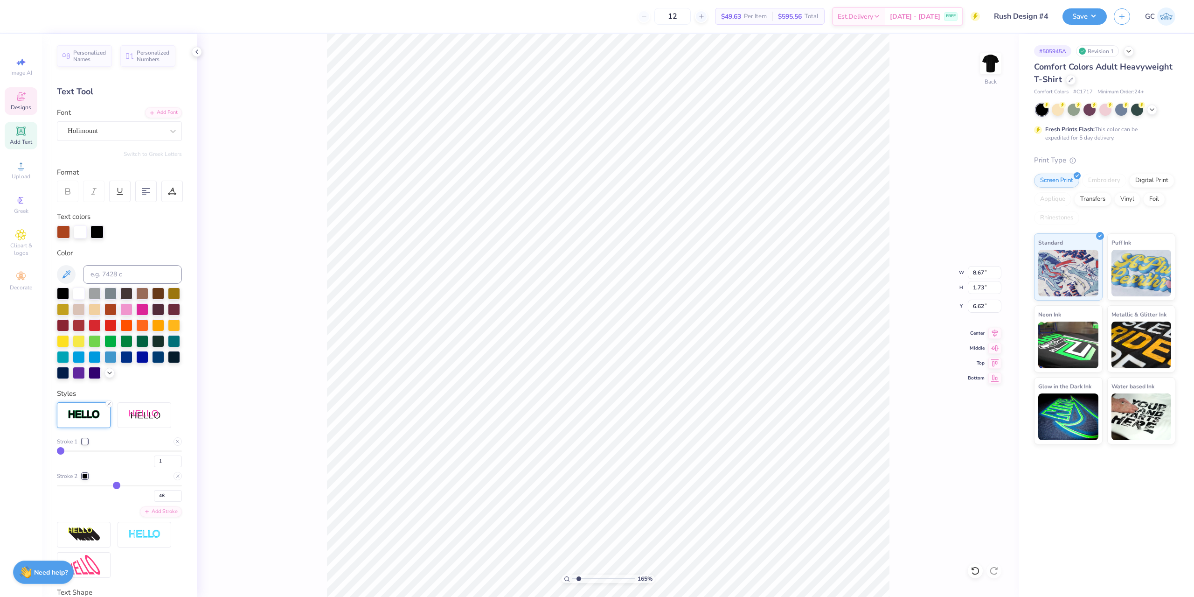
type input "49"
drag, startPoint x: 62, startPoint y: 501, endPoint x: 114, endPoint y: 501, distance: 52.7
type input "49"
click at [114, 486] on input "range" at bounding box center [119, 485] width 125 height 1
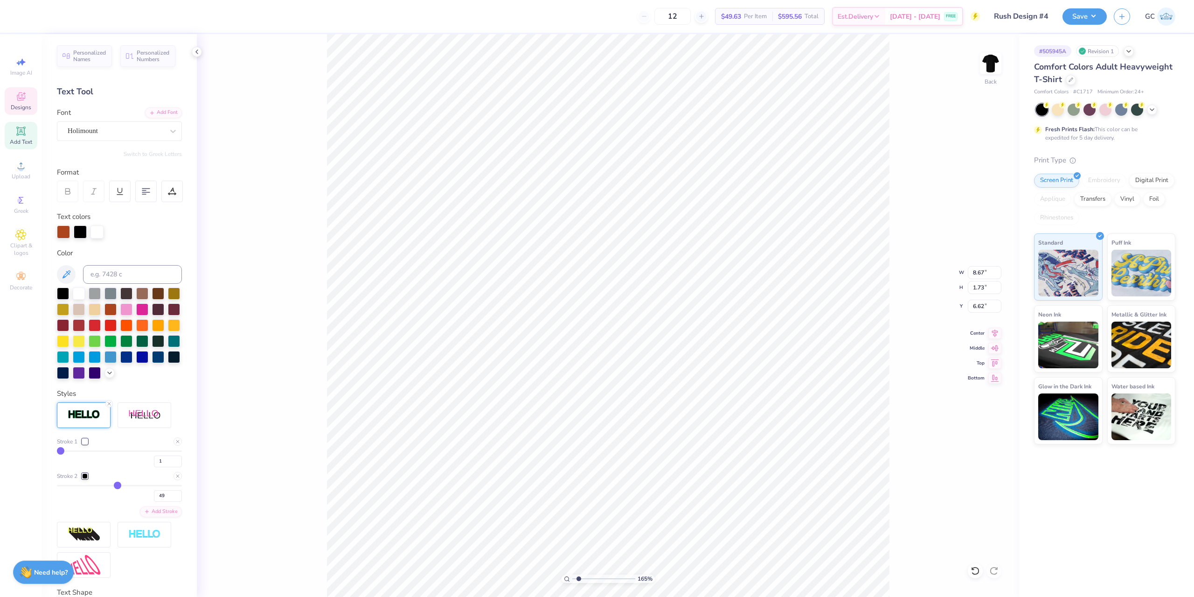
type input "1.64913377760655"
type input "9.11"
type input "2.17"
type input "6.40"
click at [174, 480] on div at bounding box center [178, 476] width 8 height 8
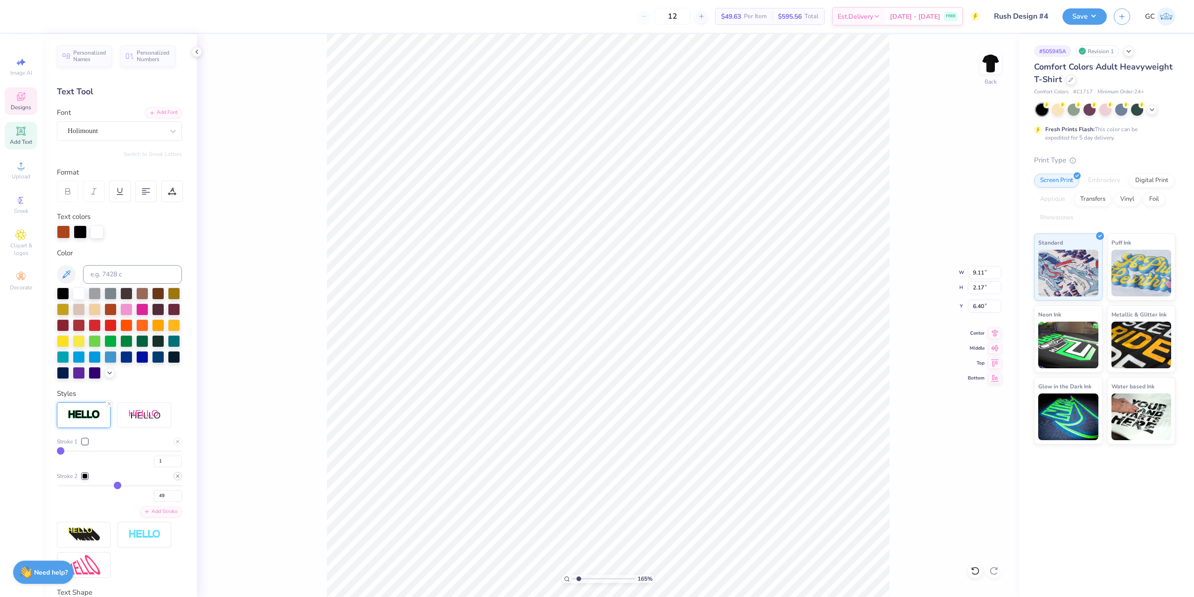
type input "1.64913377760655"
type input "8.67"
type input "1.73"
type input "6.62"
click at [746, 404] on li "Download vector" at bounding box center [743, 402] width 73 height 18
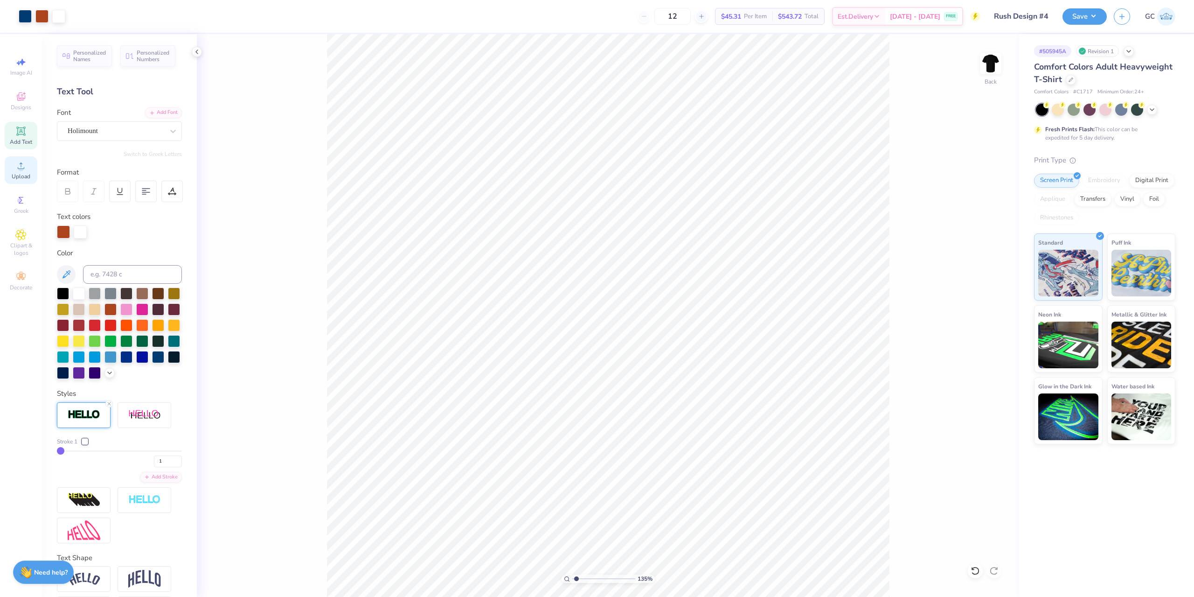
click at [15, 172] on div "Upload" at bounding box center [21, 170] width 33 height 28
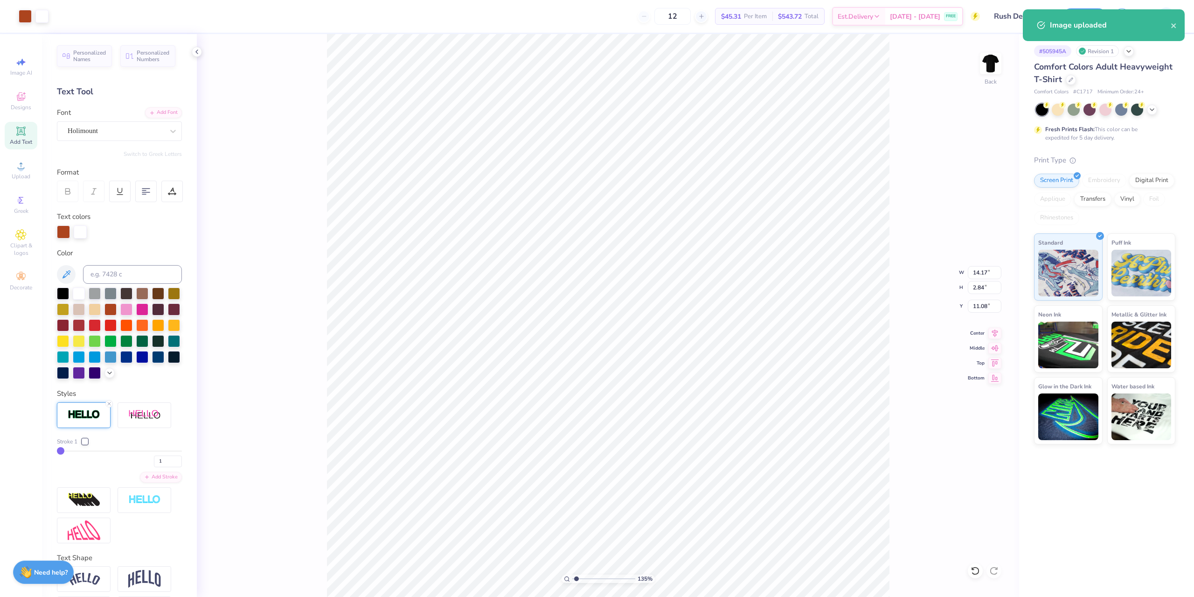
type input "1.35199925397499"
type input "8.24"
type input "1.65"
type input "12.27"
type input "1.49426501797996"
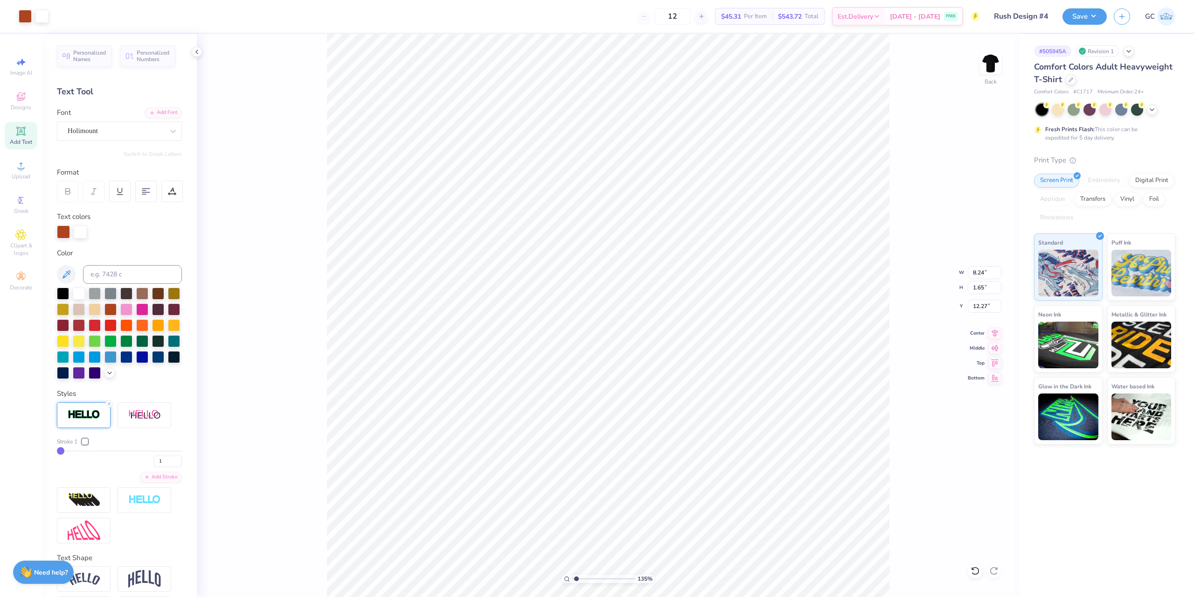
type input "8.05"
type input "3.01013429093399"
type input "9.29"
type input "3.01013429093399"
type input "8.67"
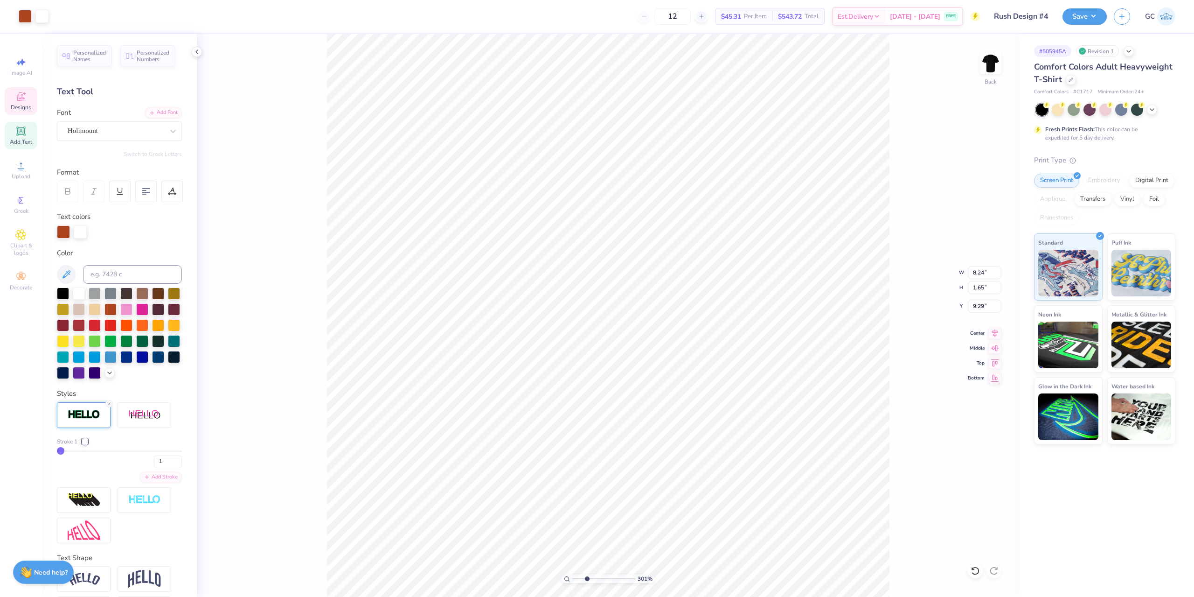
type input "1.73"
type input "6.62"
type input "3.01013429093399"
type input "6.55"
click at [990, 330] on icon at bounding box center [995, 331] width 13 height 11
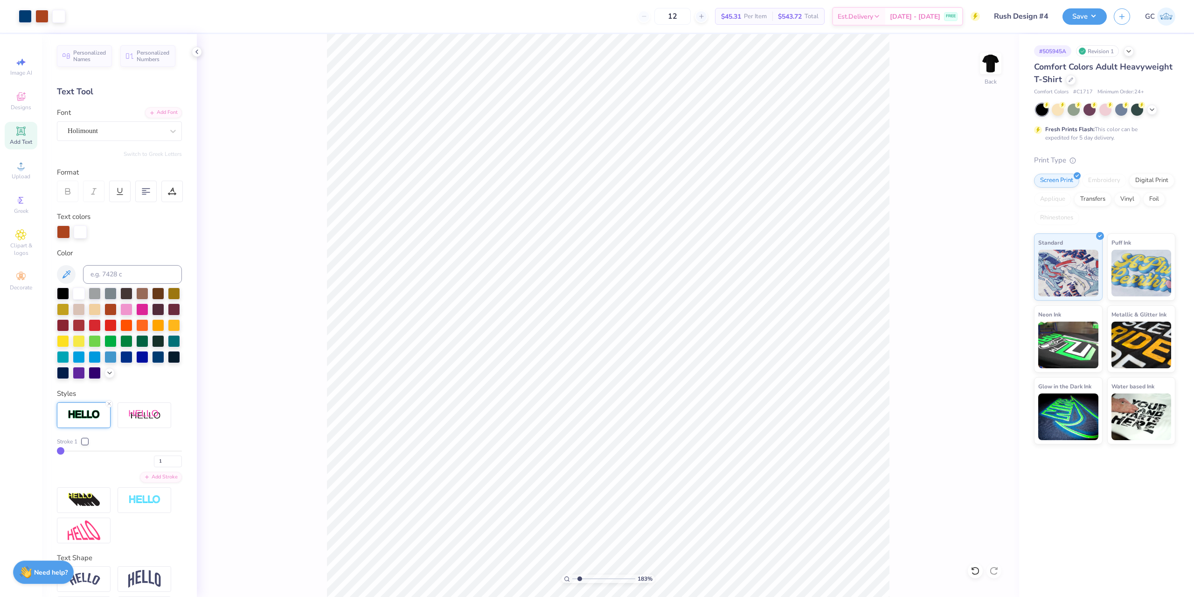
click at [1088, 19] on button "Save" at bounding box center [1085, 16] width 44 height 16
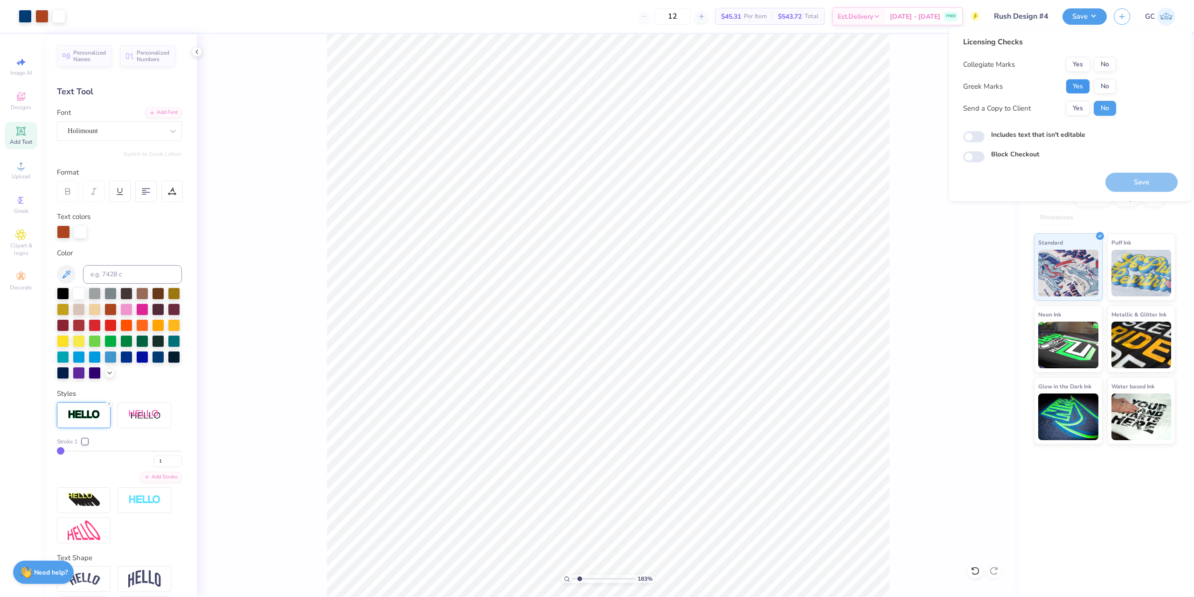
click at [1073, 85] on button "Yes" at bounding box center [1078, 86] width 24 height 15
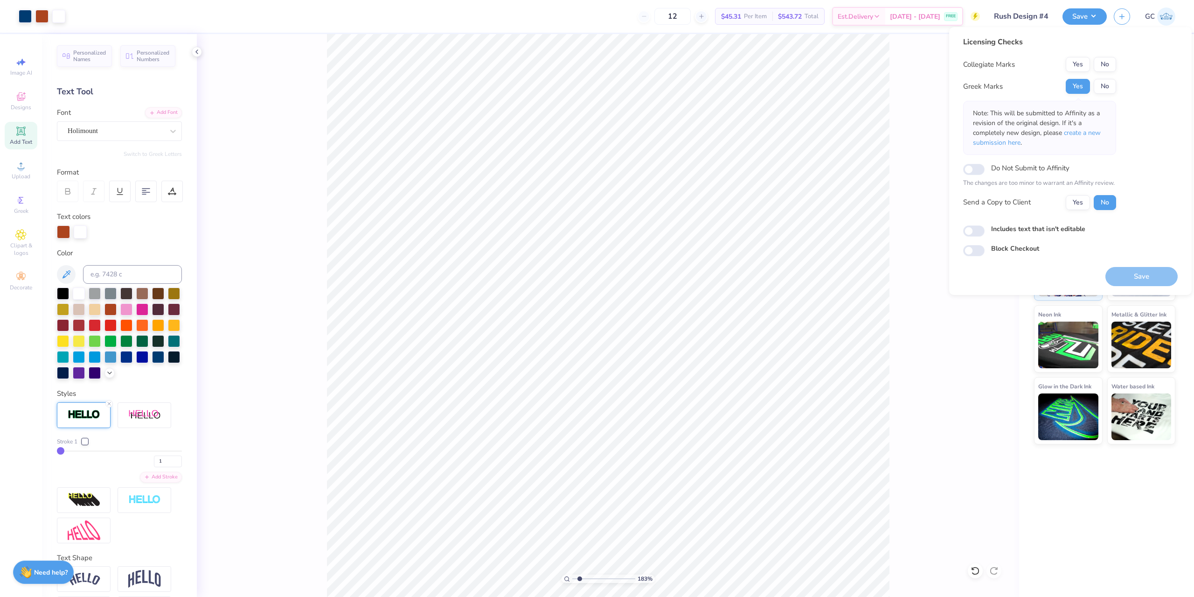
click at [1121, 67] on div "Licensing Checks Collegiate Marks Yes No Greek Marks Yes No Note: This will be …" at bounding box center [1070, 146] width 215 height 220
click at [1112, 64] on button "No" at bounding box center [1105, 64] width 22 height 15
click at [1156, 277] on button "Save" at bounding box center [1142, 276] width 72 height 19
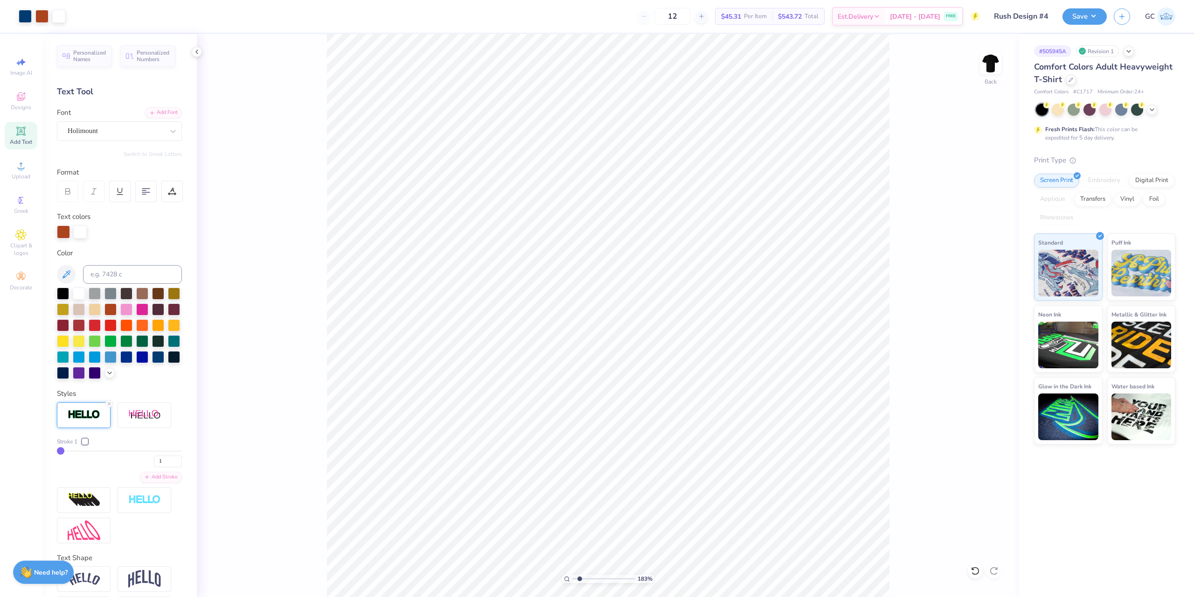
type input "1.82528205522702"
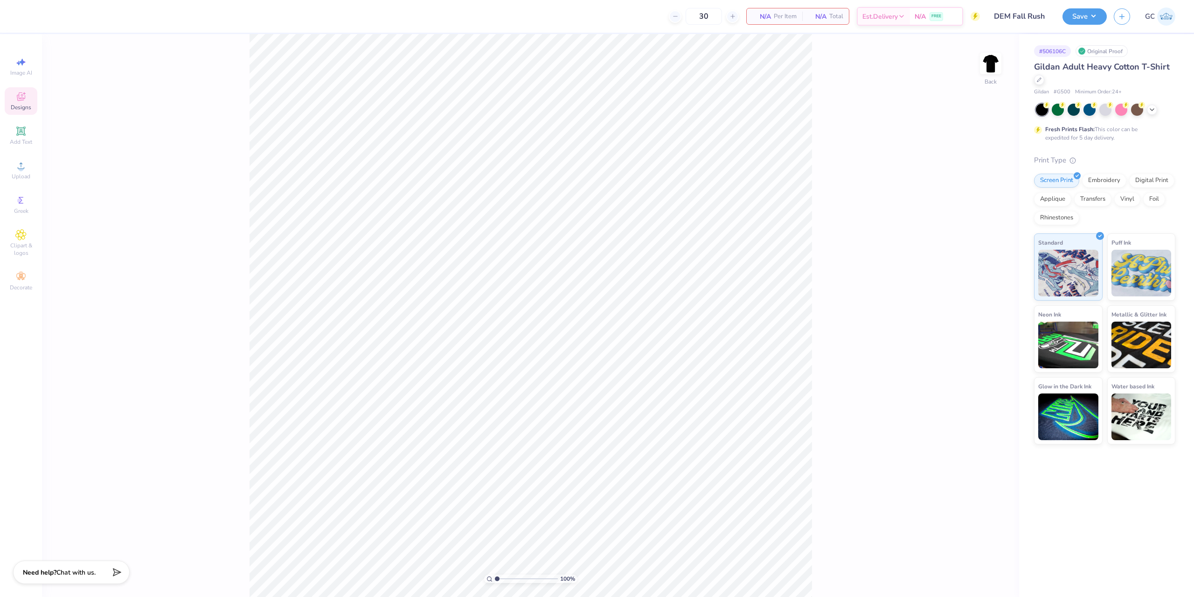
click at [18, 104] on span "Designs" at bounding box center [21, 107] width 21 height 7
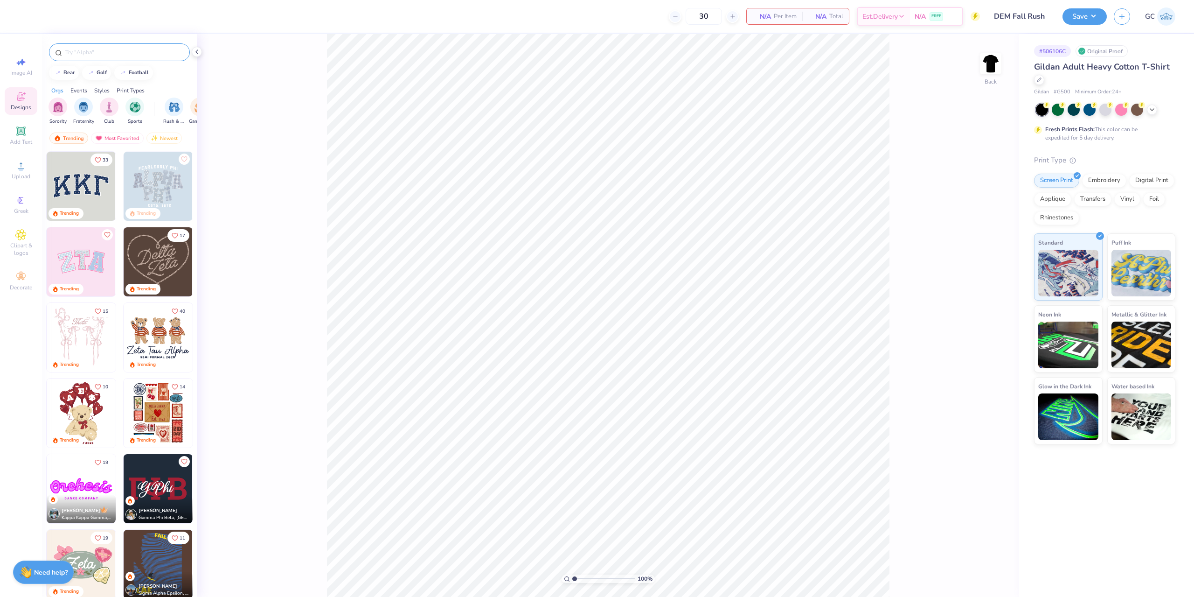
click at [125, 52] on input "text" at bounding box center [123, 52] width 119 height 9
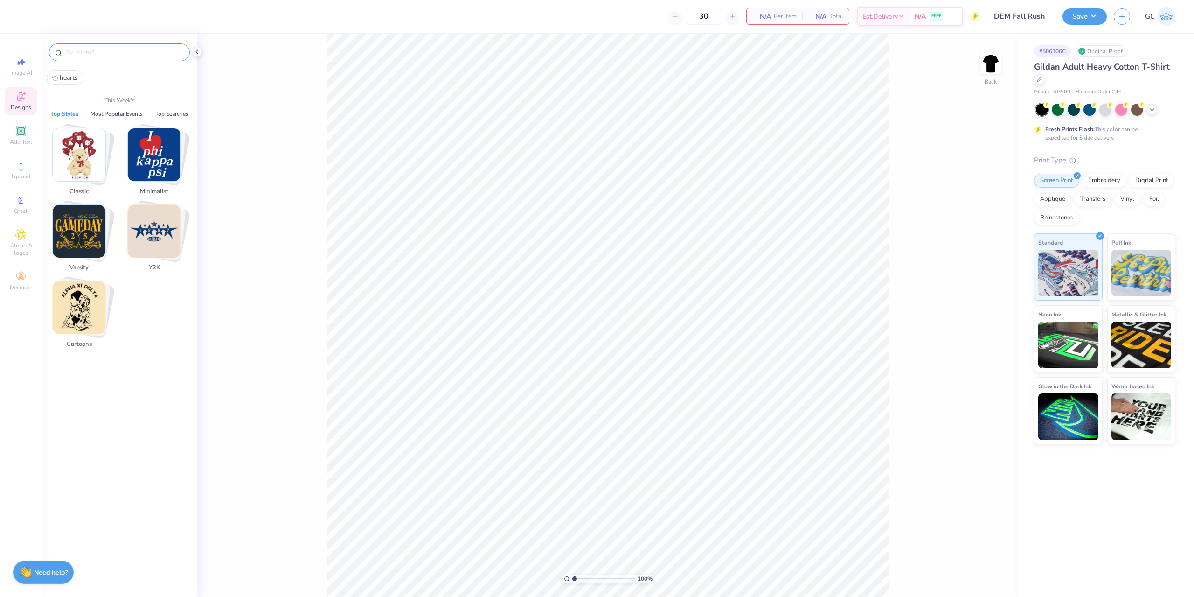
paste input "F1 or Formula 1"
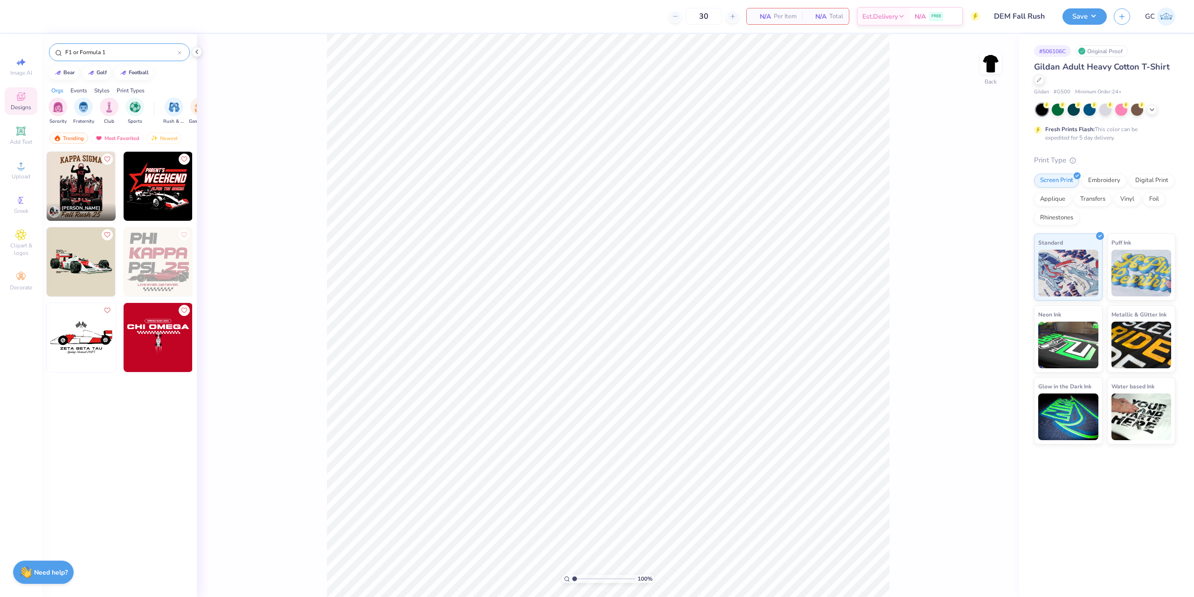
type input "F1 or Formula 1"
click at [152, 188] on img at bounding box center [158, 186] width 69 height 69
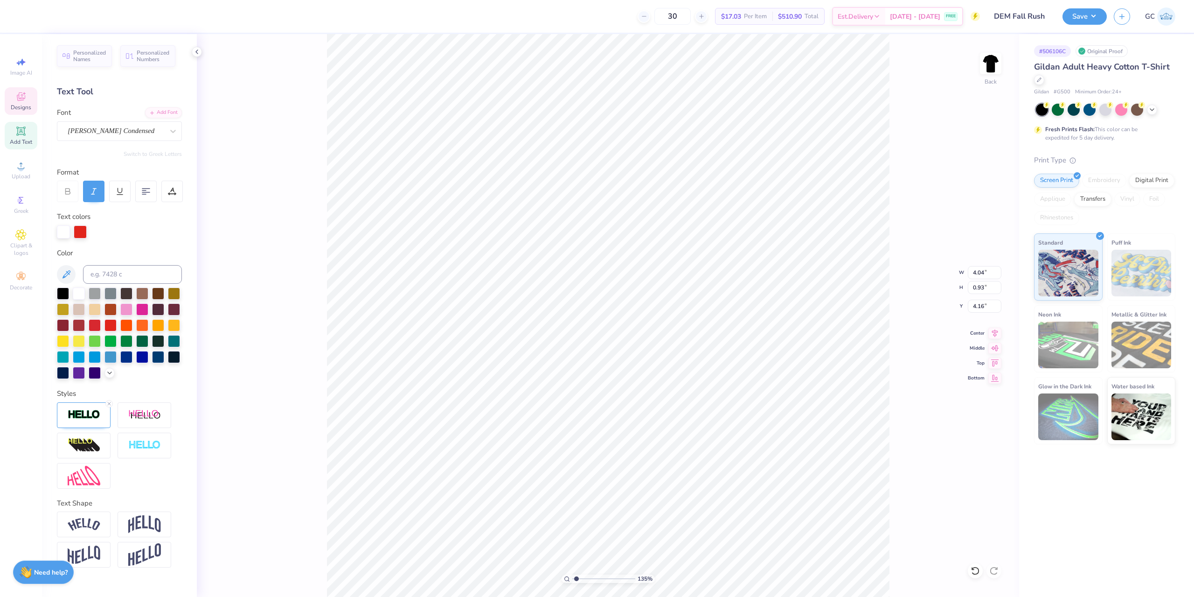
type input "1.35006143669128"
type textarea "f"
type input "1.35006143669128"
type textarea "fa"
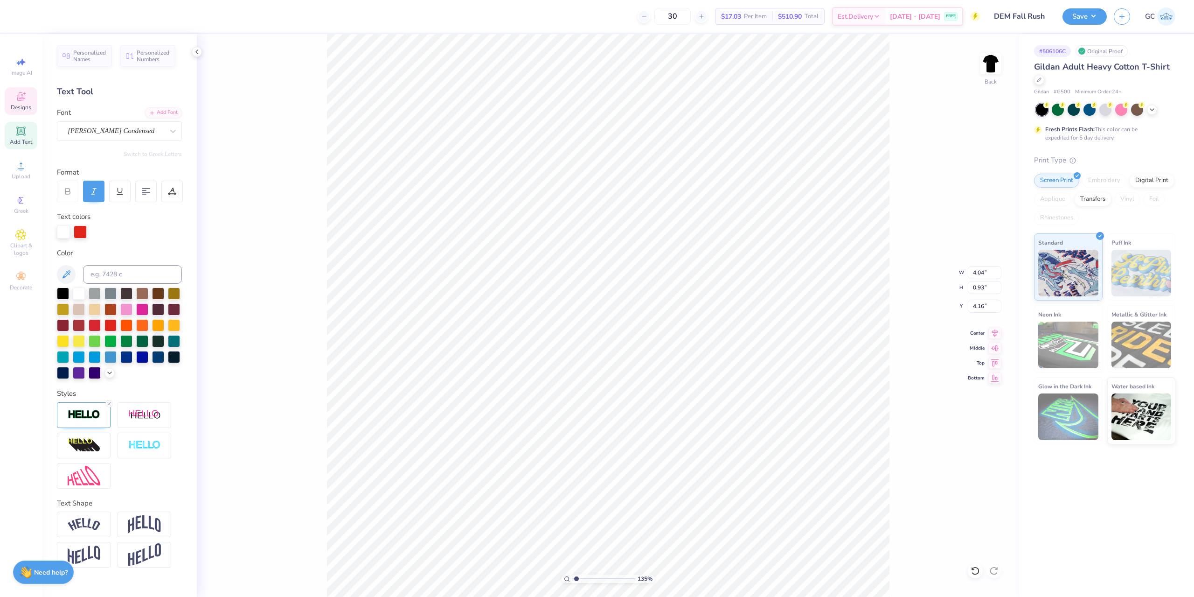
type input "1.35006143669128"
type textarea "fal"
type input "1.35006143669128"
type textarea "fall"
type input "1.35006143669128"
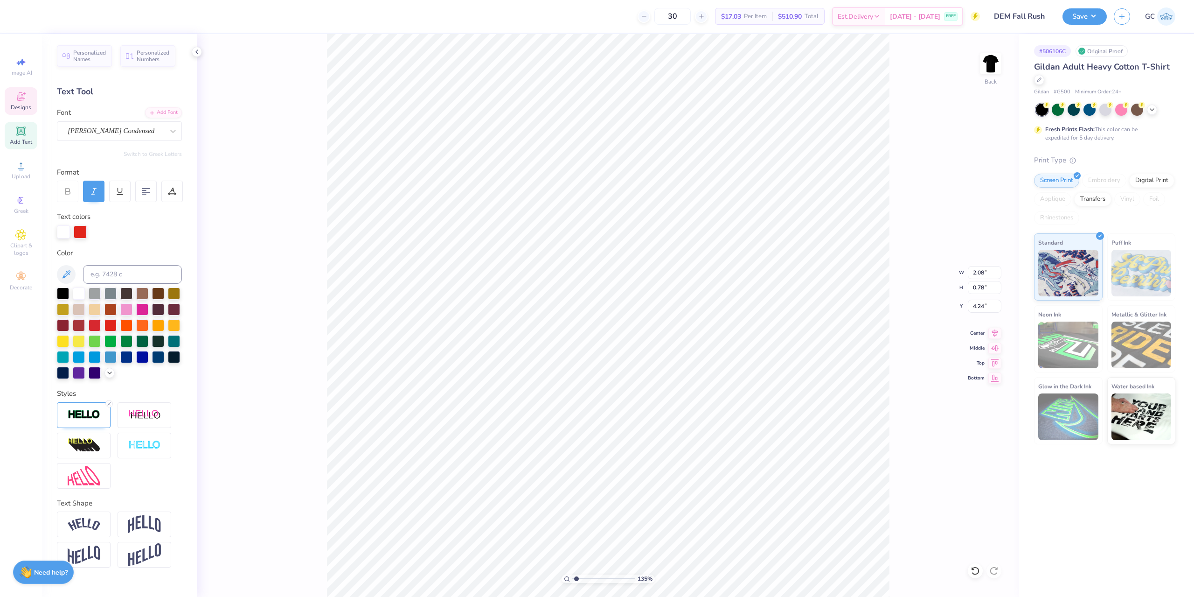
type input "2.92"
type input "1.09"
type input "3.92"
type input "1.35006143669128"
type input "3.77"
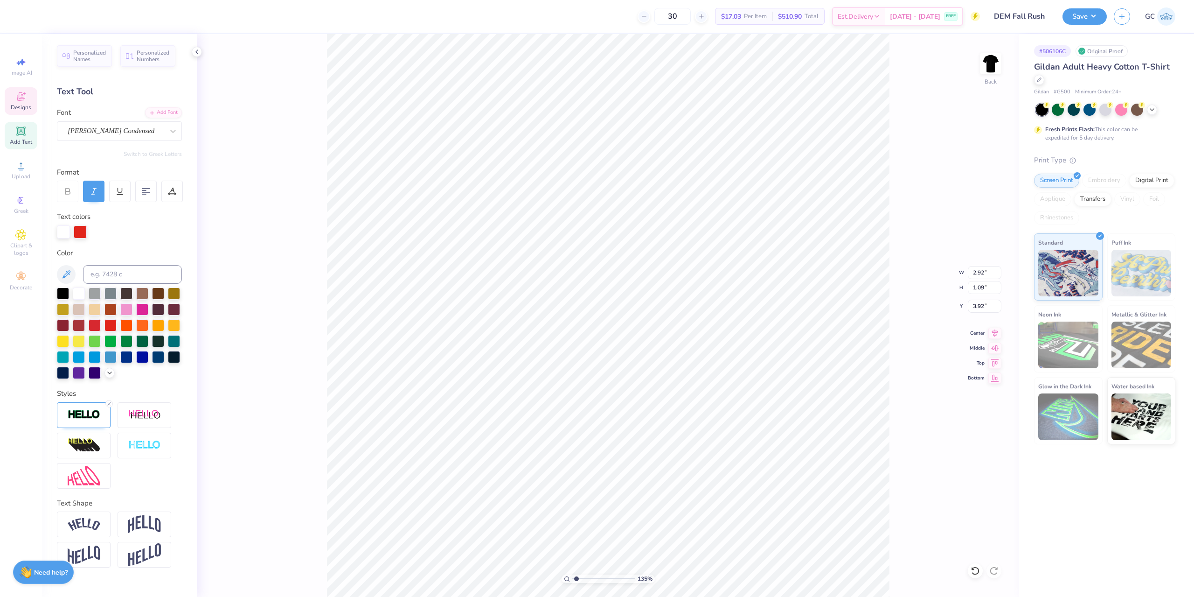
type input "1.41"
type input "3.61"
type input "1.35006143669128"
type input "8.80"
type input "1.94"
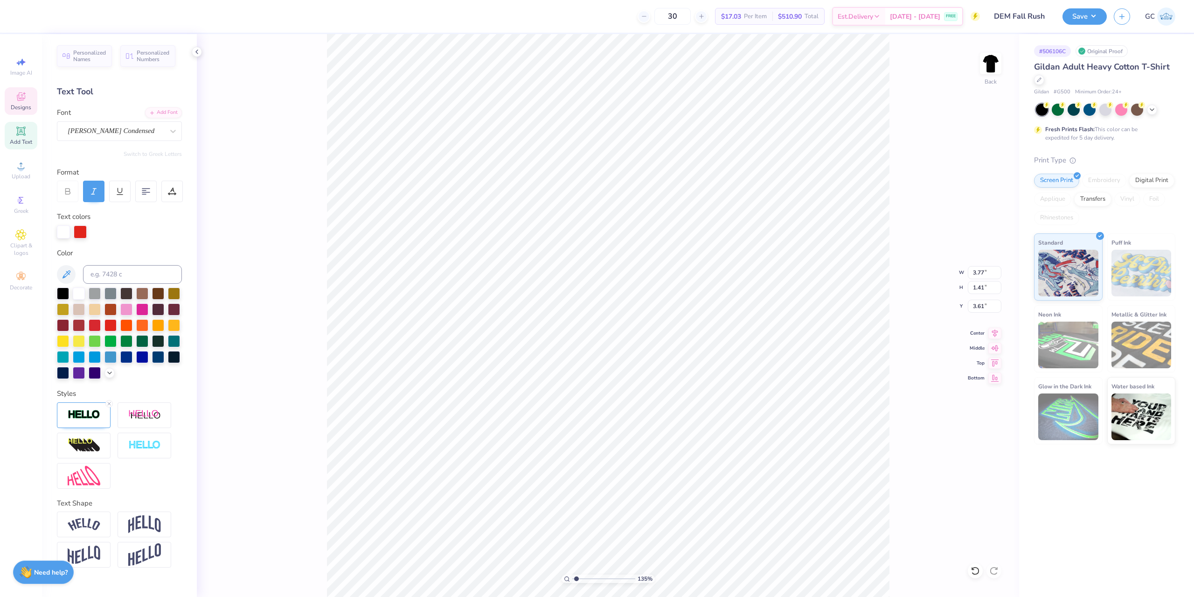
type input "5.30"
type input "1.35006143669128"
type textarea "r"
type input "1.35006143669128"
type textarea "re"
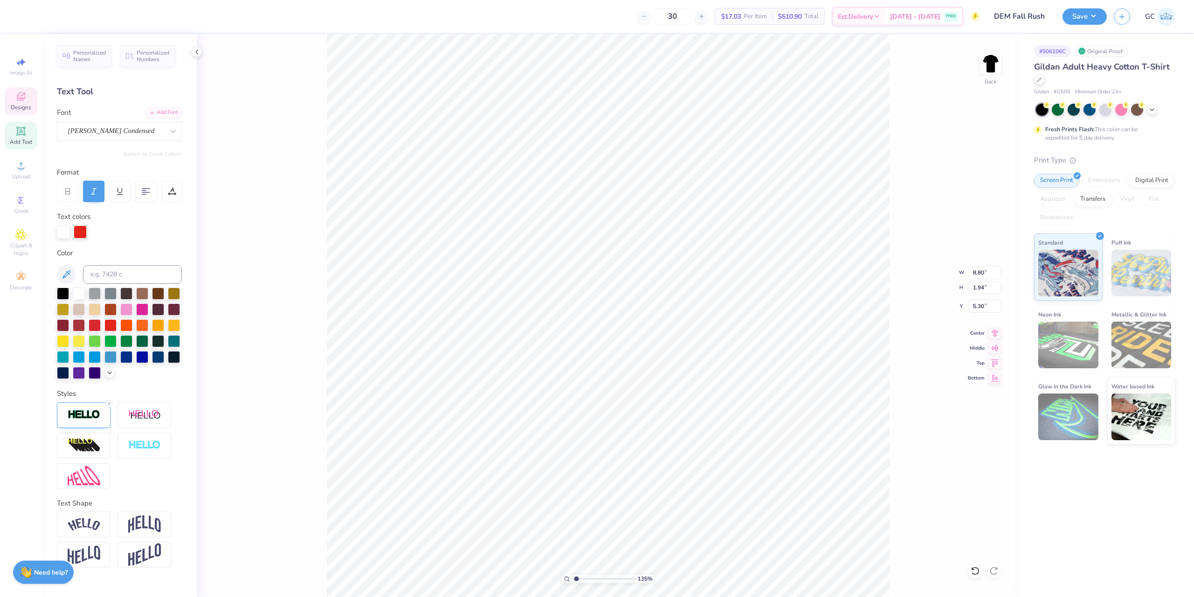
type input "1.35006143669128"
type textarea "rec"
type input "1.35006143669128"
type textarea "recr"
type input "1.35006143669128"
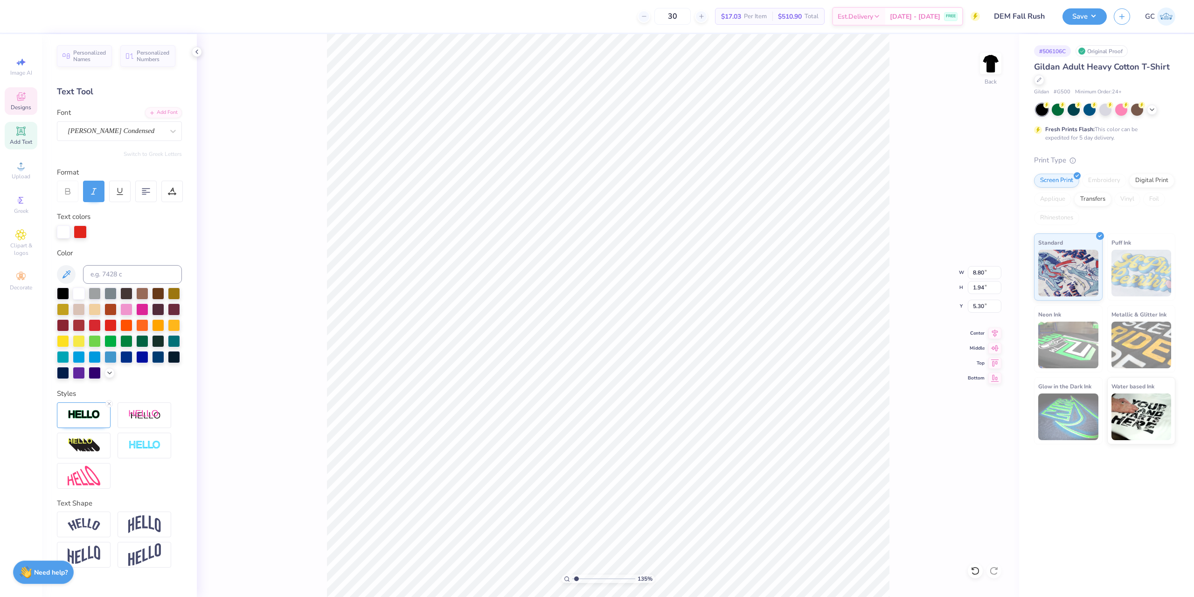
type textarea "recrui"
type input "1.35006143669128"
type textarea "recruit"
type input "1.35006143669128"
type textarea "recruitm"
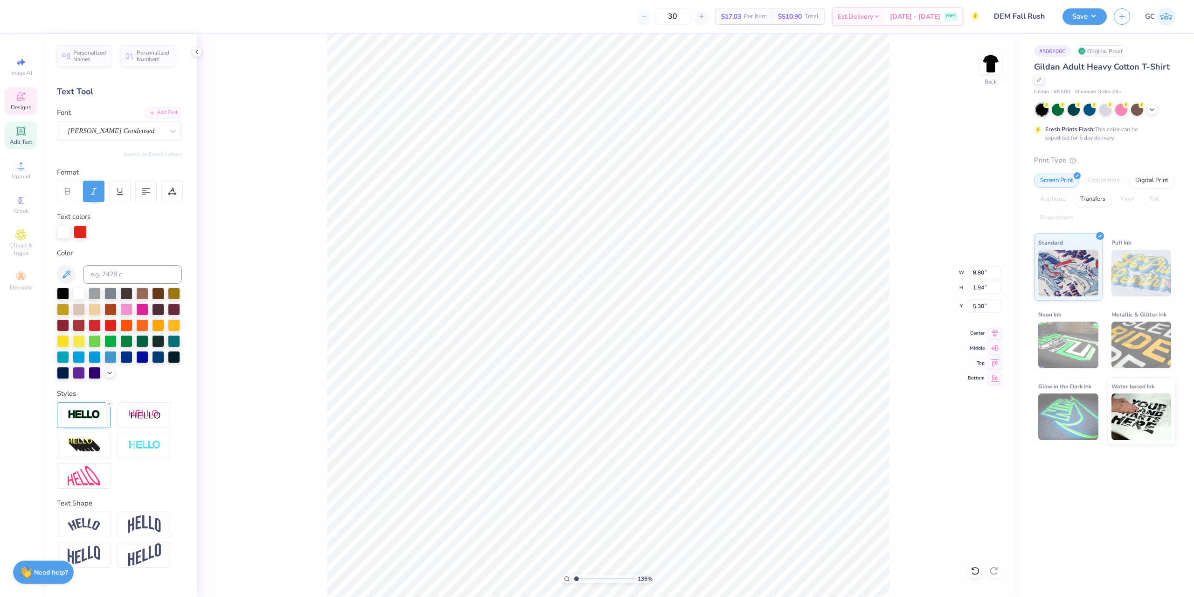
type input "1.35006143669128"
type textarea "recruitme"
type input "1.35006143669128"
type textarea "recruitmen"
type input "1.35006143669128"
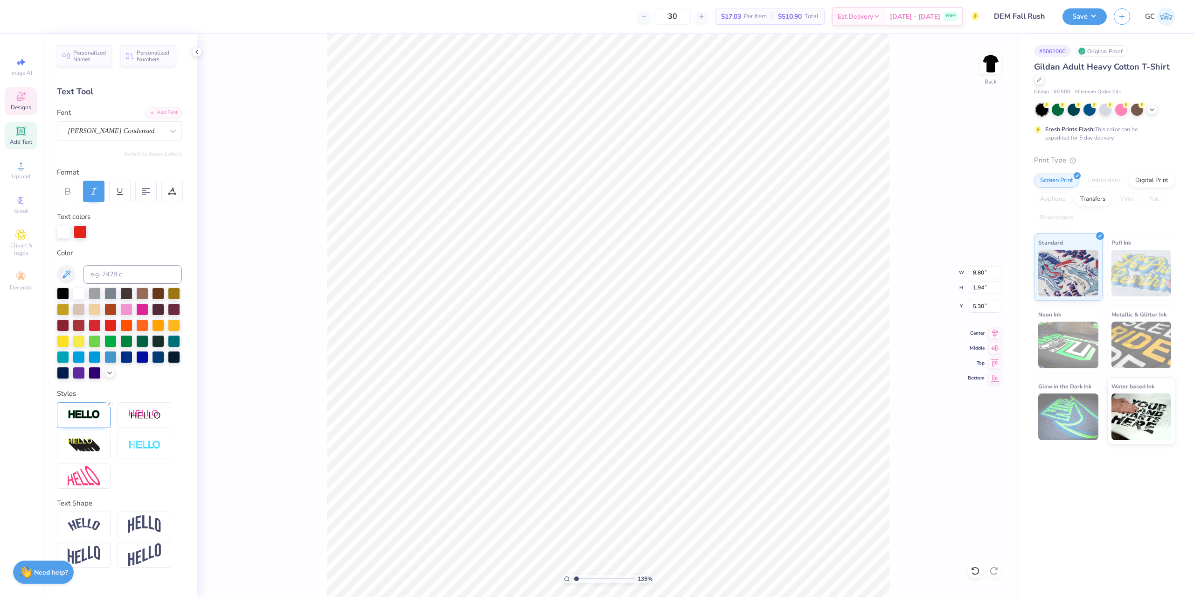
type textarea "recruitment"
click at [164, 485] on div at bounding box center [119, 445] width 125 height 86
click at [163, 497] on div "Personalized Names Personalized Numbers Text Tool Add Font Font Hauser Condense…" at bounding box center [119, 315] width 155 height 563
click at [86, 475] on img at bounding box center [84, 476] width 33 height 20
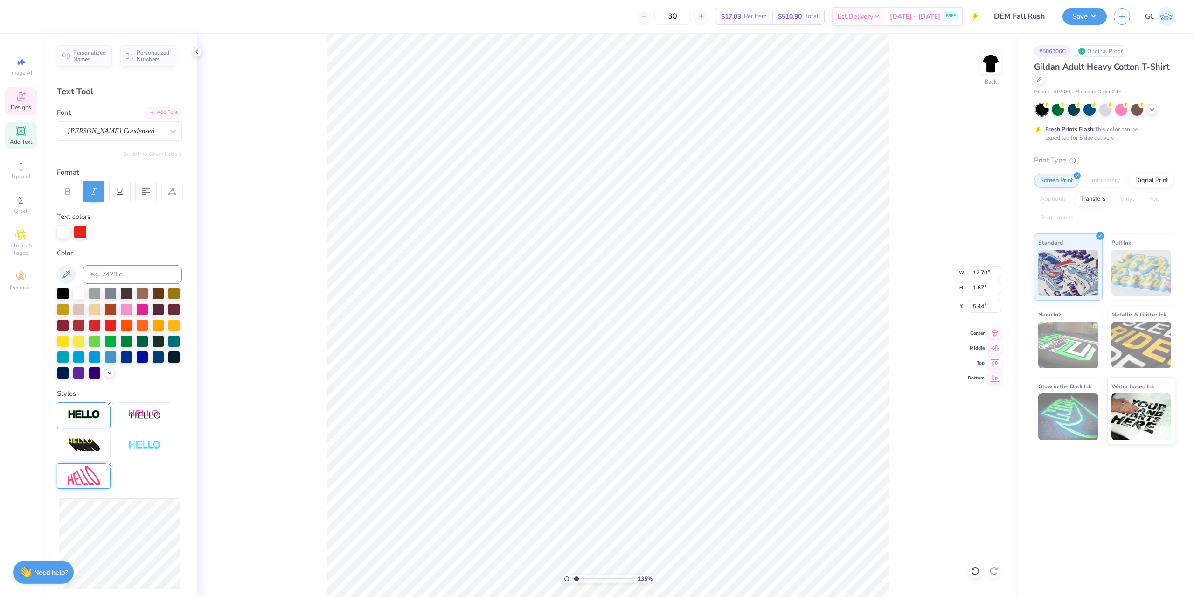
type input "1.35006143669128"
type input "1.74"
type input "5.40"
type input "1.35006143669128"
type input "10.51"
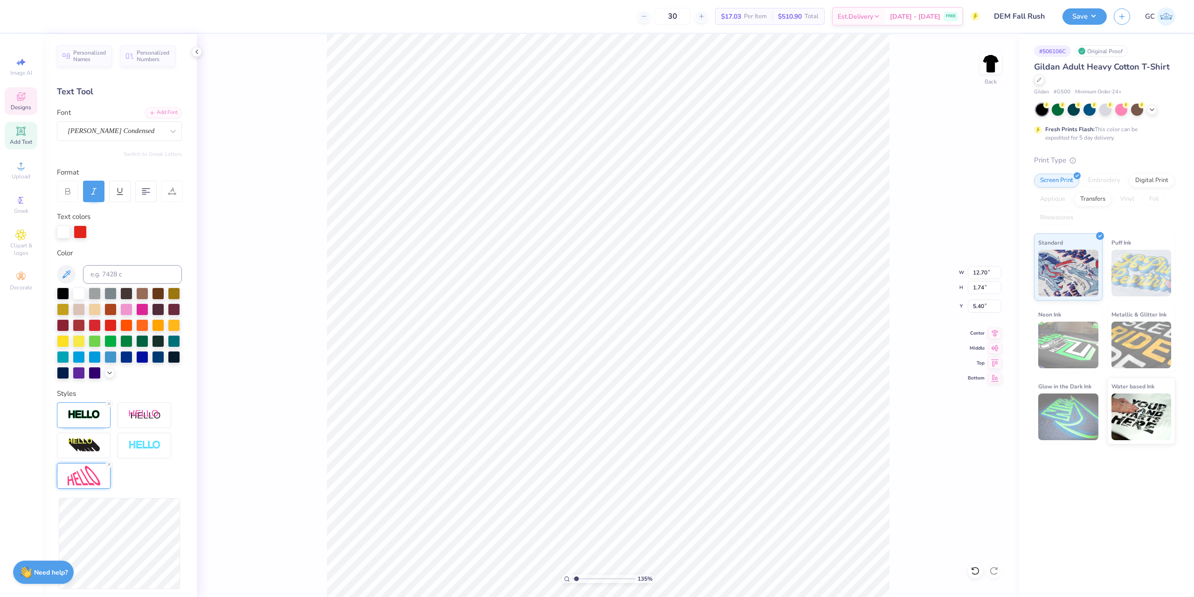
type input "1.91"
type input "5.31"
type input "1.35006143669128"
type input "1.84"
type input "5.35"
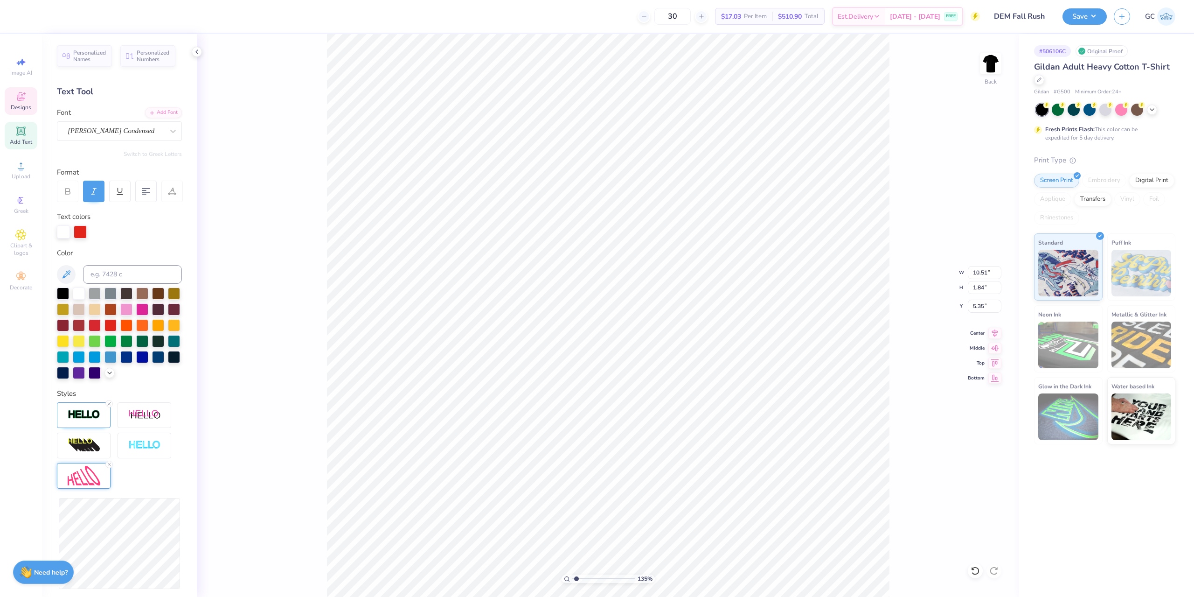
type input "1.35006143669128"
type input "8.94"
type input "1.94"
type input "5.30"
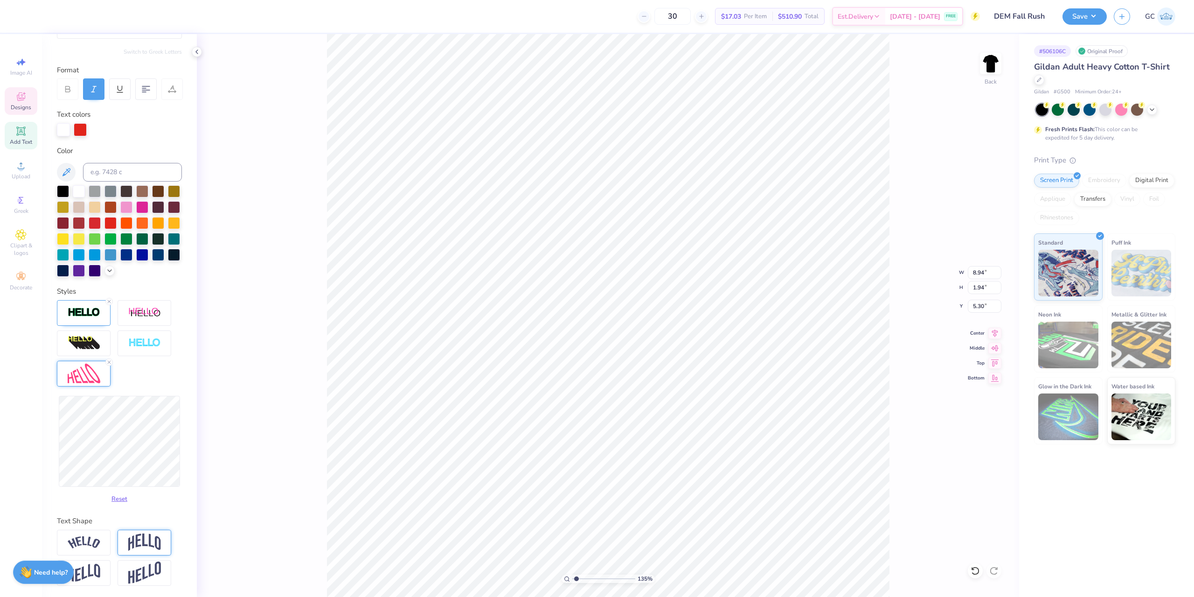
scroll to position [118, 0]
click at [112, 496] on button "Reset" at bounding box center [119, 496] width 24 height 15
type input "1.35006143669128"
type input "12.70"
type input "1.67"
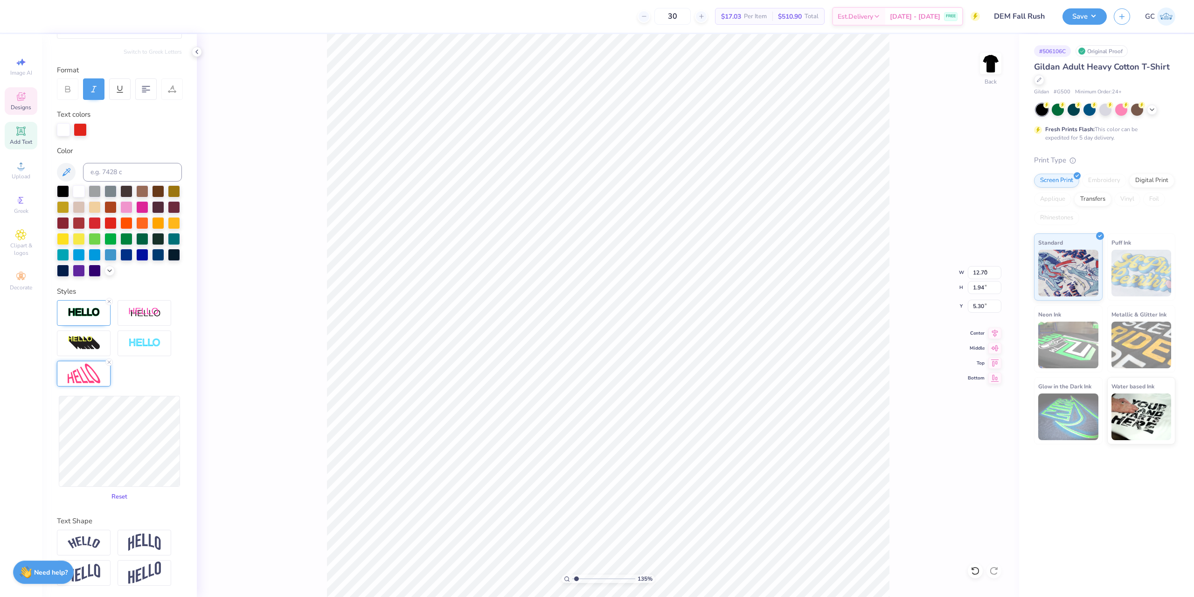
type input "5.44"
type input "1.35006143669128"
type input "10.41"
type input "1.37"
type input "5.74"
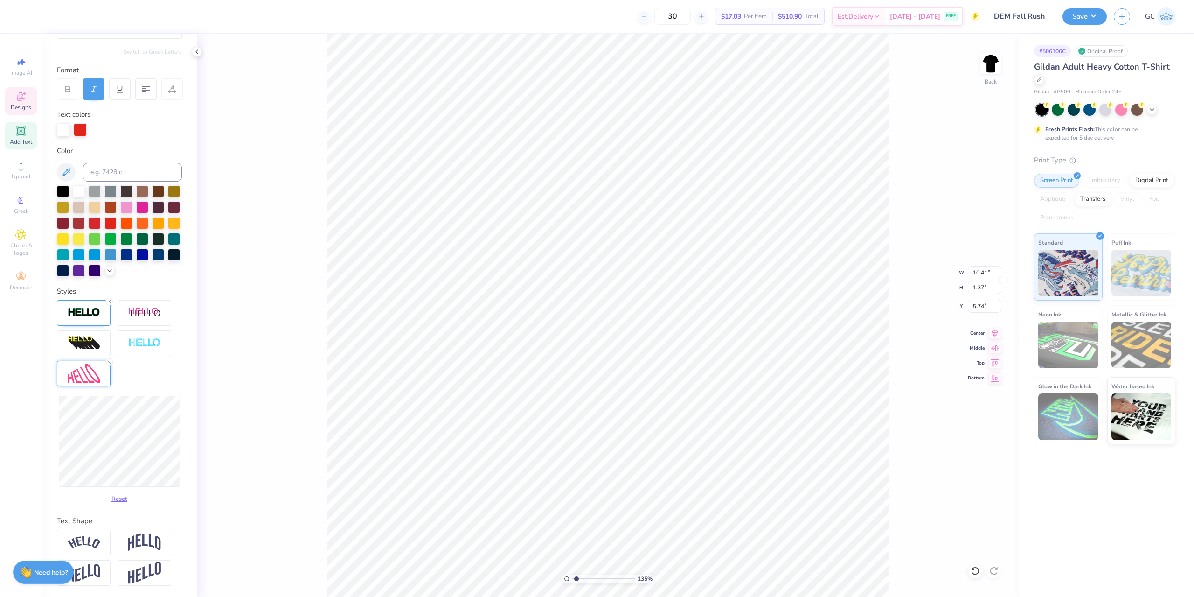
type input "1.35006143669128"
type input "8.38"
type input "1.10"
type input "6.00"
type input "1.35006143669128"
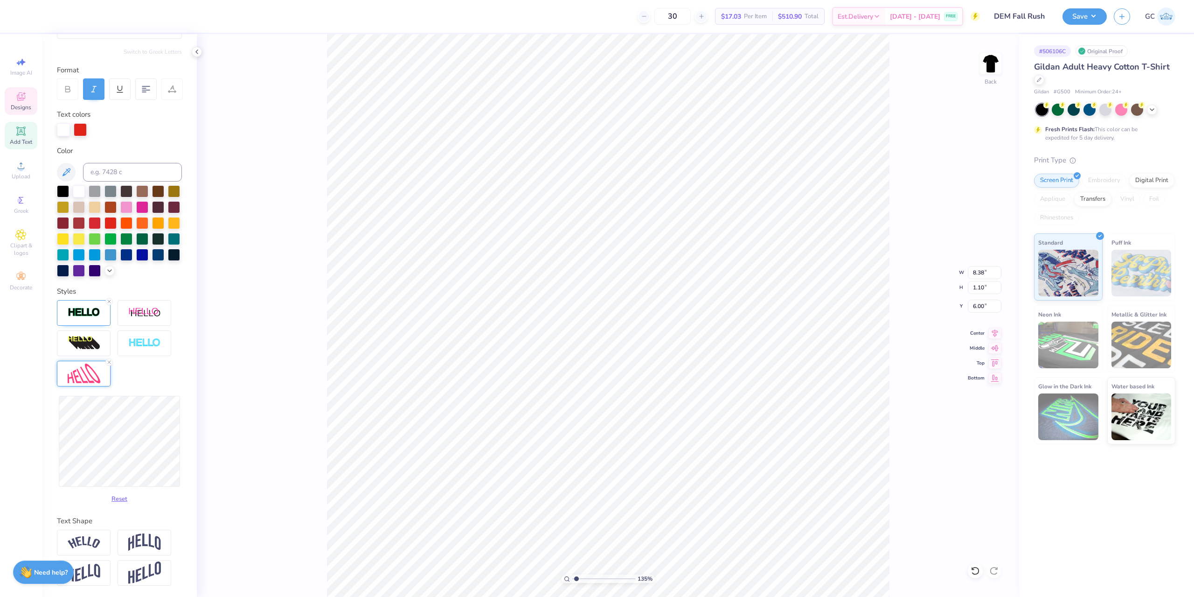
type input "8.98"
type input "1.18"
type input "1.35006143669128"
type input "4.49"
type input "0.57"
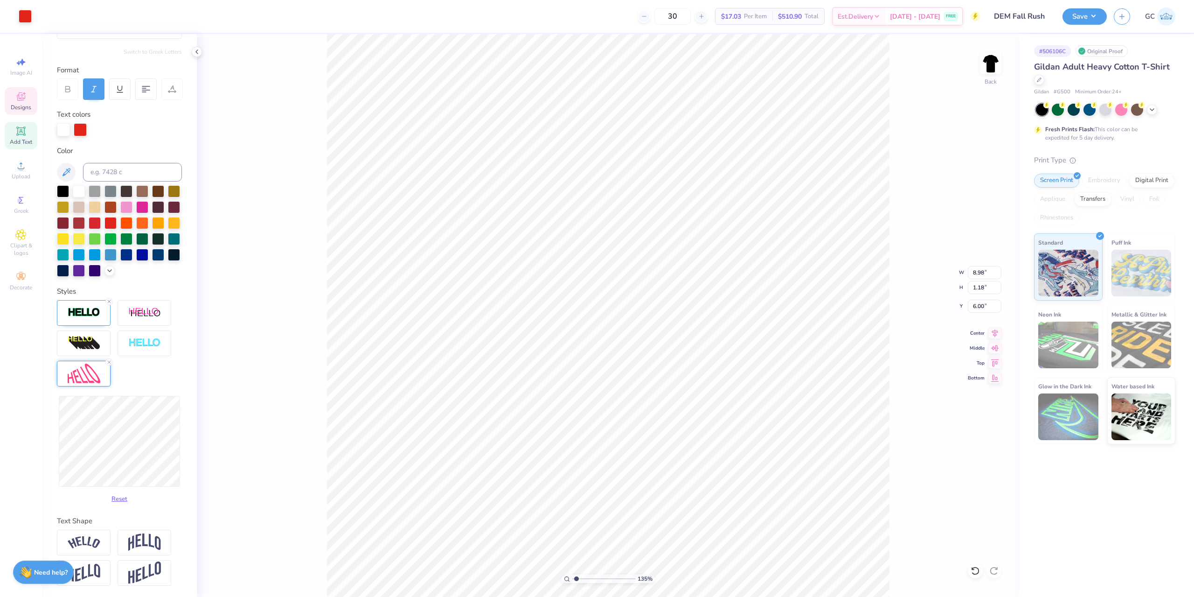
type input "4.42"
type input "1.35006143669128"
type input "3.77"
type input "1.41"
type input "3.61"
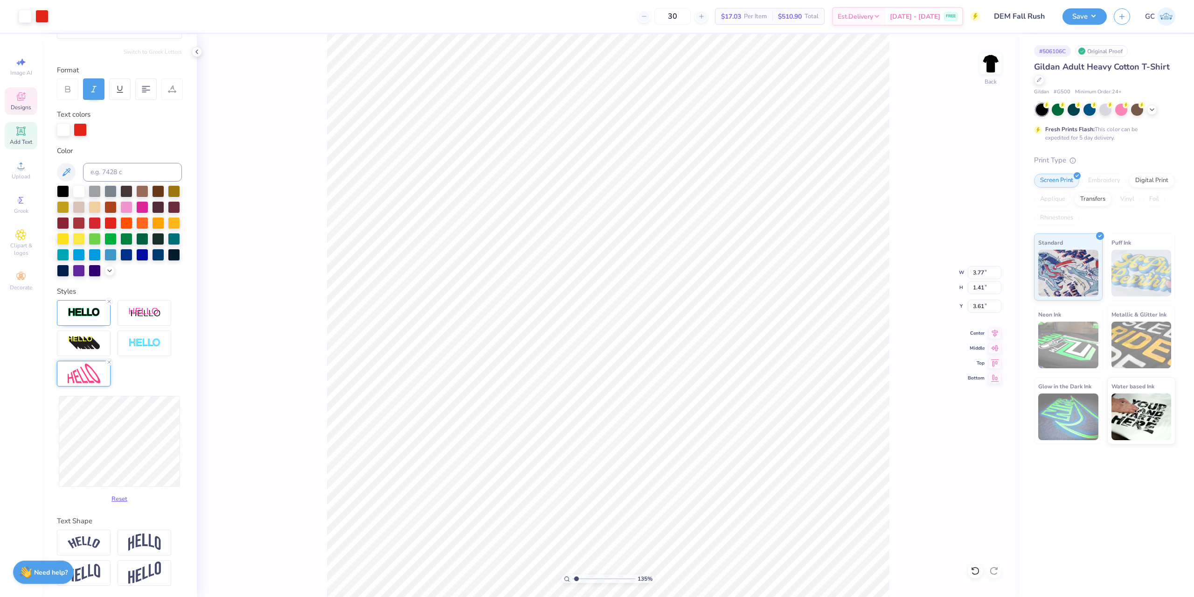
scroll to position [0, 0]
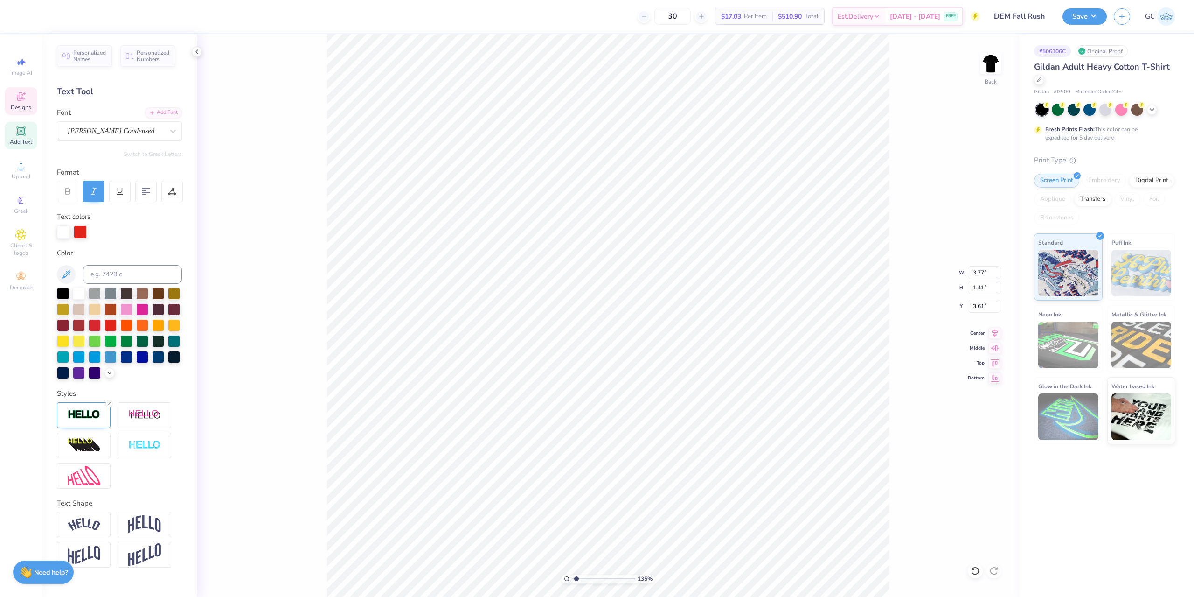
type input "1.35006143669128"
type input "3.39"
click at [973, 569] on icon at bounding box center [973, 568] width 2 height 2
type input "1.35006143669128"
type input "3.61"
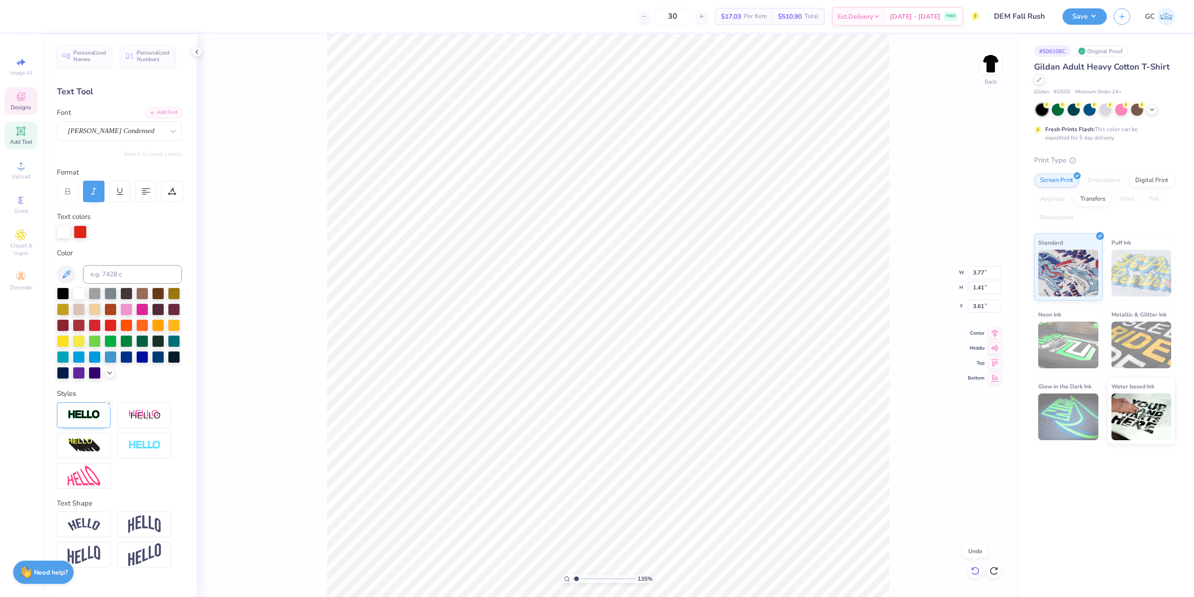
click at [975, 568] on icon at bounding box center [975, 570] width 9 height 9
type input "1.35006143669128"
type input "8.98"
type input "1.18"
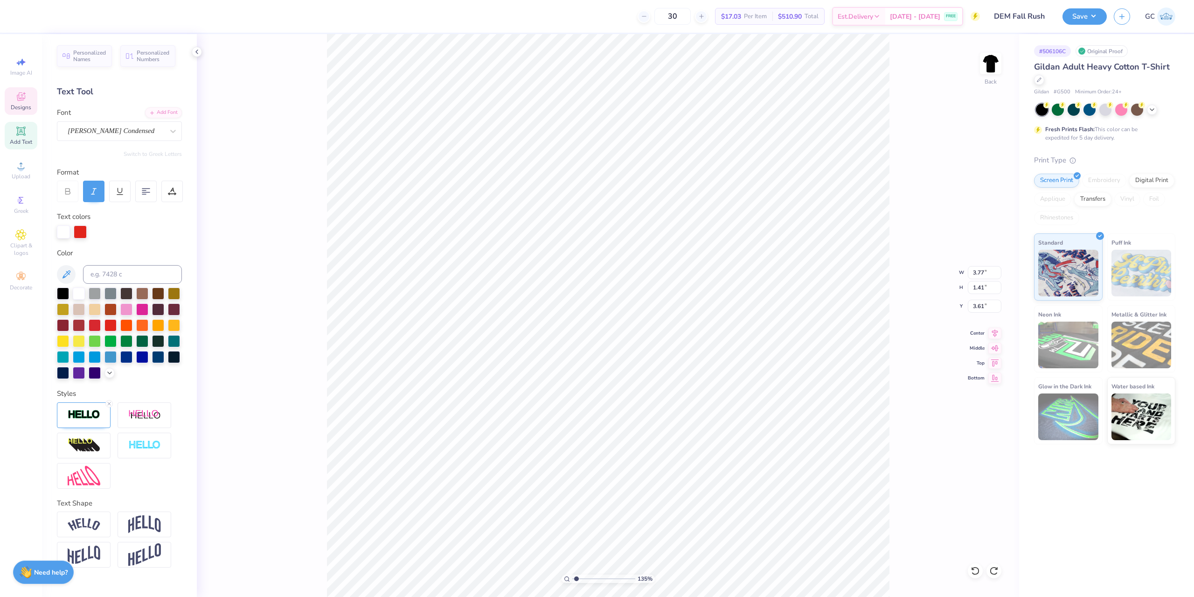
type input "5.98"
click at [80, 473] on img at bounding box center [84, 476] width 33 height 20
type input "1.35006143669128"
type input "2.03"
type input "5.56"
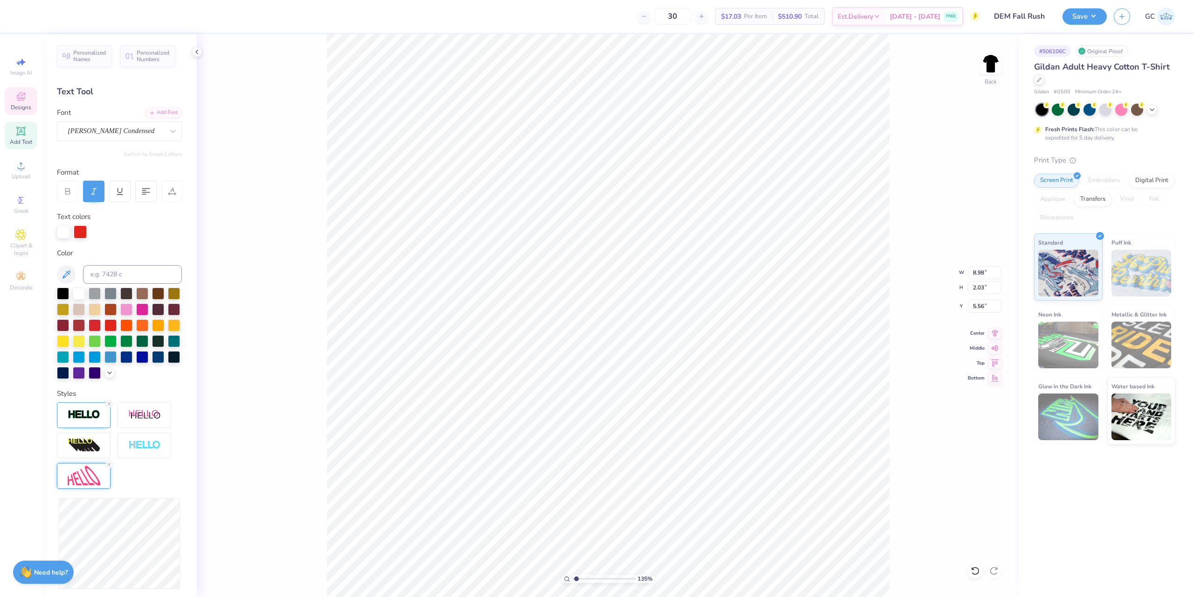
type input "1.35006143669128"
type input "8.88"
type input "2.05"
type input "5.55"
type input "1.35006143669128"
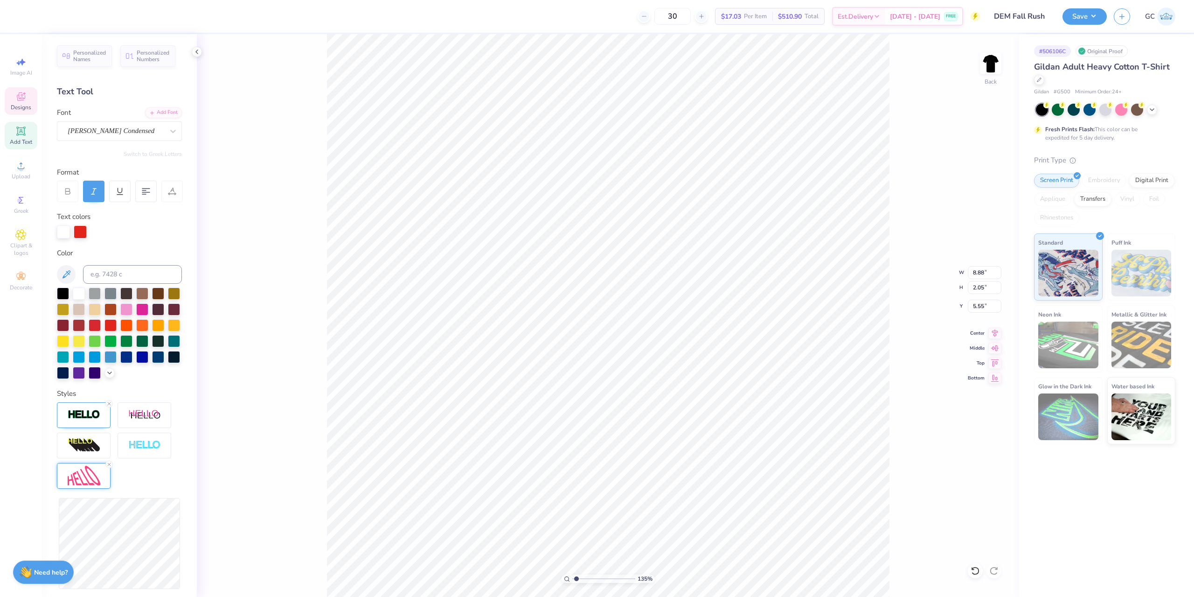
type input "8.81"
type input "2.27"
type input "5.44"
type input "1.35006143669128"
type input "8.95"
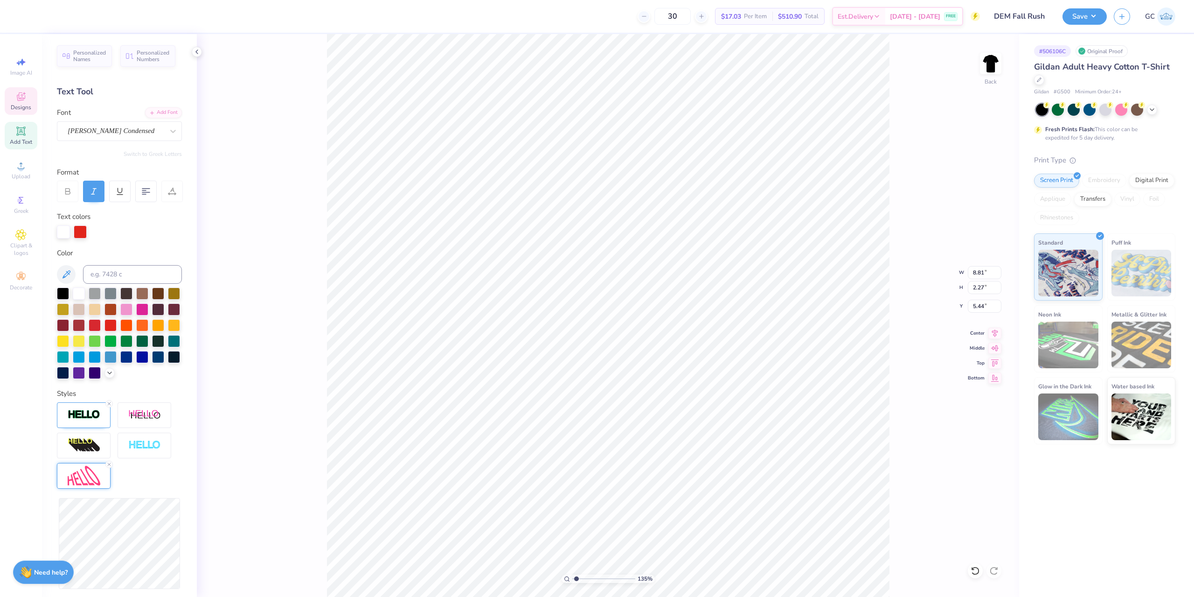
type input "2.26"
type input "1.35006143669128"
type input "5.01"
type input "1.35006143669128"
type input "2.20"
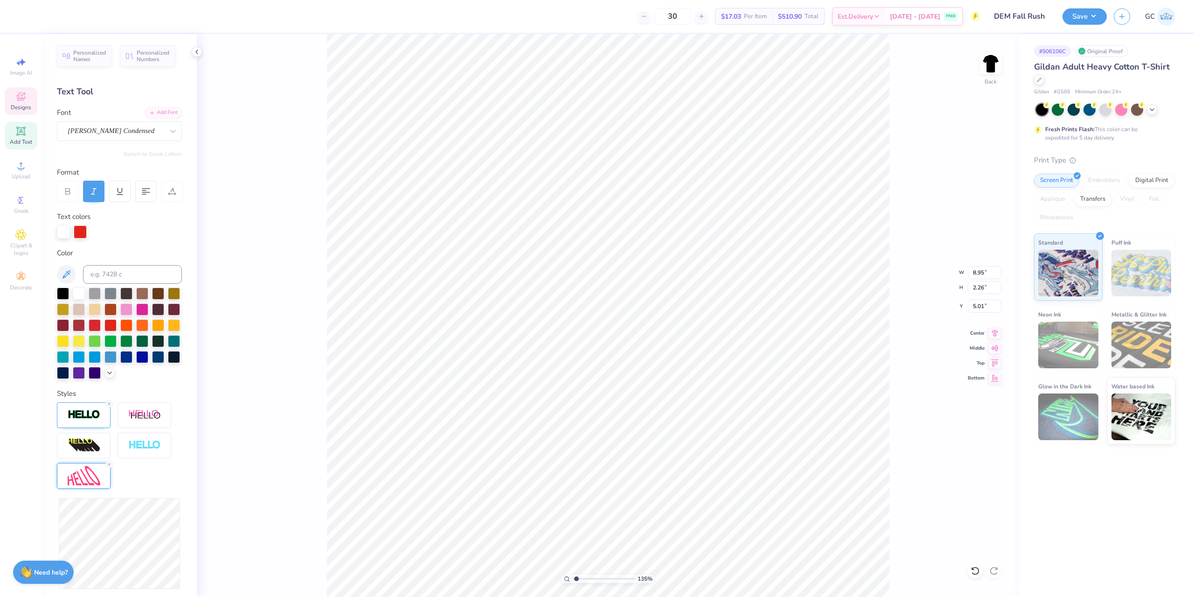
type input "5.05"
type input "1.35006143669128"
type input "8.61"
type input "2.11"
type input "5.13"
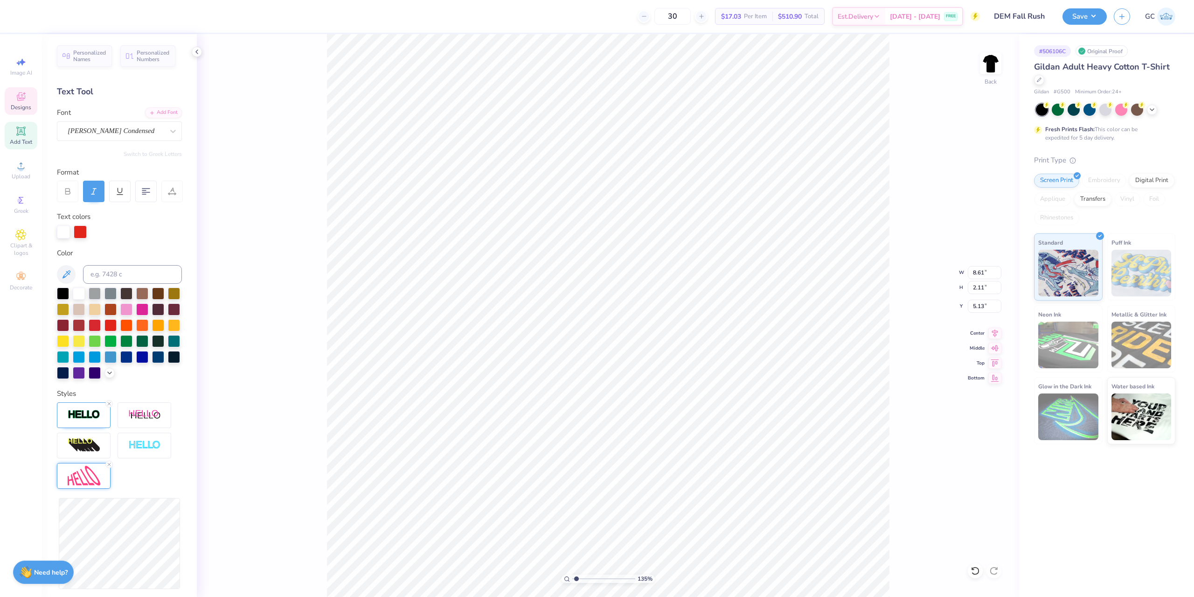
type input "1.35006143669128"
type input "5.19"
type input "1.35006143669128"
type input "6.80"
type input "0.66"
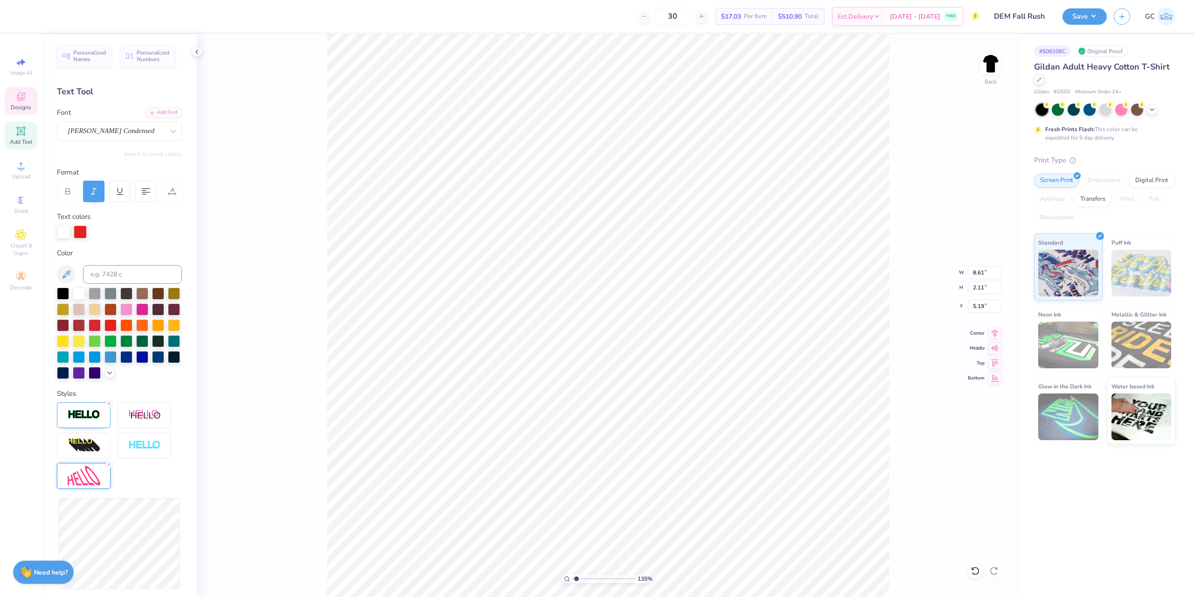
type input "8.13"
type input "1.35006143669128"
type textarea "d"
type input "1.35006143669128"
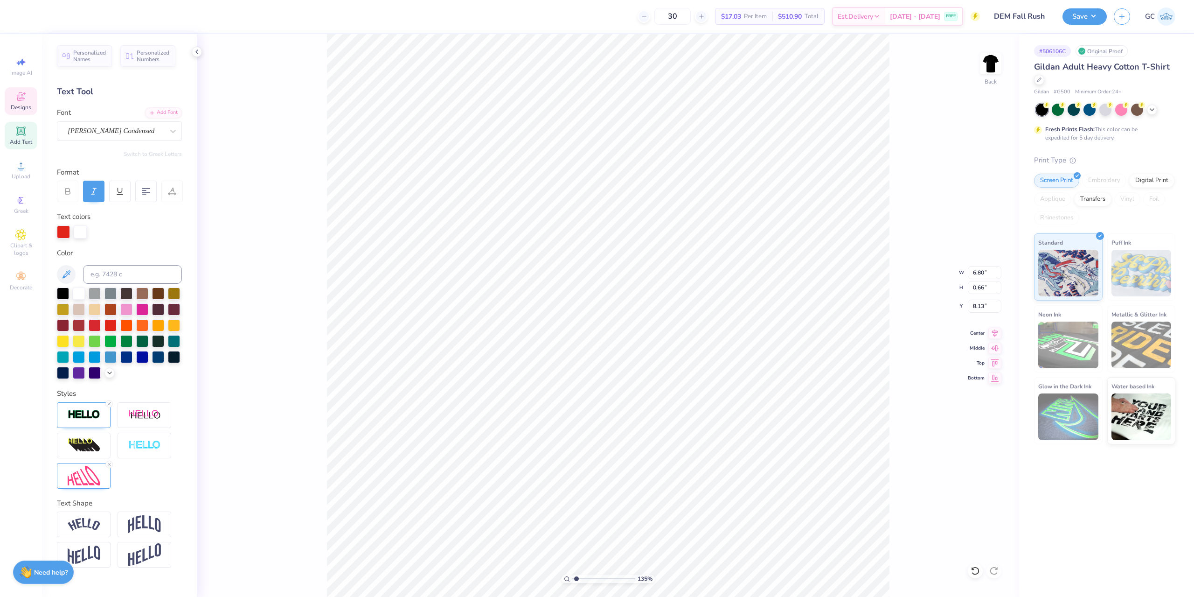
type textarea "de"
type input "1.35006143669128"
type textarea "del"
type input "1.35006143669128"
type textarea "delt"
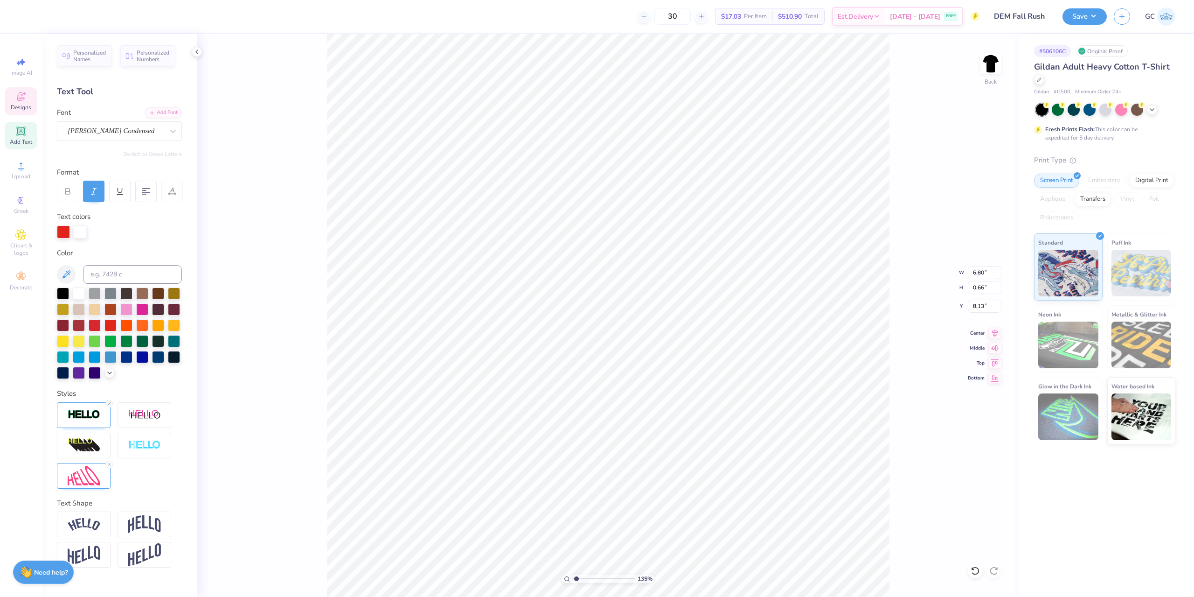
type input "1.35006143669128"
type textarea "delta"
type input "1.35006143669128"
type textarea "delta"
type input "1.35006143669128"
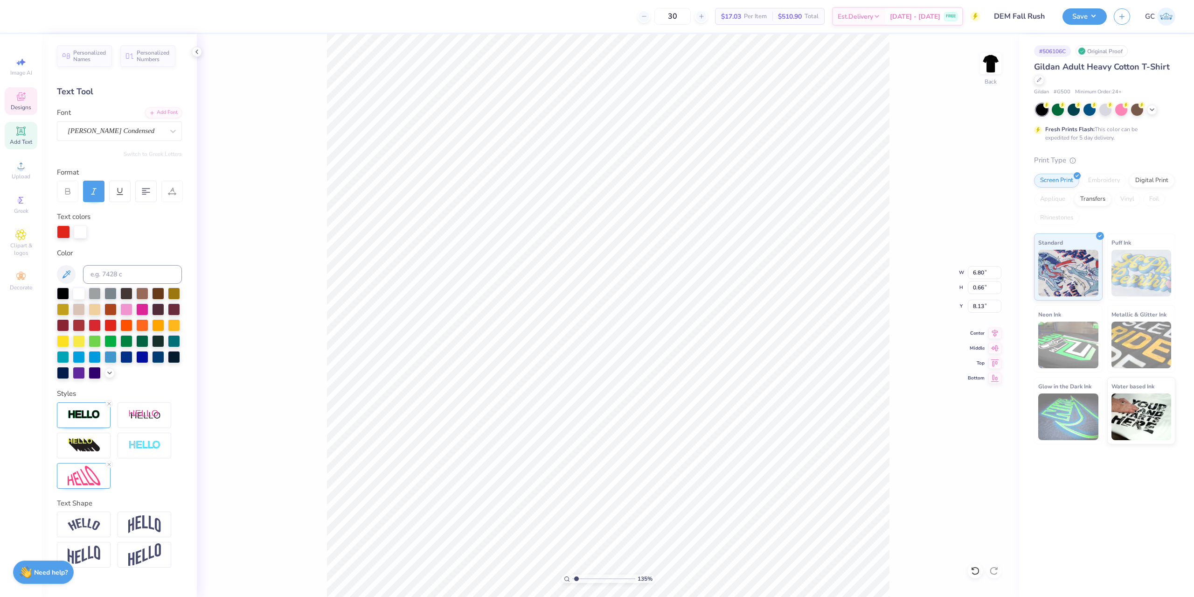
type textarea "delta e"
type input "1.35006143669128"
type textarea "delta ep"
type input "1.35006143669128"
type textarea "delta eps"
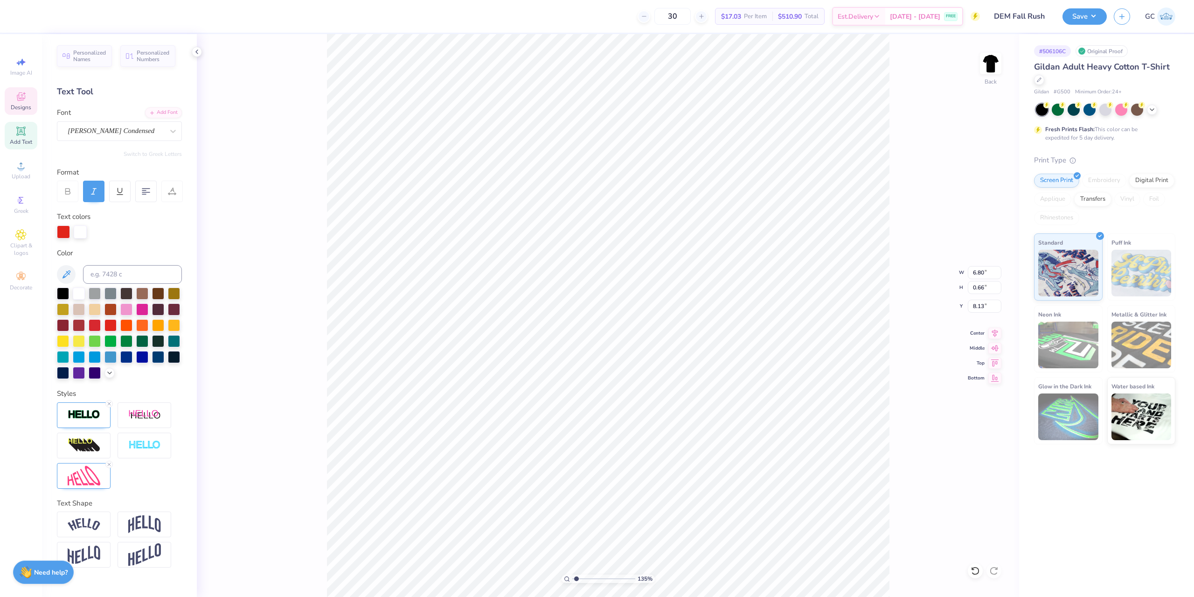
type input "1.35006143669128"
type textarea "delta epsi"
type input "1.35006143669128"
type textarea "delta epsil"
type input "1.35006143669128"
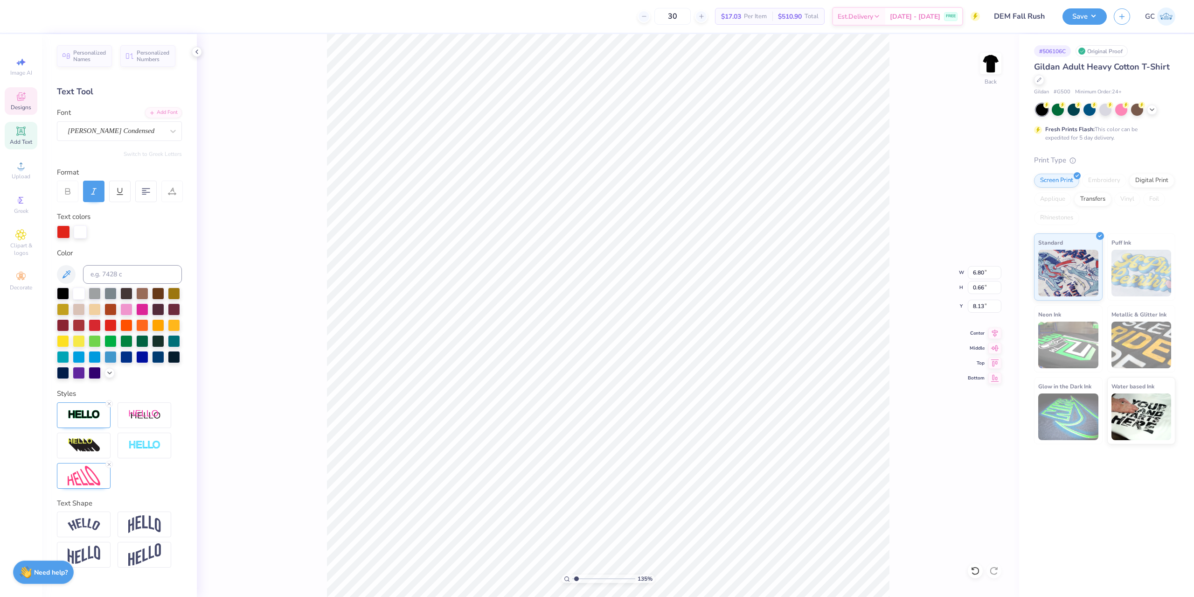
type textarea "delta epsilo"
type input "1.35006143669128"
type textarea "delta epsilon"
type input "1.35006143669128"
type textarea "delta epsilon"
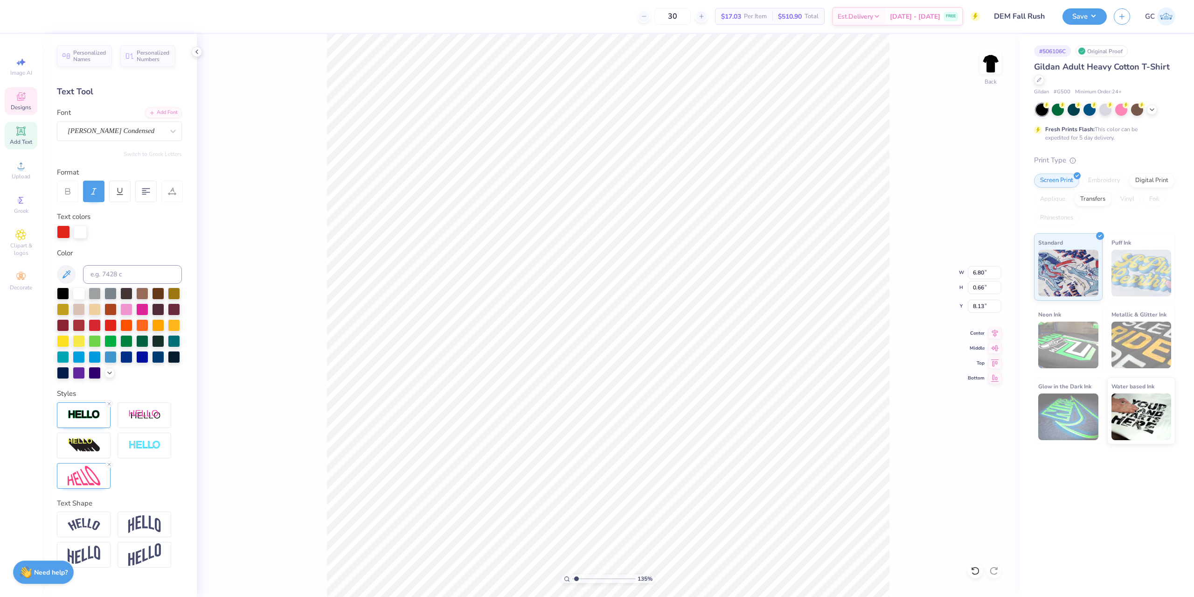
type input "1.35006143669128"
type textarea "delta epsilon m"
type input "1.35006143669128"
type textarea "delta epsilon mu"
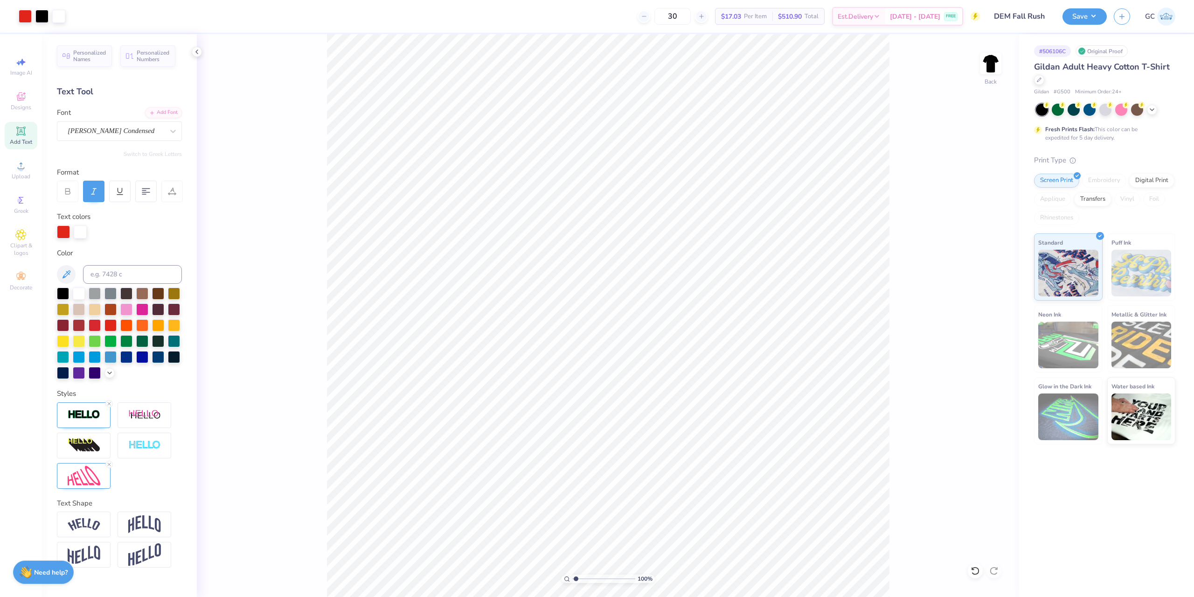
type input "1"
click at [995, 66] on img at bounding box center [990, 63] width 37 height 37
click at [28, 97] on div "Designs" at bounding box center [21, 101] width 33 height 28
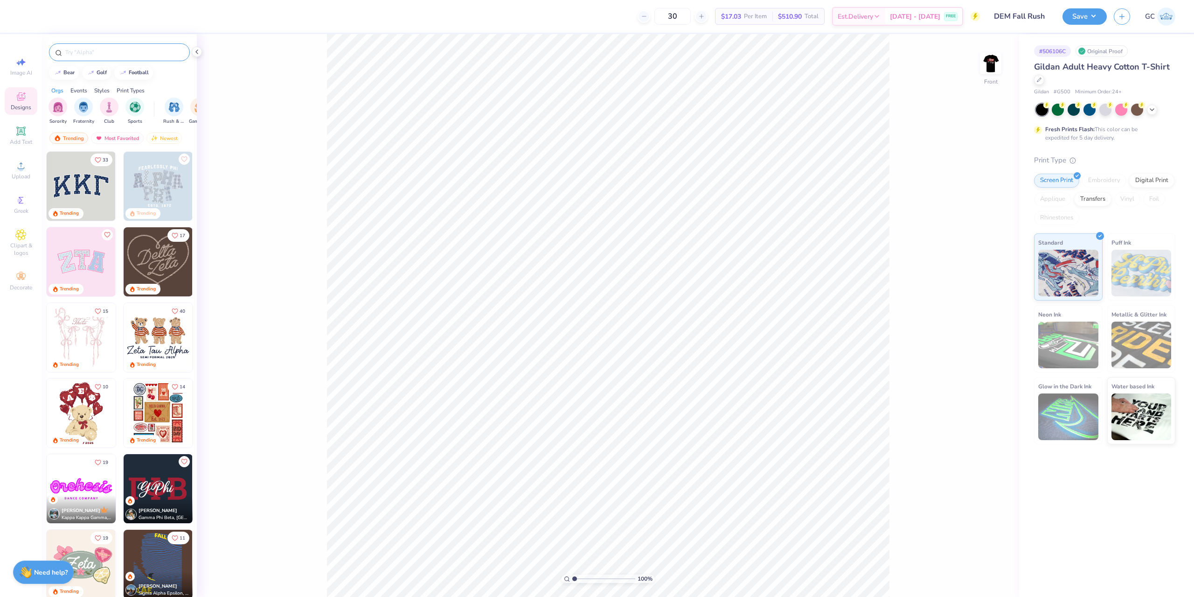
click at [99, 55] on input "text" at bounding box center [123, 52] width 119 height 9
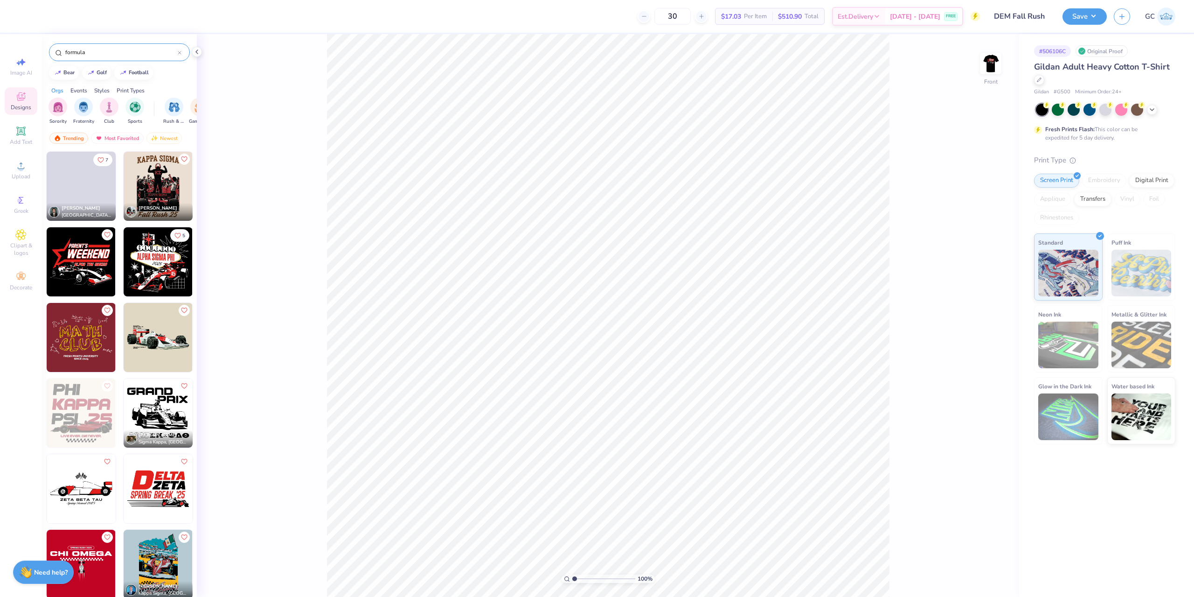
type input "formula"
click at [158, 273] on img at bounding box center [158, 261] width 69 height 69
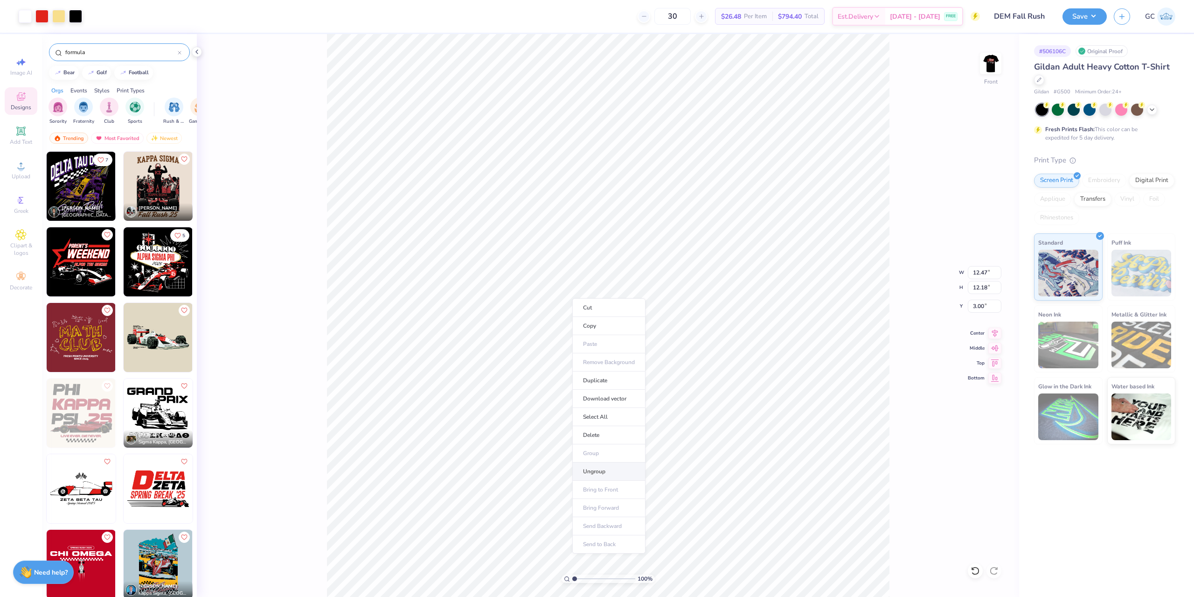
click at [606, 472] on li "Ungroup" at bounding box center [608, 471] width 73 height 18
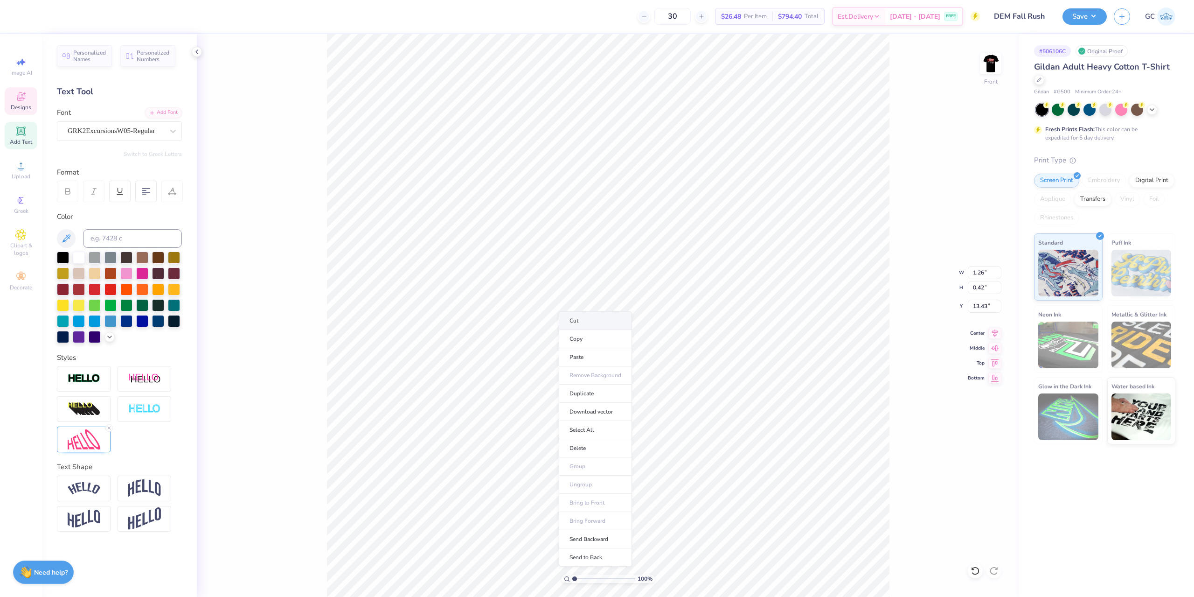
click at [580, 321] on li "Cut" at bounding box center [595, 320] width 73 height 19
click at [997, 65] on img at bounding box center [990, 63] width 37 height 37
click at [713, 328] on li "Paste" at bounding box center [708, 329] width 73 height 18
type input "1.28"
type input "0.43"
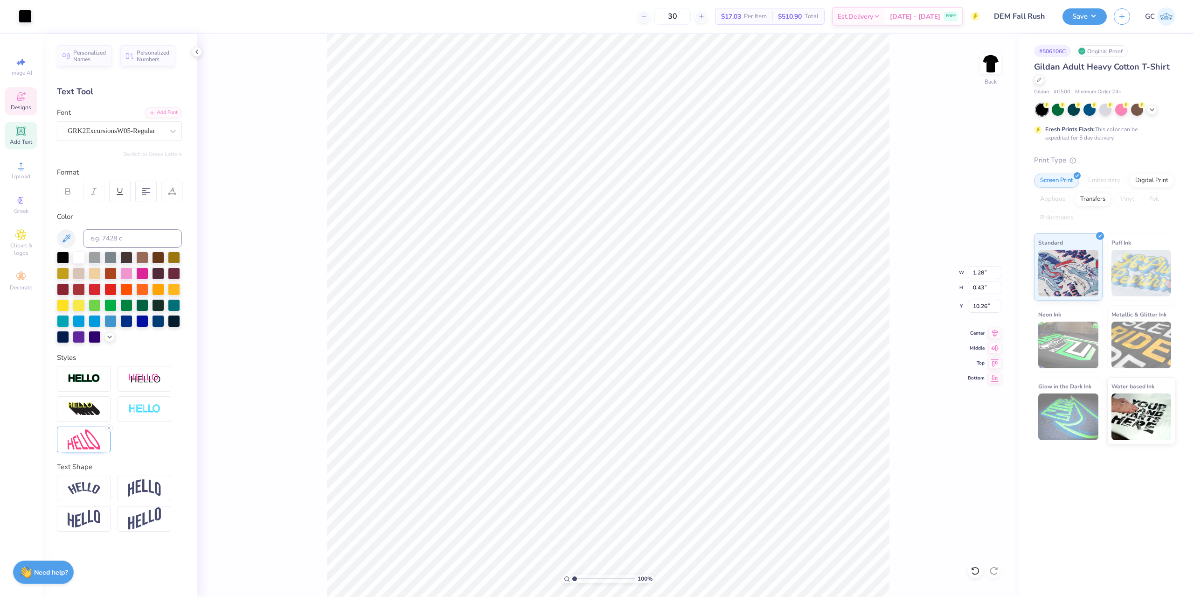
type input "10.26"
click at [83, 436] on img at bounding box center [84, 439] width 33 height 20
type input "3.6716840780171"
type input "0.44"
type input "3.6716840780171"
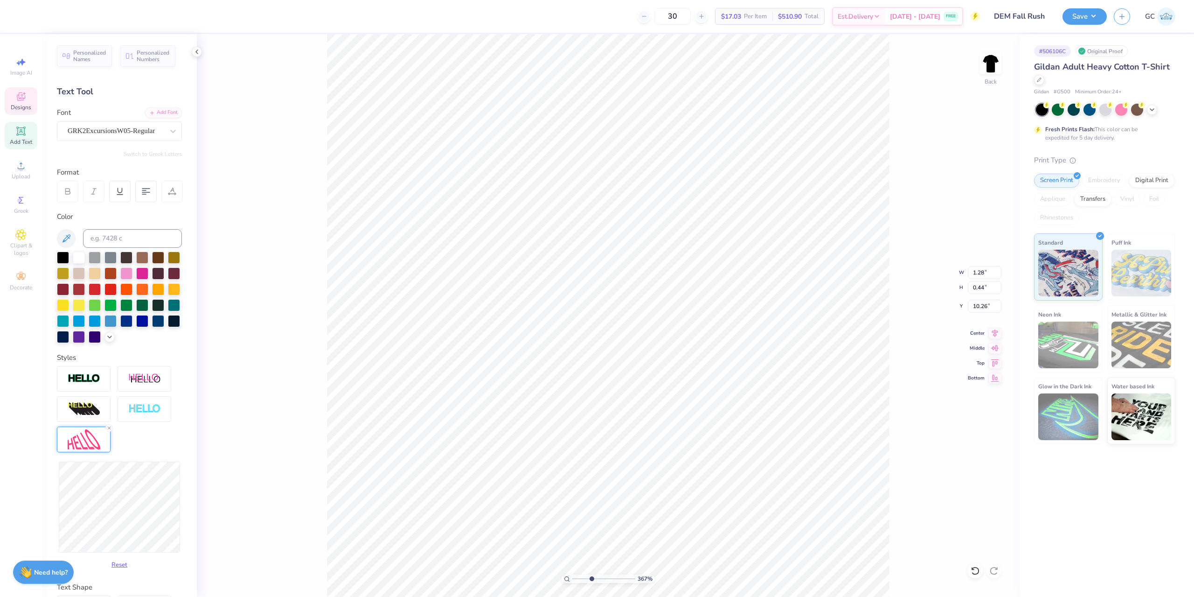
type input "0.93"
type input "3.6716840780171"
type input "1.09"
type input "3.6716840780171"
type input "1.10"
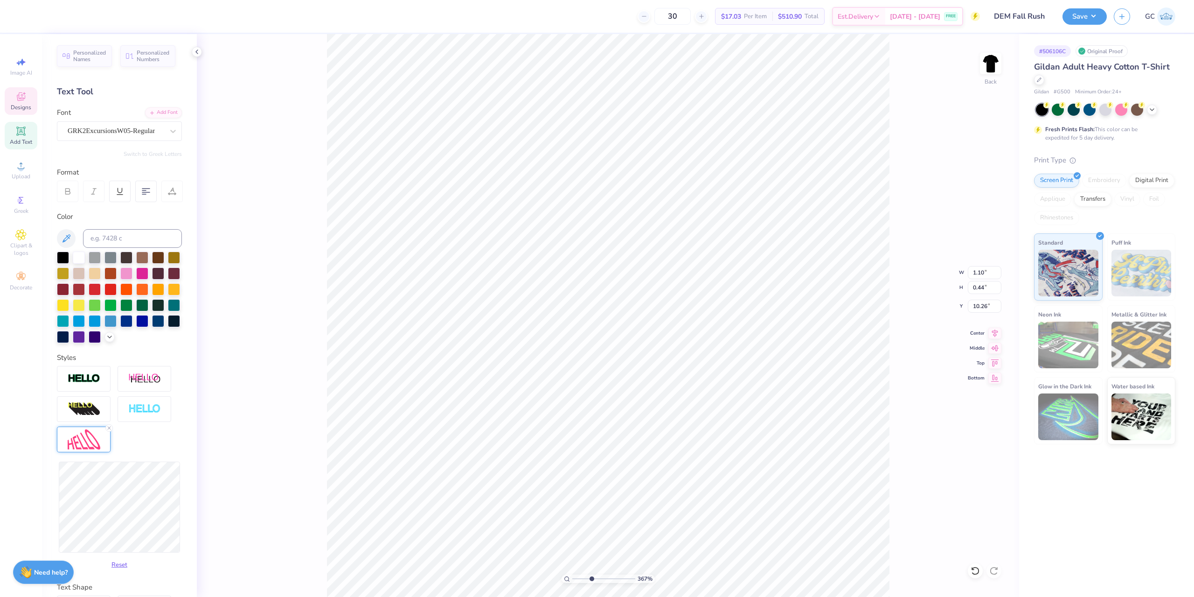
type input "3.6716840780171"
type input "10.19"
type input "3.6716840780171"
type input "1.16"
type input "0.49"
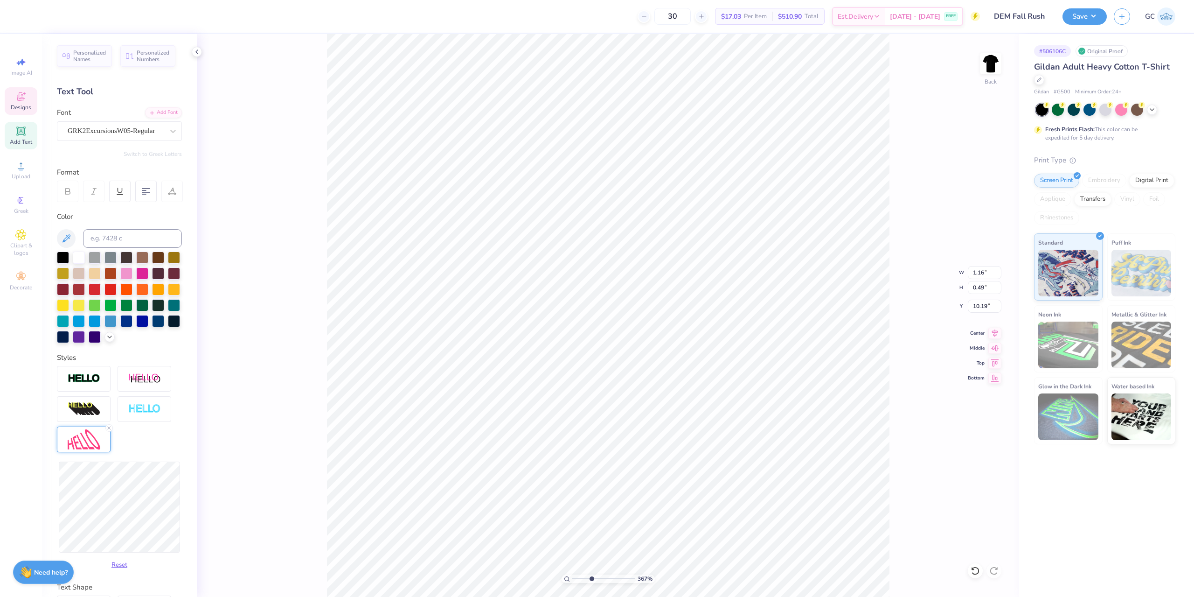
type input "3.6716840780171"
type input "1.08"
type input "0.45"
type input "10.23"
type input "3.6716840780171"
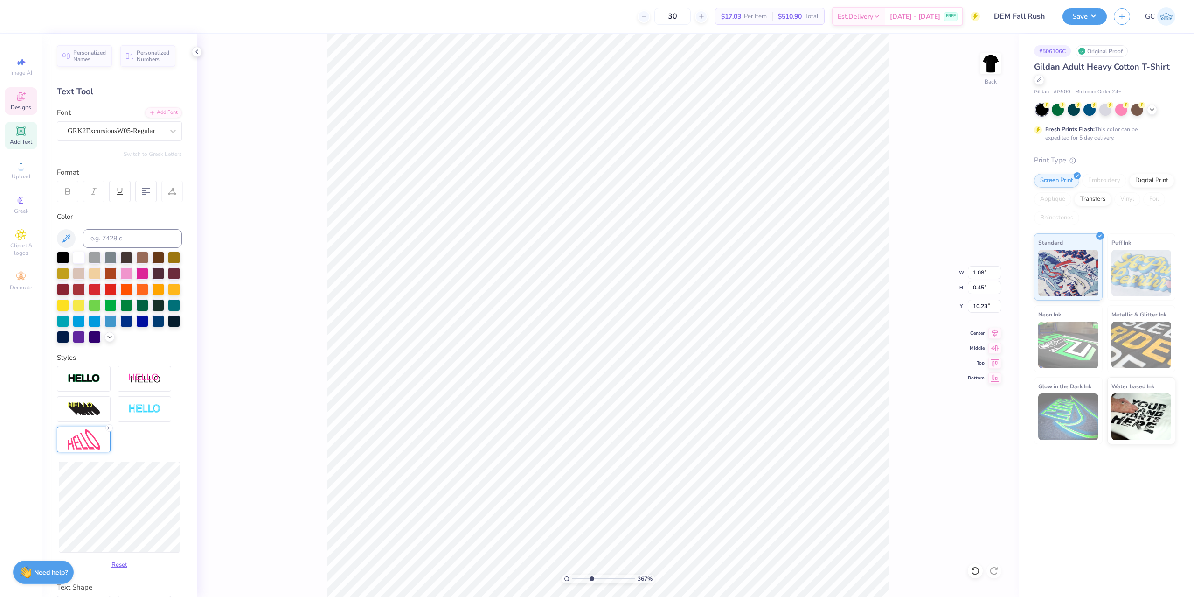
type input "10.39"
type input "3.6716840780171"
type input "0.96"
type input "0.40"
type input "10.45"
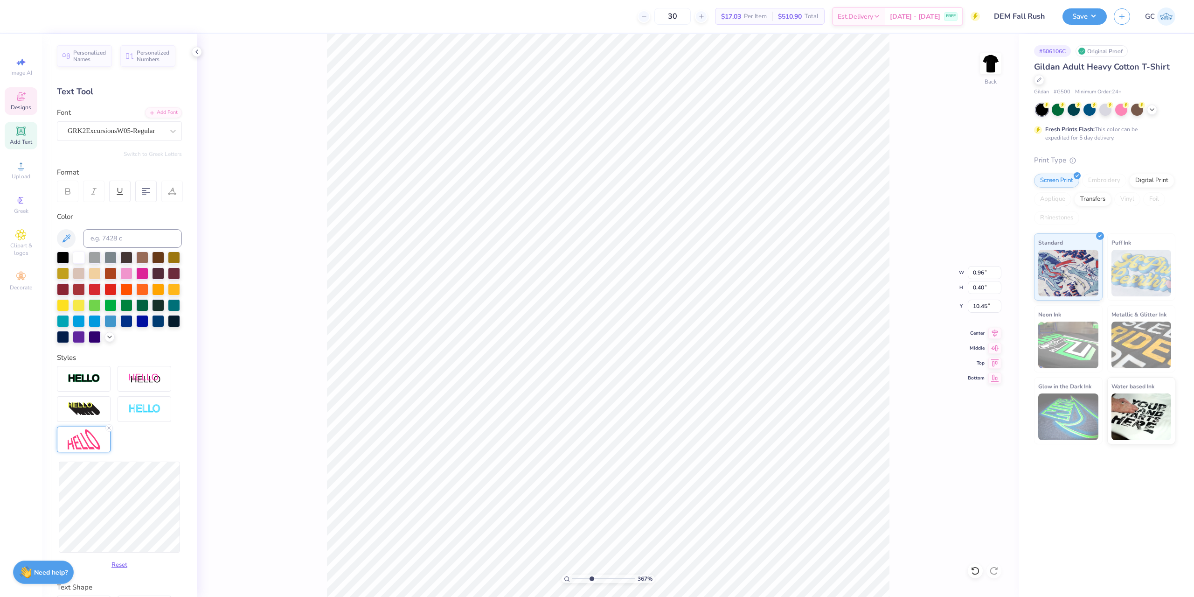
type input "3.6716840780171"
type input "10.41"
type input "3.6716840780171"
type textarea "g"
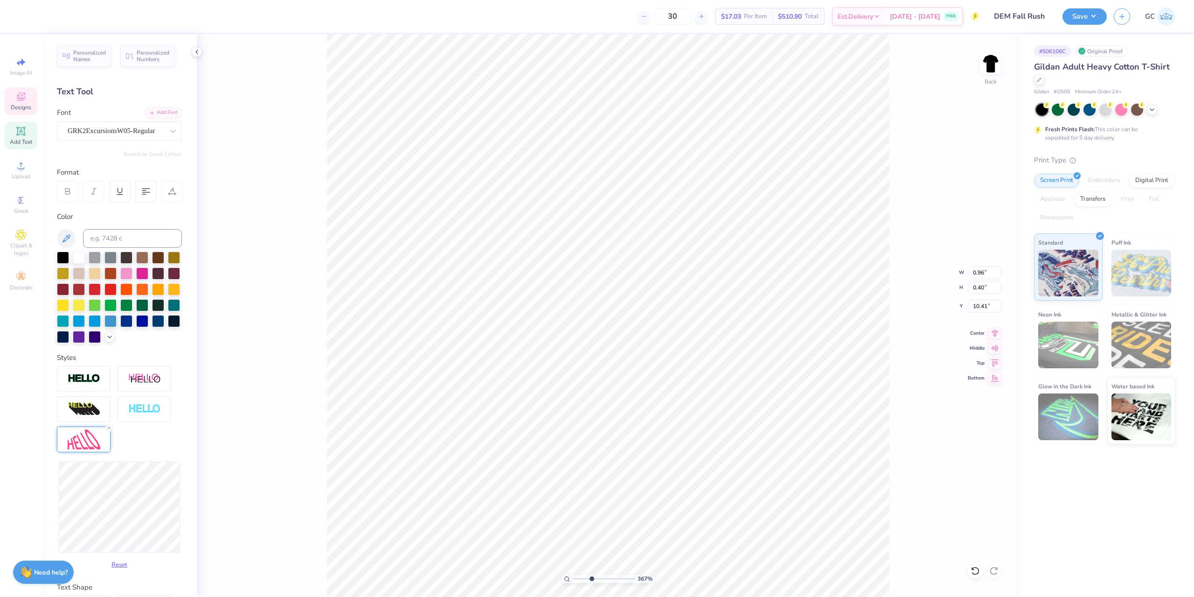
type input "3.6716840780171"
type textarea "f"
type input "3.6716840780171"
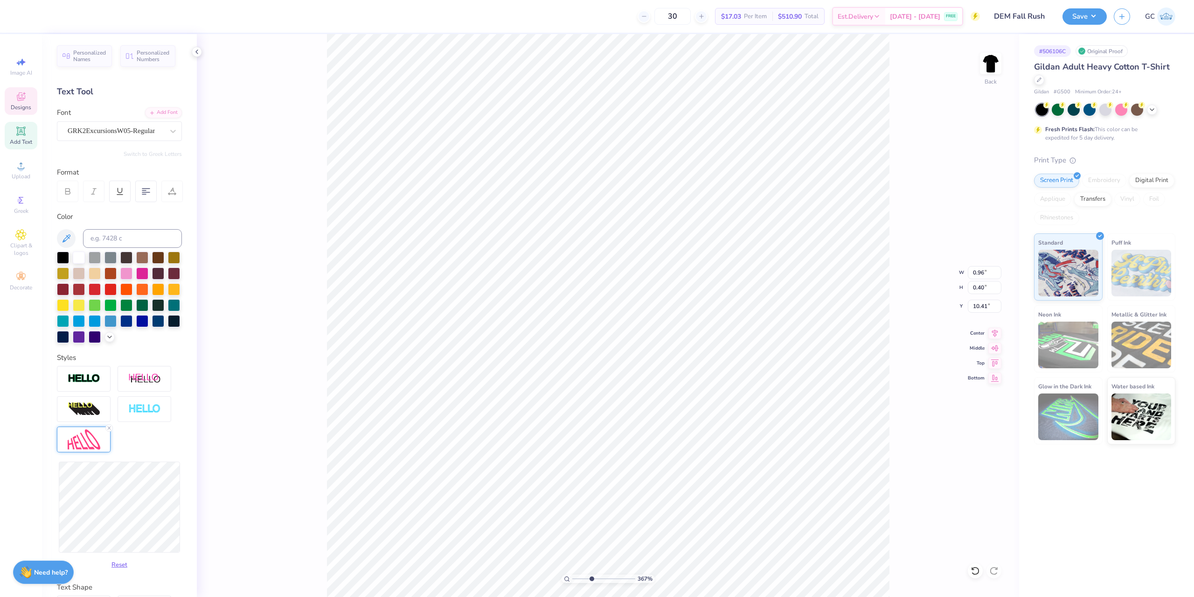
type input "3.6716840780171"
type textarea "d"
type input "3.6716840780171"
type textarea "dD"
type input "3.6716840780171"
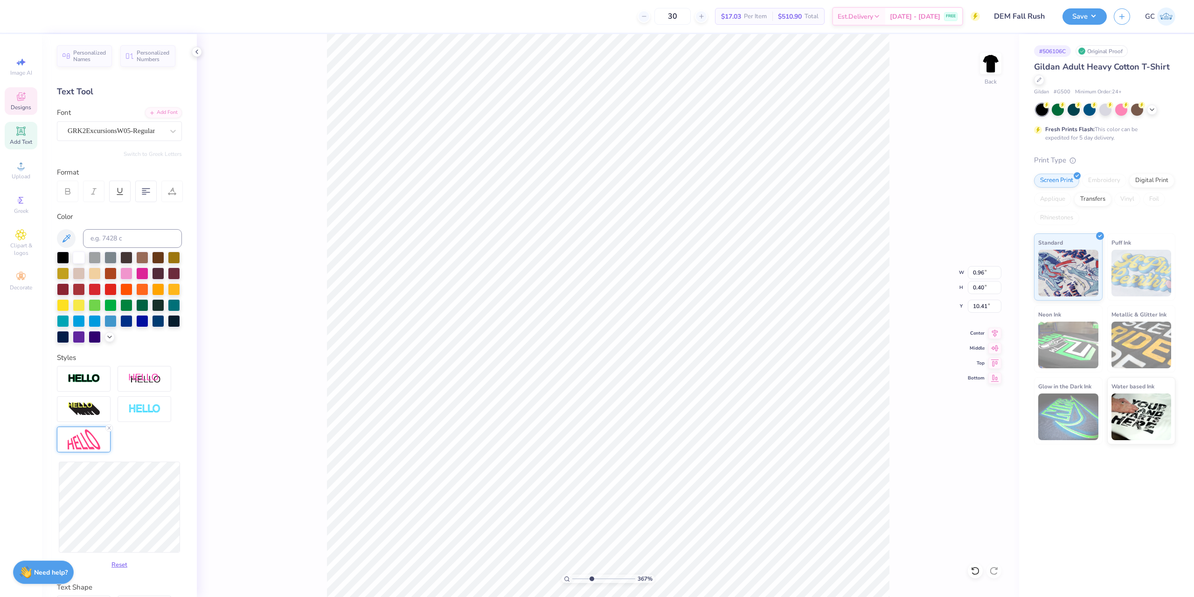
type textarea "d"
type input "3.6716840780171"
type textarea "D"
type input "3.6716840780171"
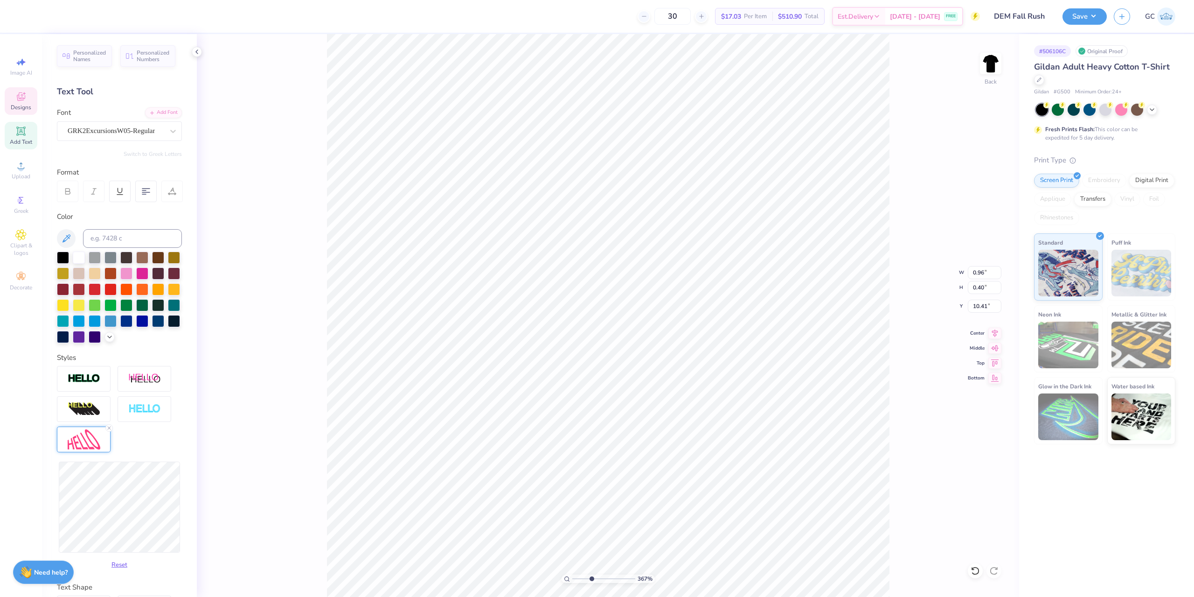
type textarea "De"
type input "3.6716840780171"
type textarea "Den"
type input "3.6716840780171"
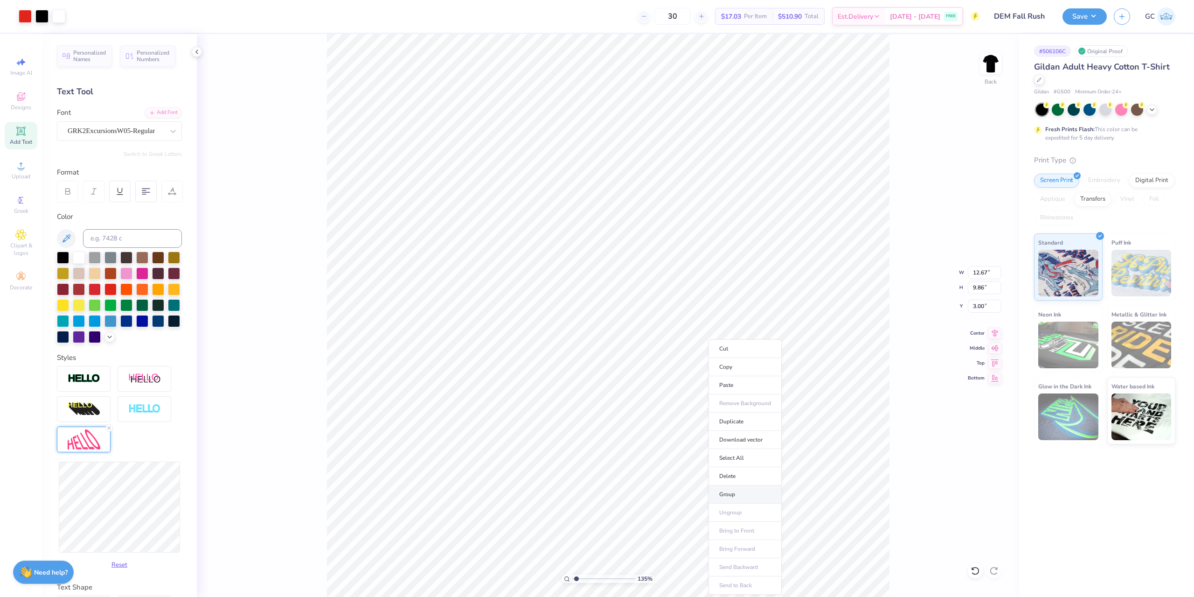
click at [741, 492] on li "Group" at bounding box center [745, 494] width 73 height 18
click at [691, 441] on li "Download vector" at bounding box center [686, 440] width 73 height 18
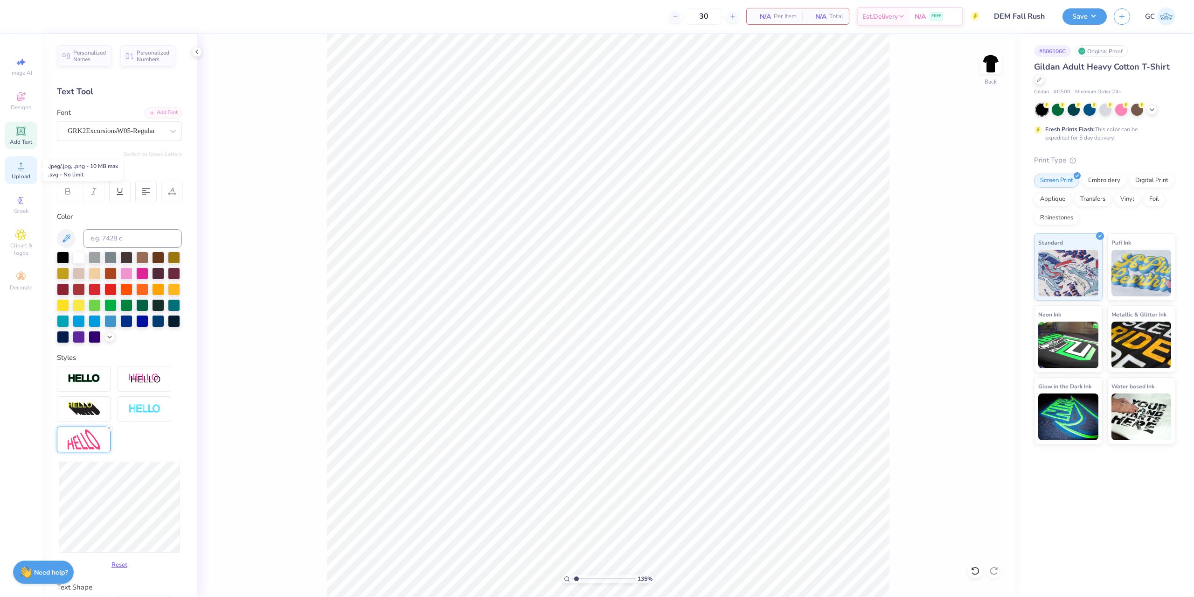
click at [14, 168] on div "Upload" at bounding box center [21, 170] width 33 height 28
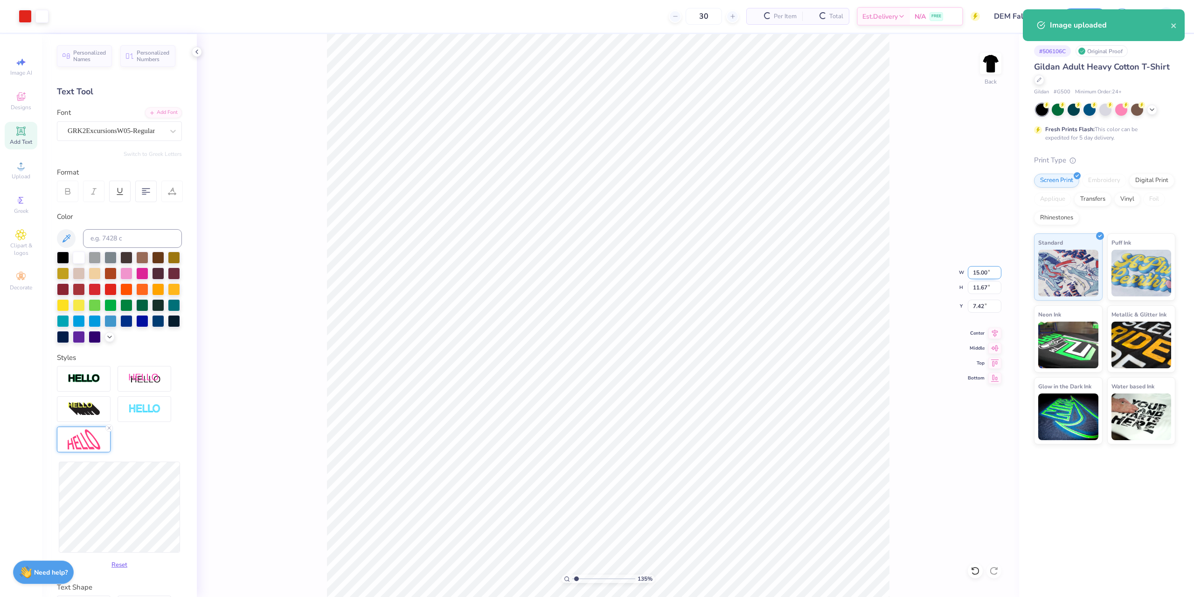
drag, startPoint x: 972, startPoint y: 274, endPoint x: 988, endPoint y: 274, distance: 15.9
click at [988, 274] on input "15.00" at bounding box center [985, 272] width 34 height 13
drag, startPoint x: 990, startPoint y: 307, endPoint x: 970, endPoint y: 307, distance: 20.1
click at [970, 307] on input "8.58" at bounding box center [985, 305] width 34 height 13
drag, startPoint x: 906, startPoint y: 247, endPoint x: 894, endPoint y: 216, distance: 33.5
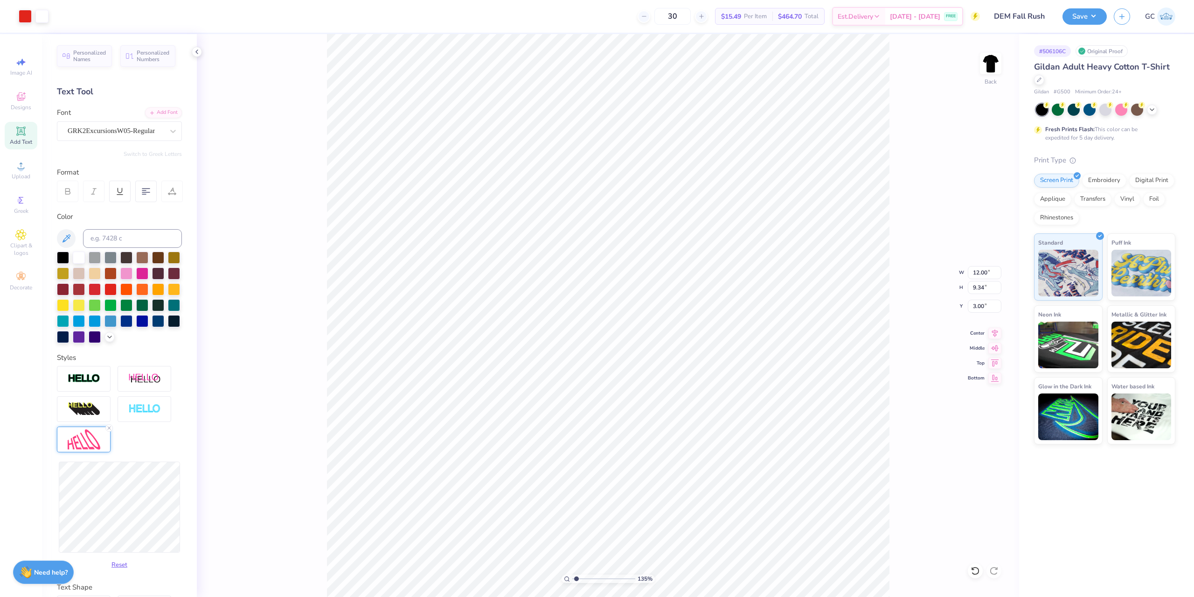
click at [906, 246] on div "135 % Back W 12.00 12.00 " H 9.34 9.34 " Y 3.00 3.00 " Center Middle Top Bottom" at bounding box center [608, 315] width 822 height 563
click at [1100, 26] on div "Save GC" at bounding box center [1129, 16] width 132 height 33
click at [1100, 21] on button "Save" at bounding box center [1085, 15] width 44 height 16
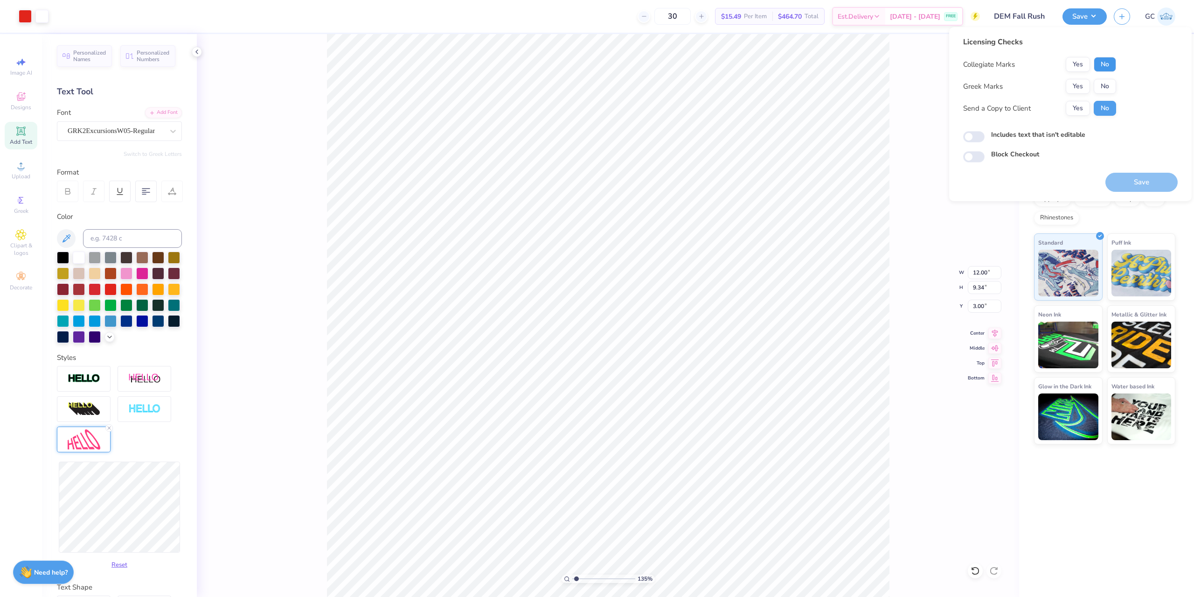
click at [1111, 65] on button "No" at bounding box center [1105, 64] width 22 height 15
click at [1108, 86] on button "No" at bounding box center [1105, 86] width 22 height 15
click at [1154, 181] on button "Save" at bounding box center [1142, 182] width 72 height 19
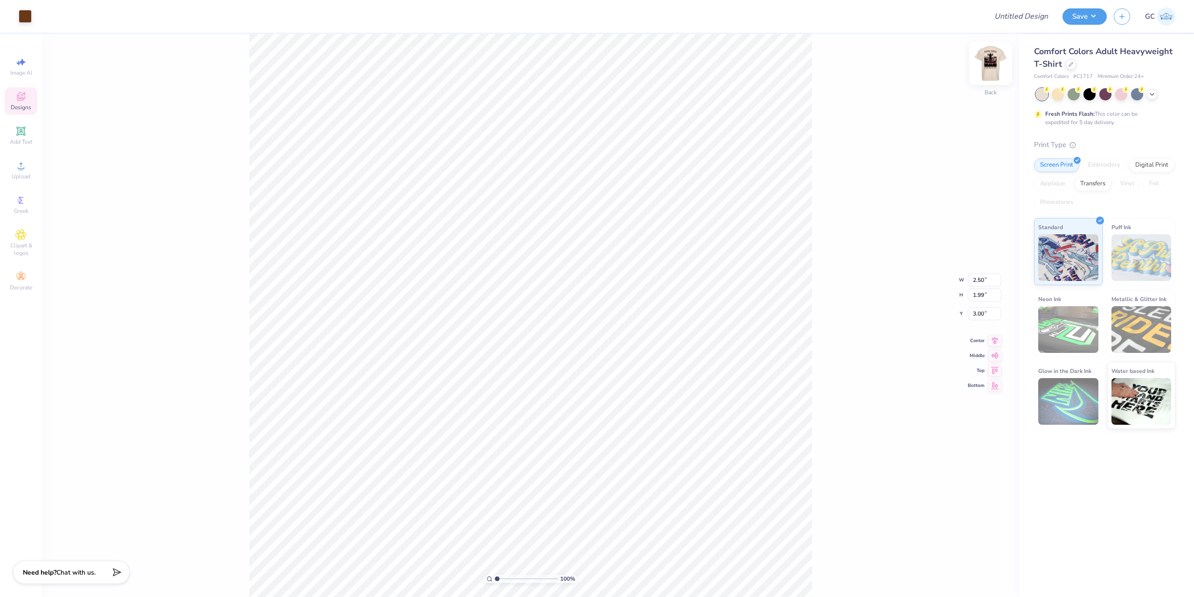
click at [994, 67] on img at bounding box center [990, 63] width 37 height 37
click at [992, 63] on img at bounding box center [990, 63] width 37 height 37
click at [988, 62] on img at bounding box center [990, 63] width 37 height 37
click at [989, 59] on img at bounding box center [990, 63] width 37 height 37
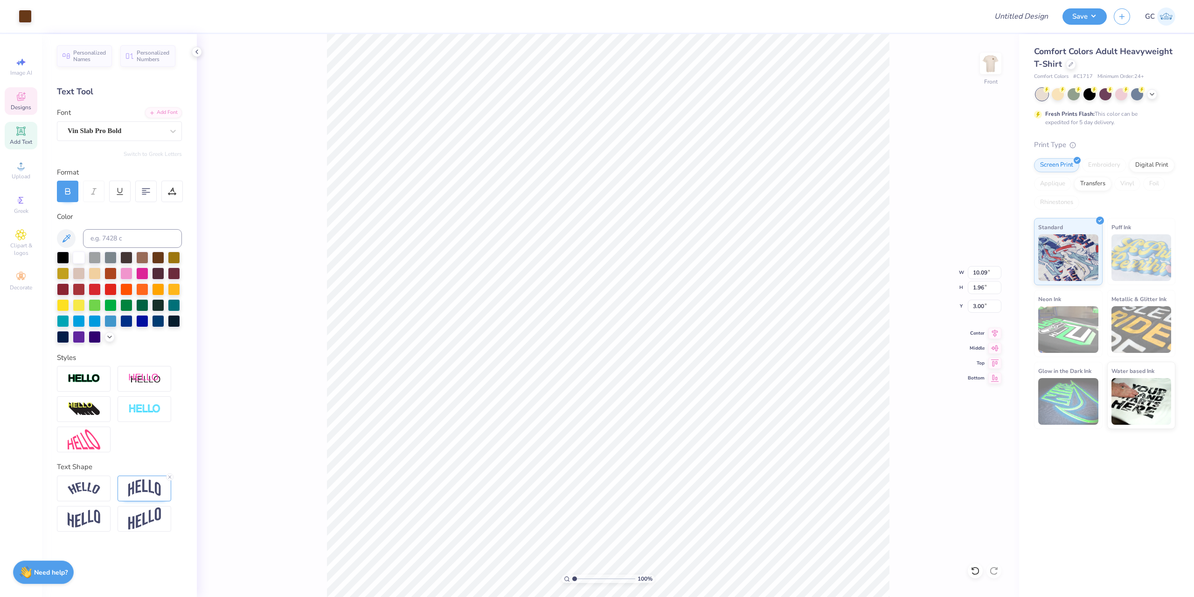
scroll to position [8, 1]
type textarea "d"
type textarea "DELTA EPISILON MU"
type input "12.21"
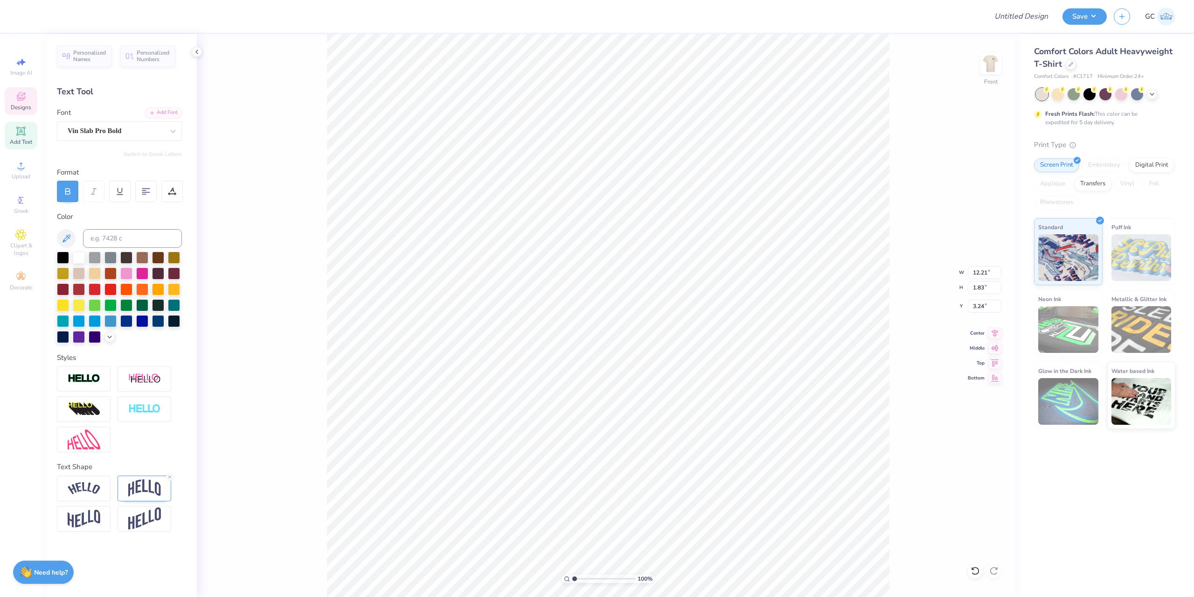
type input "1.83"
type input "3.24"
type input "10.26"
type input "1.54"
type input "3.53"
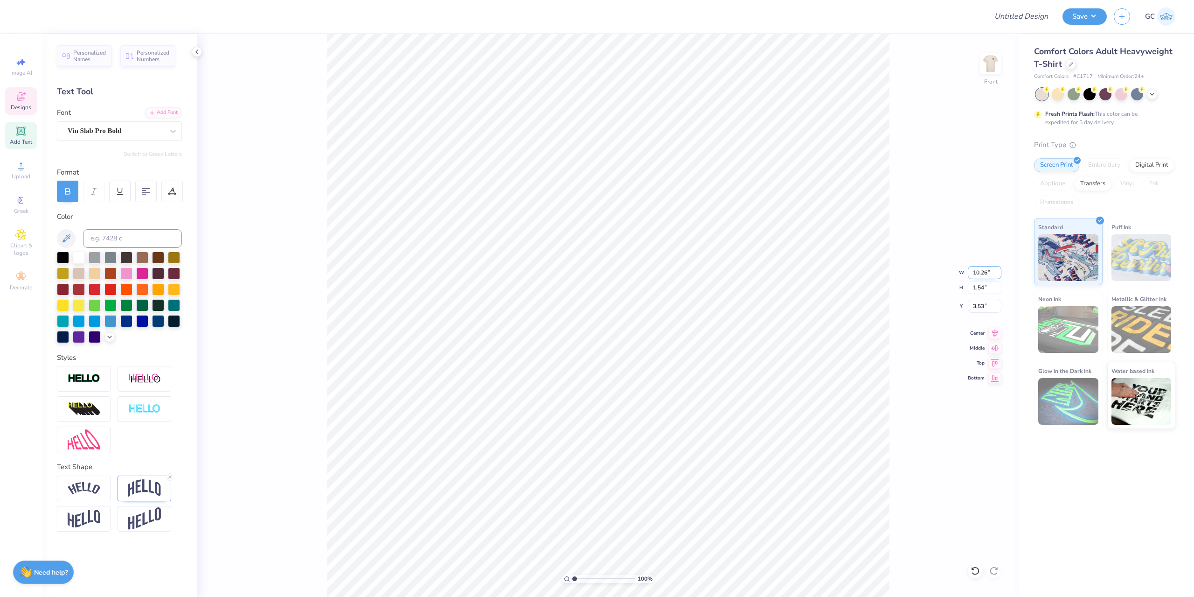
drag, startPoint x: 987, startPoint y: 274, endPoint x: 972, endPoint y: 274, distance: 14.9
click at [972, 274] on input "10.26" at bounding box center [985, 272] width 34 height 13
type input "1"
type input "11.00"
type input "1.65"
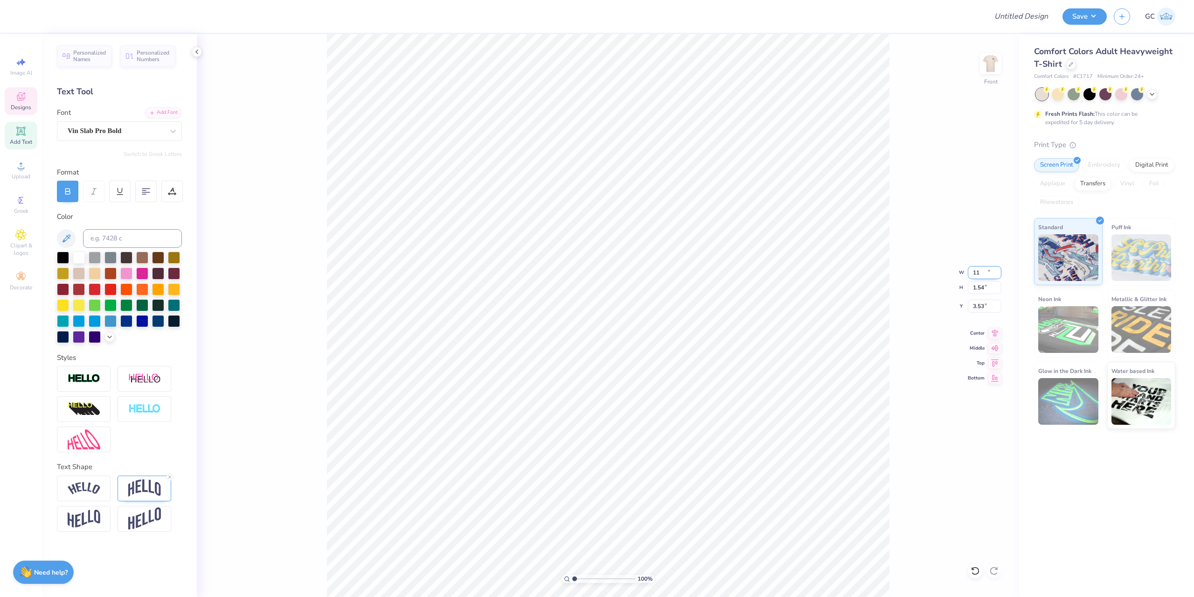
type input "3.47"
type input "1.40"
type input "0.83"
type input "6.79"
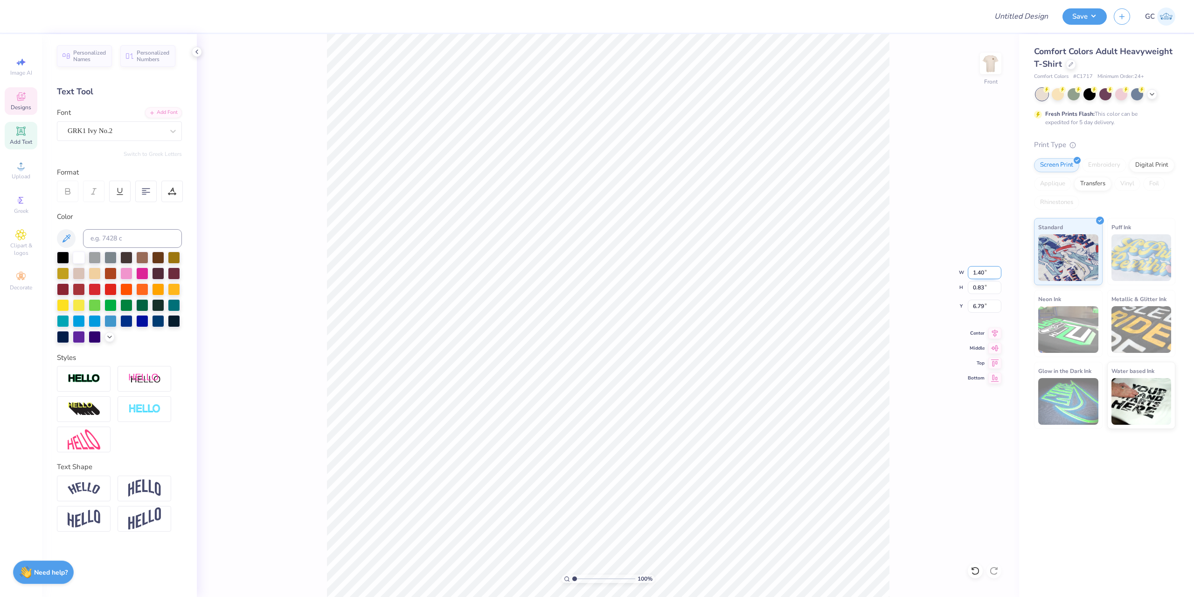
type textarea "A"
type textarea "S"
type textarea "DEM"
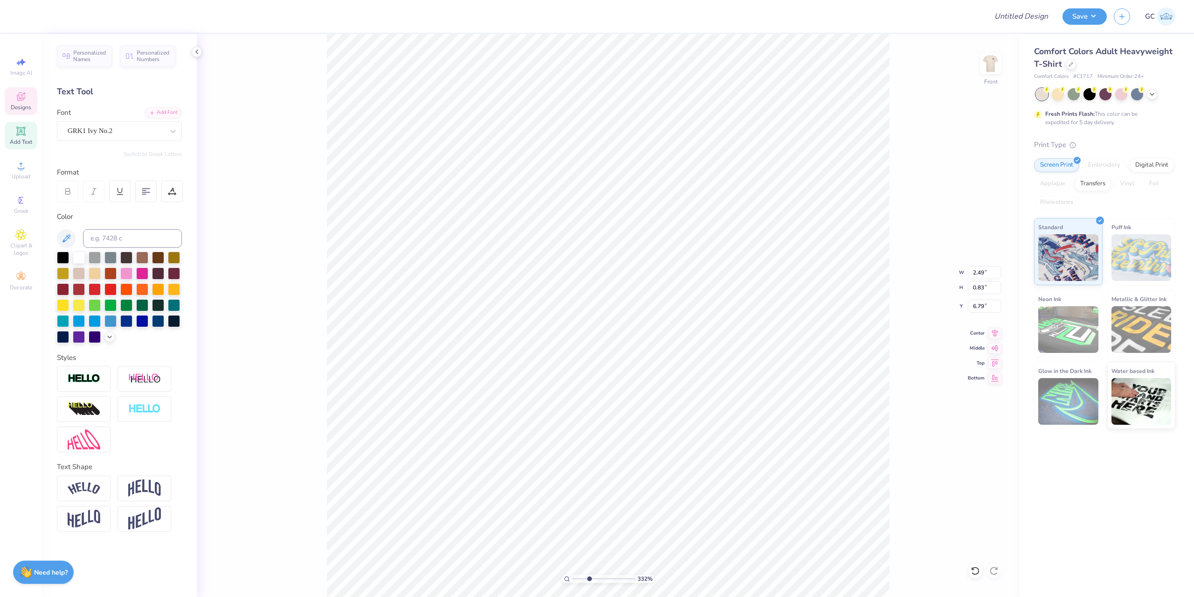
type input "3.32211092047231"
type input "2.05"
type input "0.68"
type input "3.32211092047231"
type input "1.64"
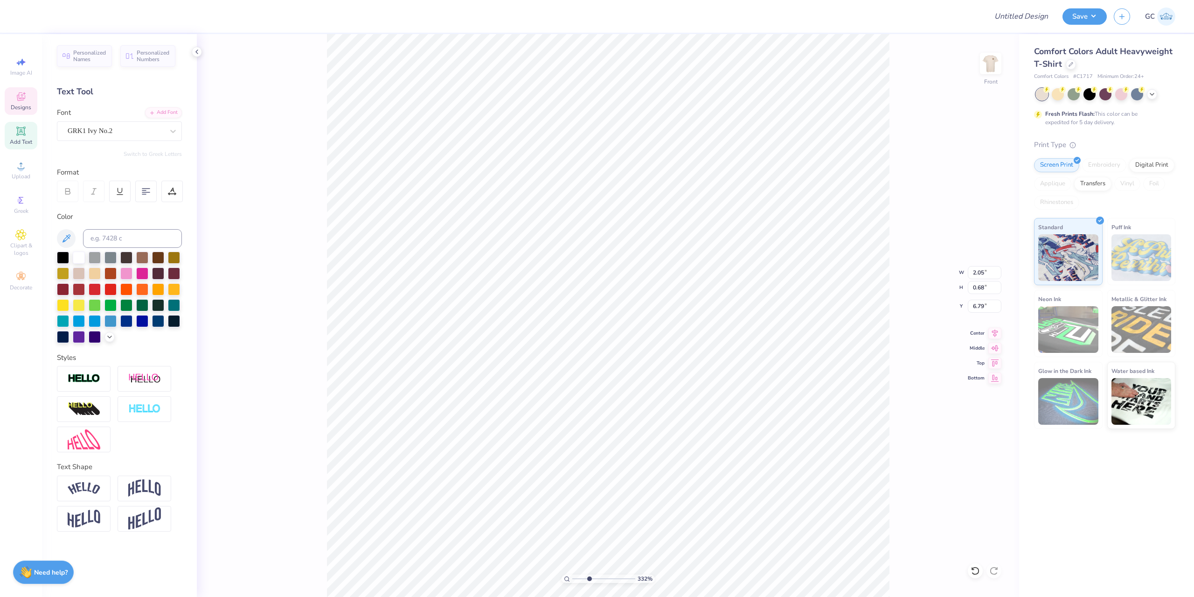
type input "0.54"
type input "3.32211092047231"
type input "1.76"
type input "0.59"
type input "3.32211092047231"
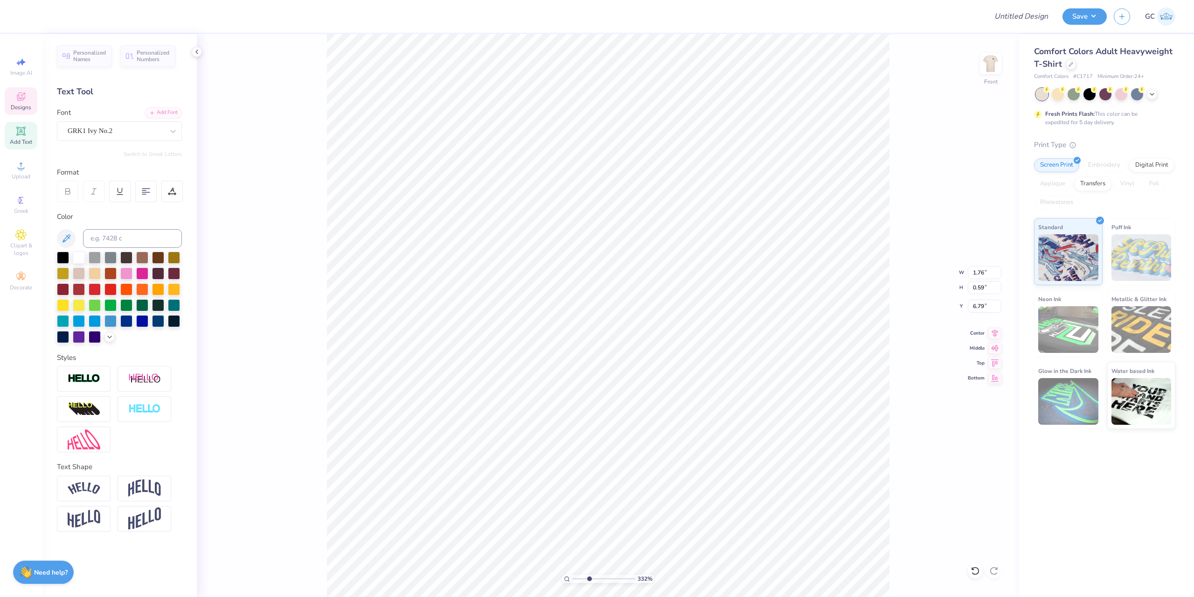
type input "1.78"
type input "1.64913377760655"
type input "4.53"
type input "0.49"
type input "12.34"
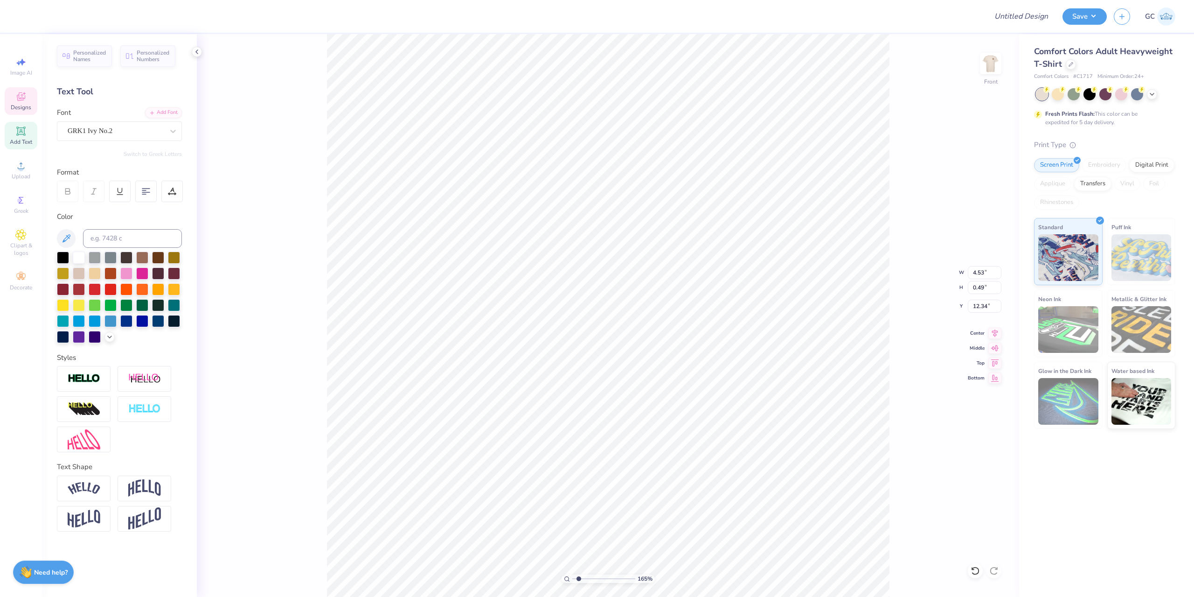
type input "1.64913377760655"
type textarea "DE"
type input "1.64913377760655"
type textarea "DE."
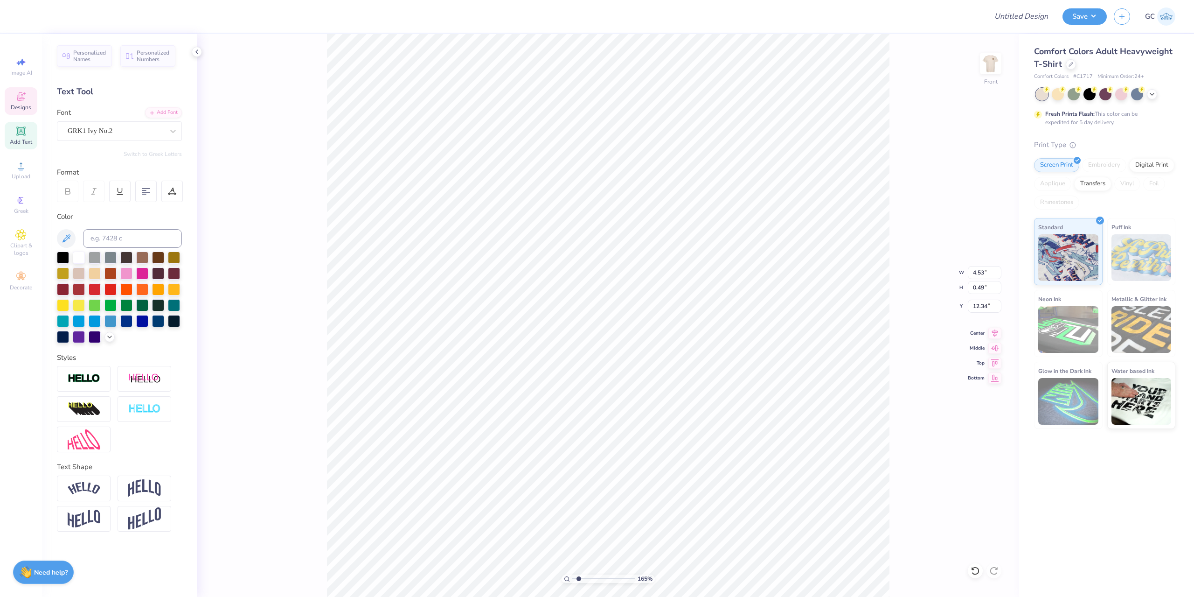
type input "1.64913377760655"
type textarea "DE.T"
type input "1.64913377760655"
type textarea "DE.TA"
type input "1.64913377760655"
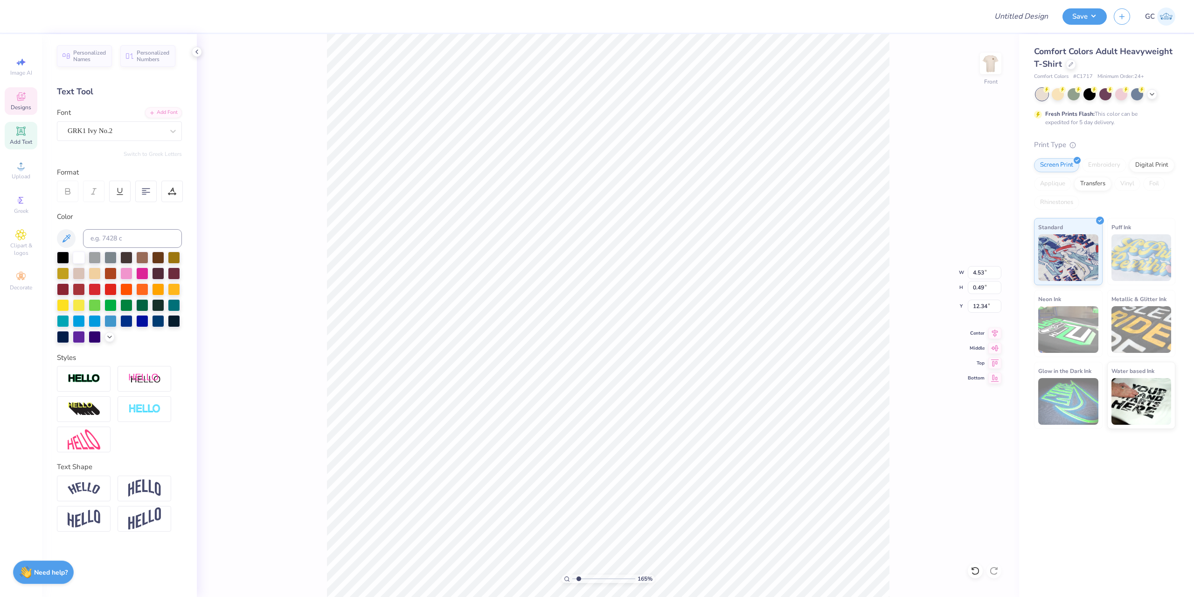
type textarea "DE.T"
type input "1.64913377760655"
type textarea "DE"
type input "1.64913377760655"
type textarea "D"
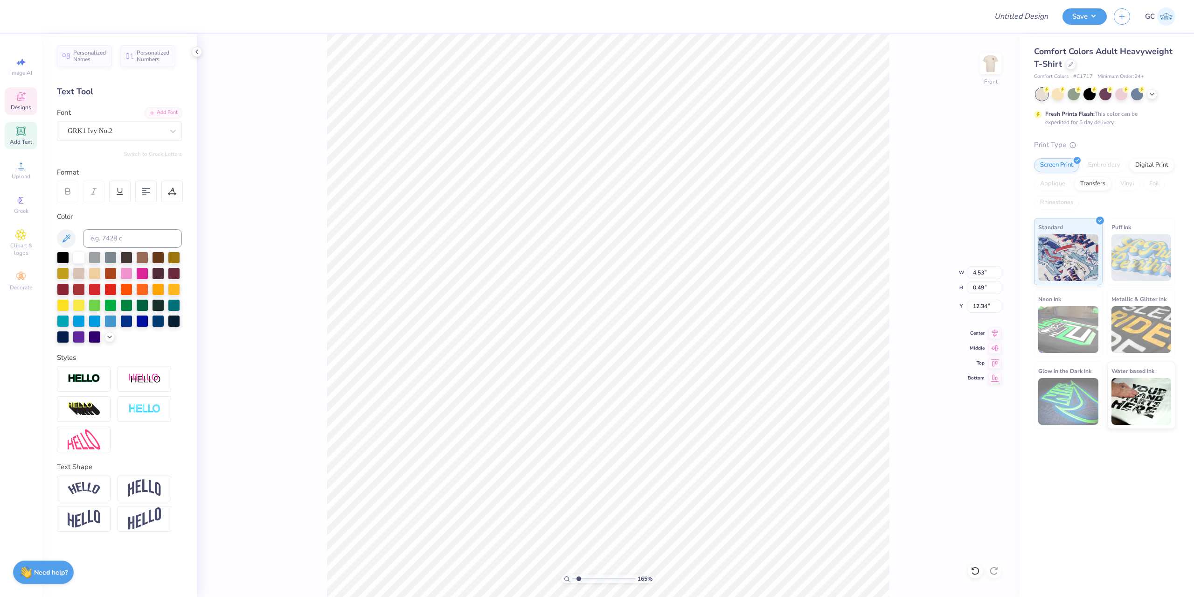
type input "1.64913377760655"
type textarea "ds"
type input "1.64913377760655"
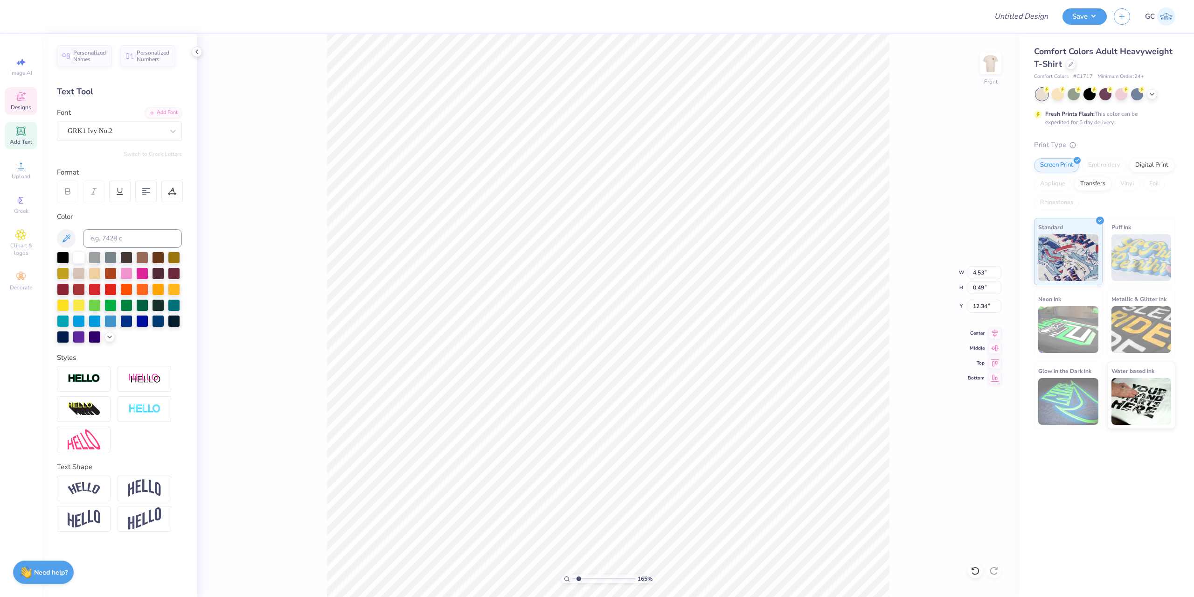
type textarea "dse"
type input "1.64913377760655"
type textarea "ds"
type input "1.64913377760655"
type textarea "d"
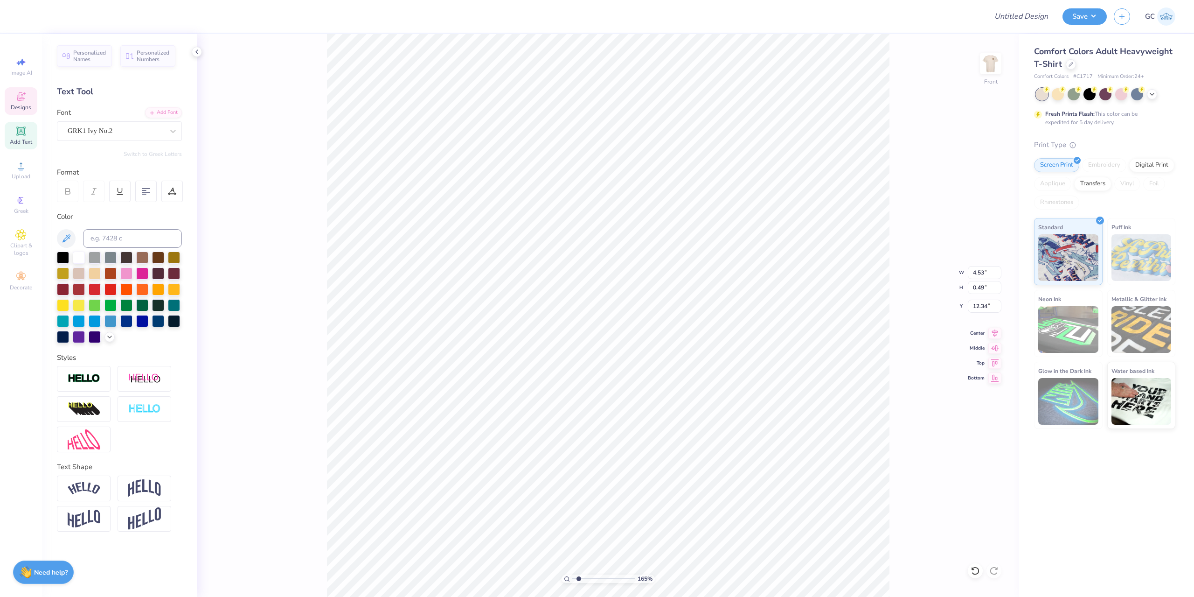
type input "1.64913377760655"
type textarea "de"
type input "1.64913377760655"
type textarea "del"
type input "1.64913377760655"
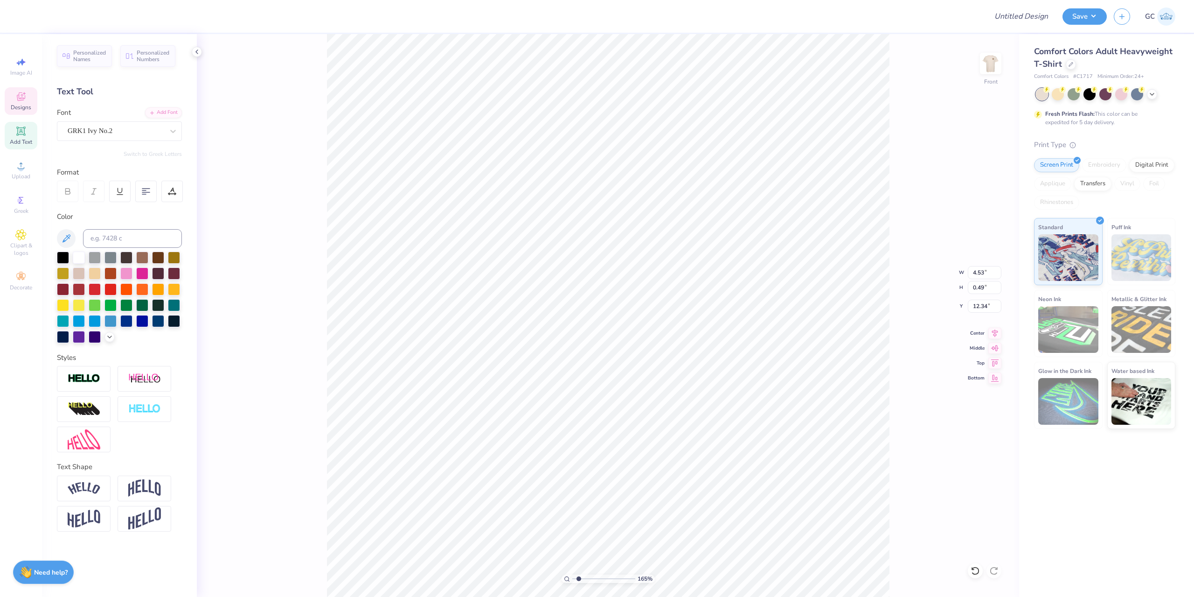
type textarea "delt"
type input "1.64913377760655"
type textarea "delta"
type input "1.64913377760655"
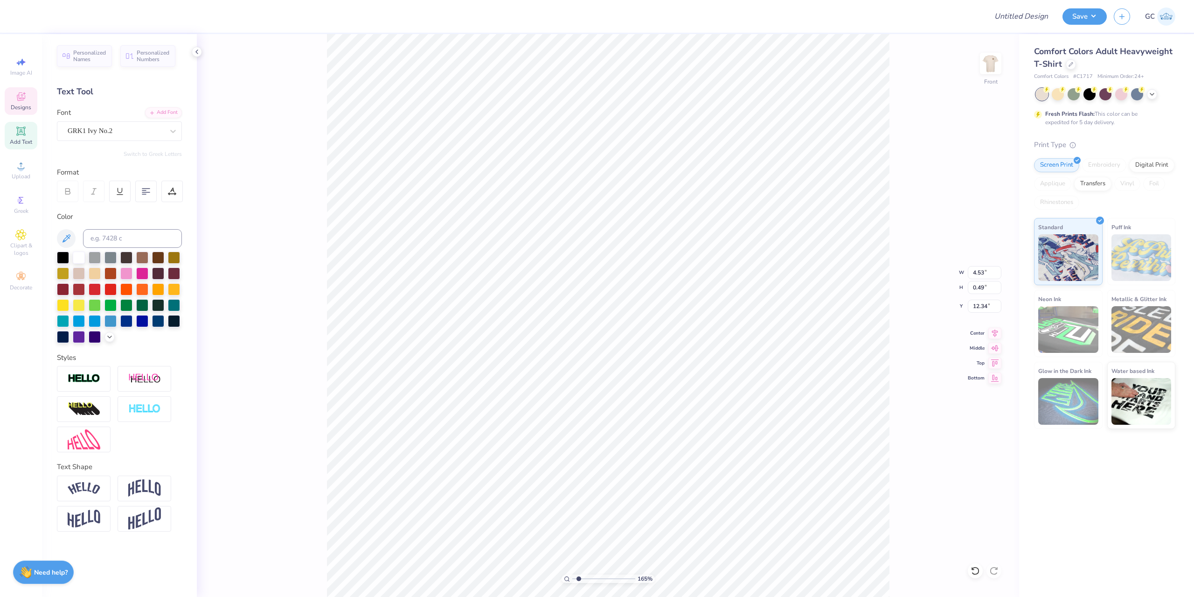
type textarea "delta e[p"
type input "1.64913377760655"
type textarea "delta e["
type input "1.64913377760655"
type textarea "delta e"
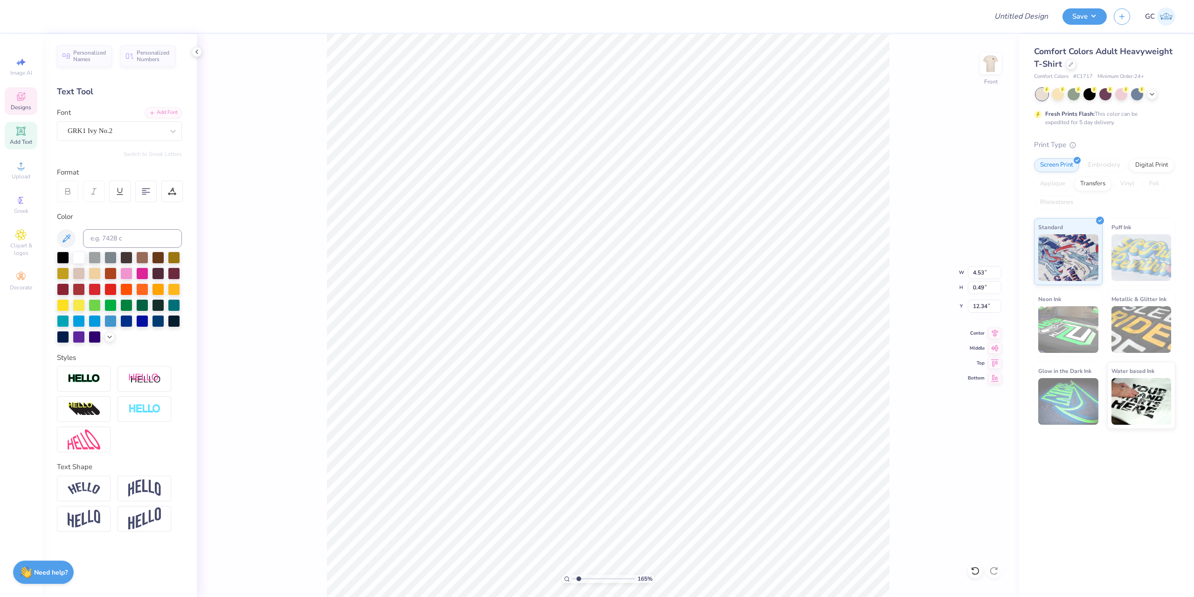
type input "1.64913377760655"
type textarea "delta e["
type input "1.64913377760655"
type textarea "delta e[sio"
type input "1.64913377760655"
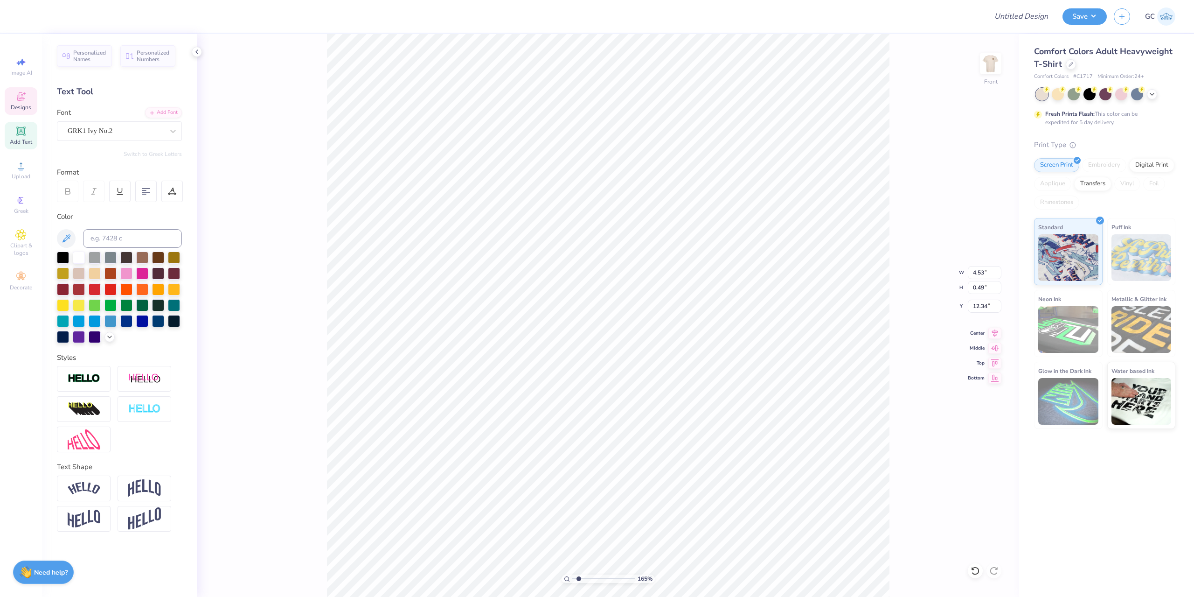
type textarea "delta e[si"
type input "1.64913377760655"
type textarea "delta e[s"
type input "1.64913377760655"
type textarea "delta e["
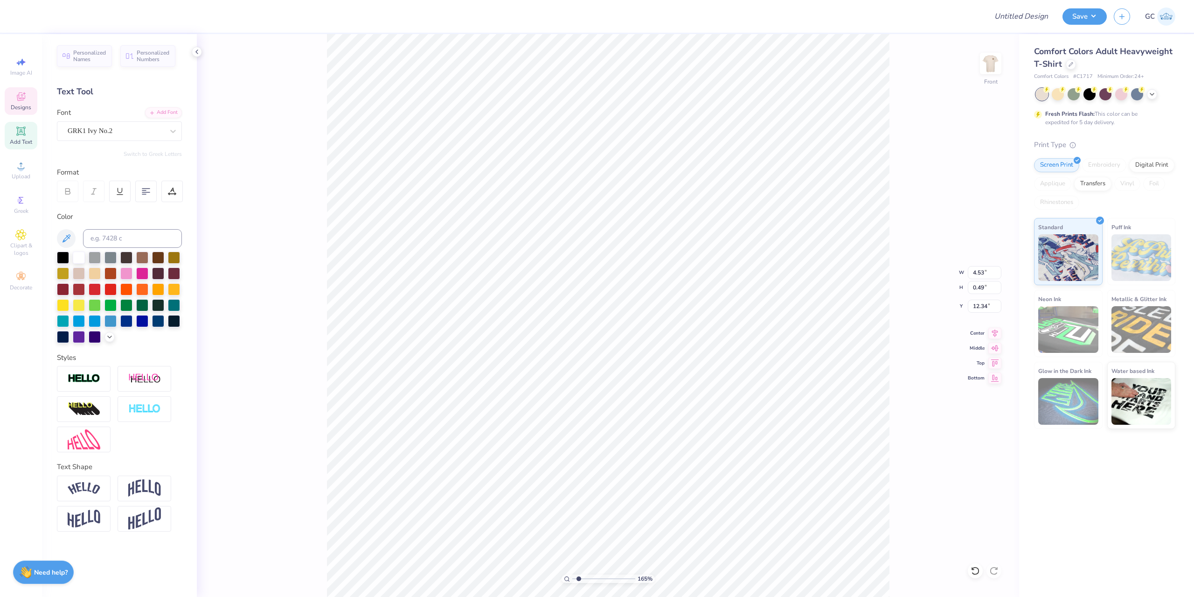
type input "1.64913377760655"
type textarea "delta e"
type input "1.64913377760655"
type textarea "delta ep"
type input "1.64913377760655"
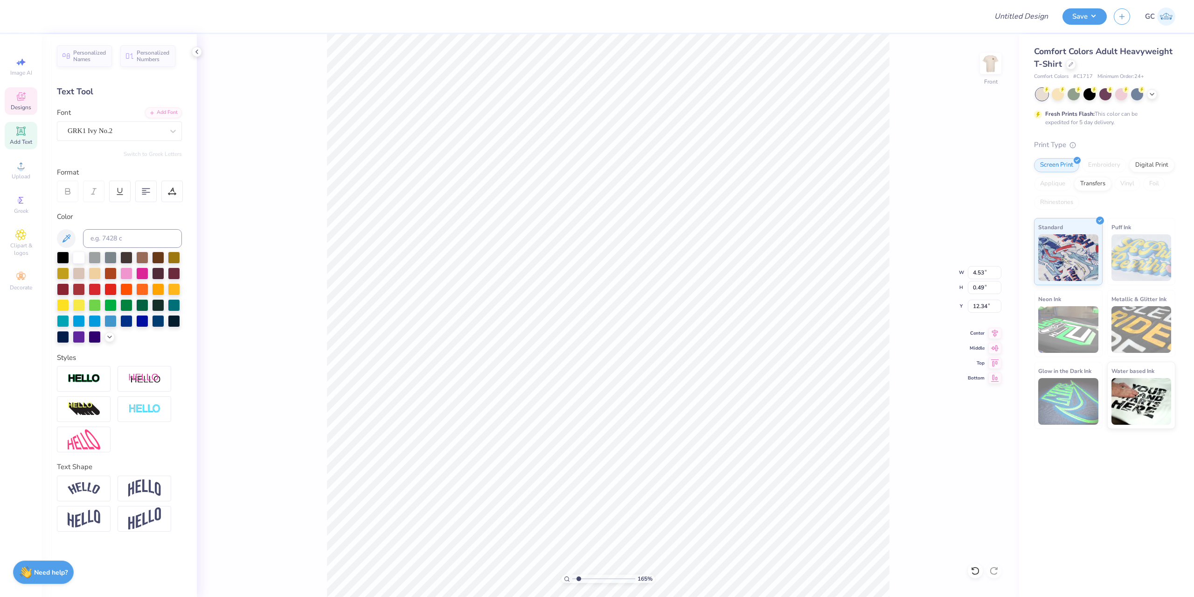
type textarea "delta eps"
type input "1.64913377760655"
type textarea "delta epsi"
type input "1.64913377760655"
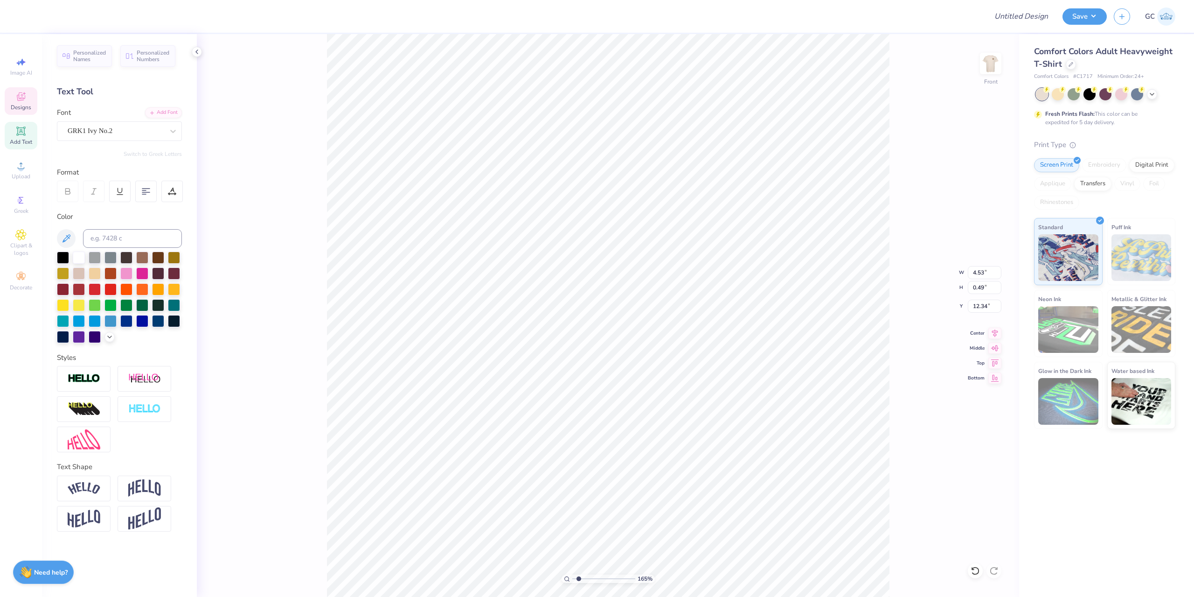
type textarea "delta epsi;"
type input "1.64913377760655"
type textarea "delta epsi"
type input "1.64913377760655"
type textarea "delta epsil"
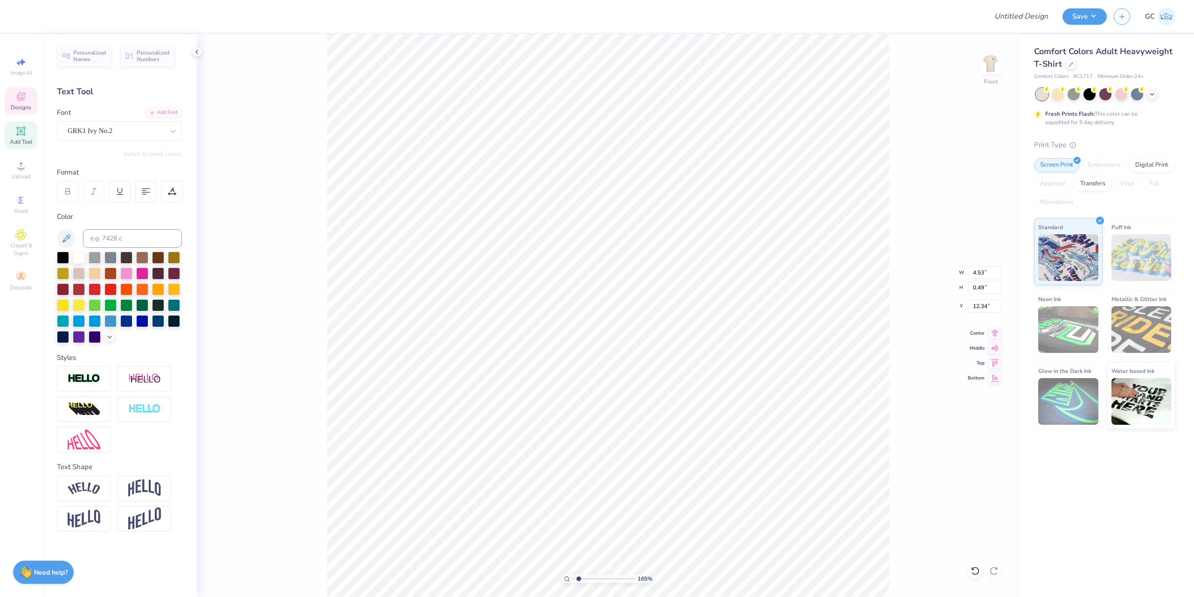
type input "1.64913377760655"
type textarea "delta epsilon"
type input "1.64913377760655"
type textarea "delta epsilon"
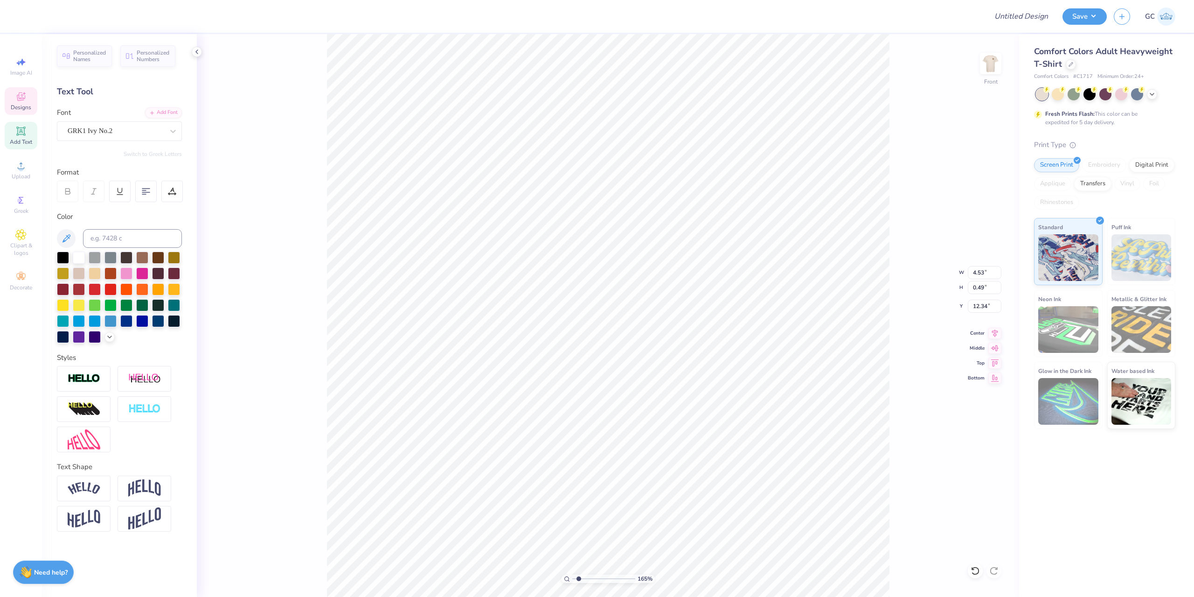
type input "1.64913377760655"
type textarea "delta epsilon mui"
type input "1.64913377760655"
type textarea "delta epsilon mu"
type input "1.64913377760655"
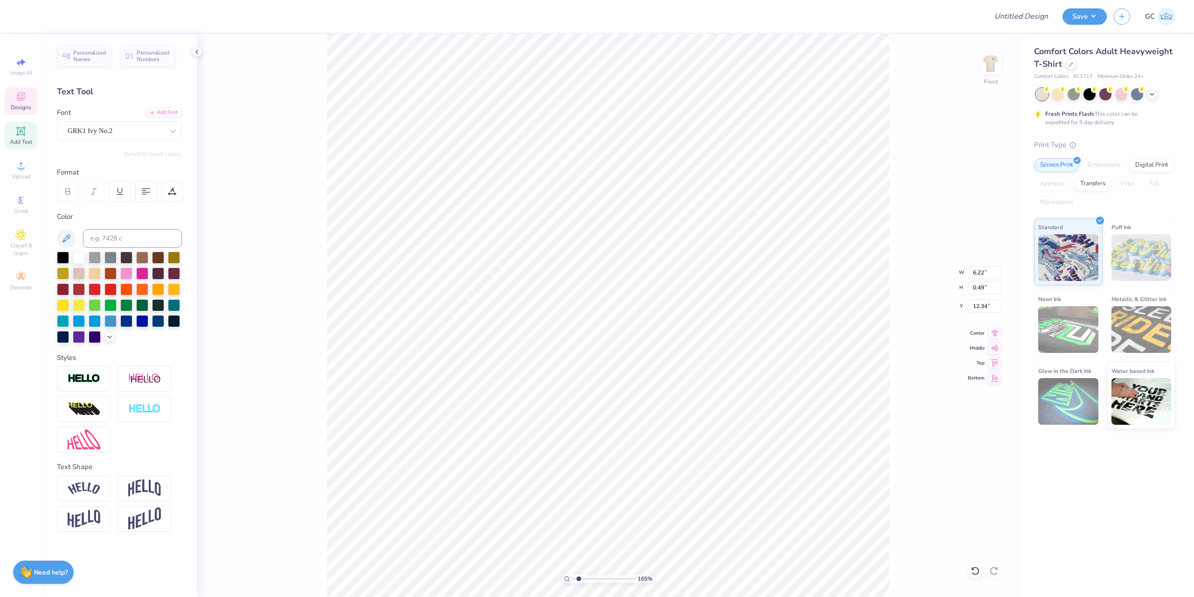
type input "5.82"
type input "0.46"
type input "1.64913377760655"
type input "5.47"
type input "0.43"
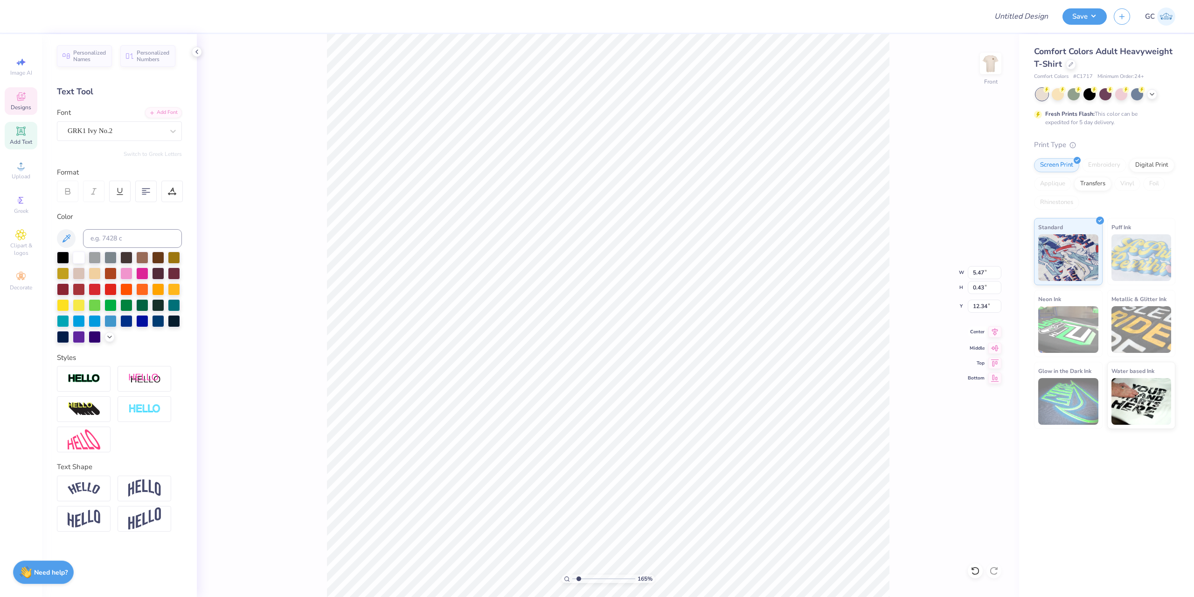
click at [997, 332] on icon at bounding box center [995, 331] width 13 height 11
type input "1.64913377760655"
type input "9.71"
type input "1.34"
type input "16.66"
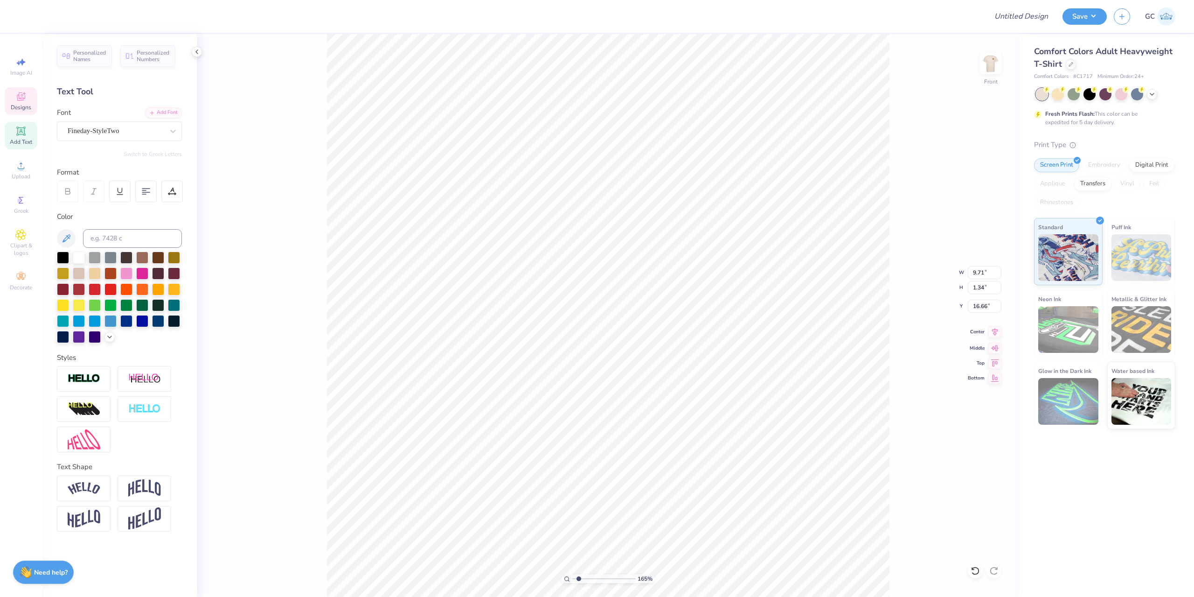
scroll to position [8, 2]
type input "1.64913377760655"
type textarea "Fall r 25"
type input "1.64913377760655"
type textarea "Fall re 25"
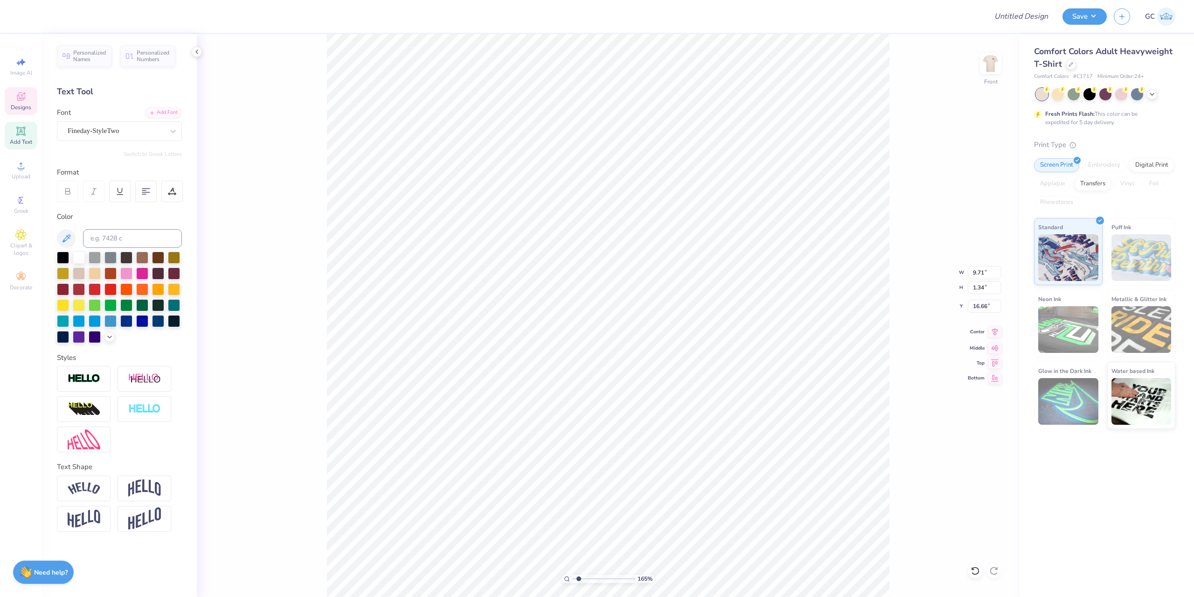
type input "1.64913377760655"
type textarea "Fall rec 25"
type input "1.64913377760655"
type textarea "Fall re 25"
type input "1.64913377760655"
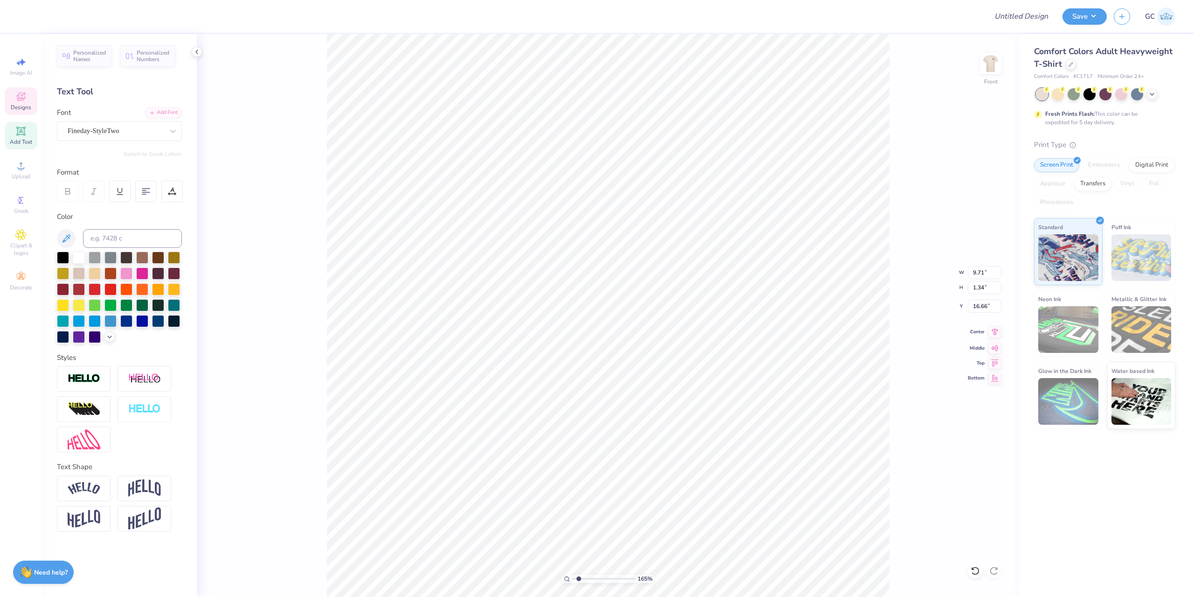
type textarea "Fall r 25"
type input "1.64913377760655"
type textarea "Fall 25"
type input "1.64913377760655"
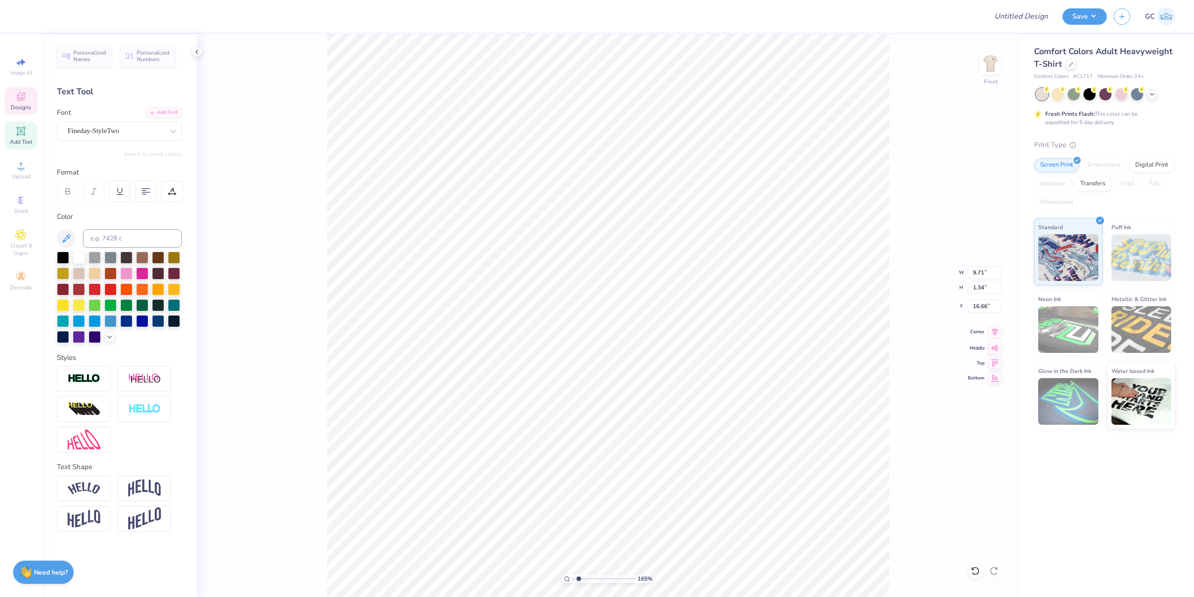
type textarea "Fall 25"
type input "1.64913377760655"
type textarea "Fall R 25"
type input "1.64913377760655"
type textarea "Fall Re 25"
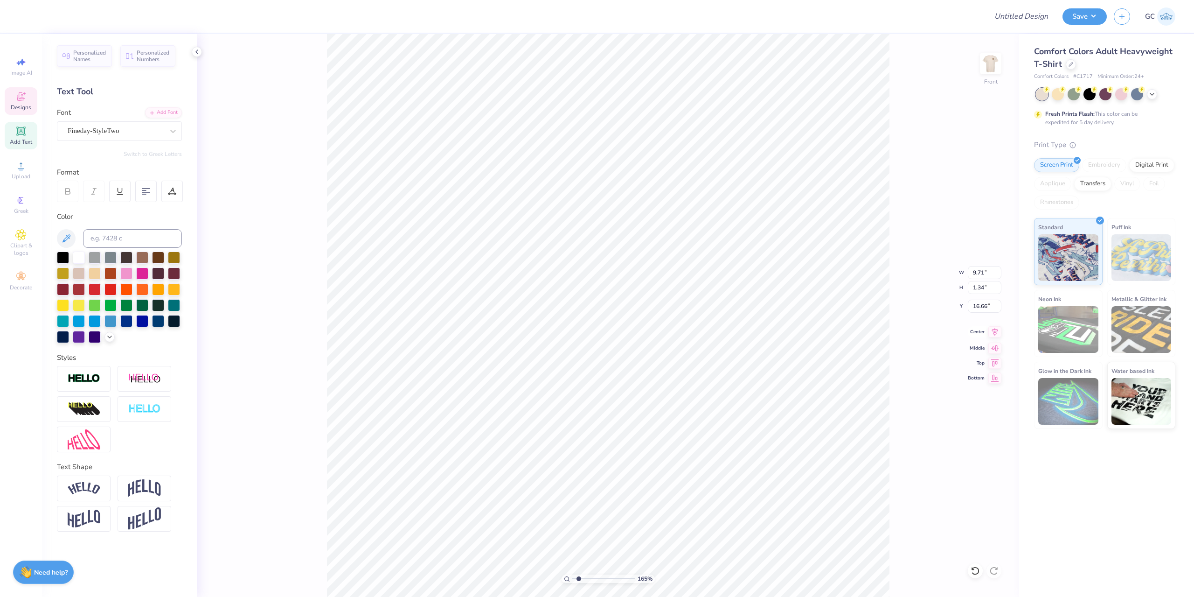
type input "1.64913377760655"
type textarea "Fall Recrio 25"
type input "1.64913377760655"
type textarea "Fall Recrio 25"
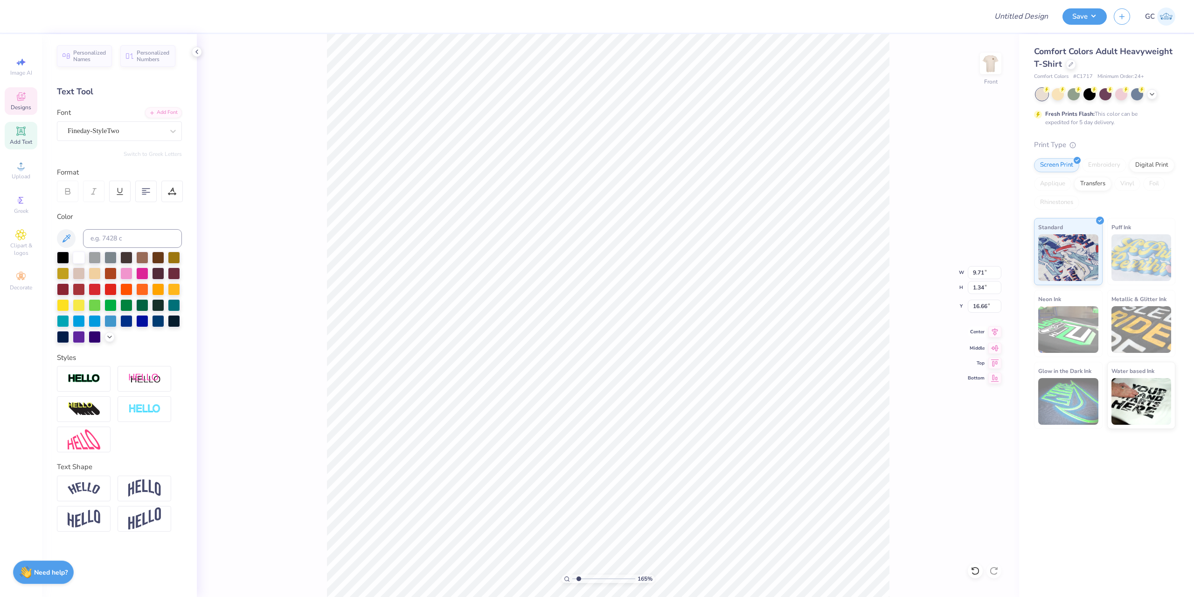
type input "1.64913377760655"
type textarea "Fall Recri 25"
type input "1.64913377760655"
type textarea "Fall Recriu 25"
type input "1.64913377760655"
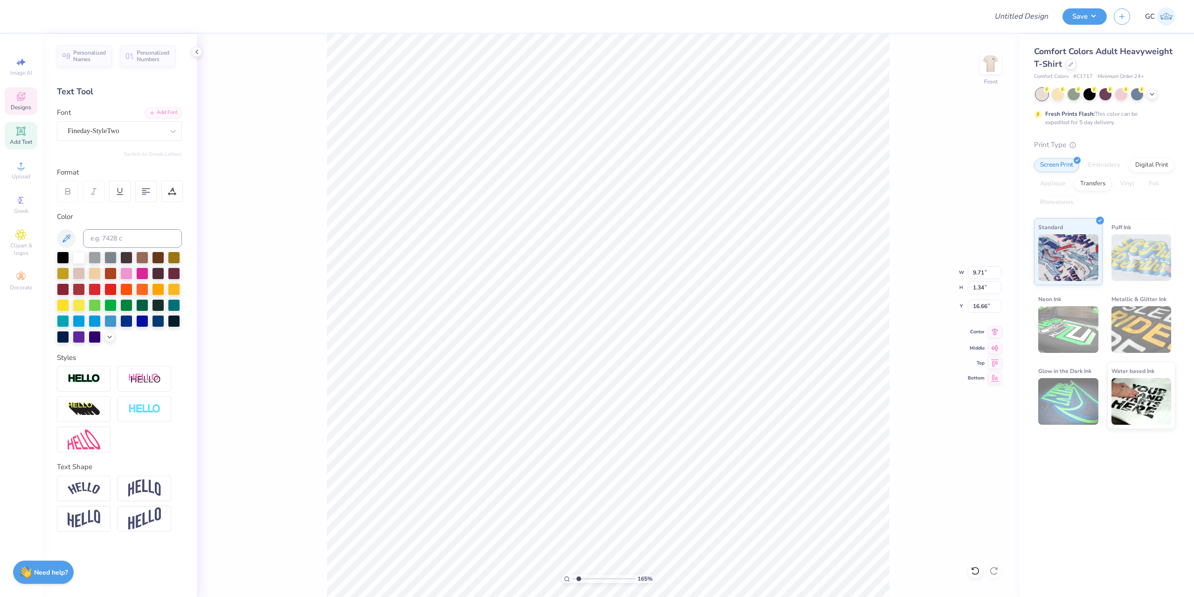
type textarea "Fall Recriu 25"
type input "1.64913377760655"
type textarea "Fall Recri 25"
type input "1.64913377760655"
type textarea "Fall Recr 25"
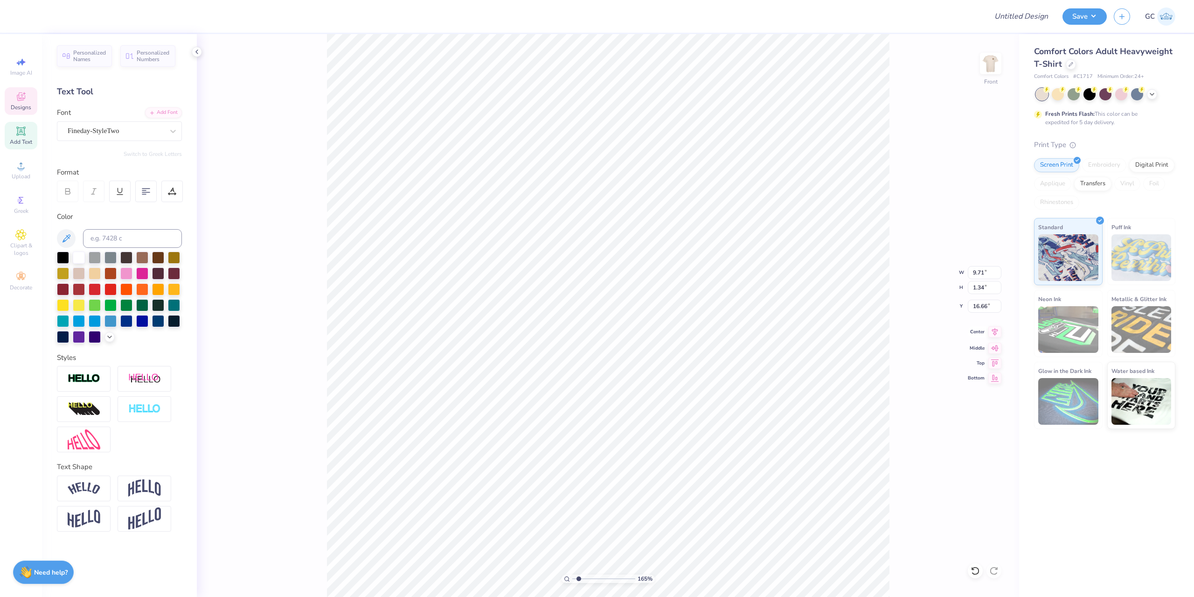
type input "1.64913377760655"
type textarea "Fall Recrui 25"
type input "1.64913377760655"
type textarea "Fall Recruit 25"
type input "1.64913377760655"
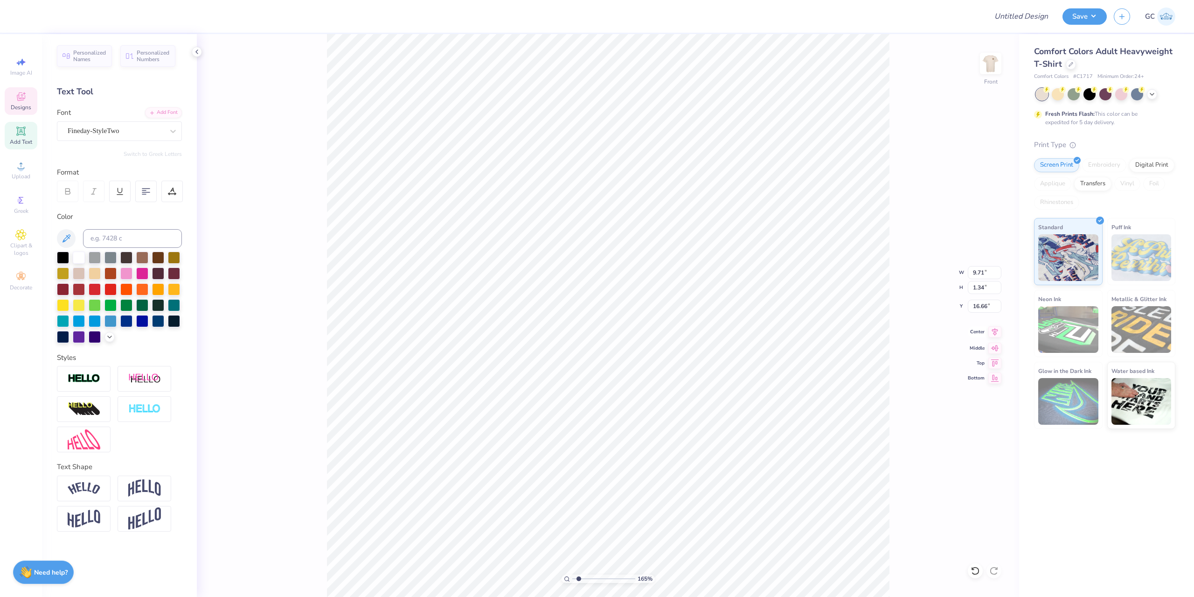
type textarea "Fall Recruitm 25"
type input "1.64913377760655"
type textarea "Fall Recruitment 25"
type input "1.64913377760655"
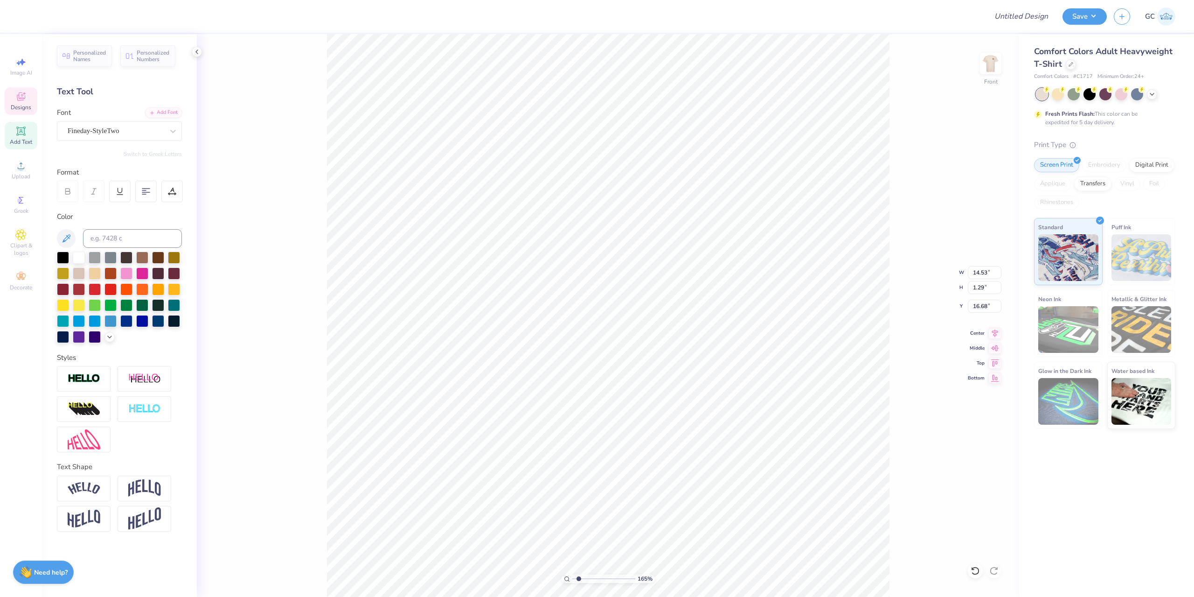
type input "10.29"
type input "11.61"
type input "4.94"
type input "1.64913377760655"
type input "14.53"
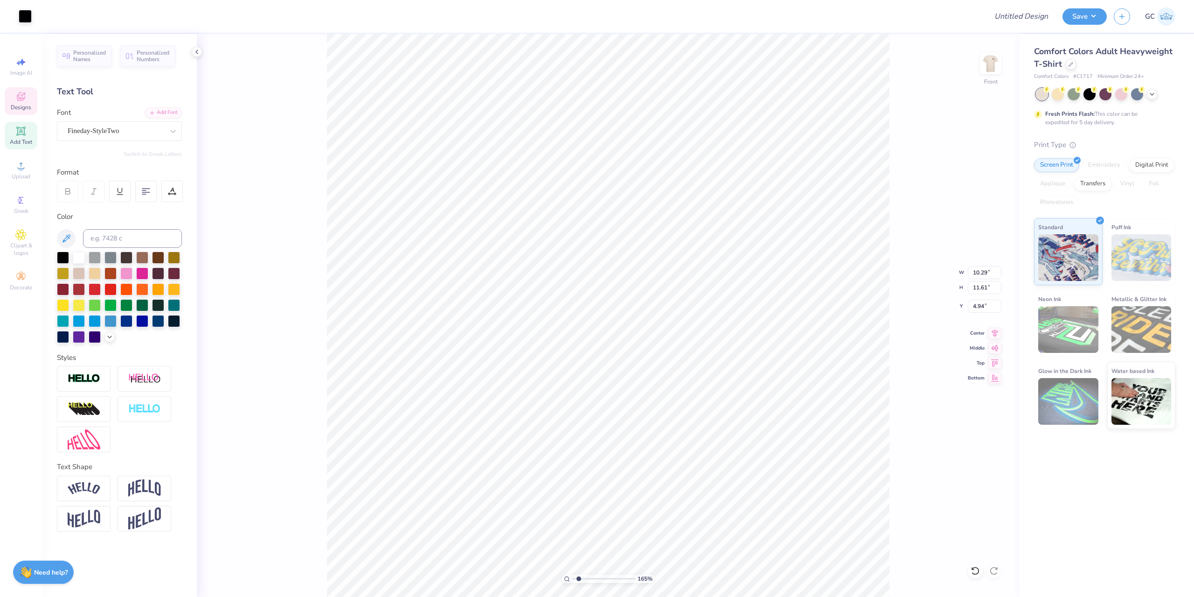
type input "1.29"
type input "16.68"
drag, startPoint x: 983, startPoint y: 273, endPoint x: 996, endPoint y: 272, distance: 13.6
click at [996, 272] on input "14.53" at bounding box center [985, 272] width 34 height 13
type input "10"
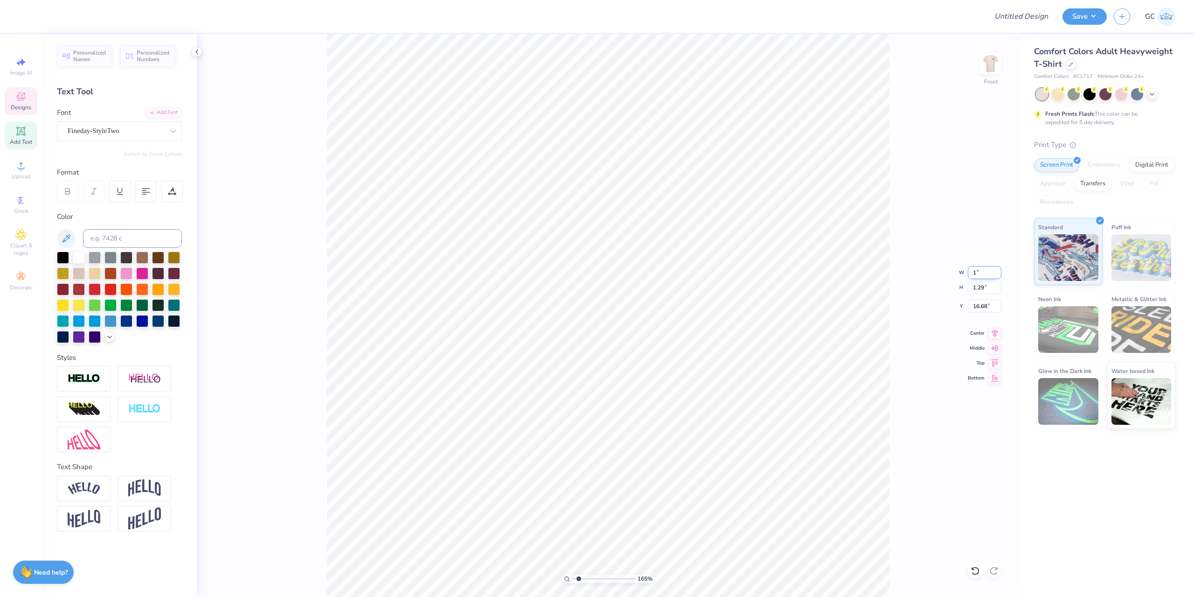
type input "10"
type input "10.29"
type input "1.64913377760655"
type input "0.91"
type input "16.87"
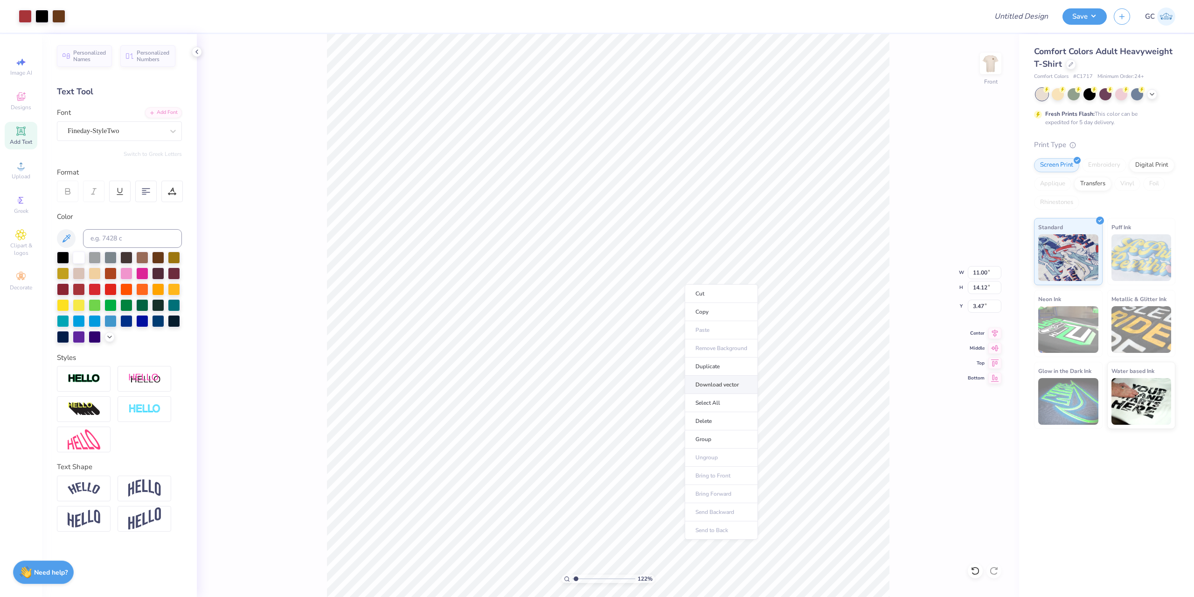
click at [724, 384] on li "Download vector" at bounding box center [721, 385] width 73 height 18
type input "1.22152498603932"
